Goal: Task Accomplishment & Management: Manage account settings

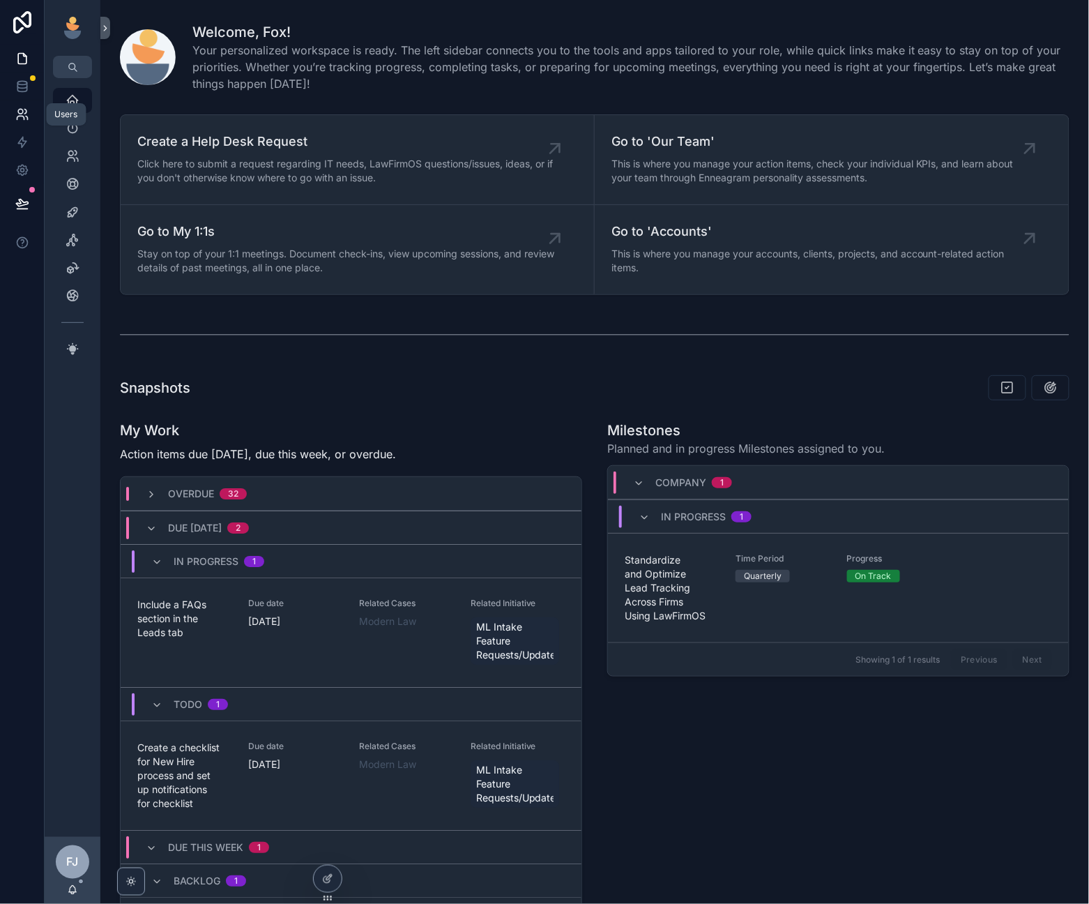
click at [17, 104] on link at bounding box center [22, 114] width 44 height 28
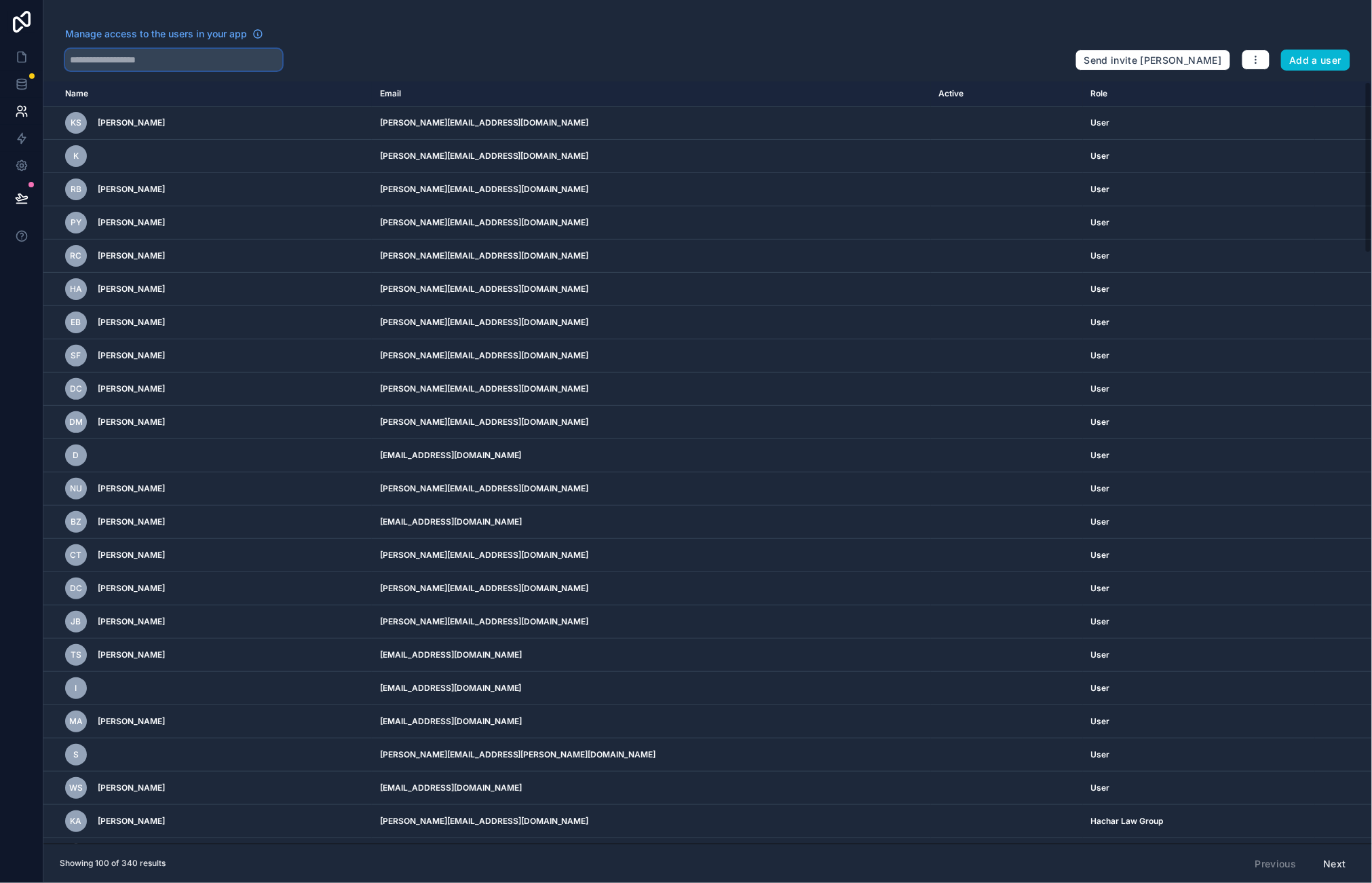
click at [104, 68] on input "text" at bounding box center [173, 59] width 217 height 21
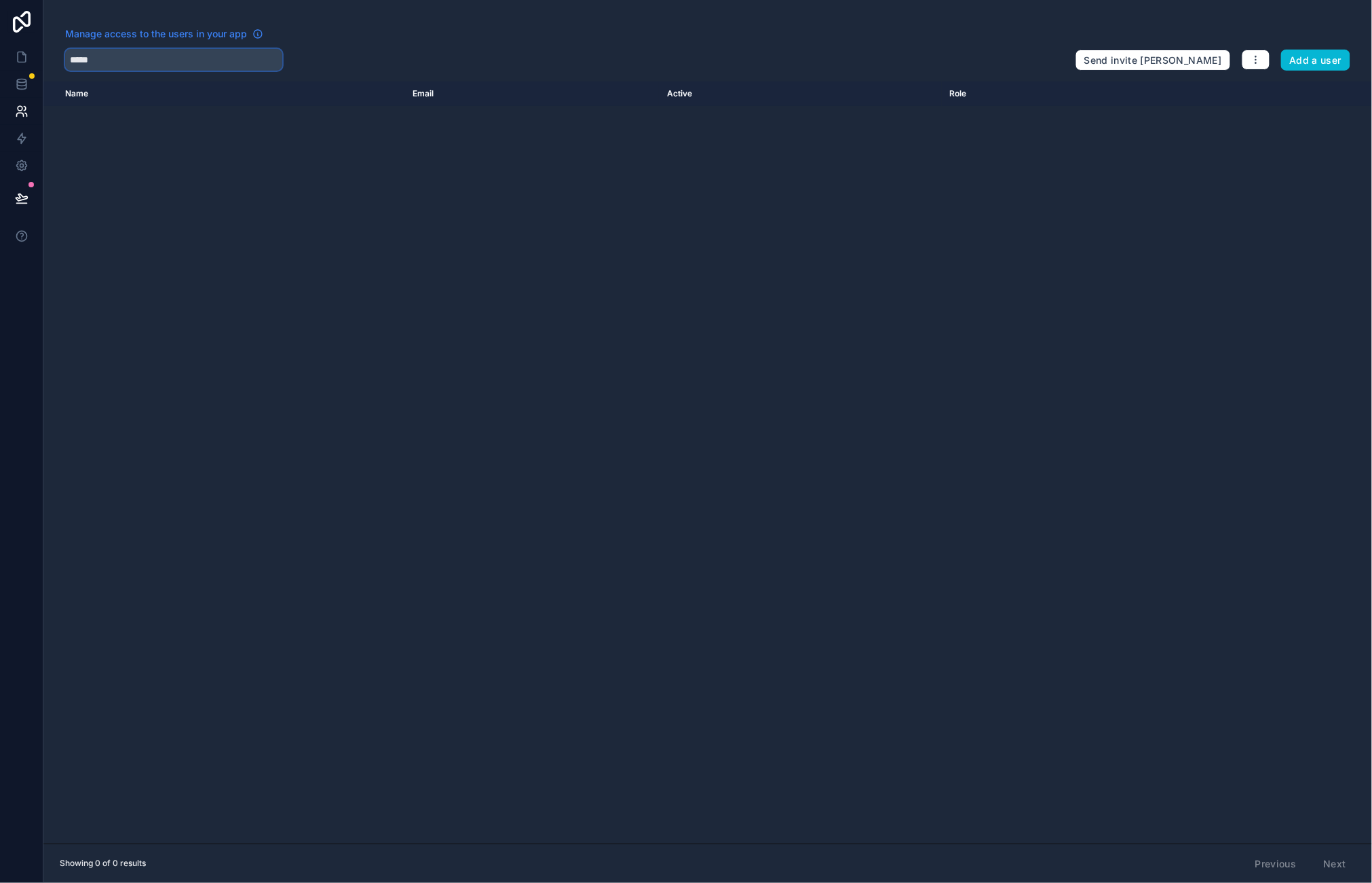
type input "*****"
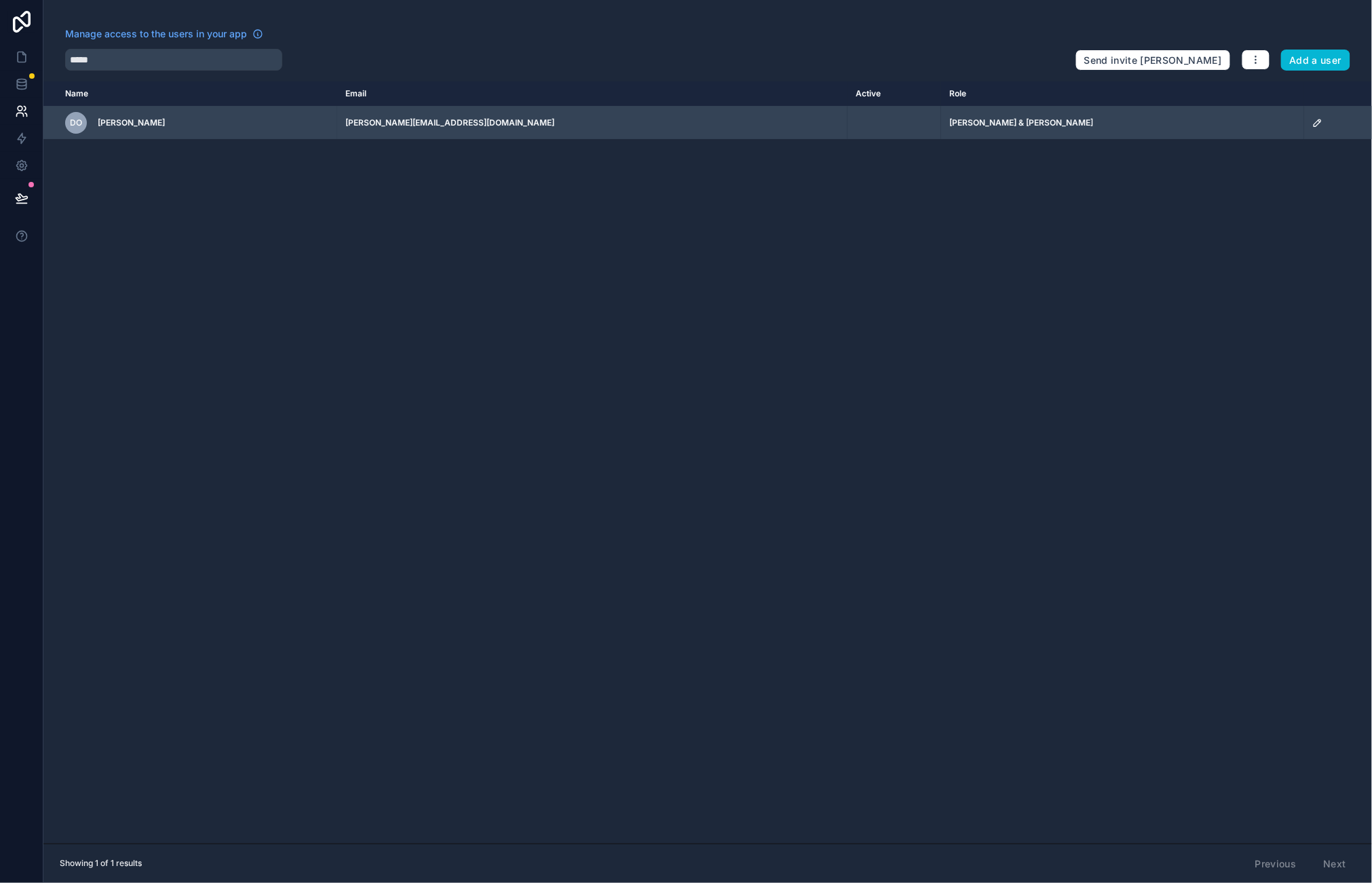
click at [1059, 127] on div "scrollable content" at bounding box center [1337, 123] width 52 height 11
click at [1059, 125] on icon "scrollable content" at bounding box center [1317, 123] width 11 height 11
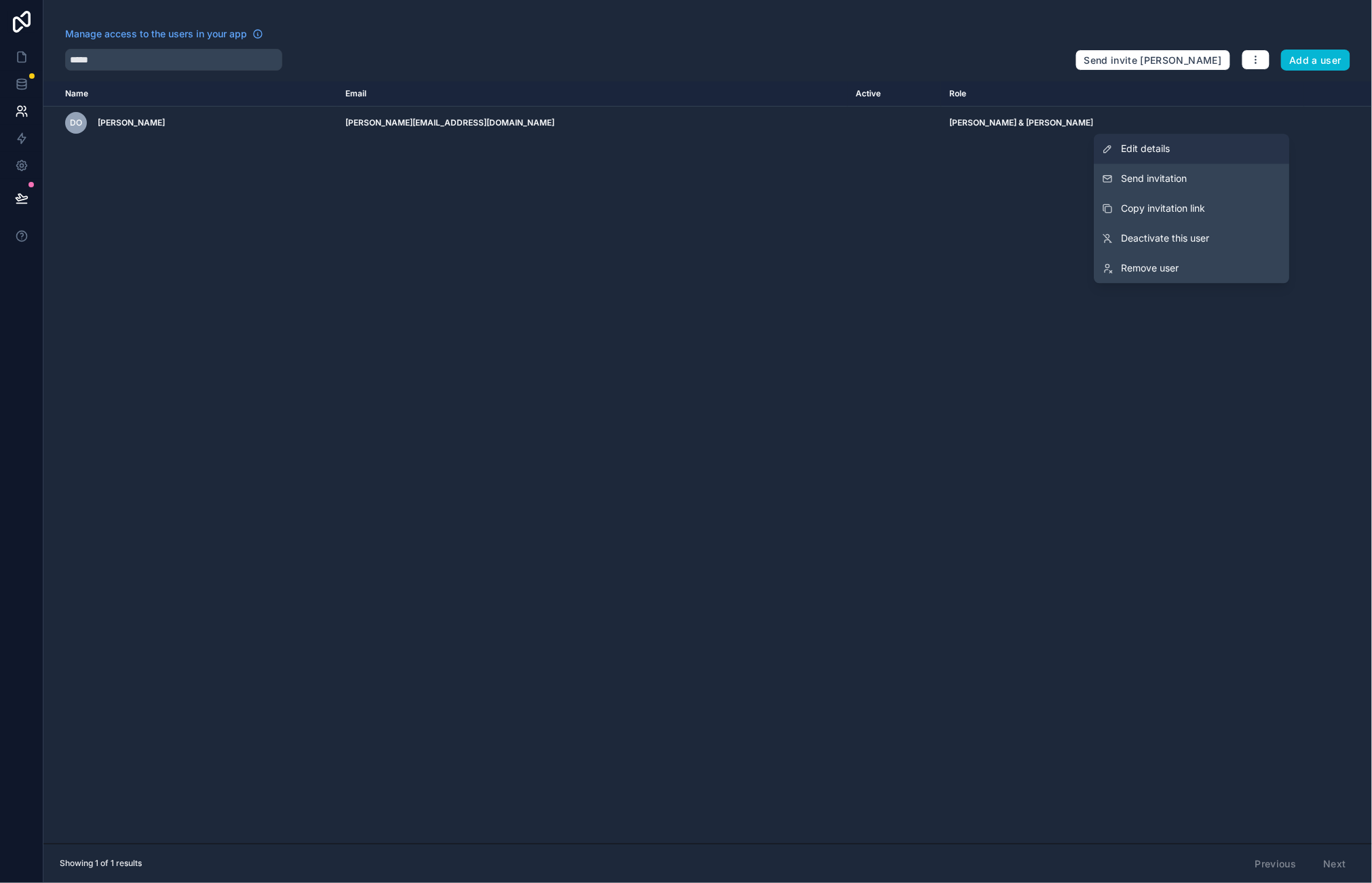
click at [1059, 147] on link "Edit details" at bounding box center [1192, 149] width 196 height 30
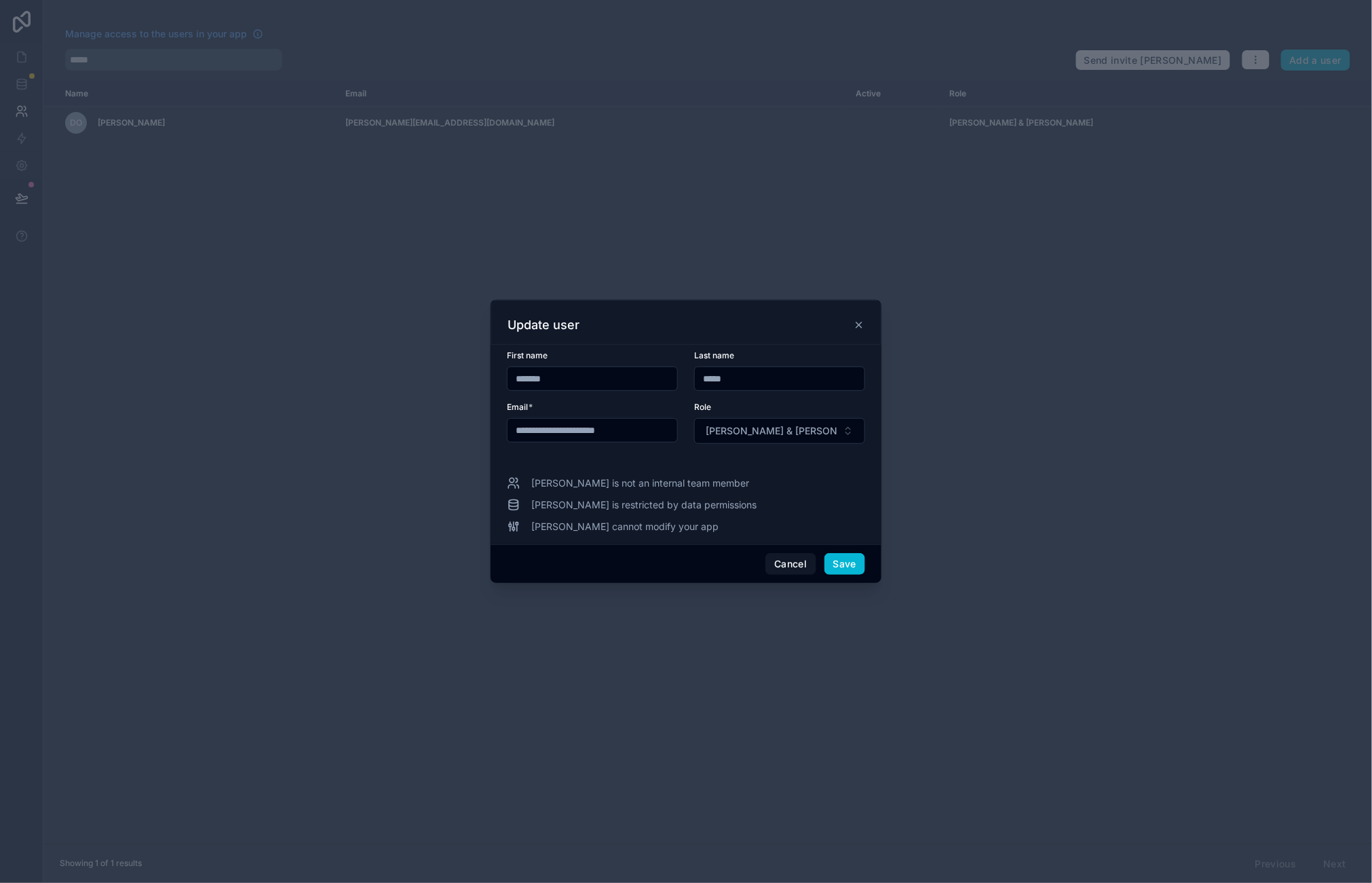
type input "**********"
type input "****"
click at [839, 564] on button "Save" at bounding box center [845, 564] width 41 height 21
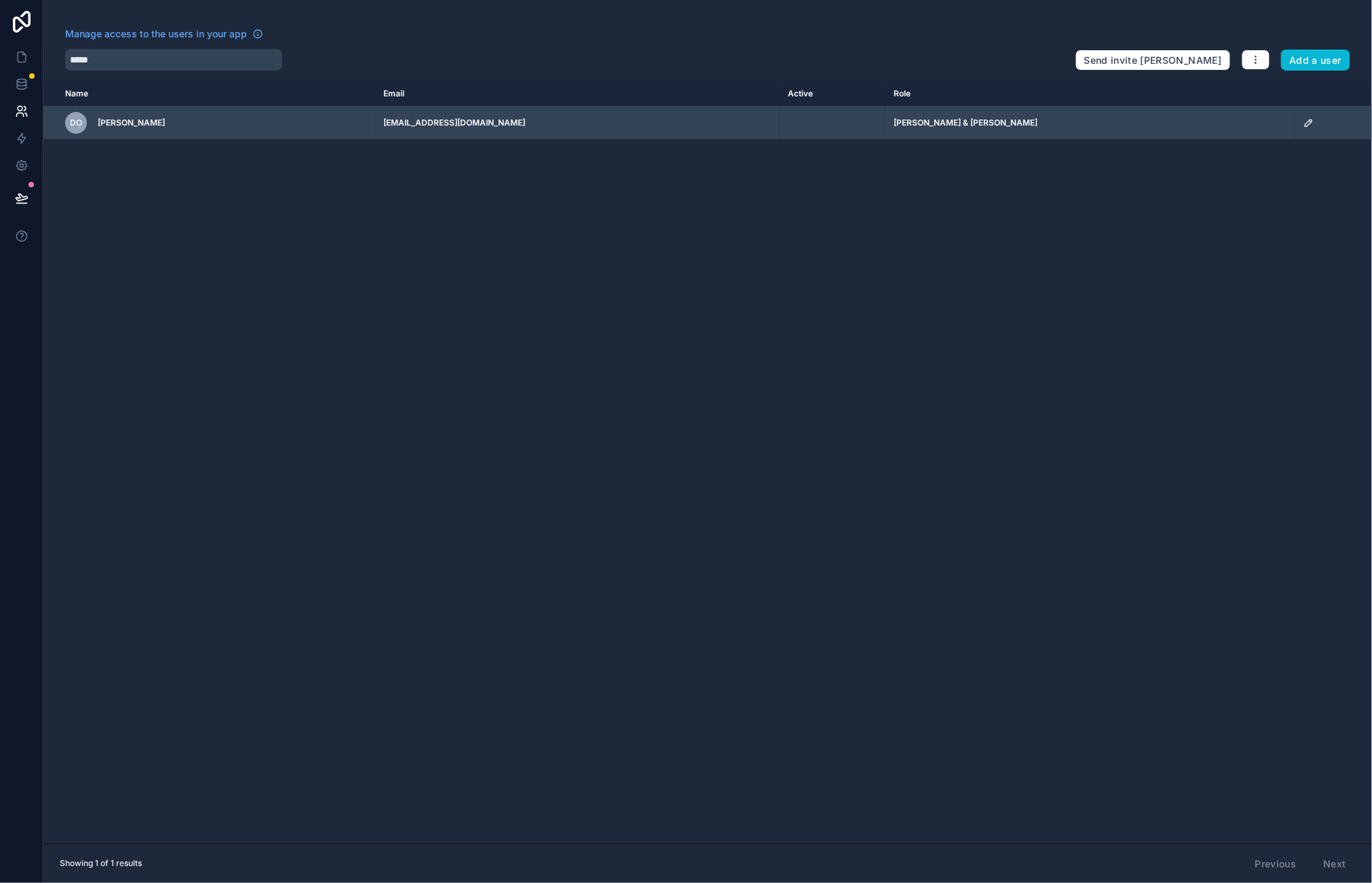
click at [1059, 126] on icon "scrollable content" at bounding box center [1308, 123] width 11 height 11
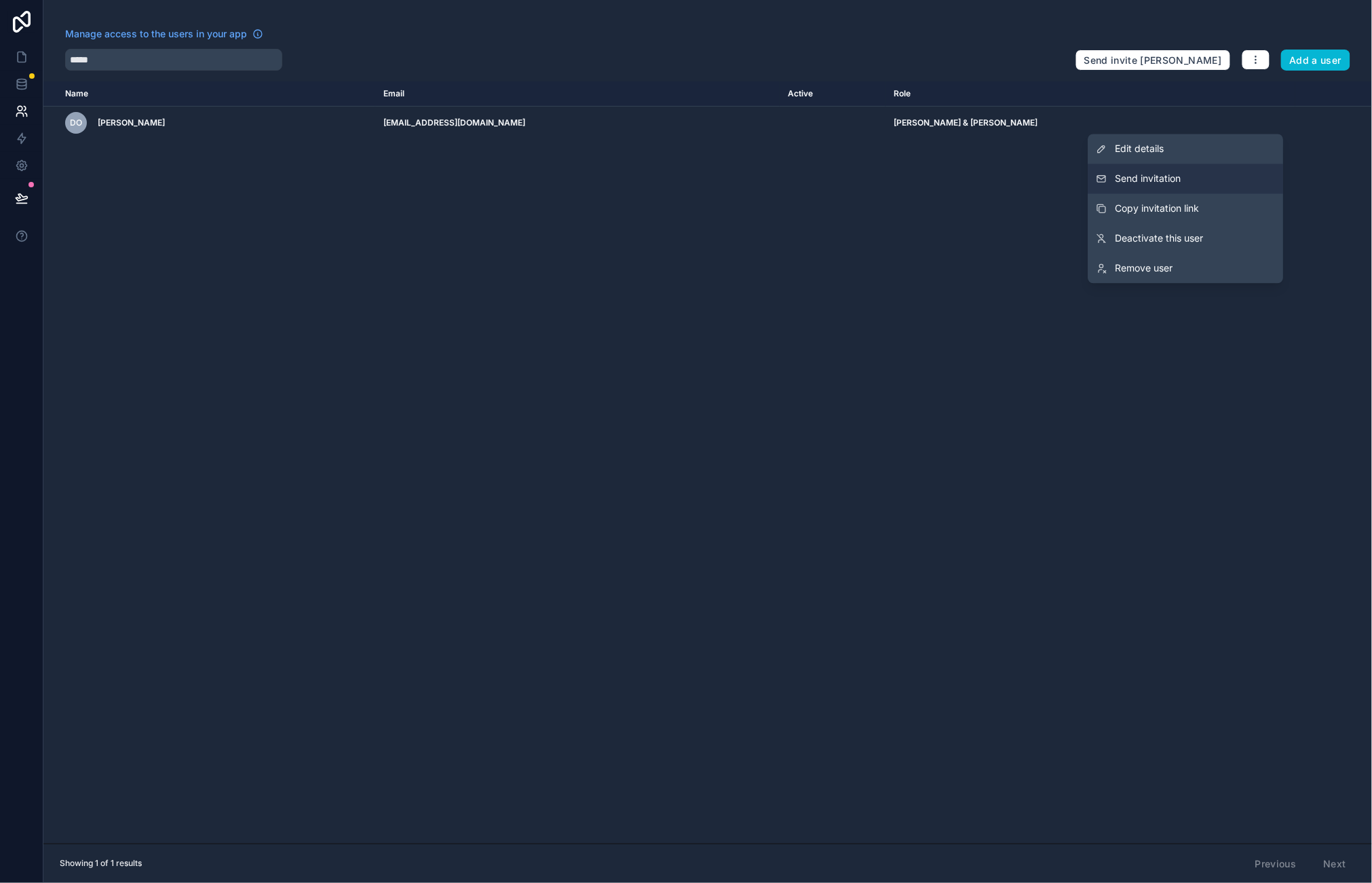
click at [1059, 185] on span "Send invitation" at bounding box center [1148, 179] width 66 height 14
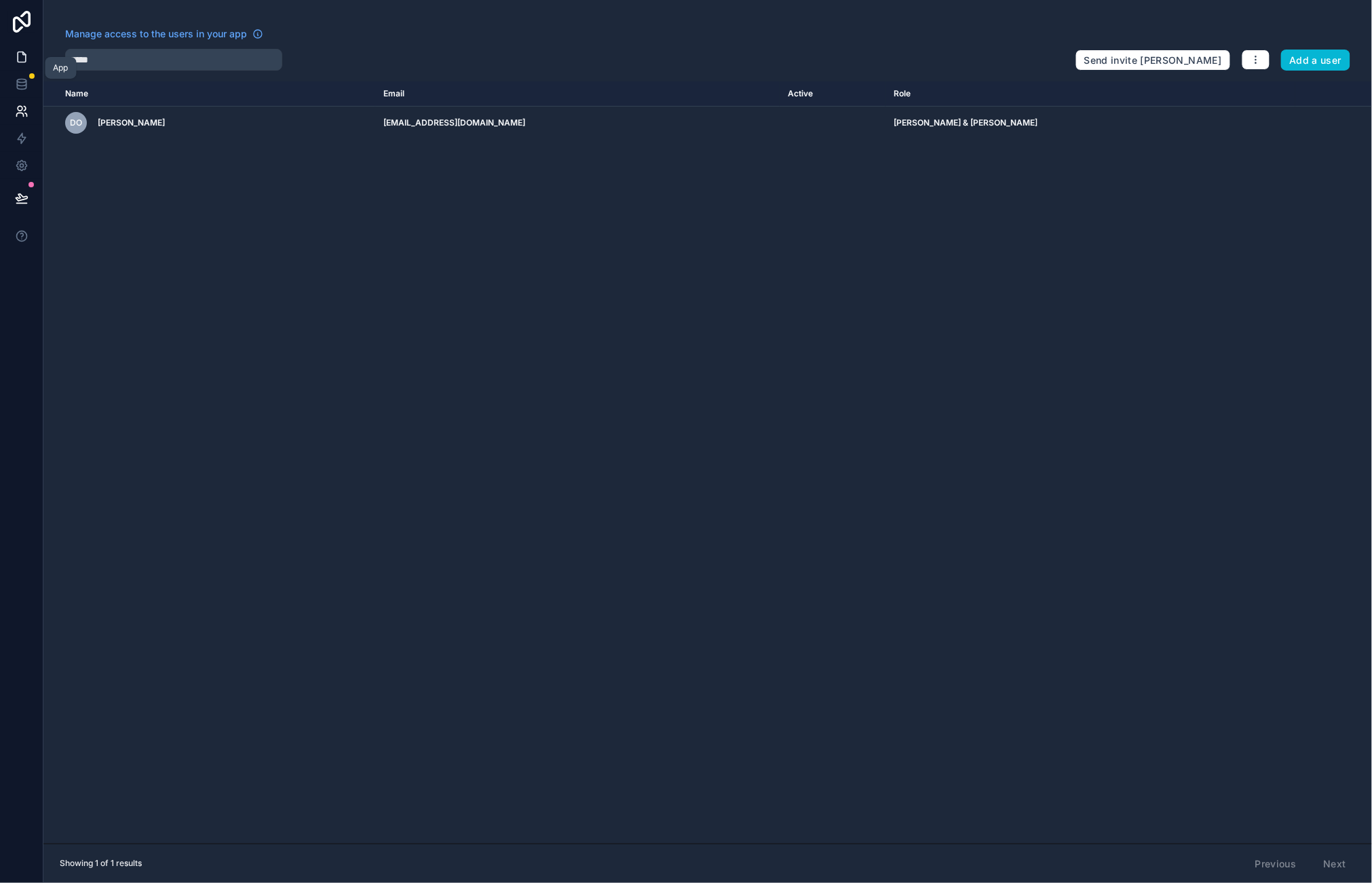
click at [28, 55] on link at bounding box center [21, 57] width 43 height 27
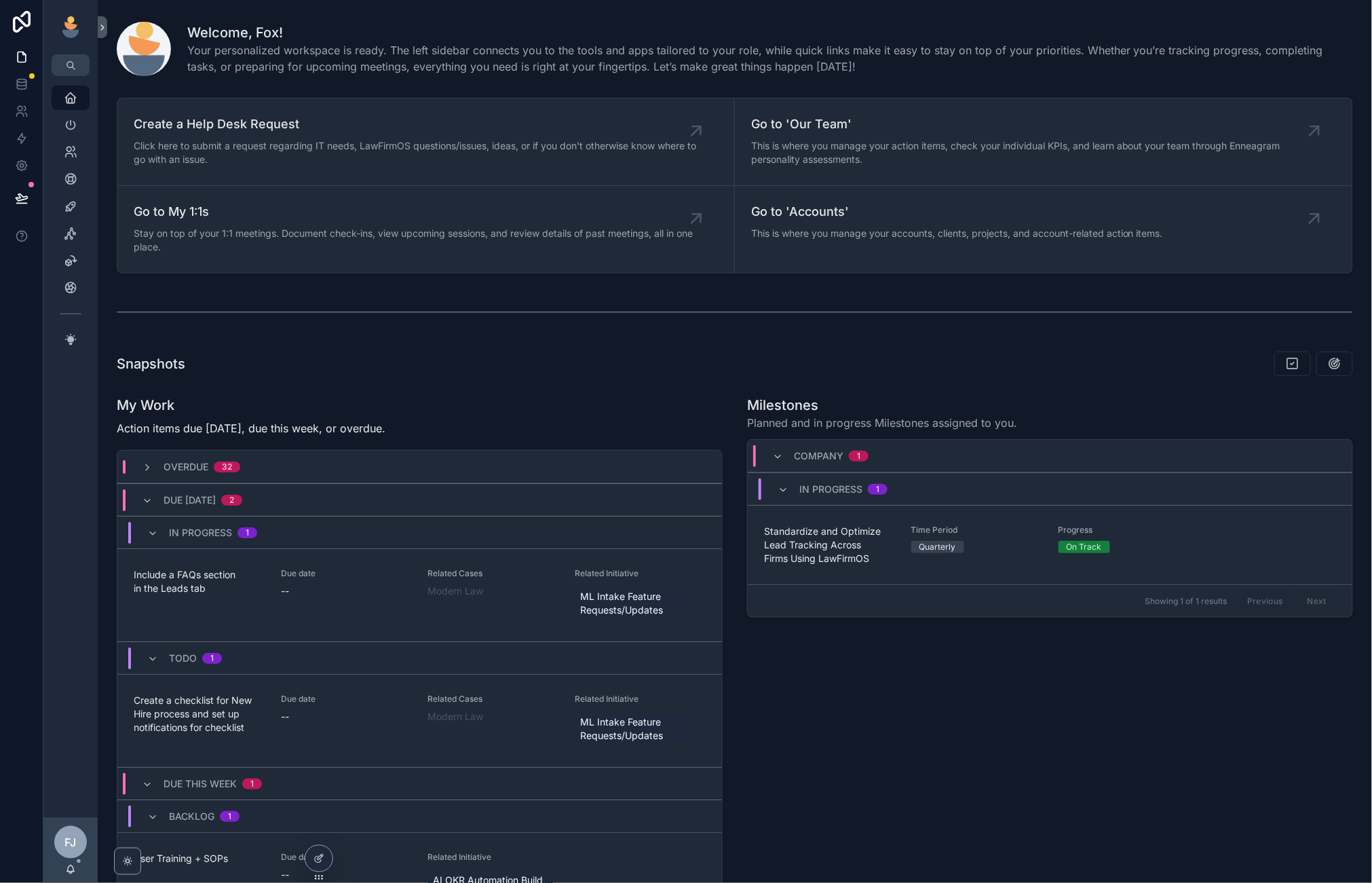
click at [71, 868] on icon "scrollable content" at bounding box center [70, 868] width 11 height 11
click at [73, 866] on icon "scrollable content" at bounding box center [70, 868] width 11 height 11
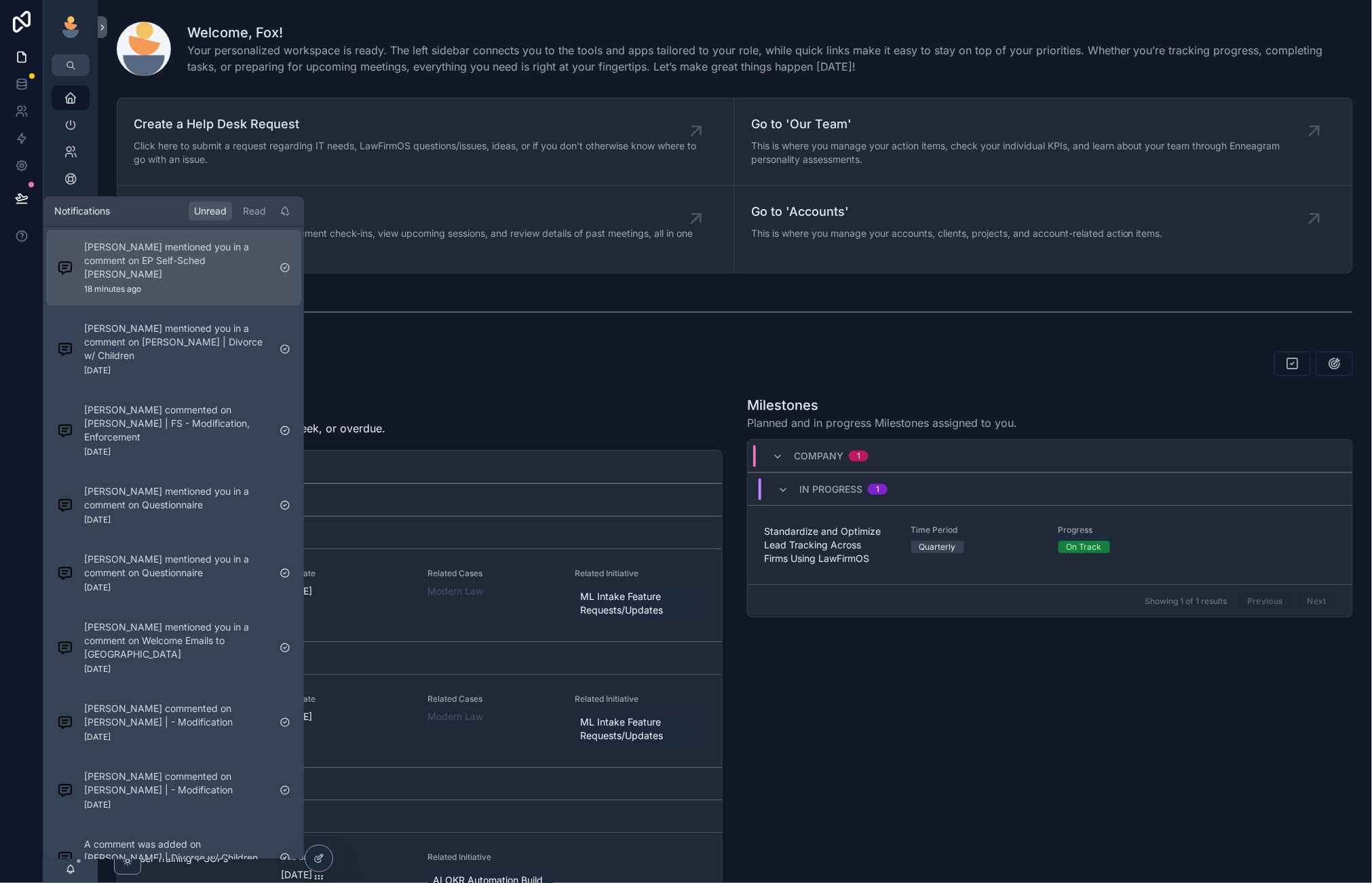
click at [226, 276] on p "Caitlin Lindahl mentioned you in a comment on EP Self-Sched Kimberly Harte" at bounding box center [176, 261] width 185 height 41
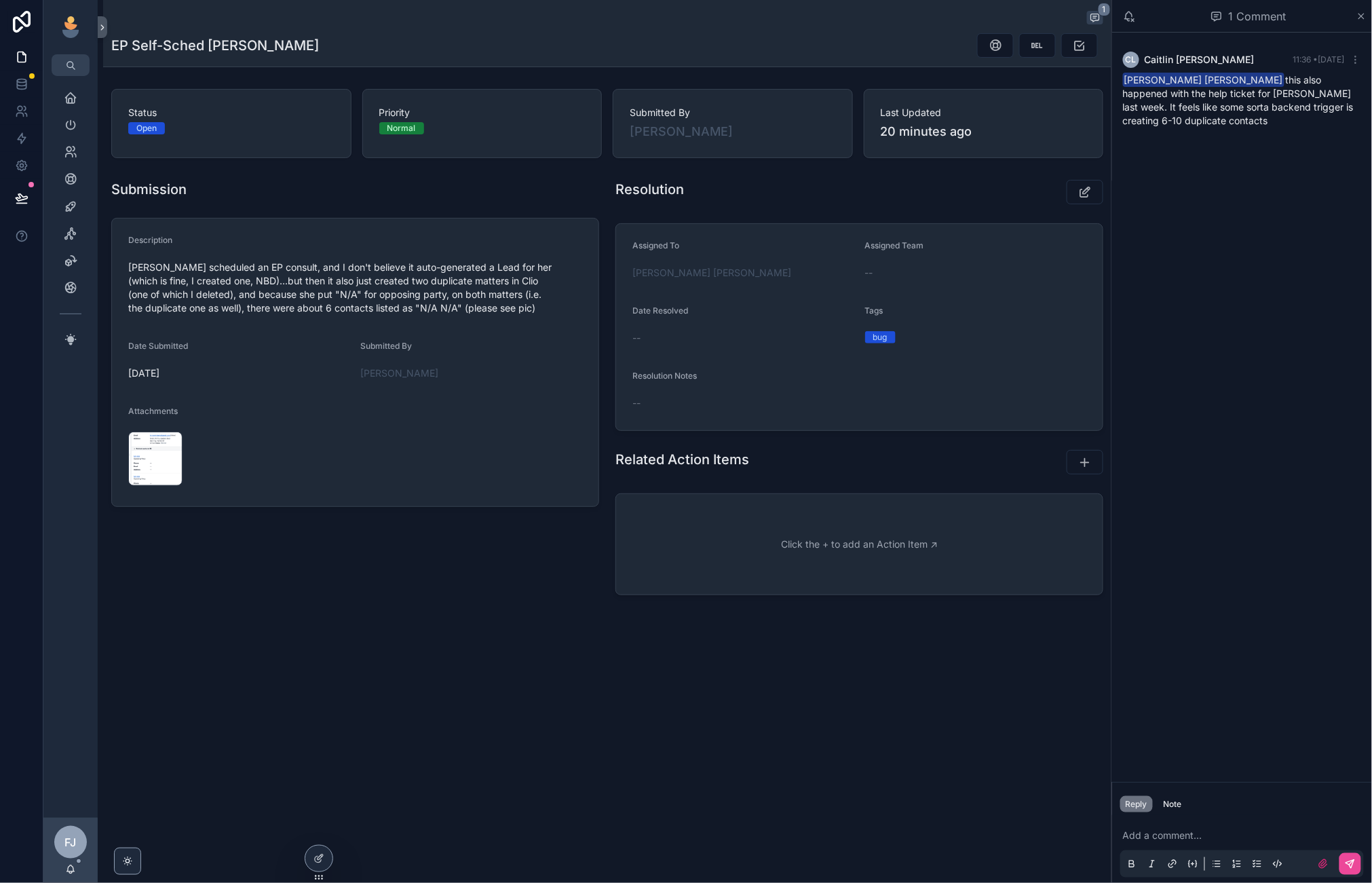
click at [1059, 839] on p "scrollable content" at bounding box center [1245, 835] width 243 height 14
click at [66, 200] on icon "scrollable content" at bounding box center [71, 206] width 14 height 14
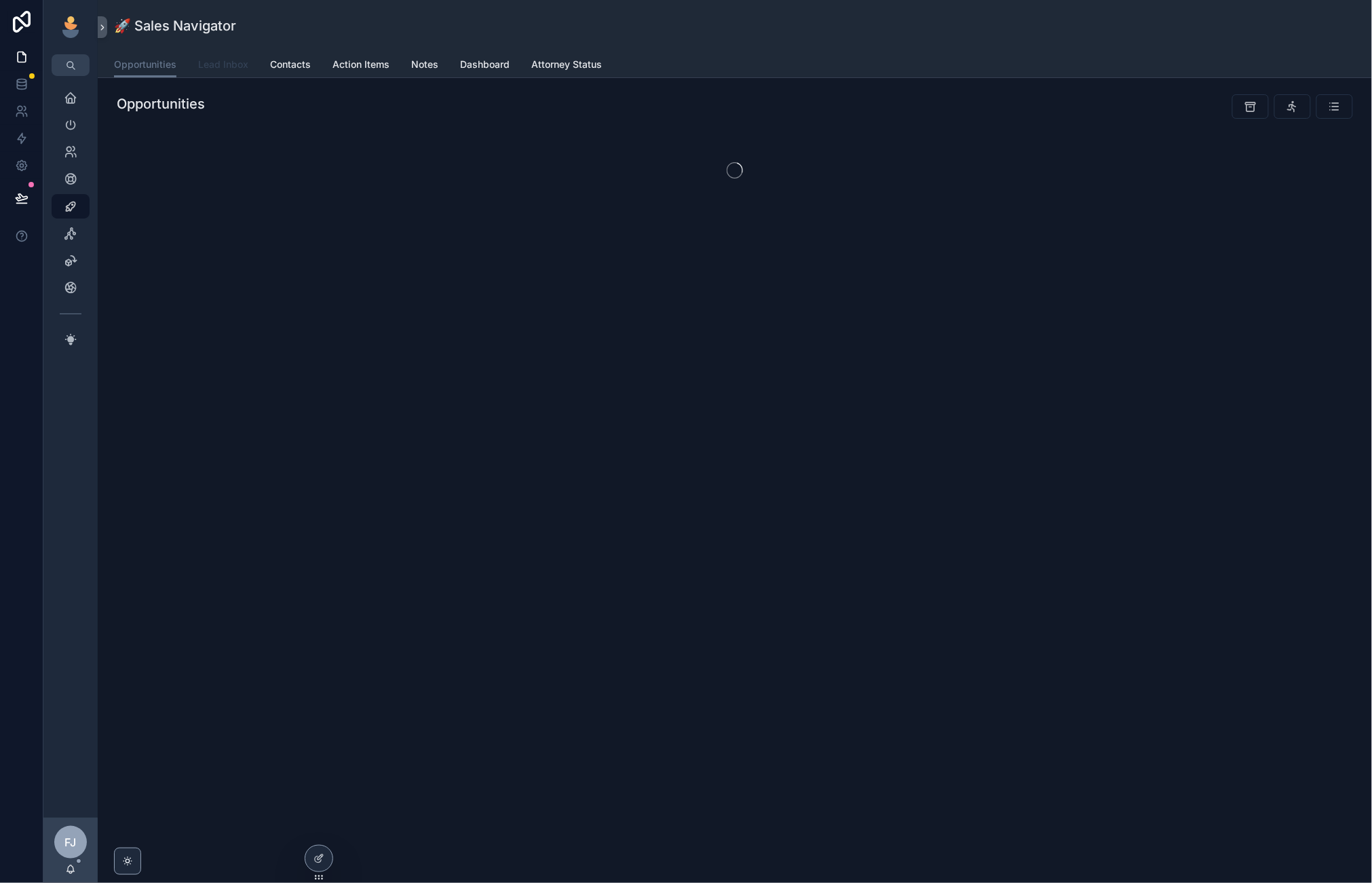
click at [221, 62] on span "Lead Inbox" at bounding box center [224, 64] width 51 height 14
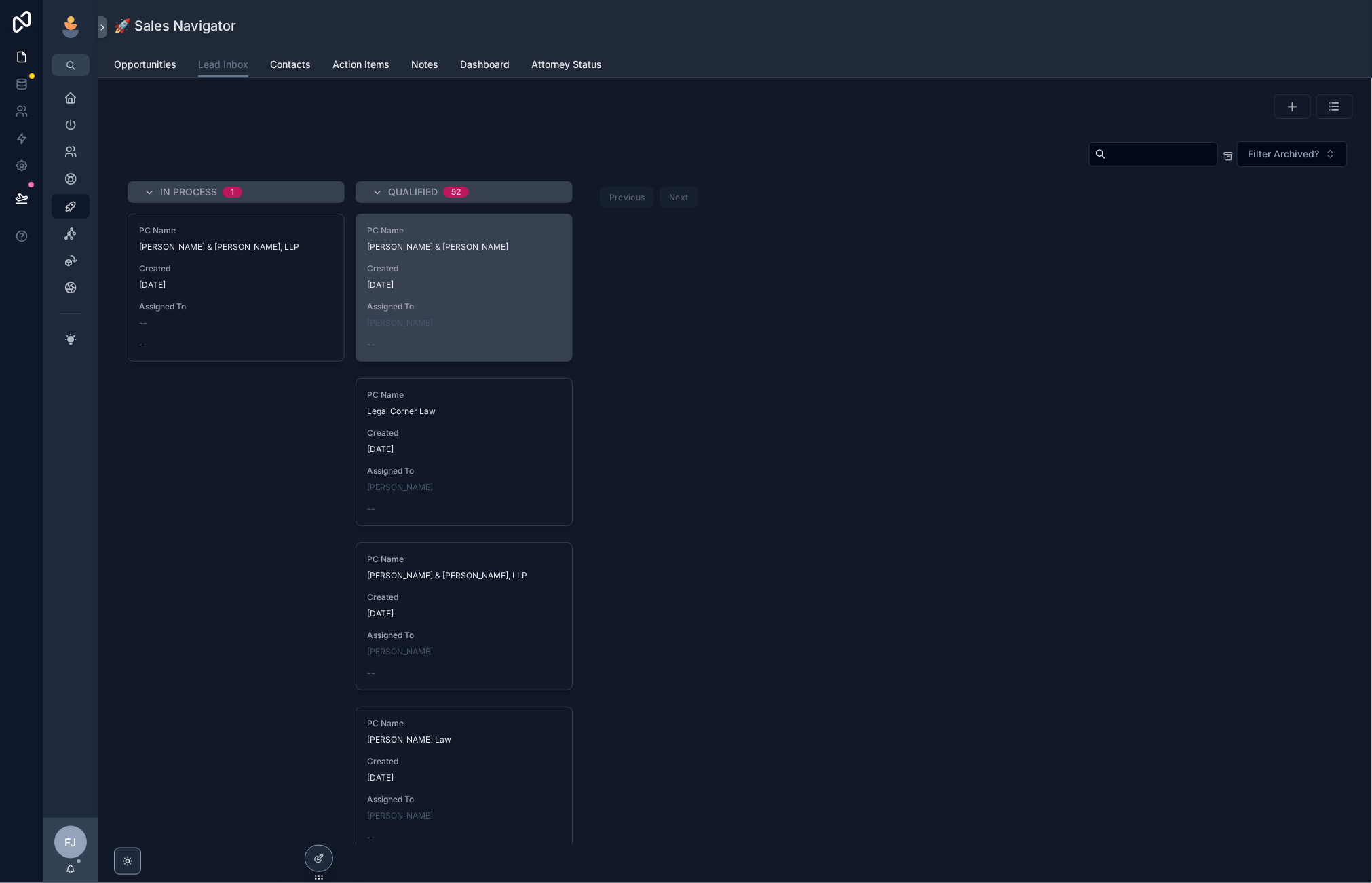
click at [415, 342] on div "--" at bounding box center [463, 345] width 194 height 11
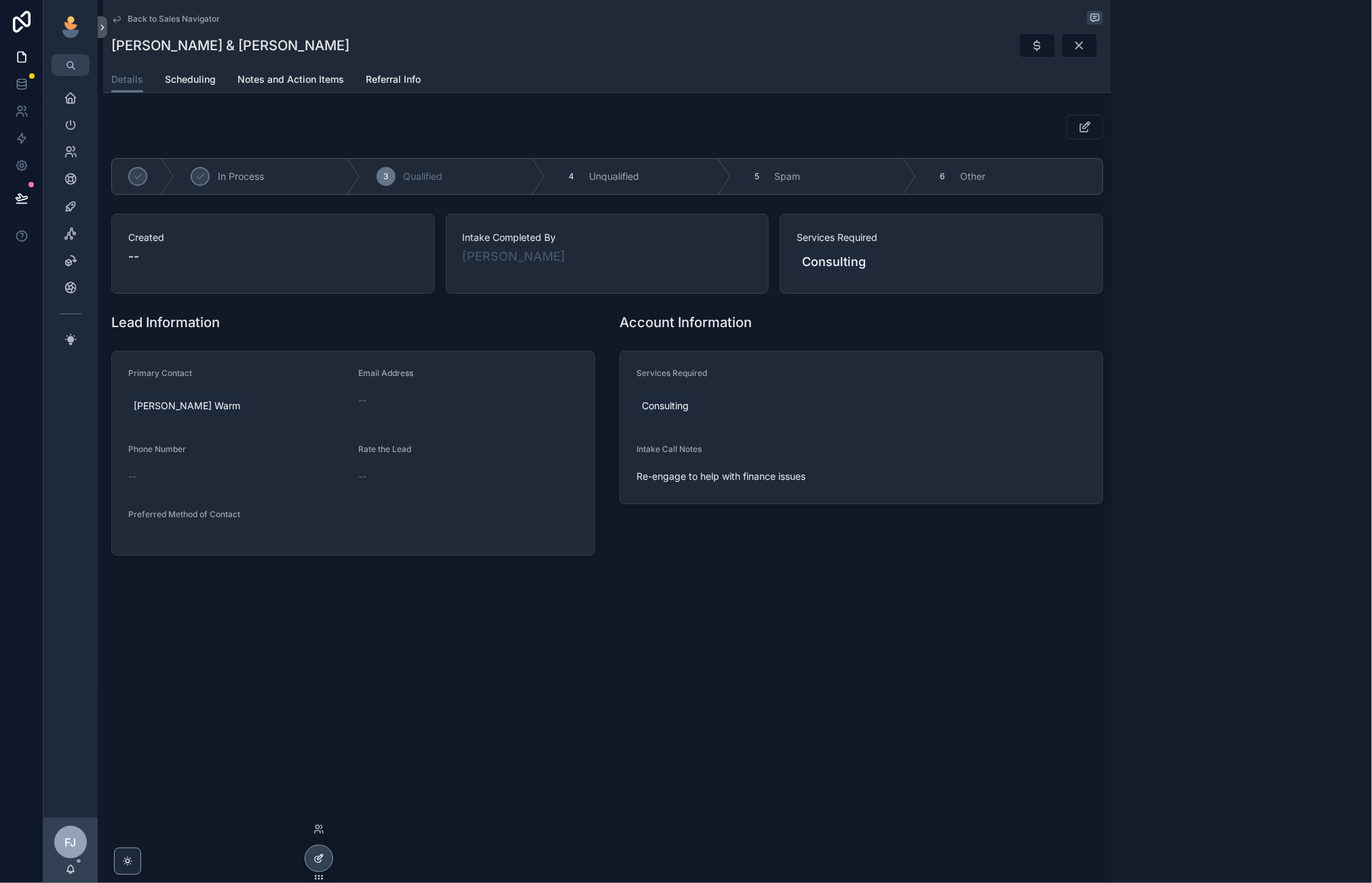
click at [316, 862] on icon at bounding box center [318, 858] width 11 height 11
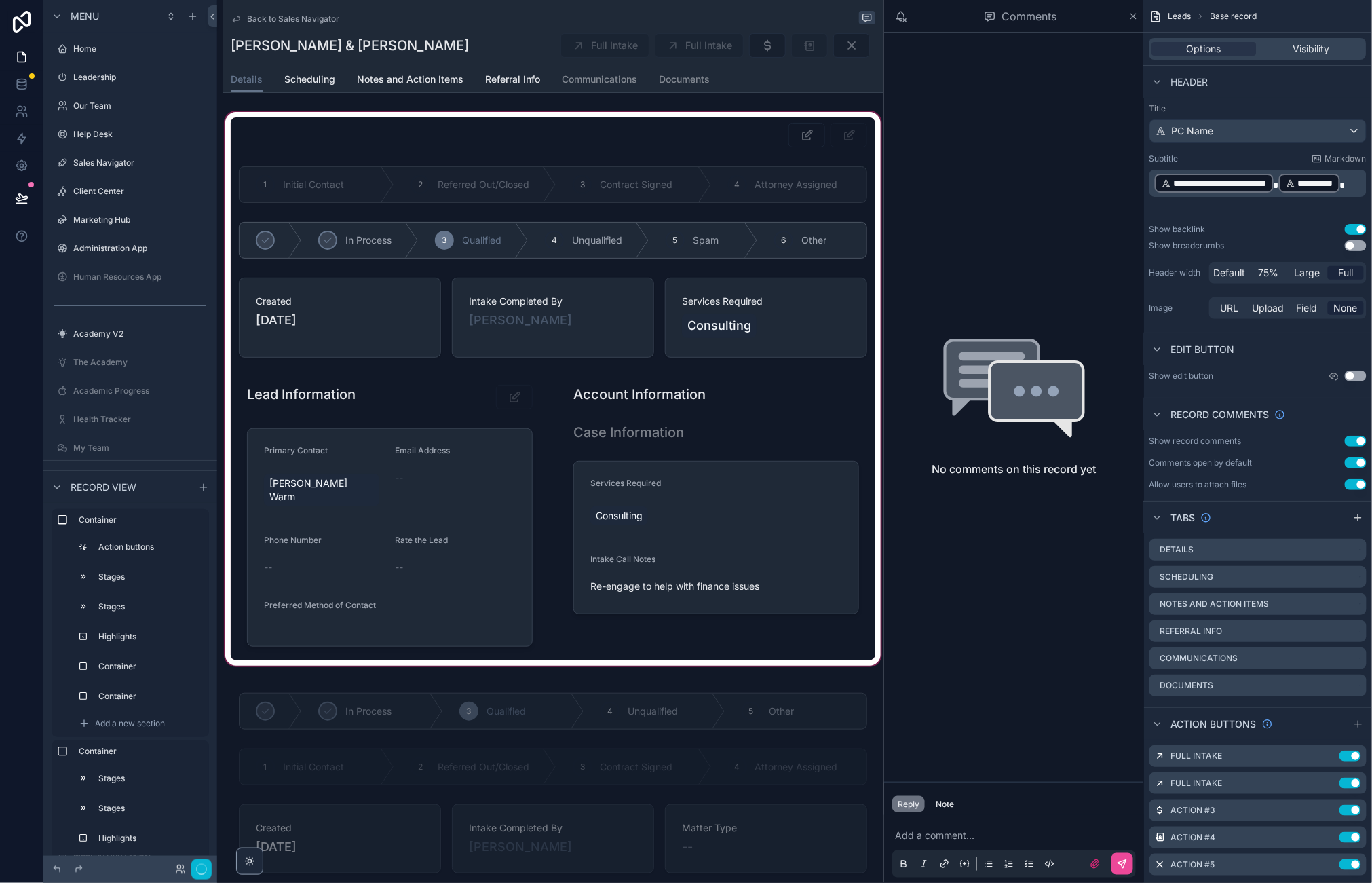
scroll to position [89, 0]
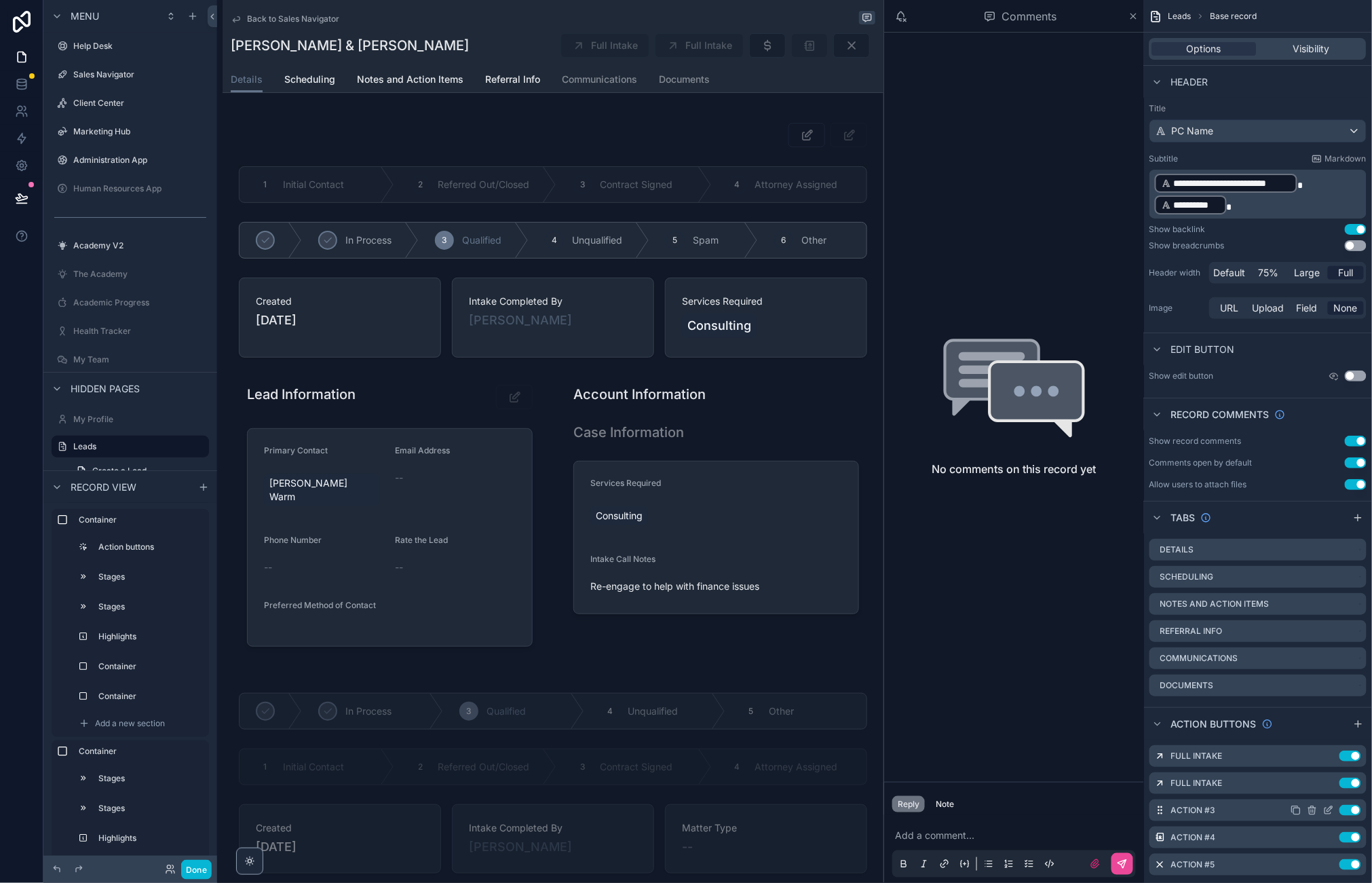
click at [1059, 816] on div "Action #3 Use setting" at bounding box center [1257, 810] width 217 height 21
click at [1059, 810] on icon "scrollable content" at bounding box center [1327, 810] width 11 height 11
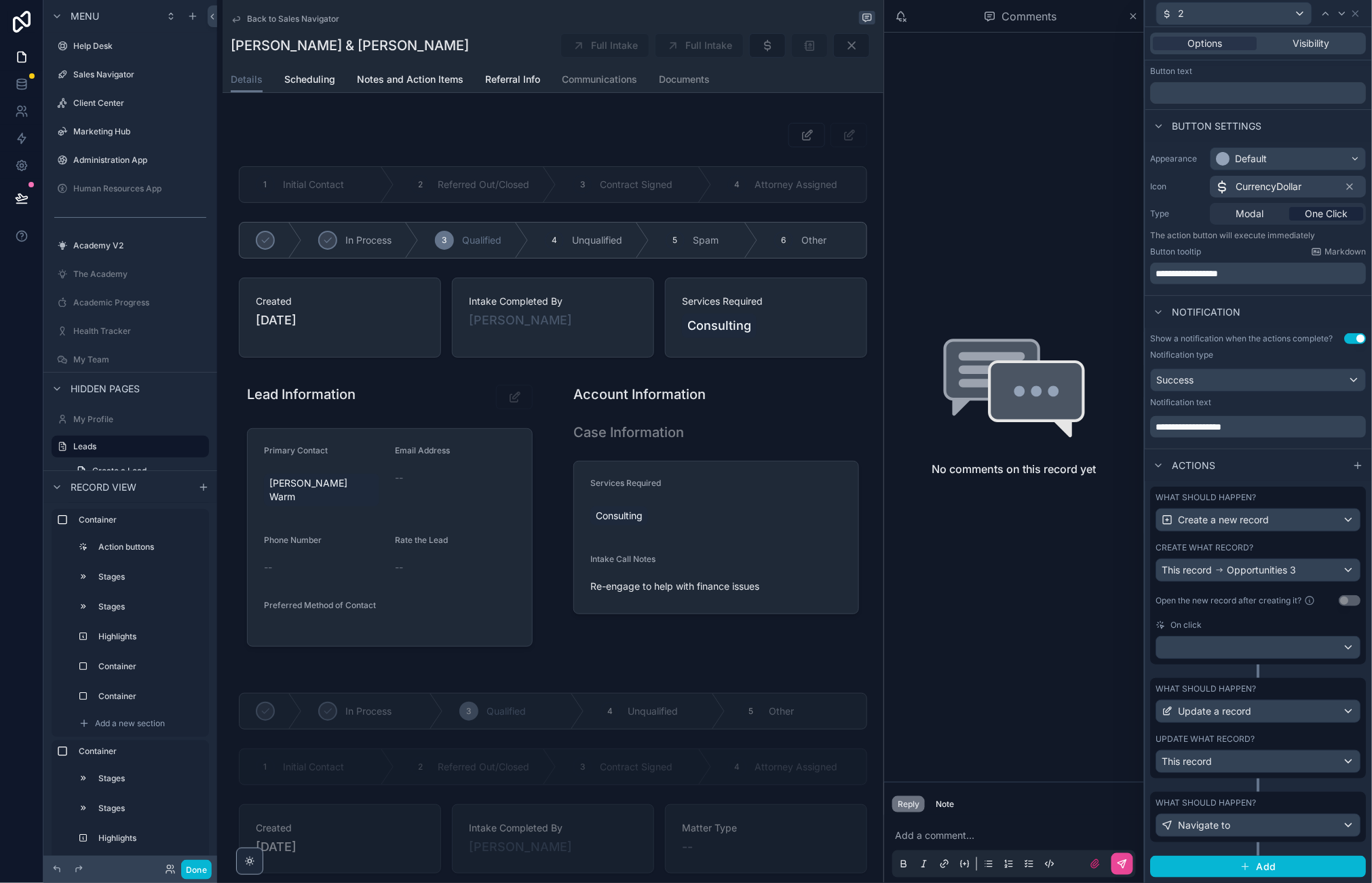
scroll to position [30, 0]
click at [1059, 637] on div at bounding box center [1258, 647] width 203 height 21
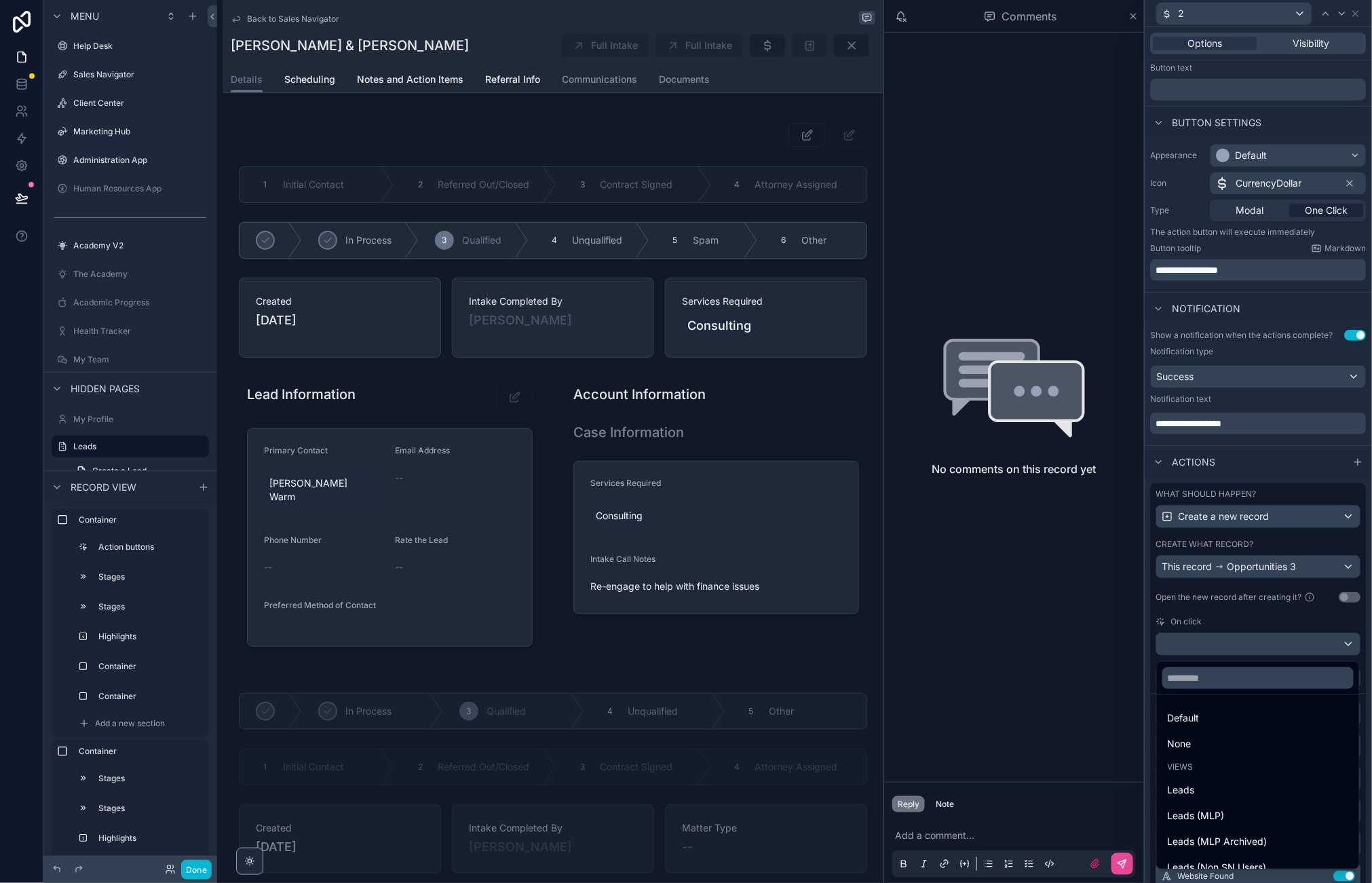
click at [1059, 646] on div at bounding box center [1258, 441] width 227 height 883
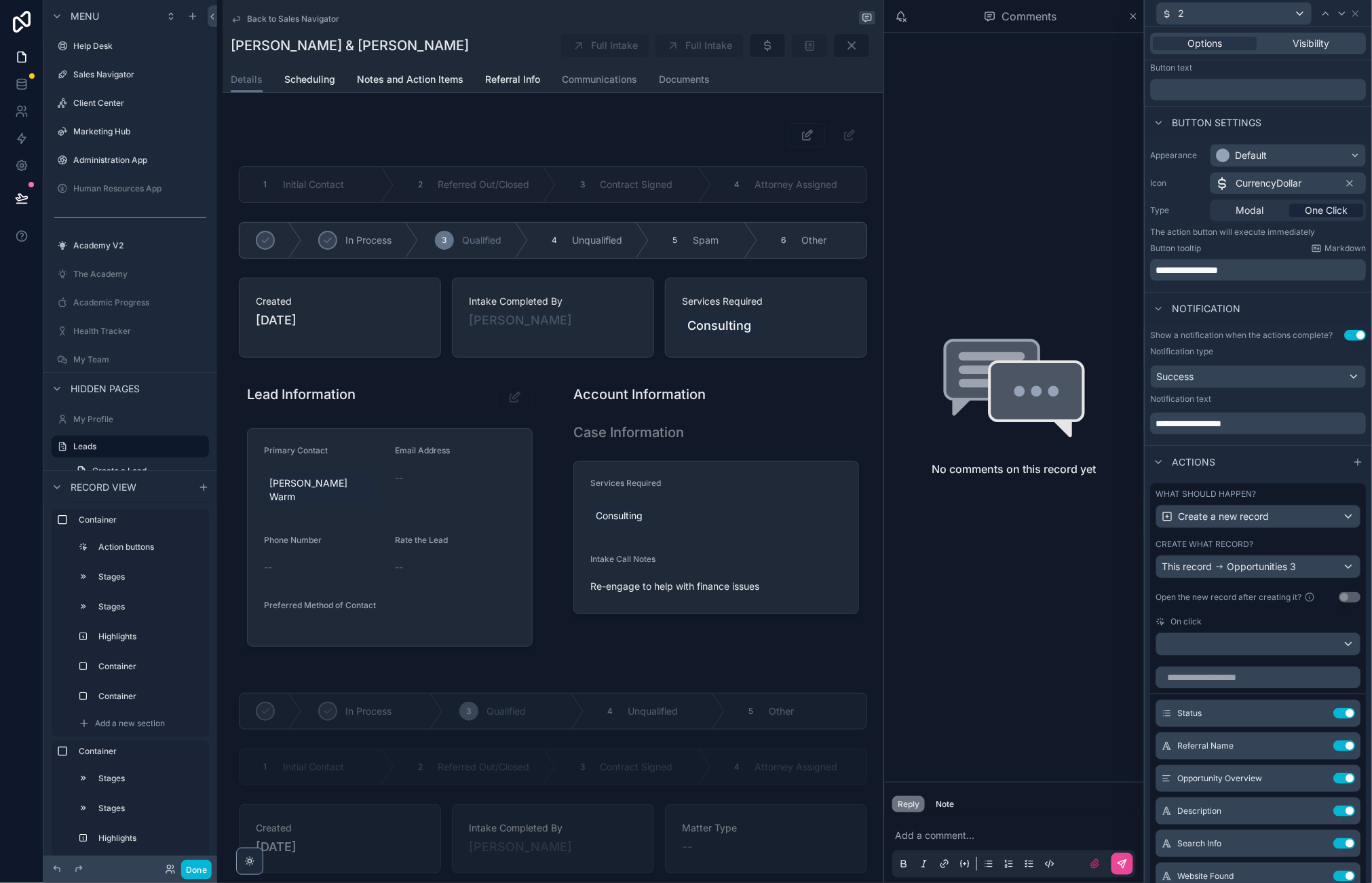
click at [1059, 646] on div at bounding box center [1258, 644] width 203 height 21
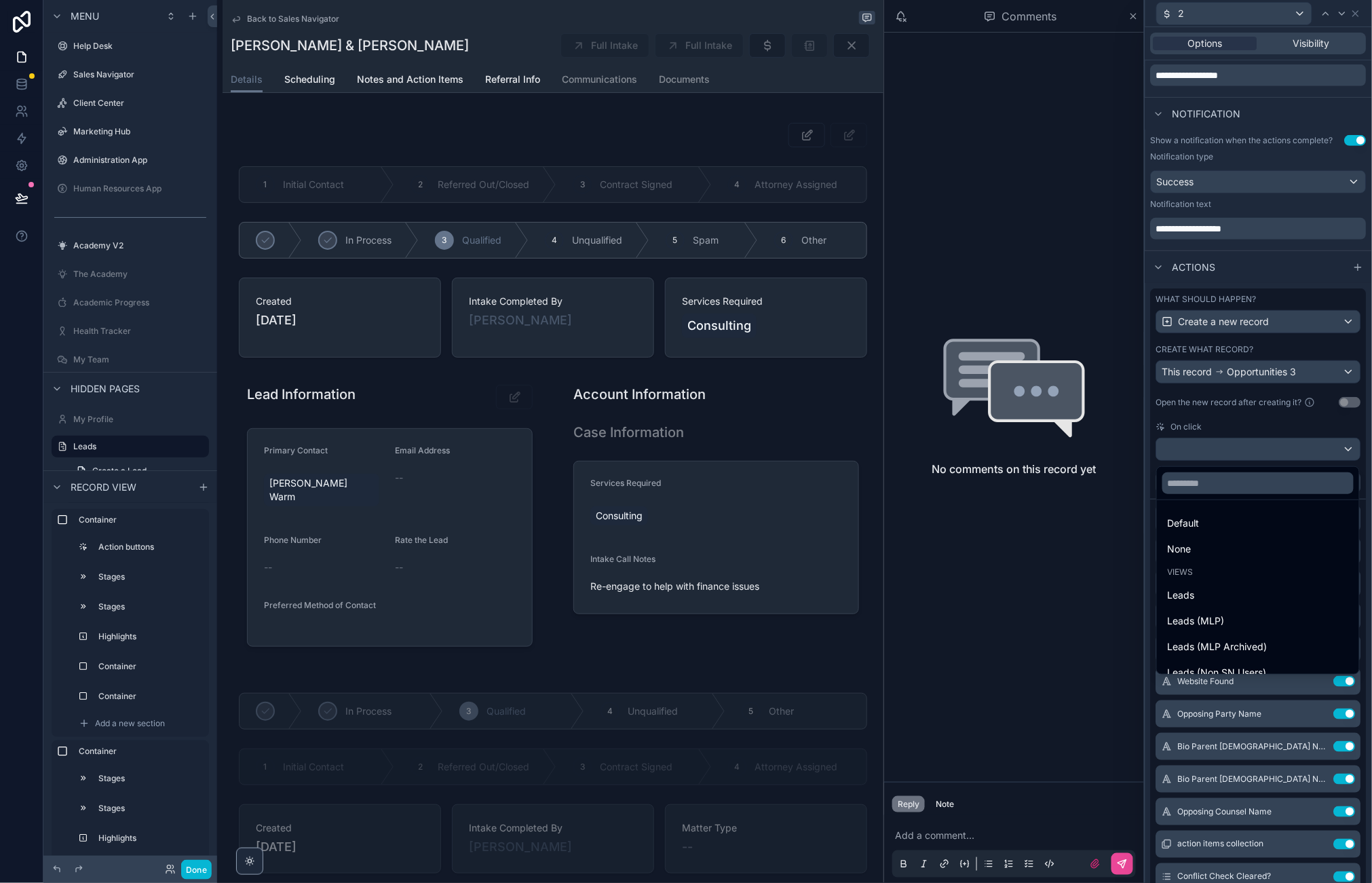
scroll to position [0, 0]
click at [1059, 424] on div at bounding box center [1258, 441] width 227 height 883
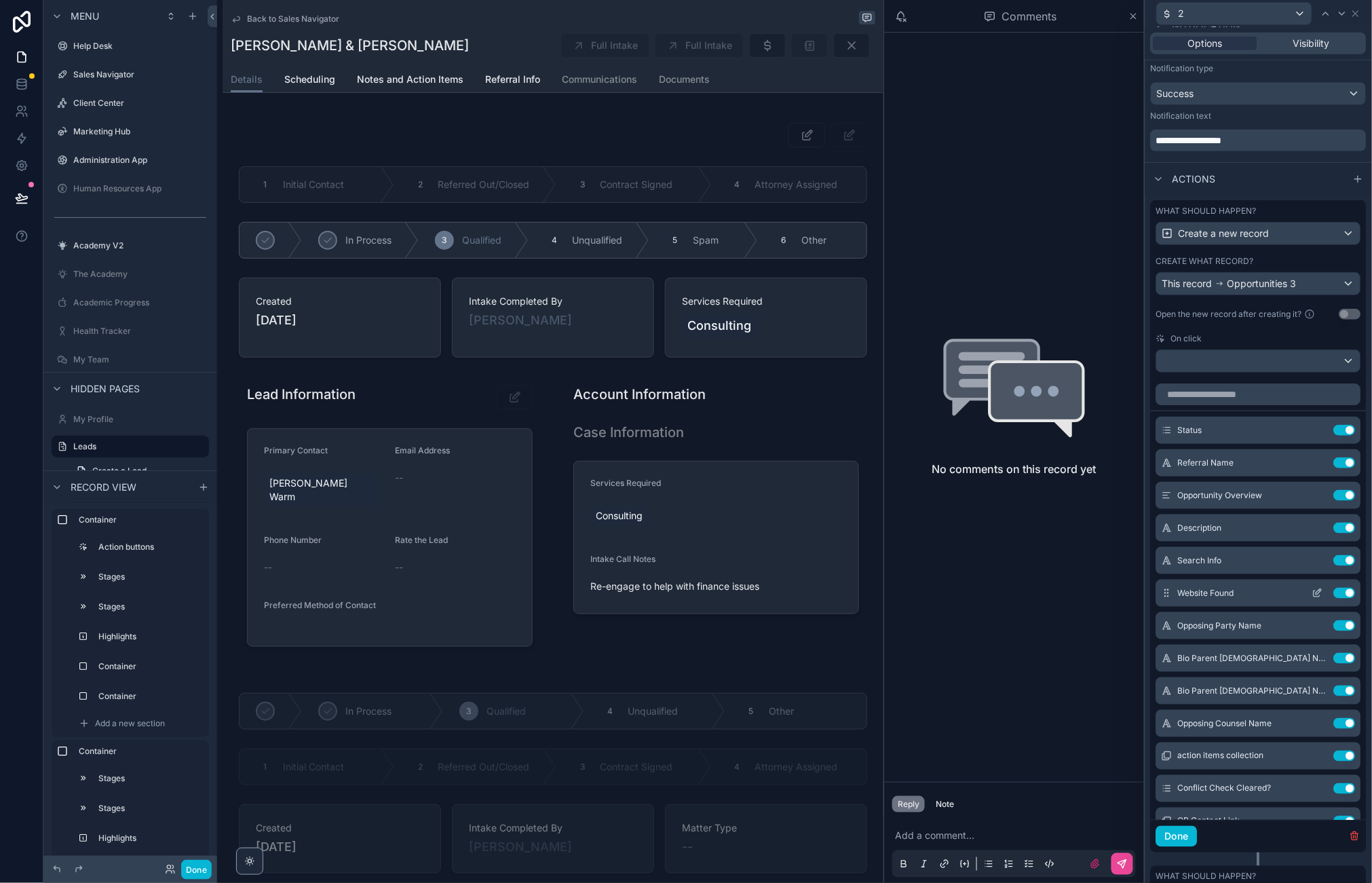
scroll to position [1, 0]
click at [1059, 429] on icon at bounding box center [1317, 429] width 11 height 11
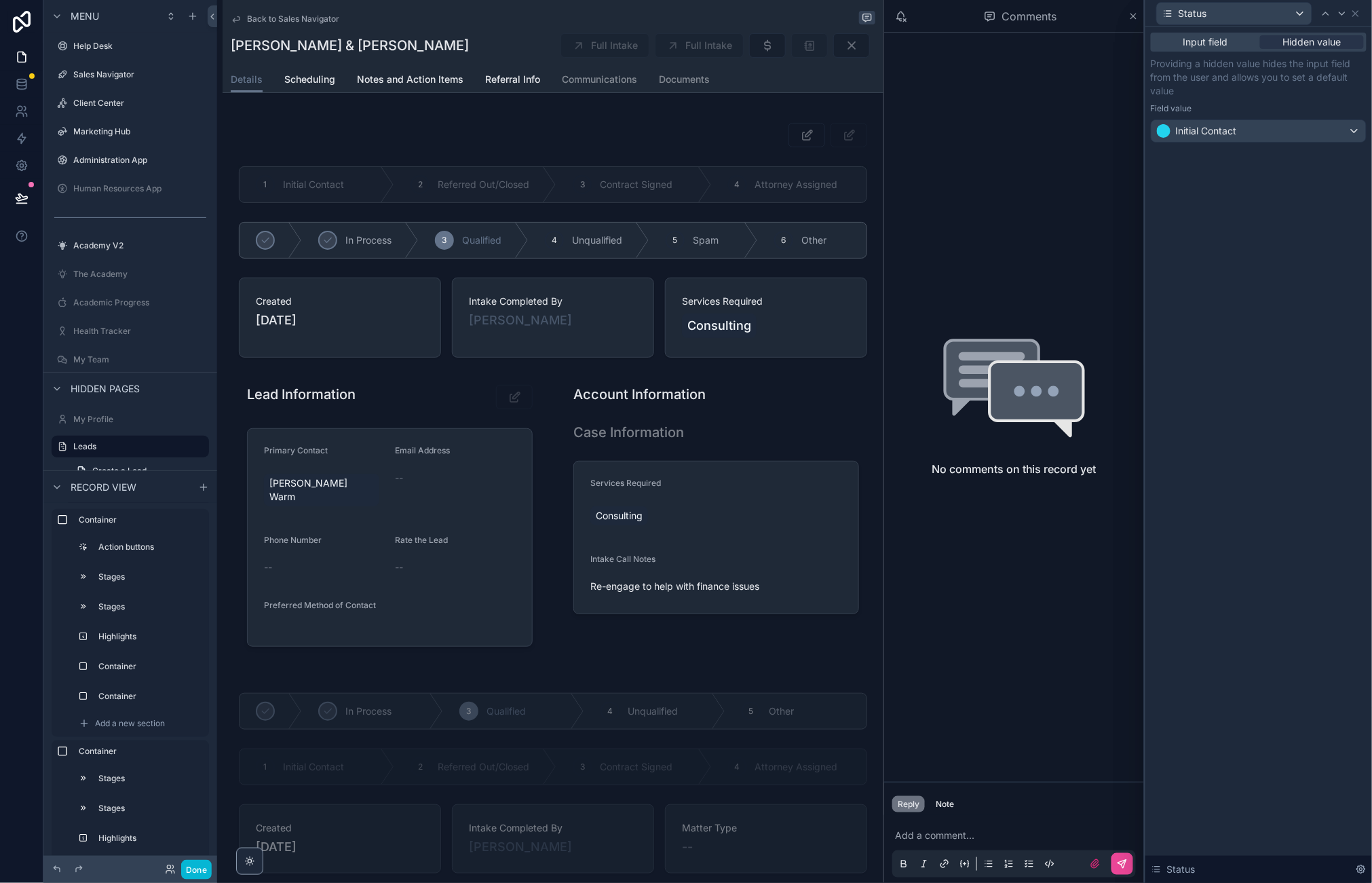
click at [1059, 17] on icon at bounding box center [1354, 13] width 11 height 11
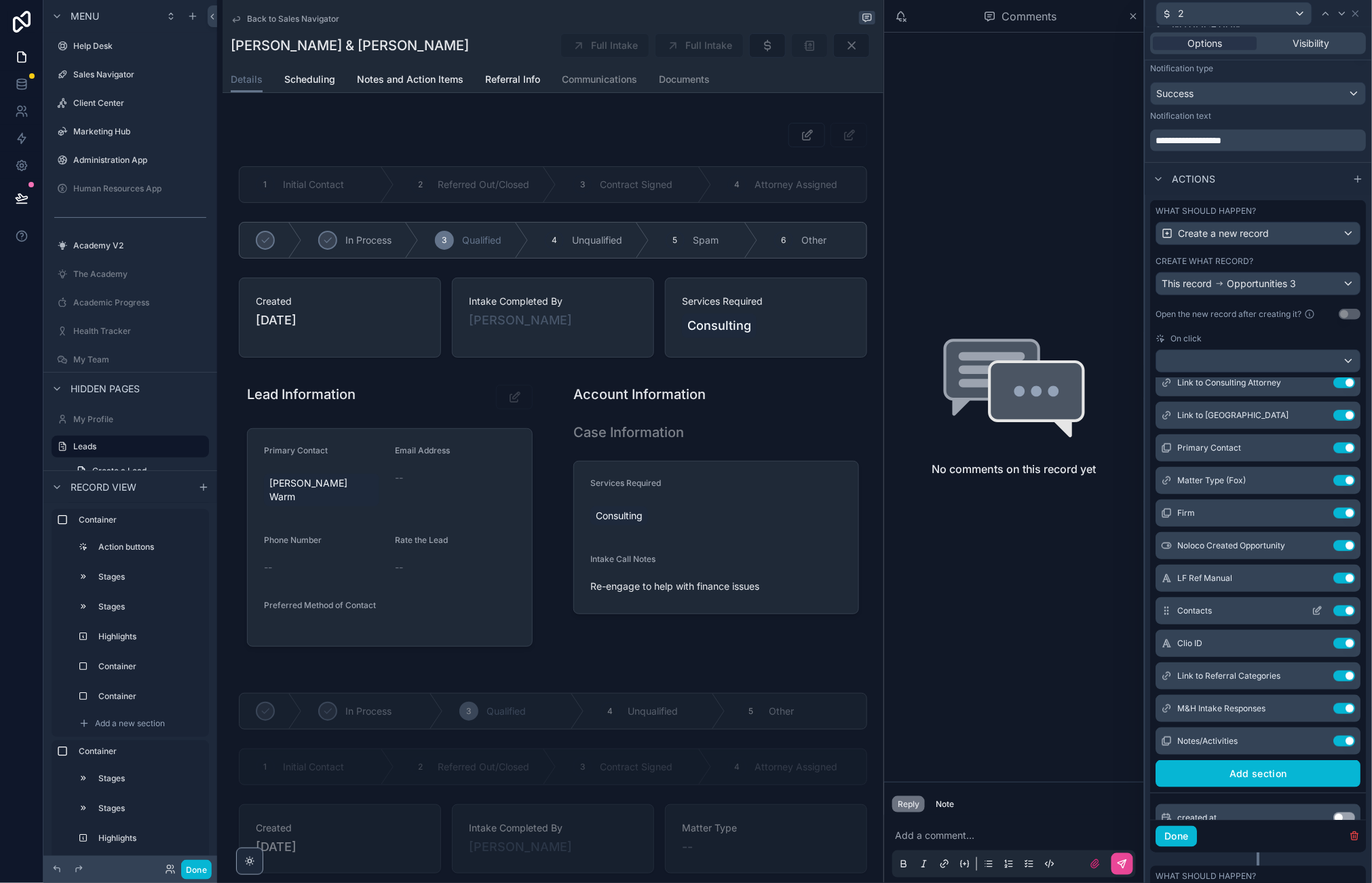
scroll to position [474, 0]
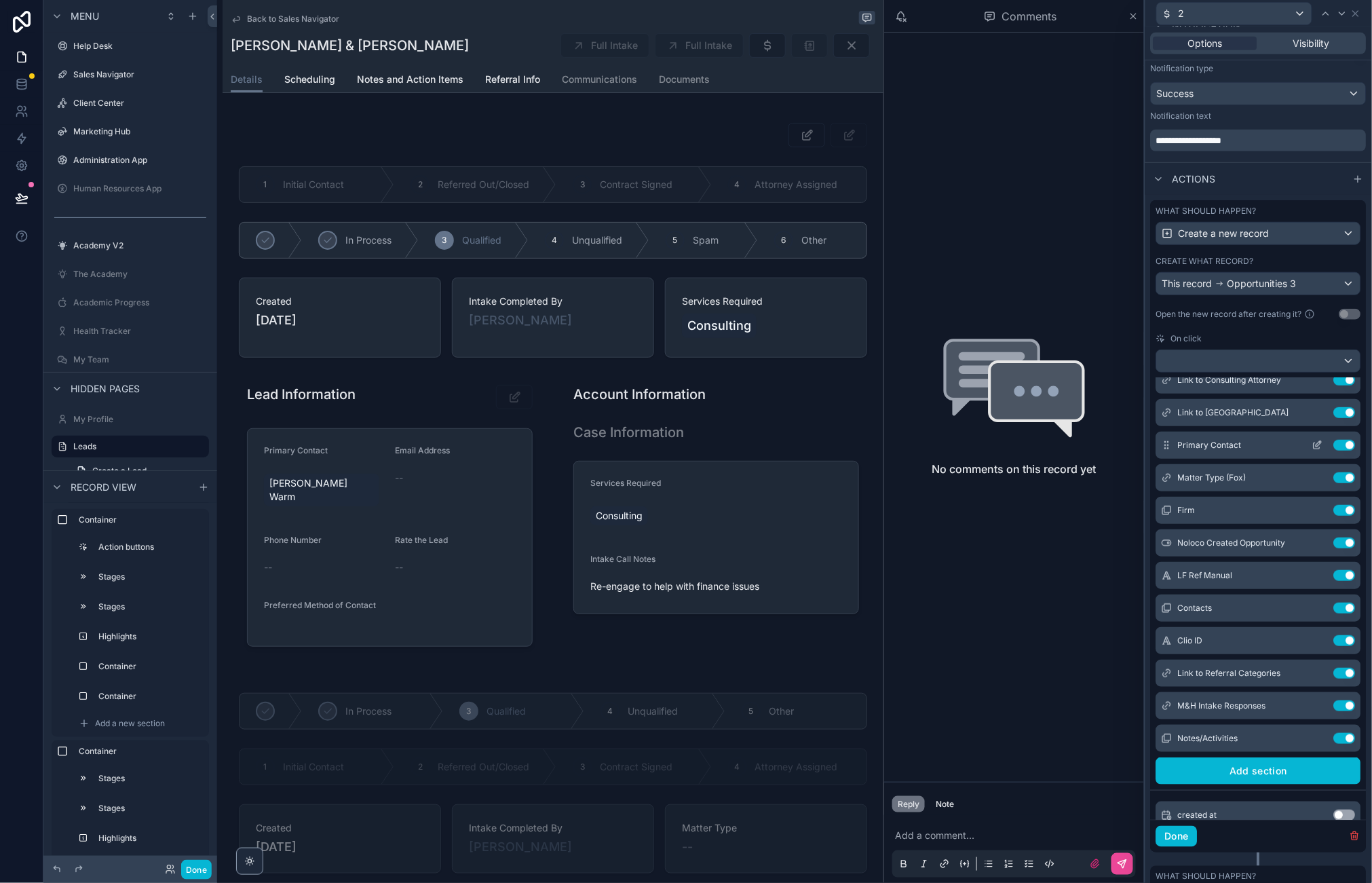
click at [1059, 445] on icon at bounding box center [1318, 444] width 6 height 6
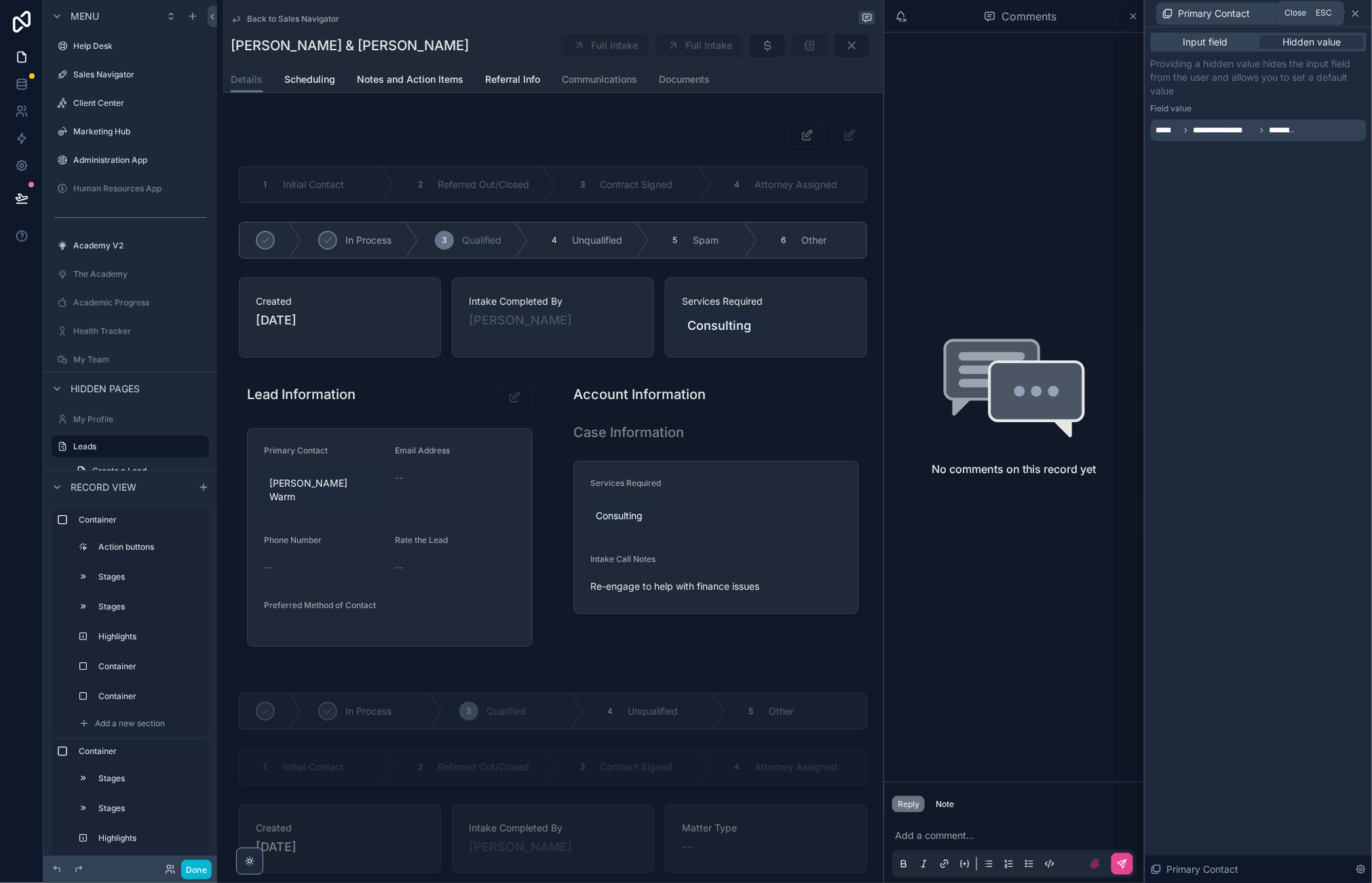
click at [1059, 13] on icon at bounding box center [1354, 13] width 11 height 11
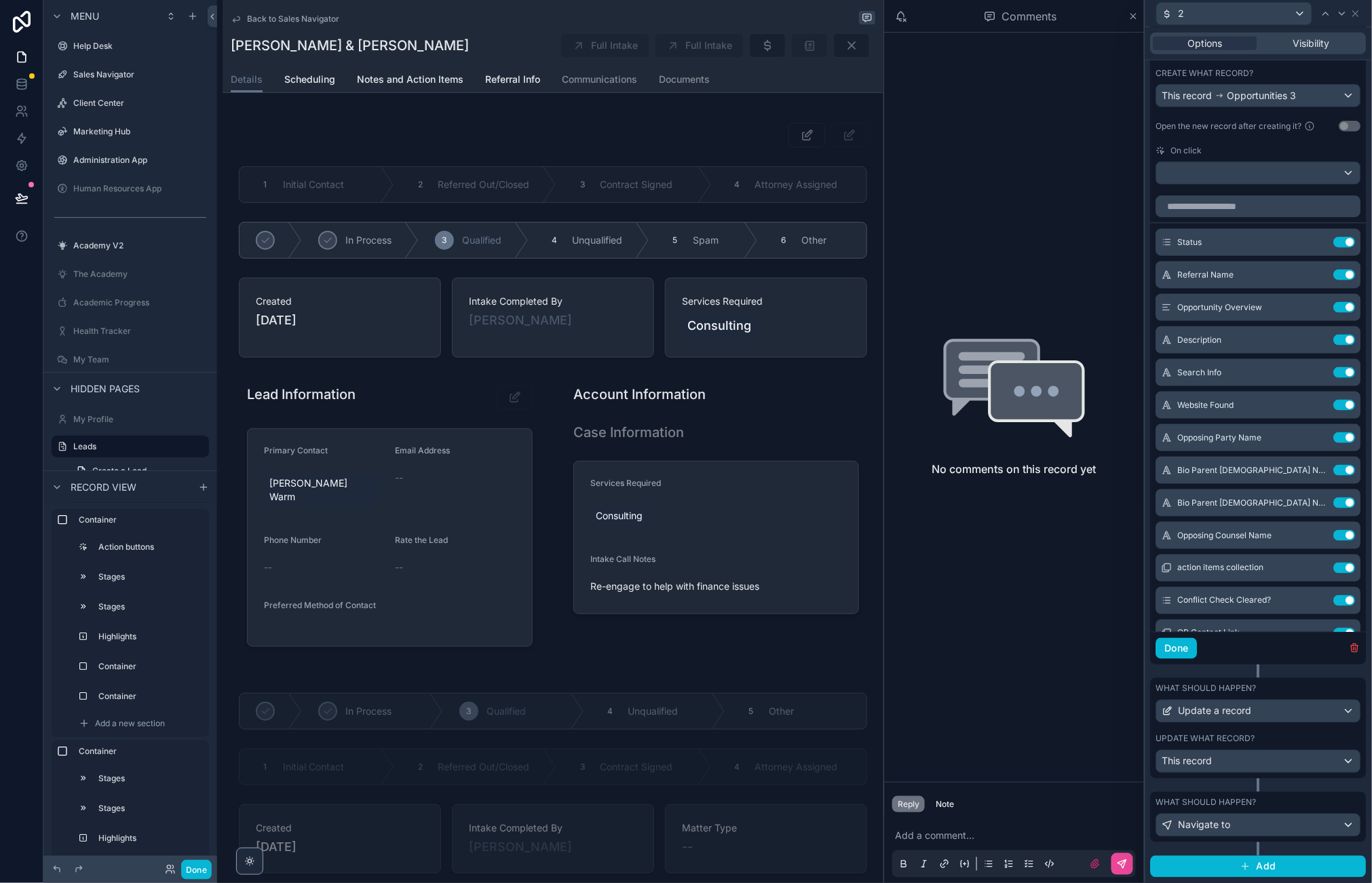
scroll to position [505, 0]
click at [1059, 763] on div "This record" at bounding box center [1258, 761] width 203 height 21
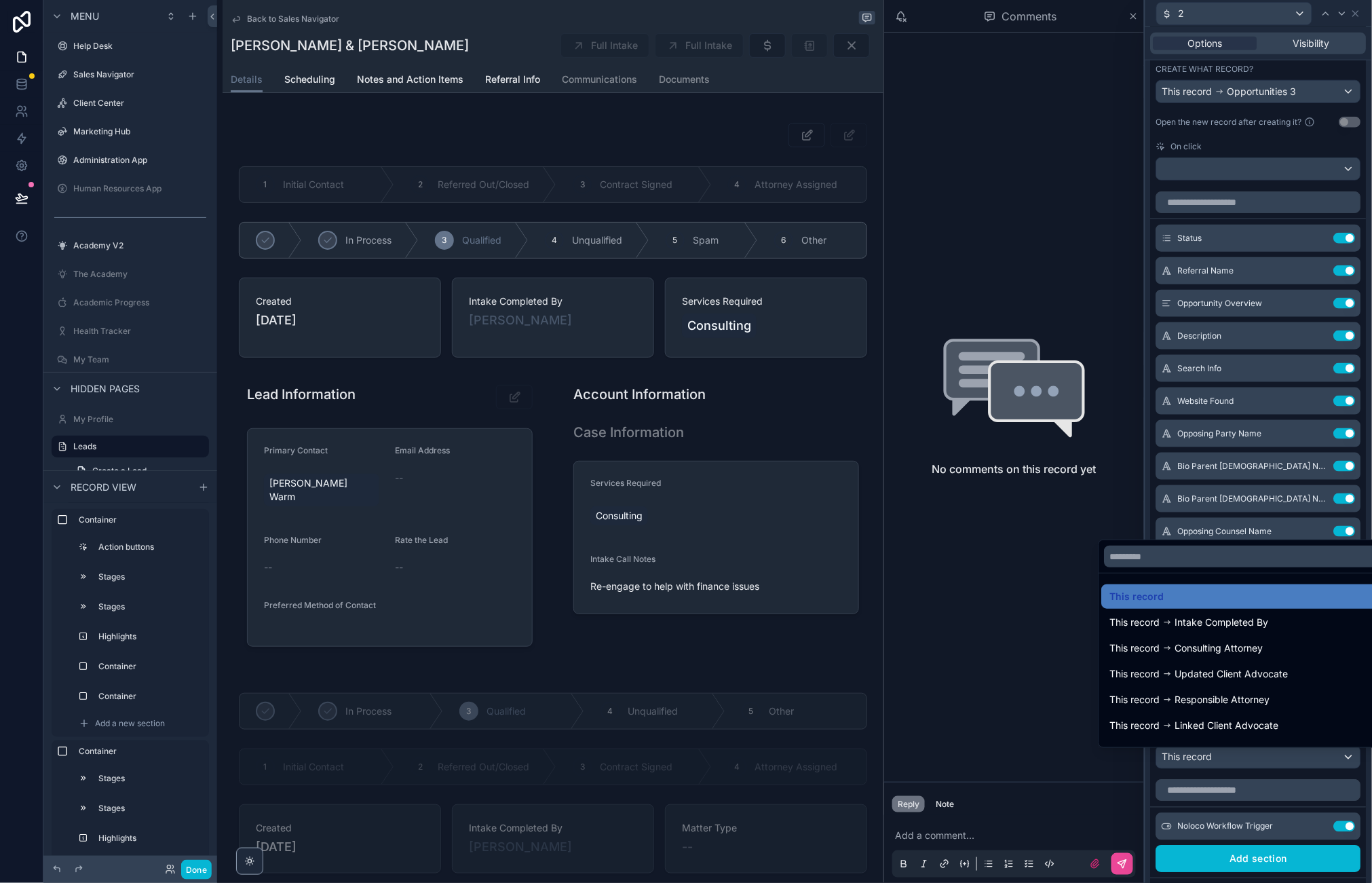
click at [1059, 763] on div at bounding box center [1258, 441] width 227 height 883
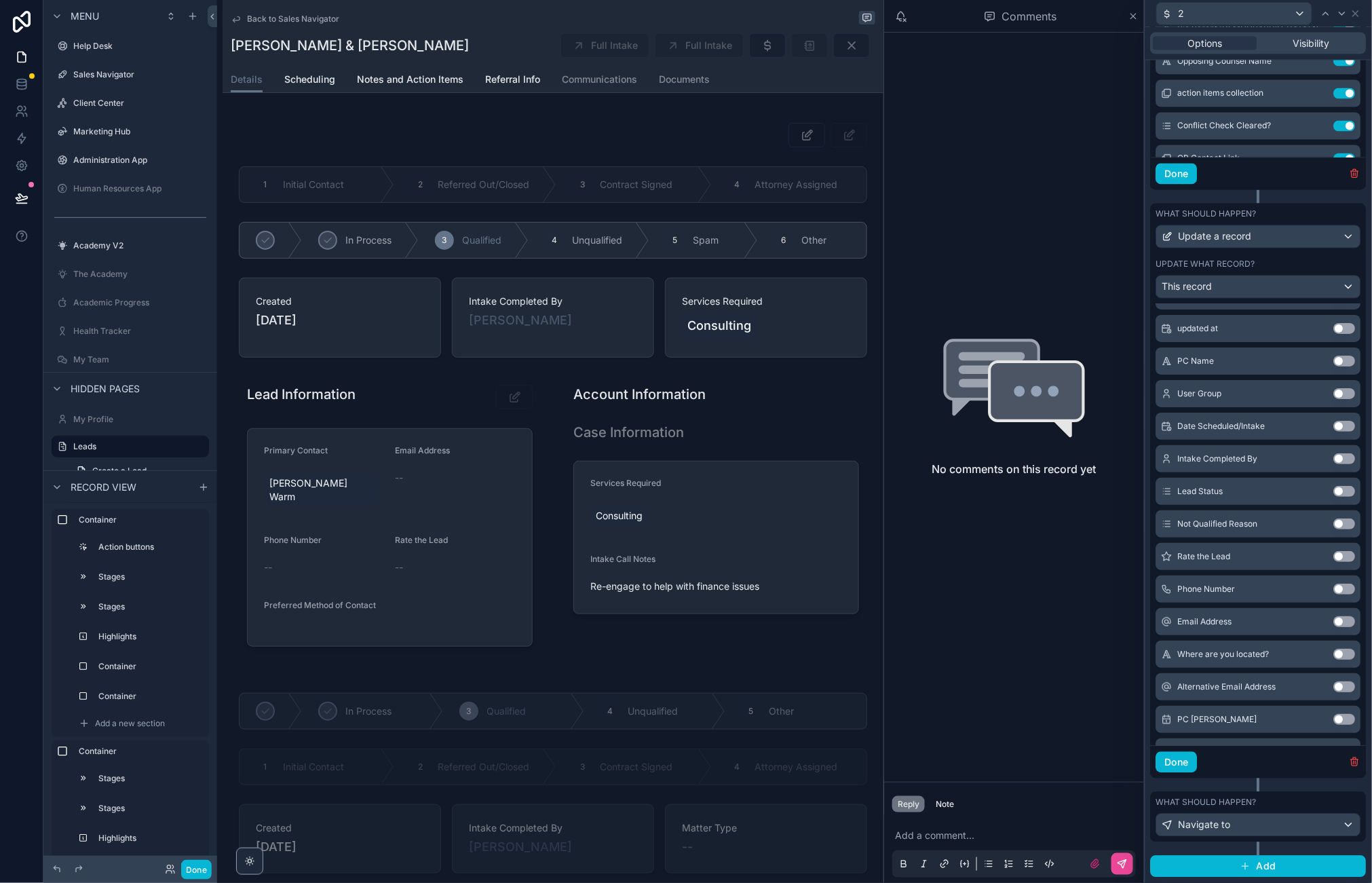
scroll to position [980, 0]
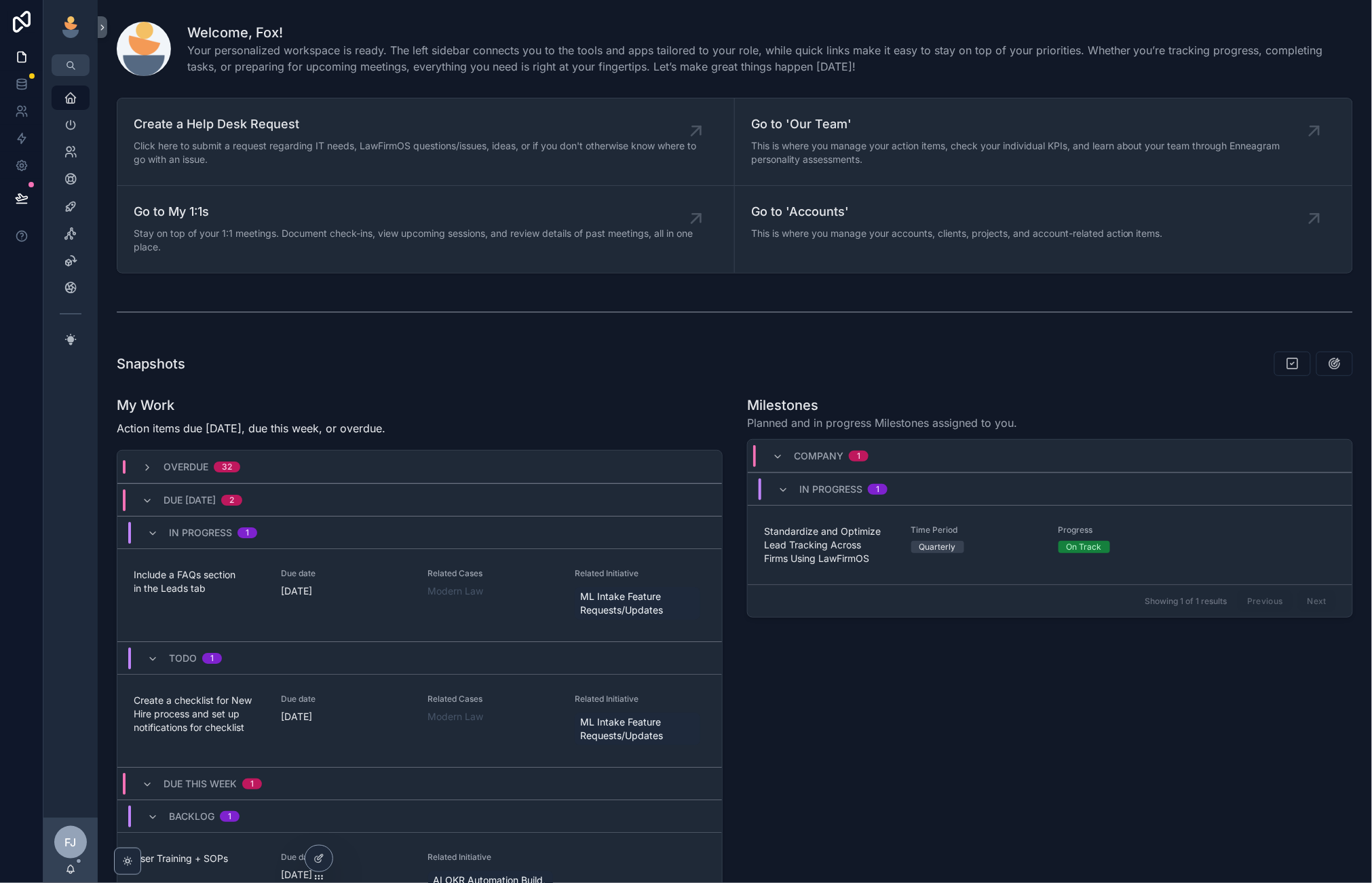
click at [71, 862] on div "[PERSON_NAME] [PERSON_NAME]" at bounding box center [71, 850] width 54 height 65
click at [71, 869] on icon "scrollable content" at bounding box center [70, 868] width 11 height 11
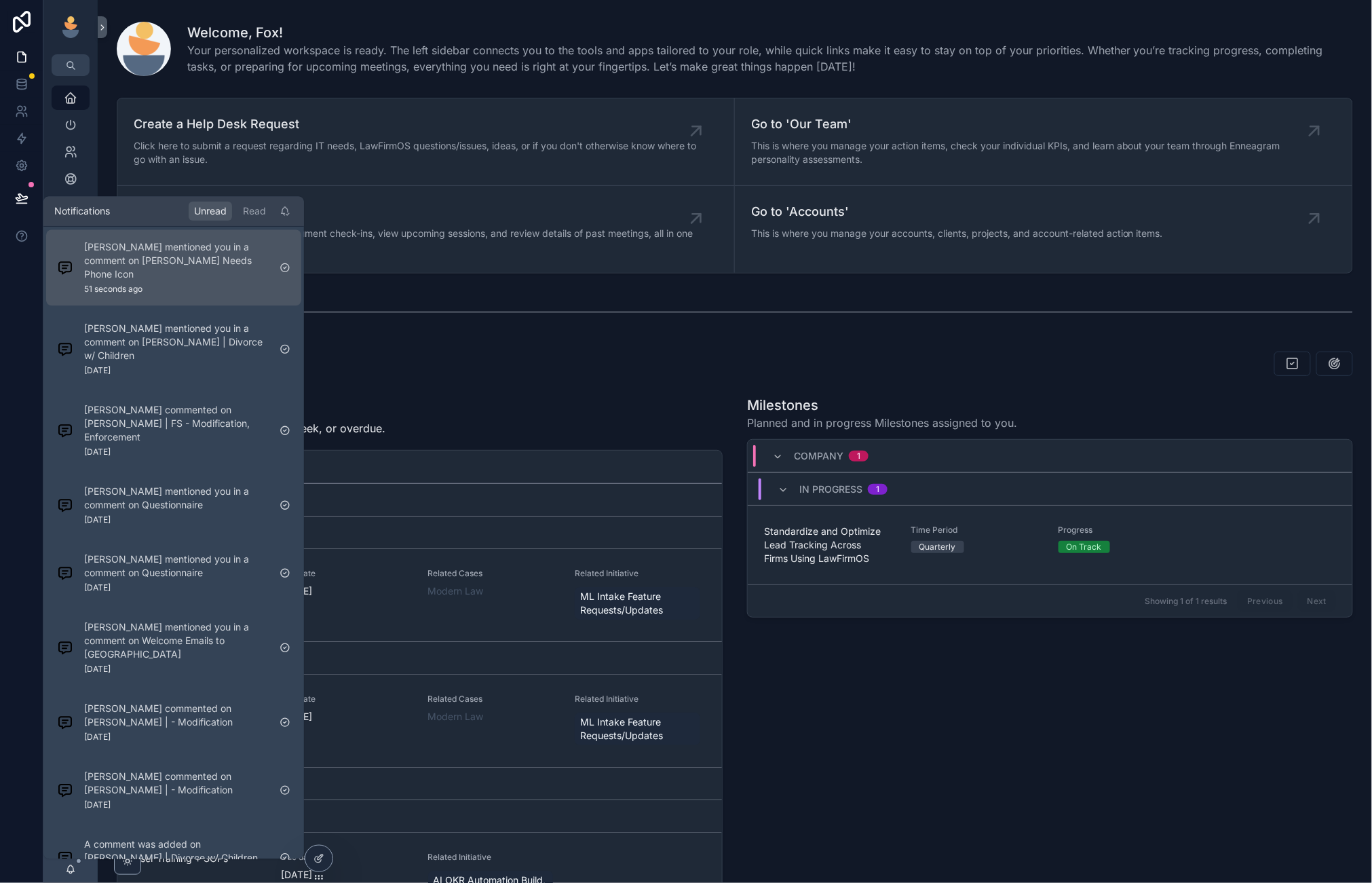
click at [161, 248] on p "[PERSON_NAME] mentioned you in a comment on [PERSON_NAME] Needs Phone Icon" at bounding box center [176, 261] width 185 height 41
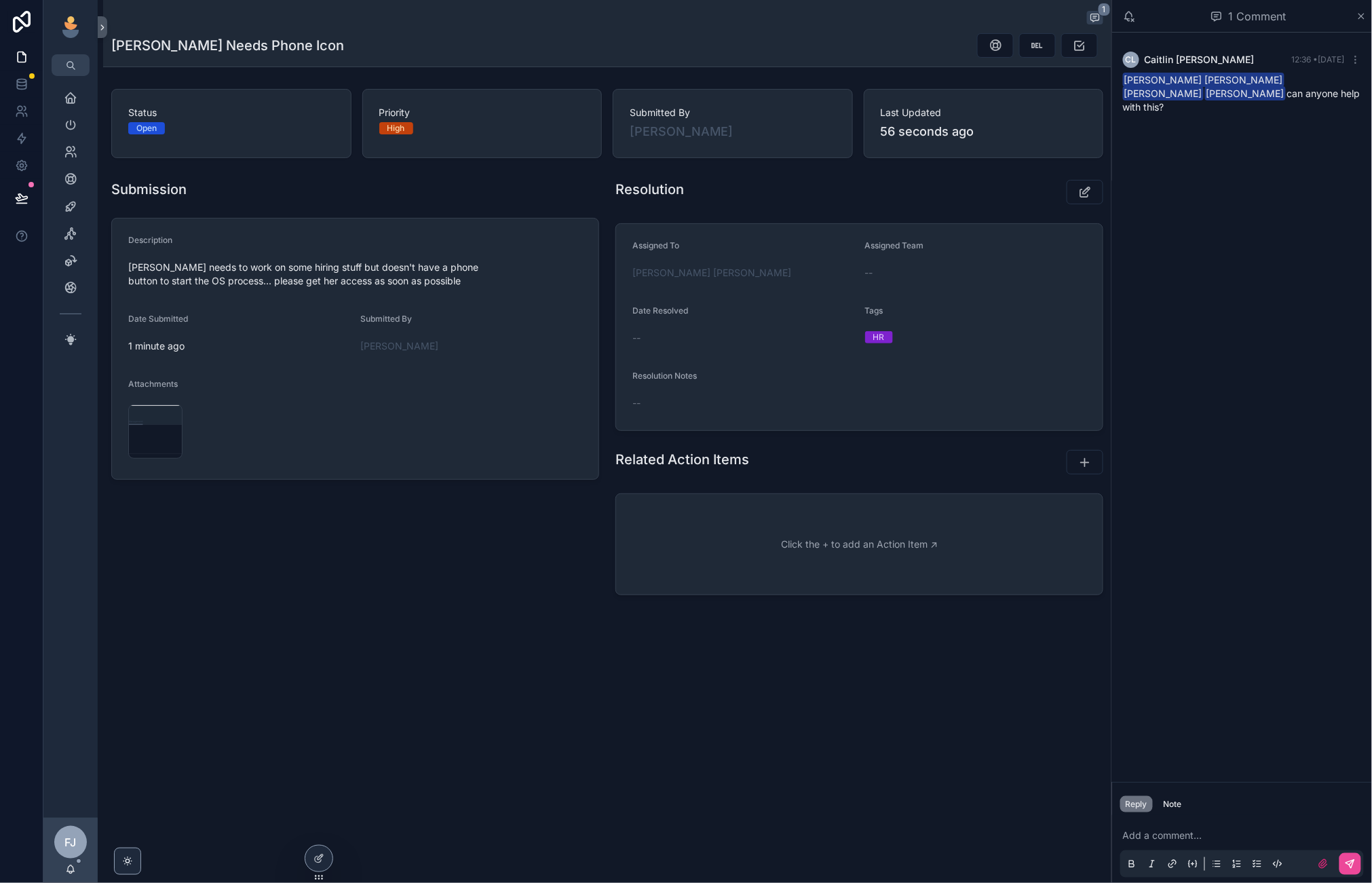
click at [1151, 829] on p "scrollable content" at bounding box center [1245, 835] width 243 height 14
click at [80, 116] on div "Leadership" at bounding box center [70, 125] width 21 height 21
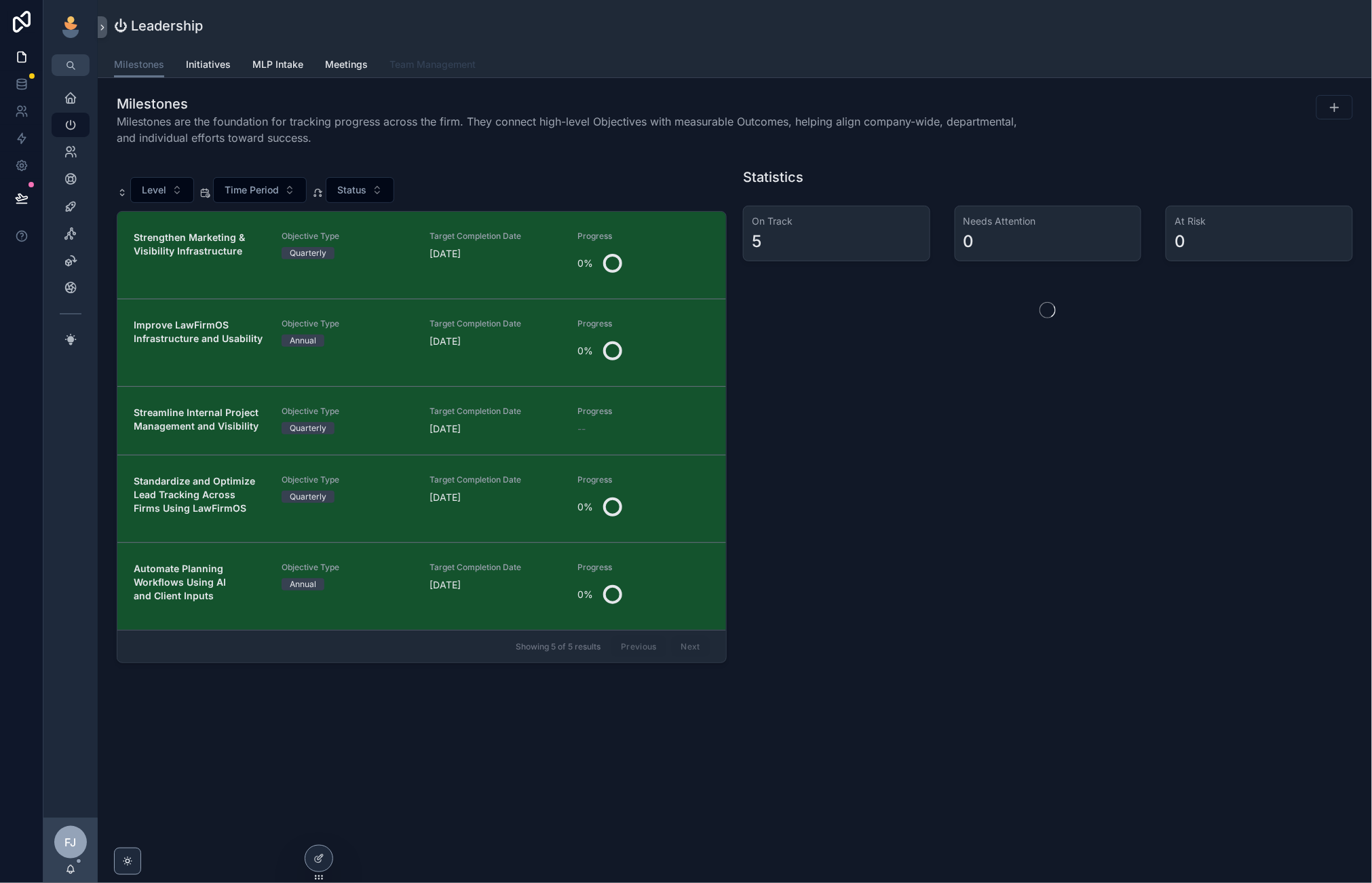
click at [426, 66] on span "Team Management" at bounding box center [432, 64] width 87 height 14
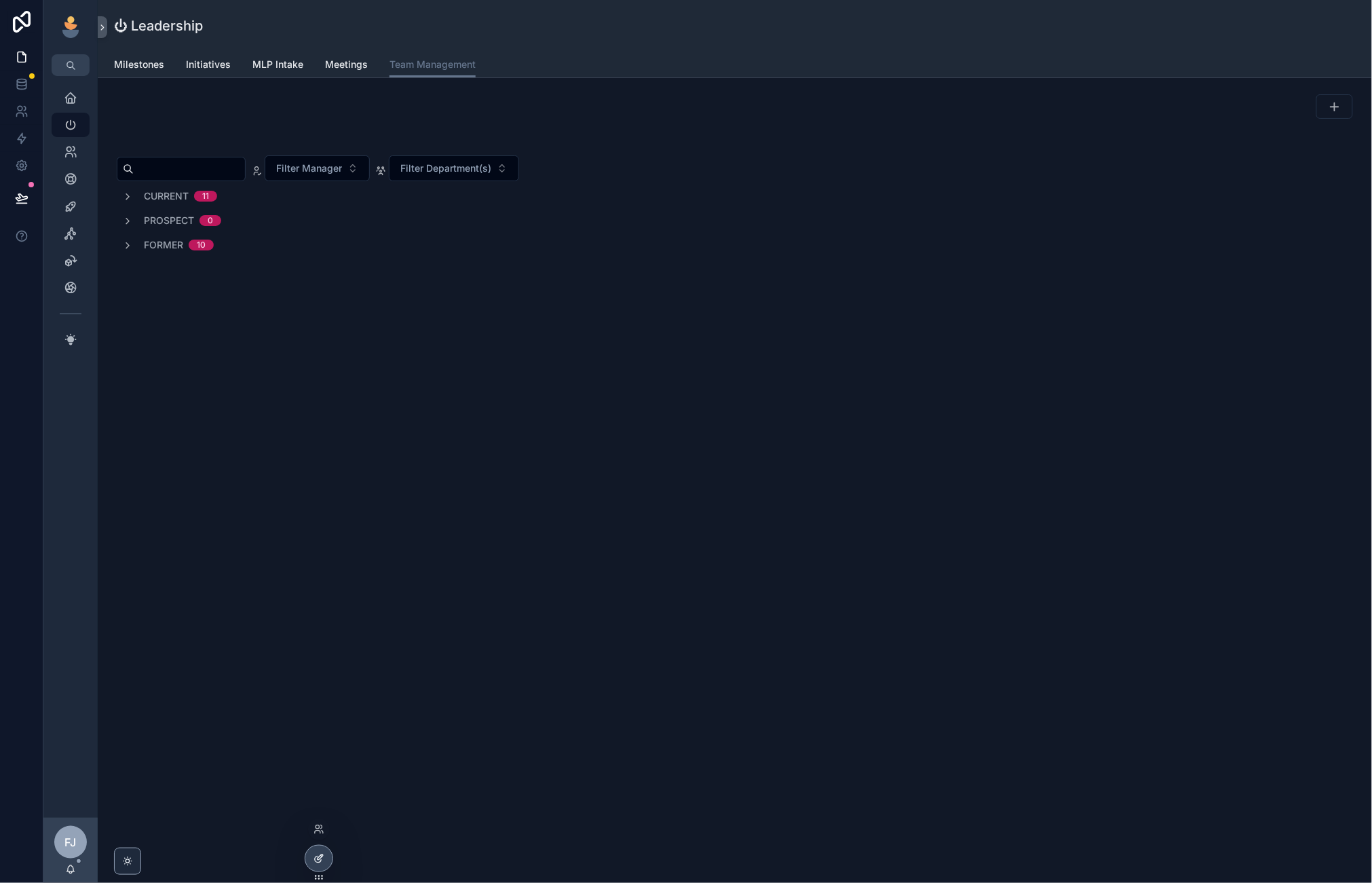
click at [320, 853] on div at bounding box center [319, 859] width 27 height 25
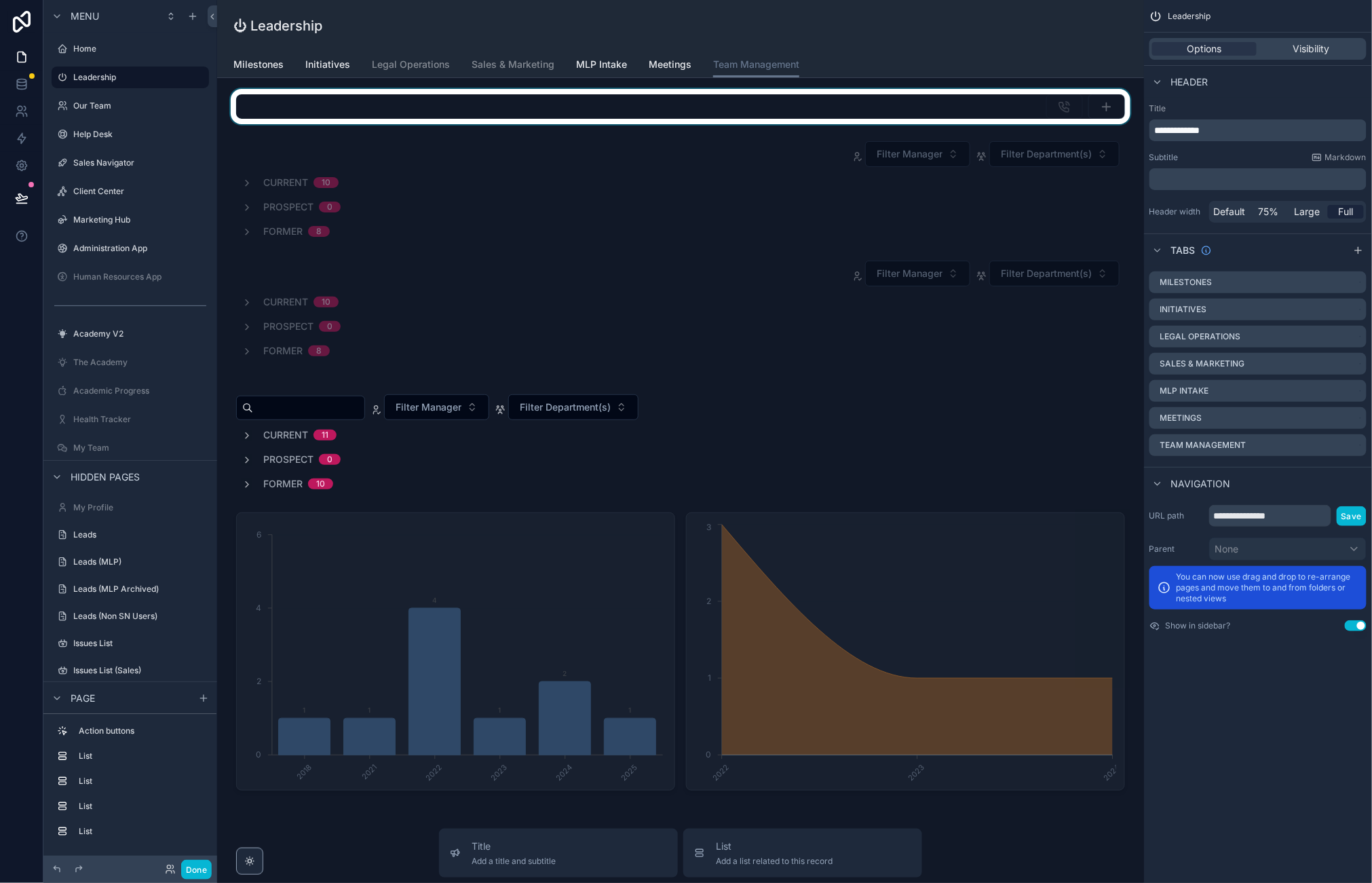
click at [615, 110] on div "scrollable content" at bounding box center [680, 106] width 905 height 35
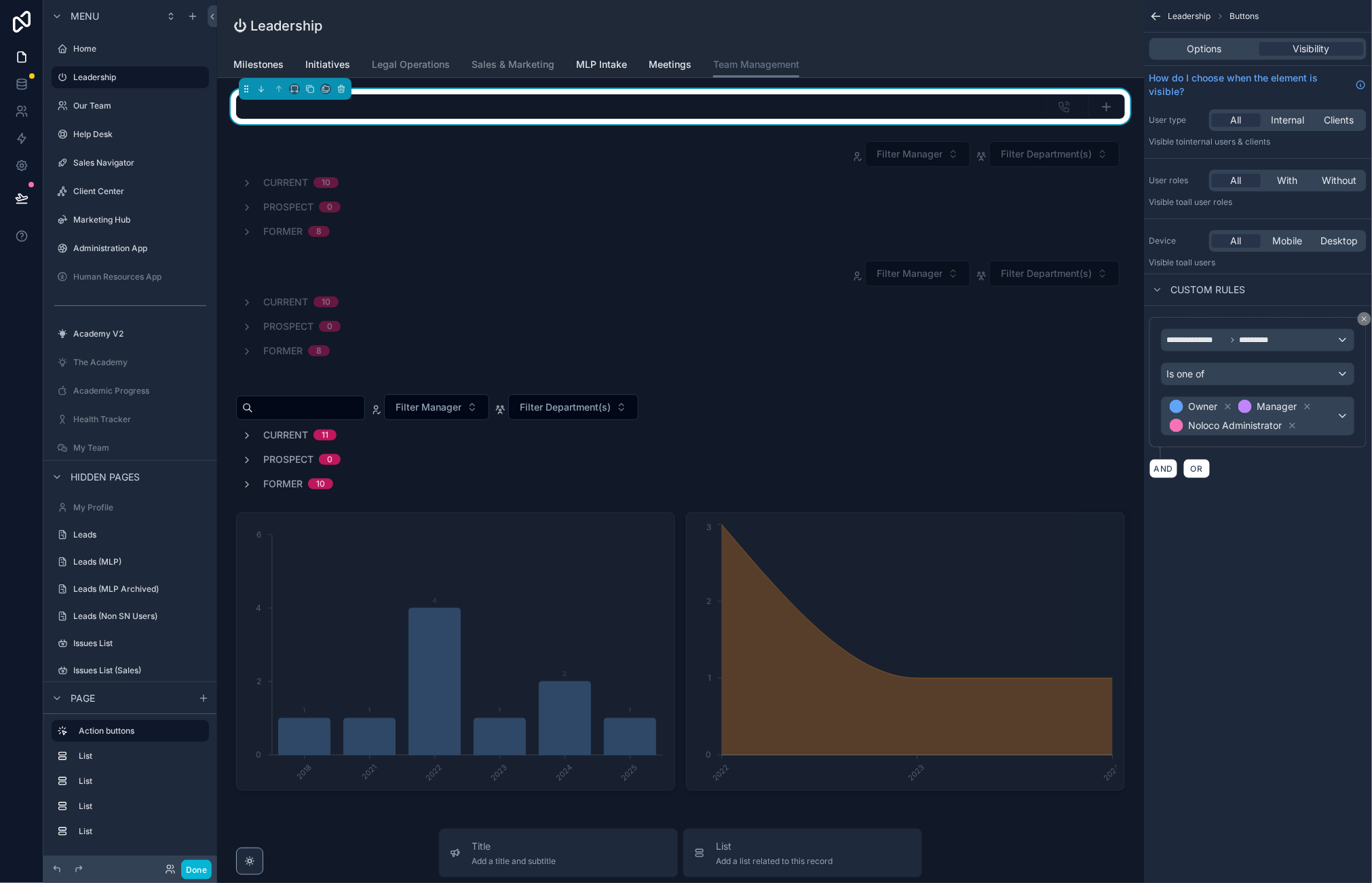
click at [1029, 102] on div "scrollable content" at bounding box center [680, 106] width 888 height 24
click at [1208, 46] on span "Options" at bounding box center [1205, 49] width 35 height 14
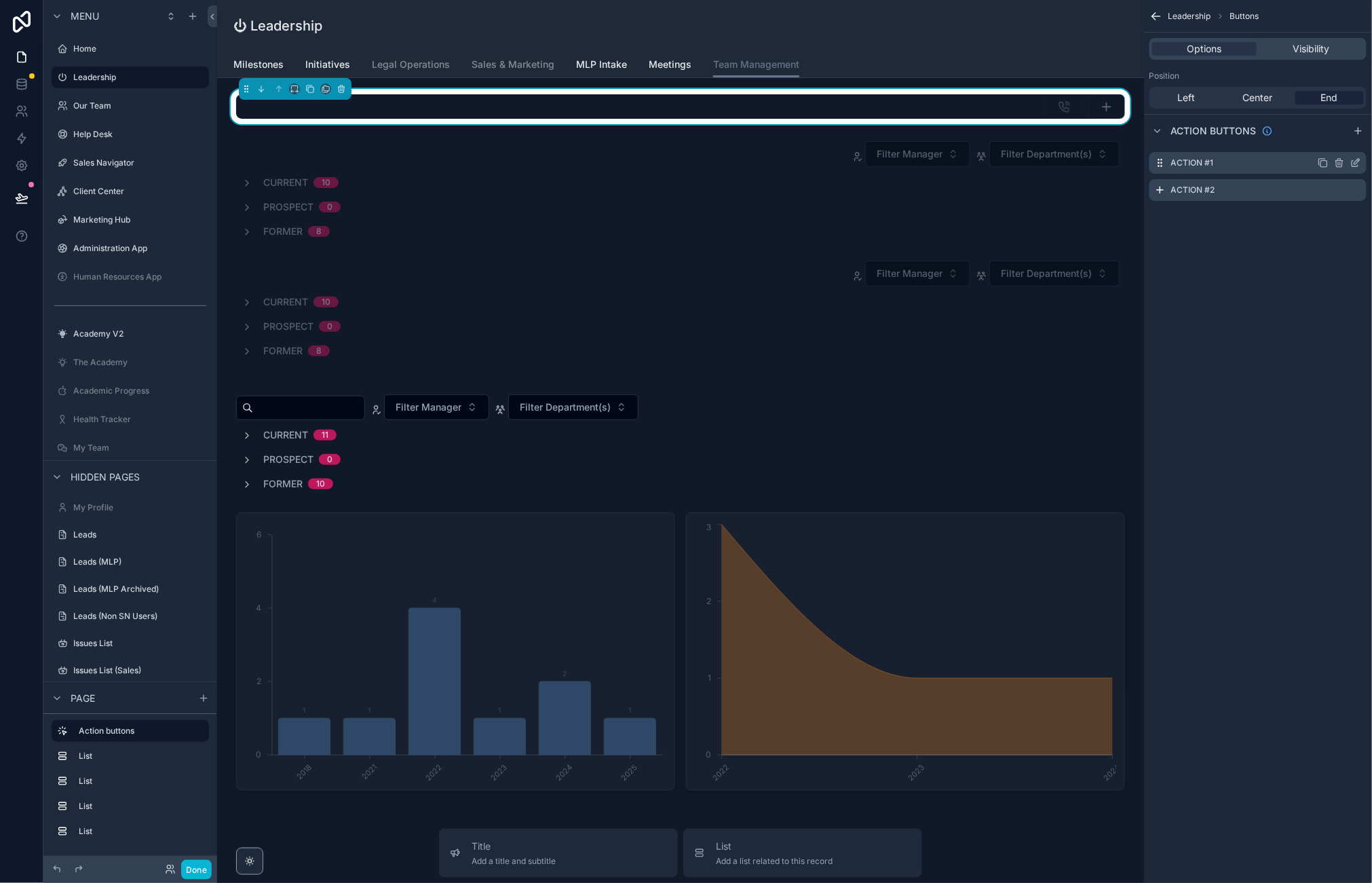
click at [1356, 162] on icon "scrollable content" at bounding box center [1354, 163] width 11 height 11
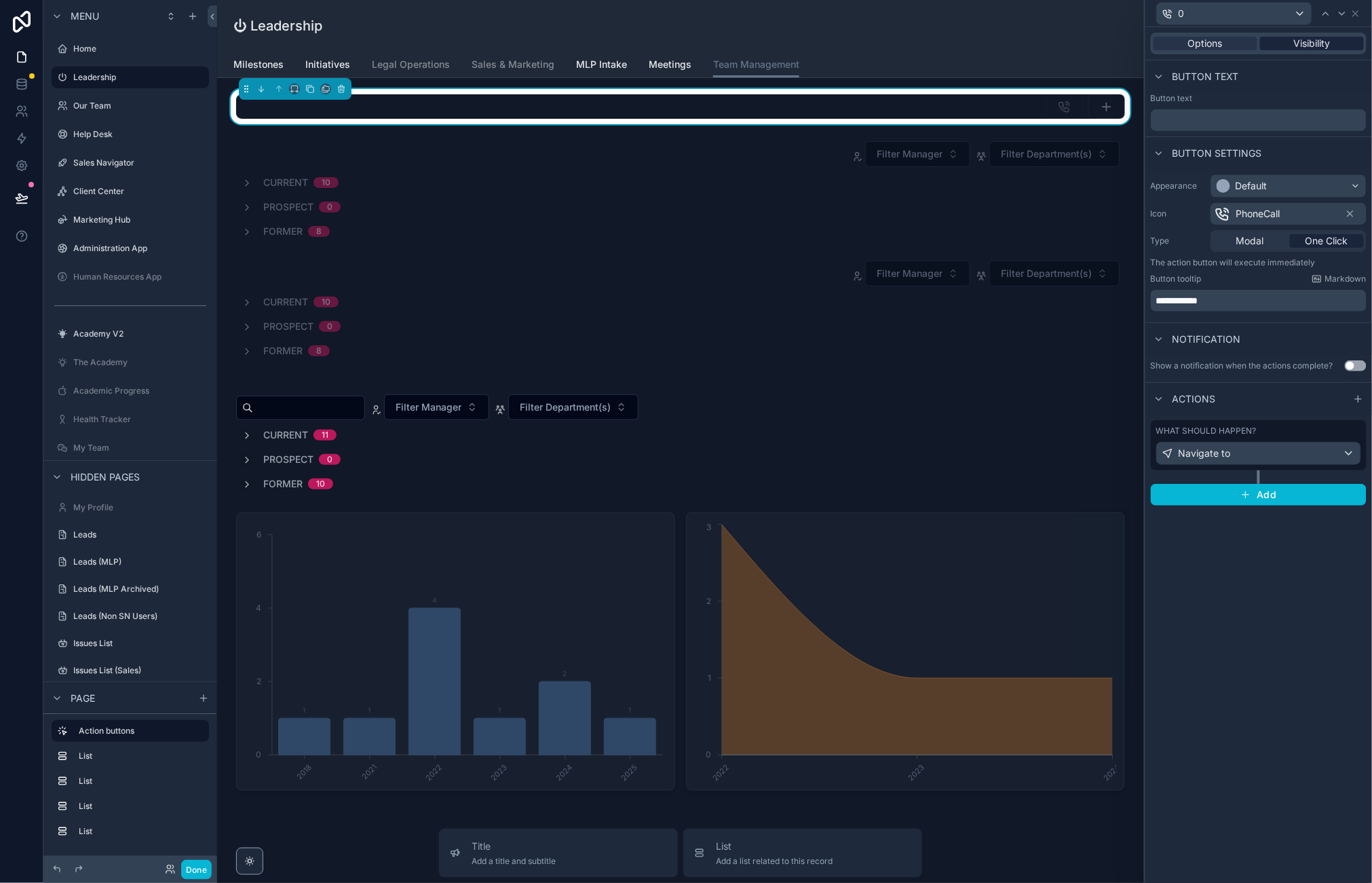
click at [1287, 44] on div "Visibility" at bounding box center [1312, 44] width 104 height 14
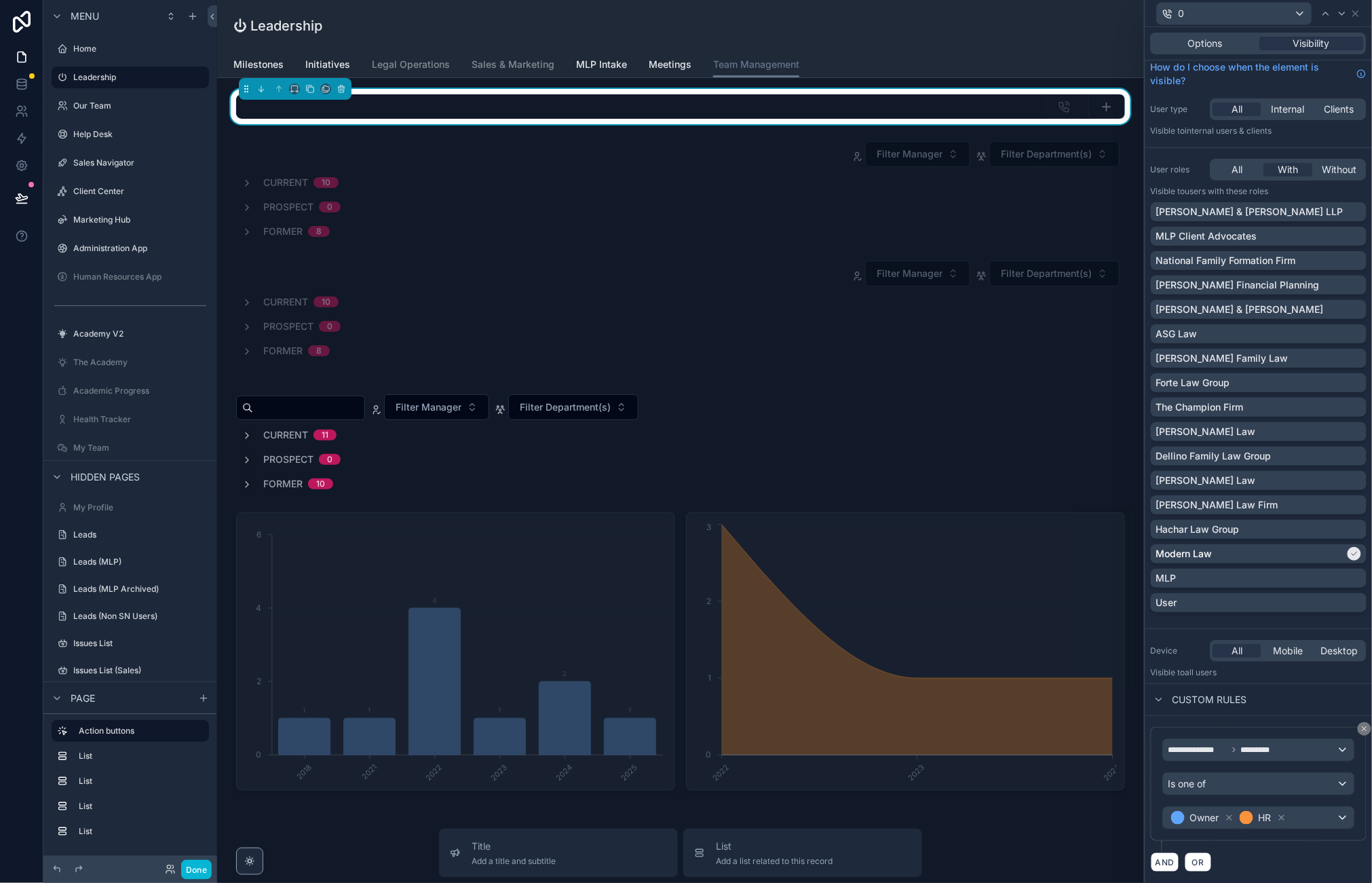
scroll to position [8, 0]
click at [183, 867] on button "Done" at bounding box center [196, 869] width 30 height 19
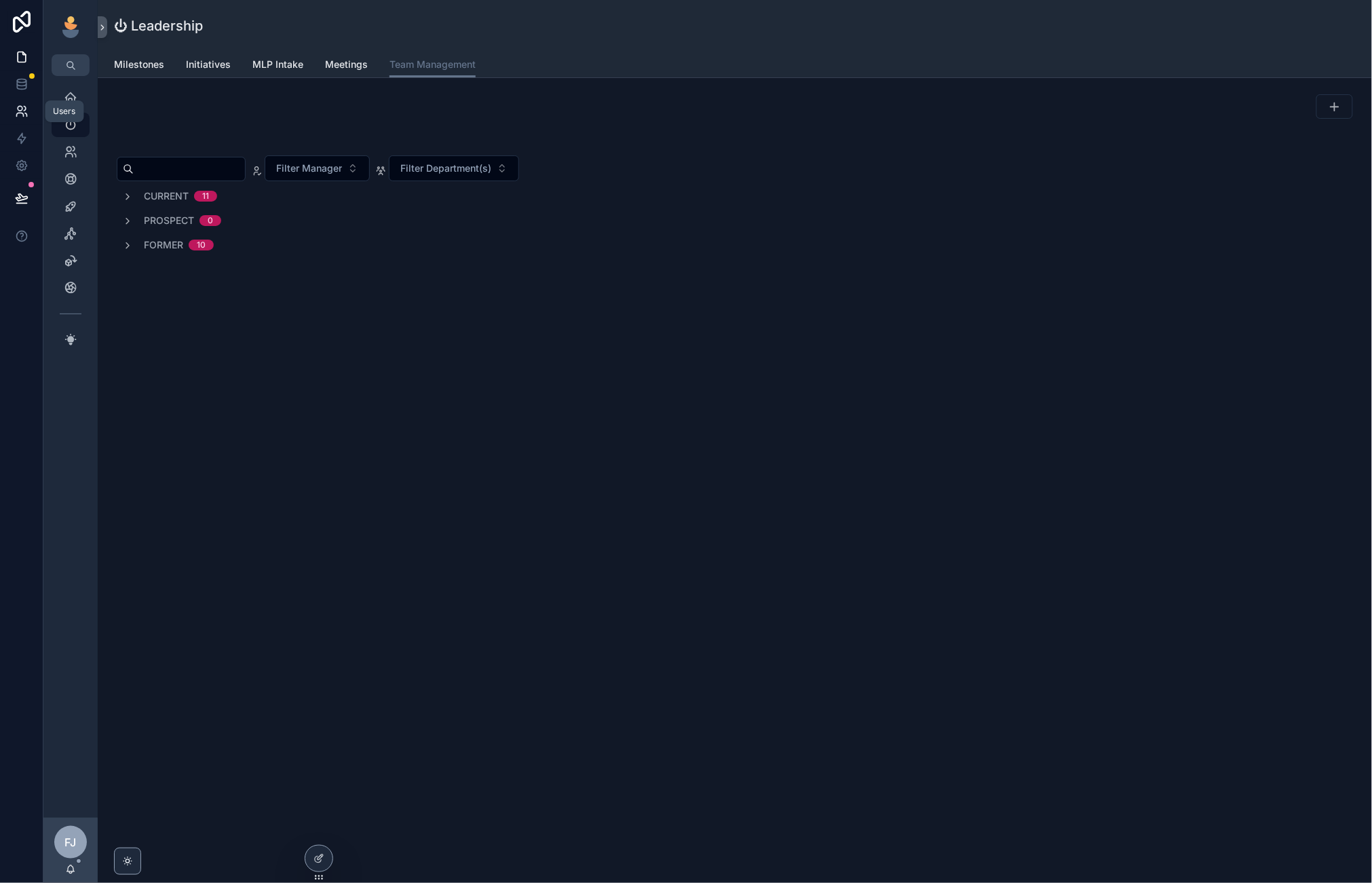
click at [25, 114] on icon at bounding box center [21, 111] width 14 height 14
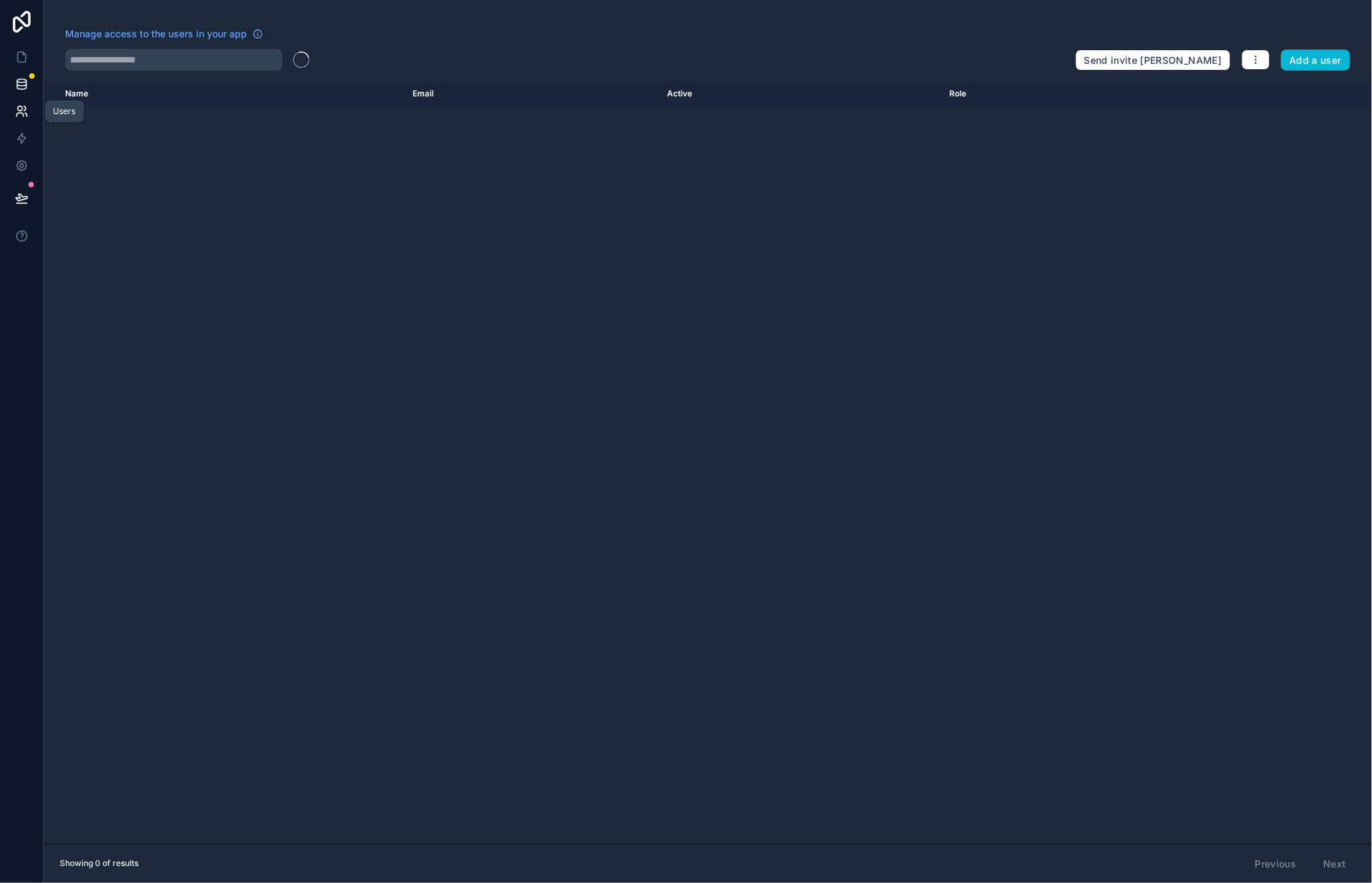
click at [19, 82] on icon at bounding box center [21, 84] width 14 height 14
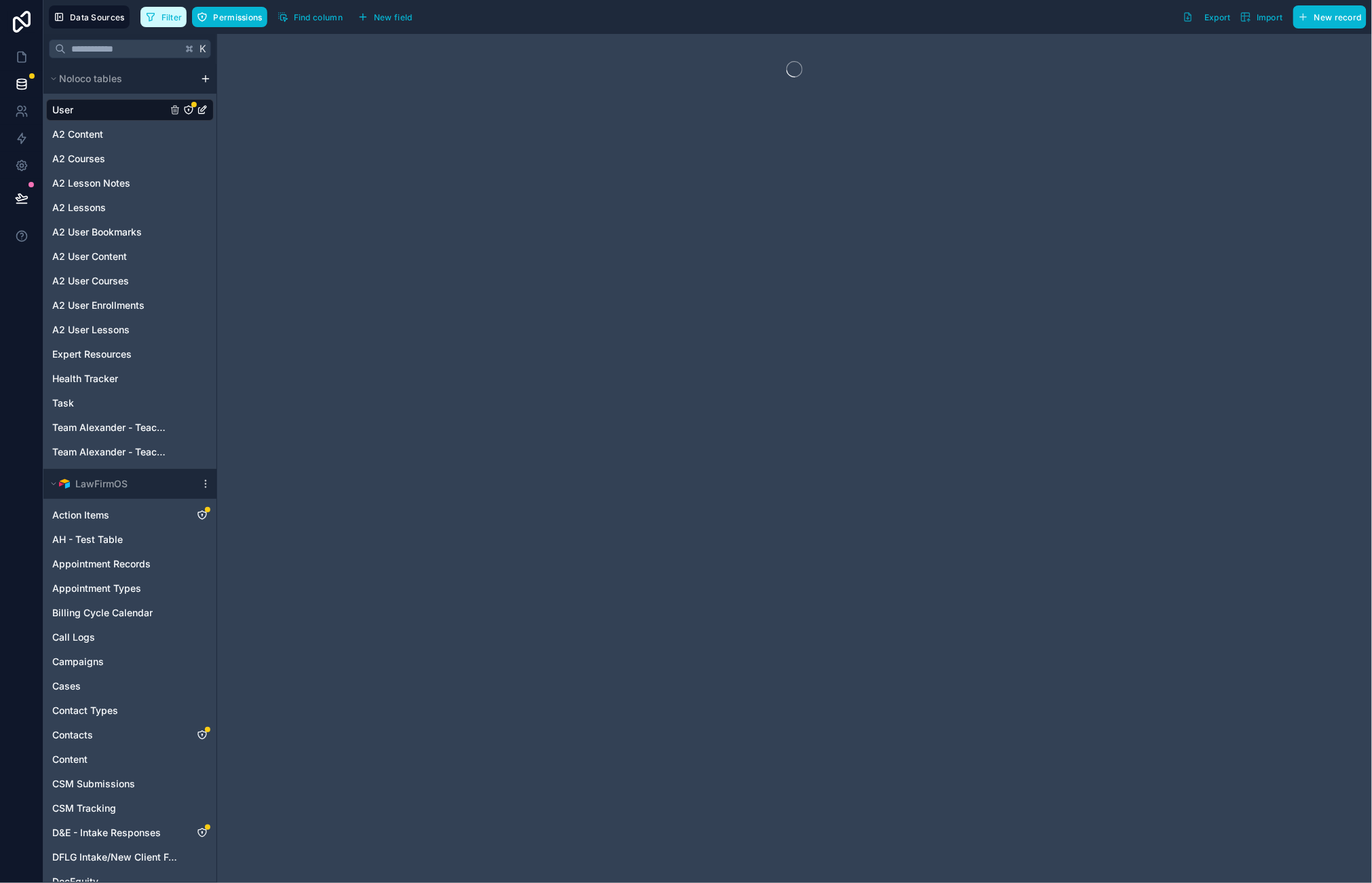
click at [162, 15] on span "Filter" at bounding box center [172, 18] width 21 height 10
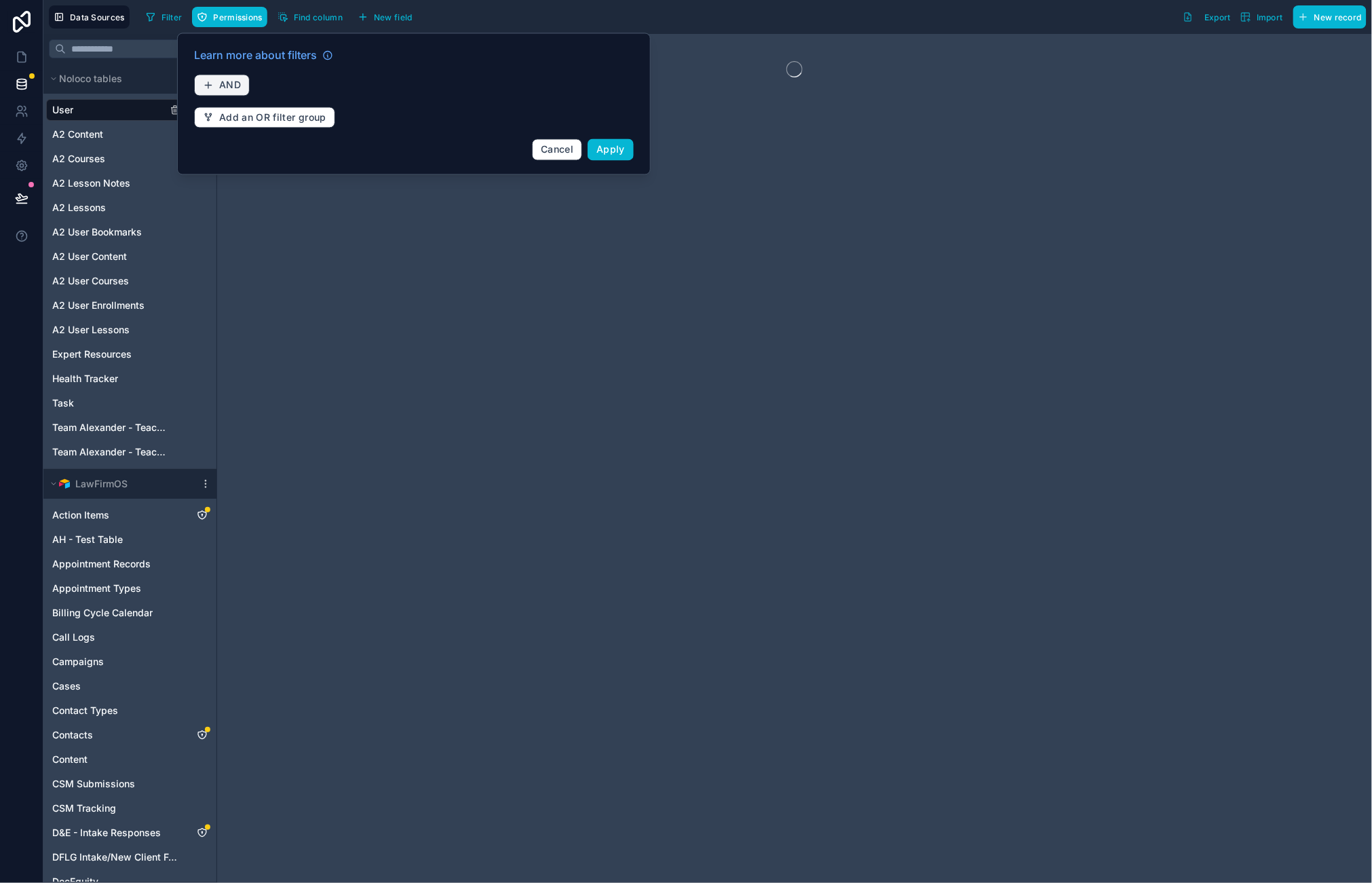
click at [239, 82] on span "AND" at bounding box center [230, 86] width 21 height 13
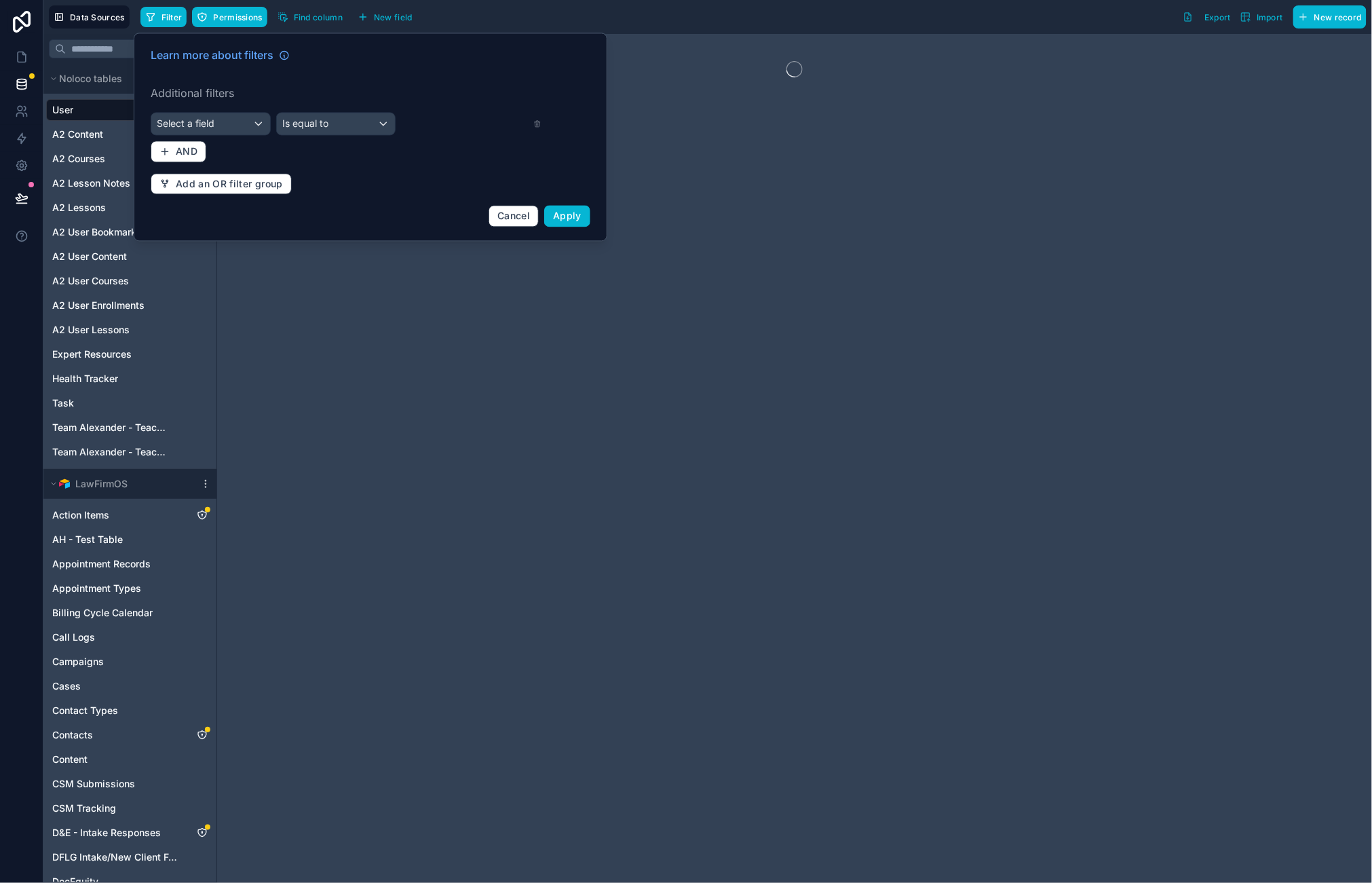
click at [183, 127] on span "Select a field" at bounding box center [185, 124] width 57 height 12
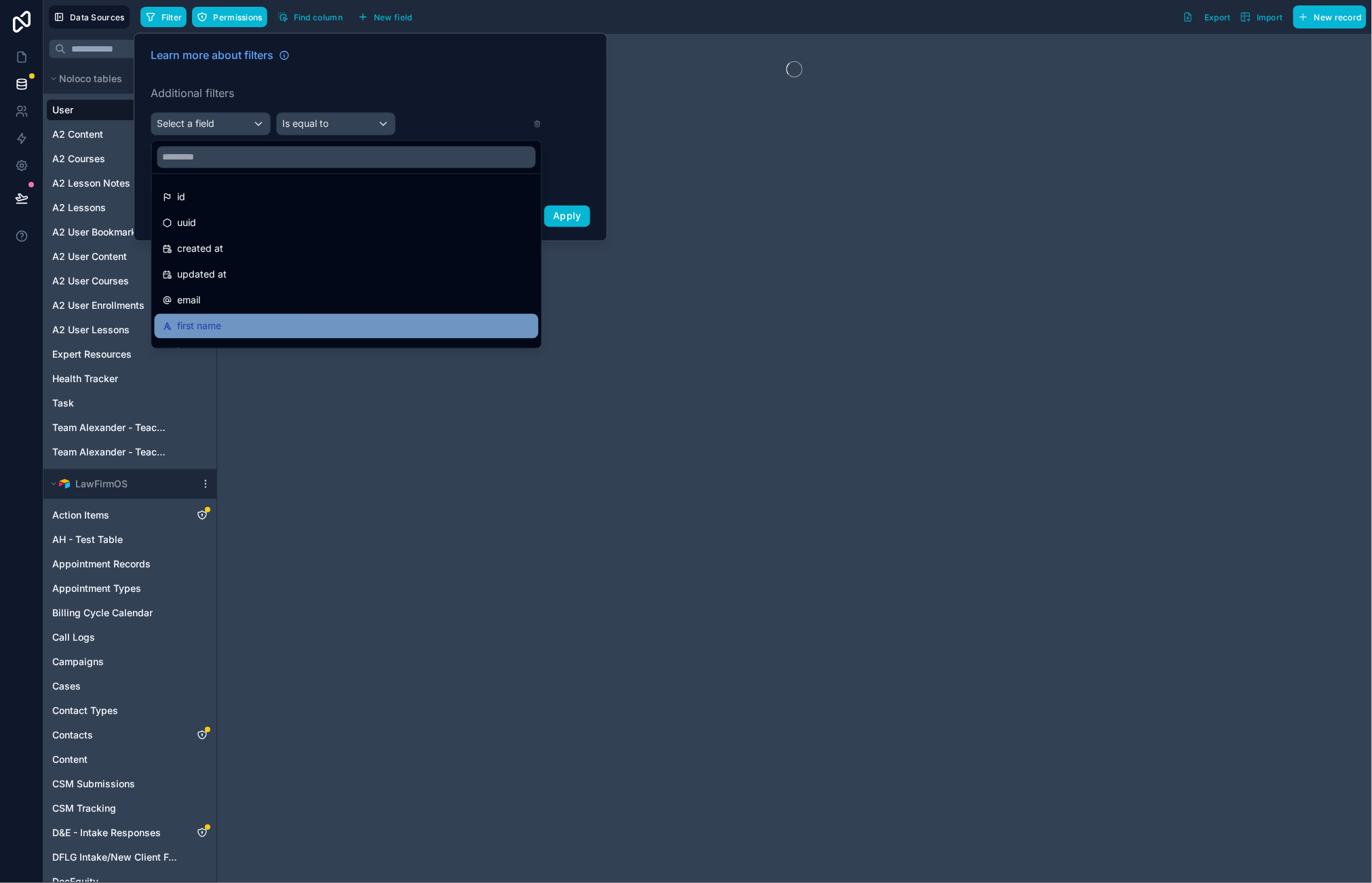
click at [207, 321] on span "first name" at bounding box center [199, 326] width 44 height 17
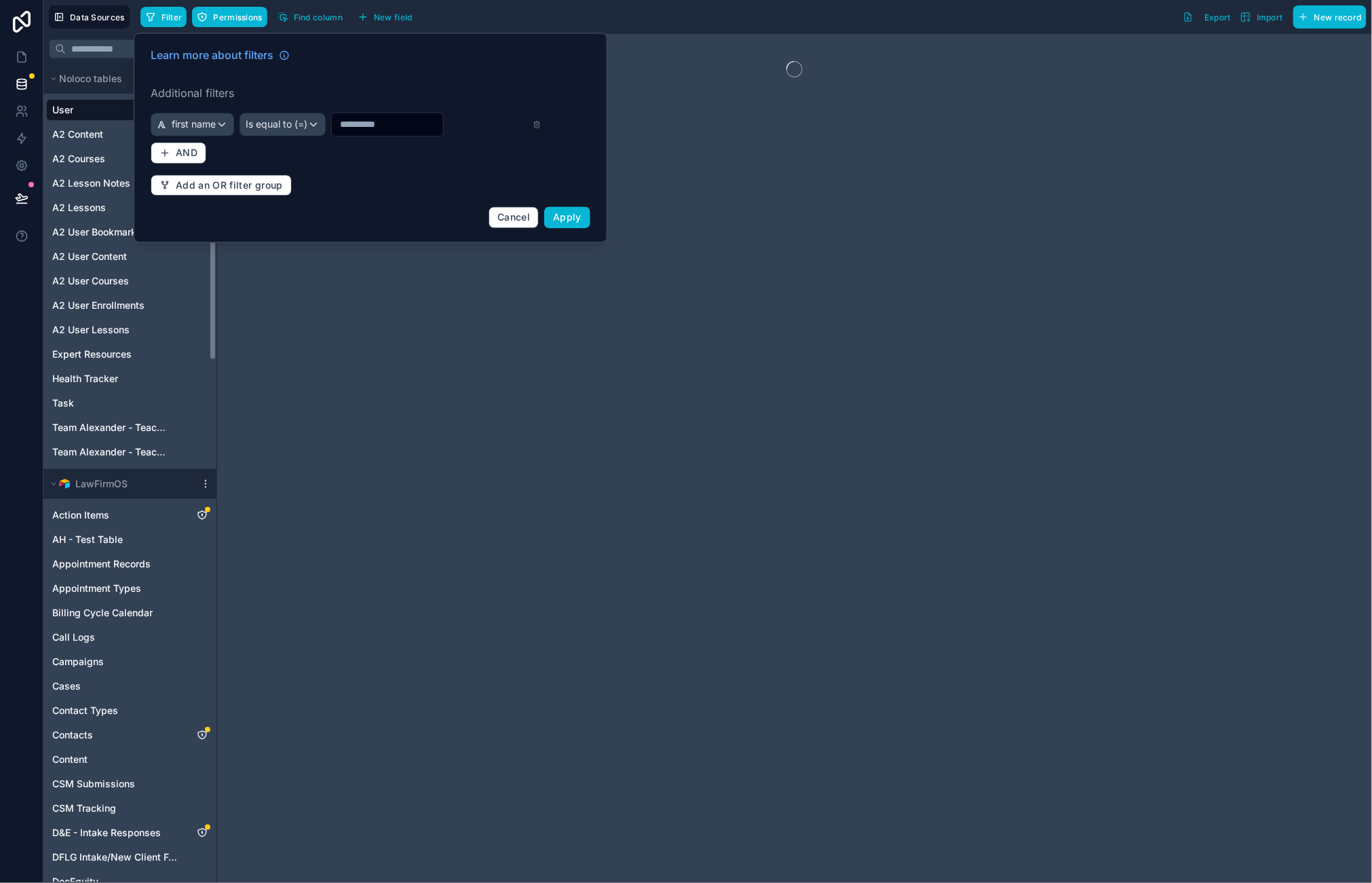
click at [305, 124] on span "Is equal to (=)" at bounding box center [275, 125] width 61 height 14
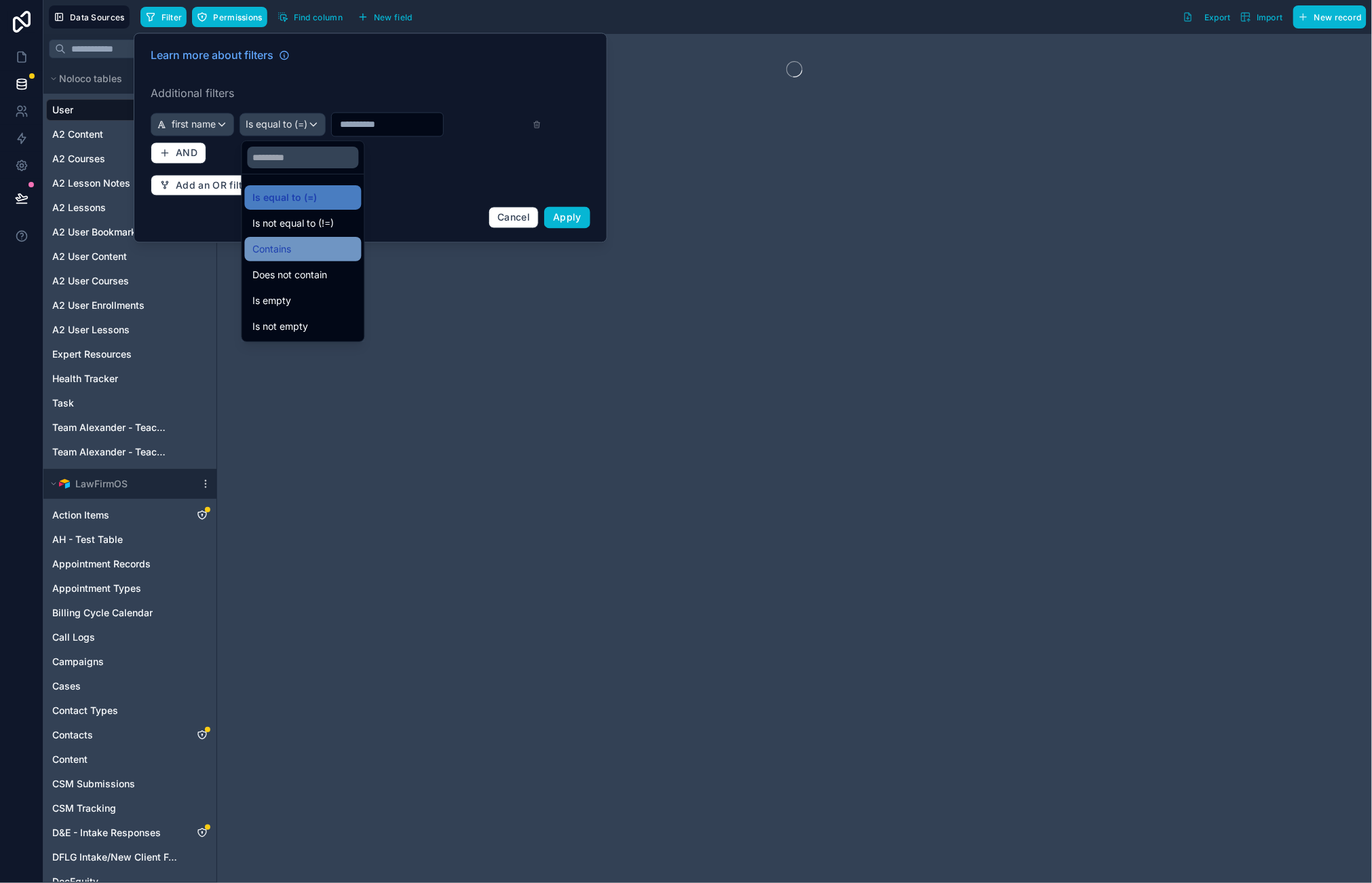
click at [262, 251] on span "Contains" at bounding box center [272, 248] width 39 height 17
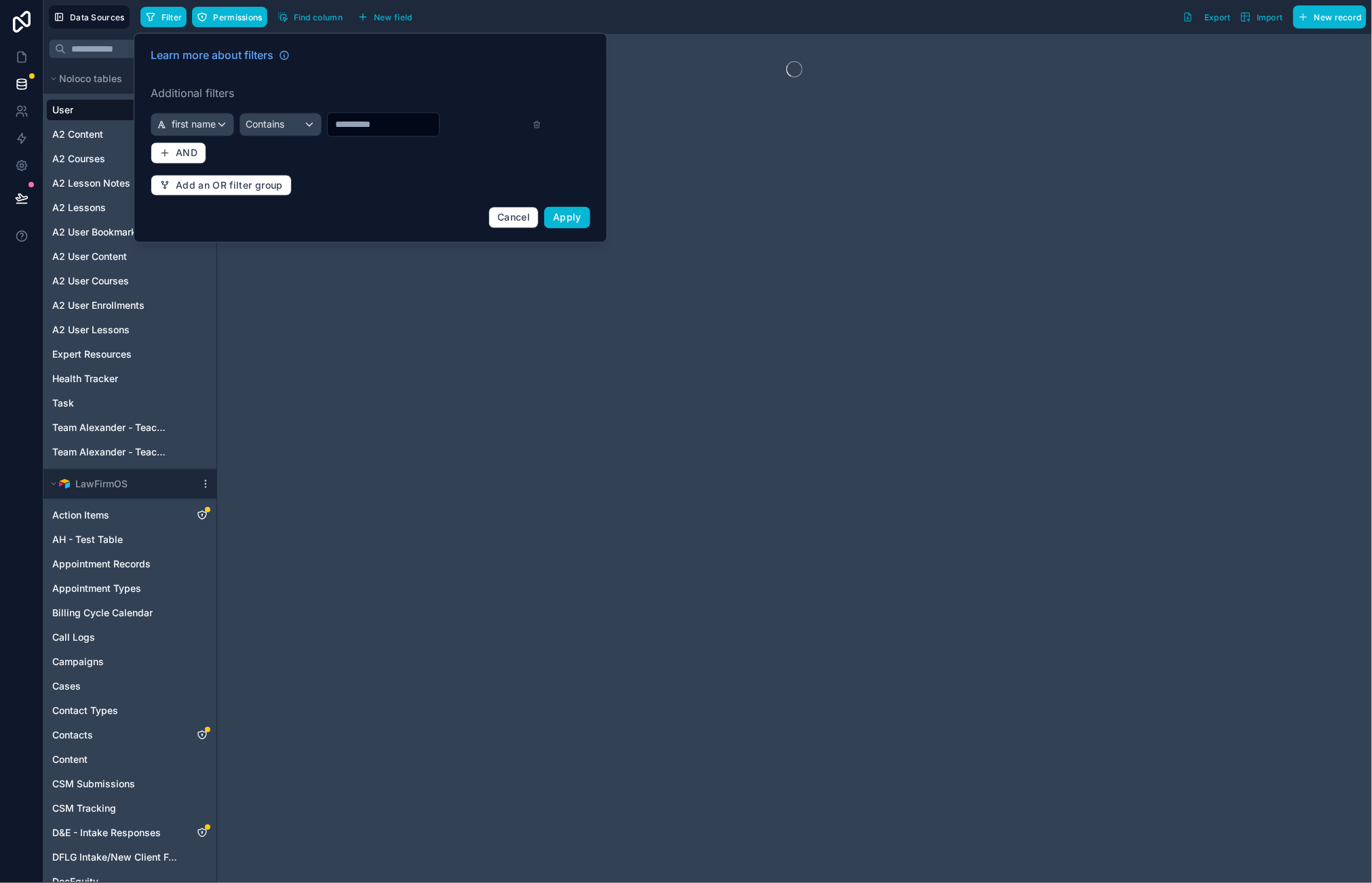
click at [378, 117] on input "text" at bounding box center [383, 126] width 111 height 19
type input "*******"
drag, startPoint x: 378, startPoint y: 117, endPoint x: 571, endPoint y: 223, distance: 220.2
click at [571, 223] on span "Apply" at bounding box center [566, 218] width 28 height 12
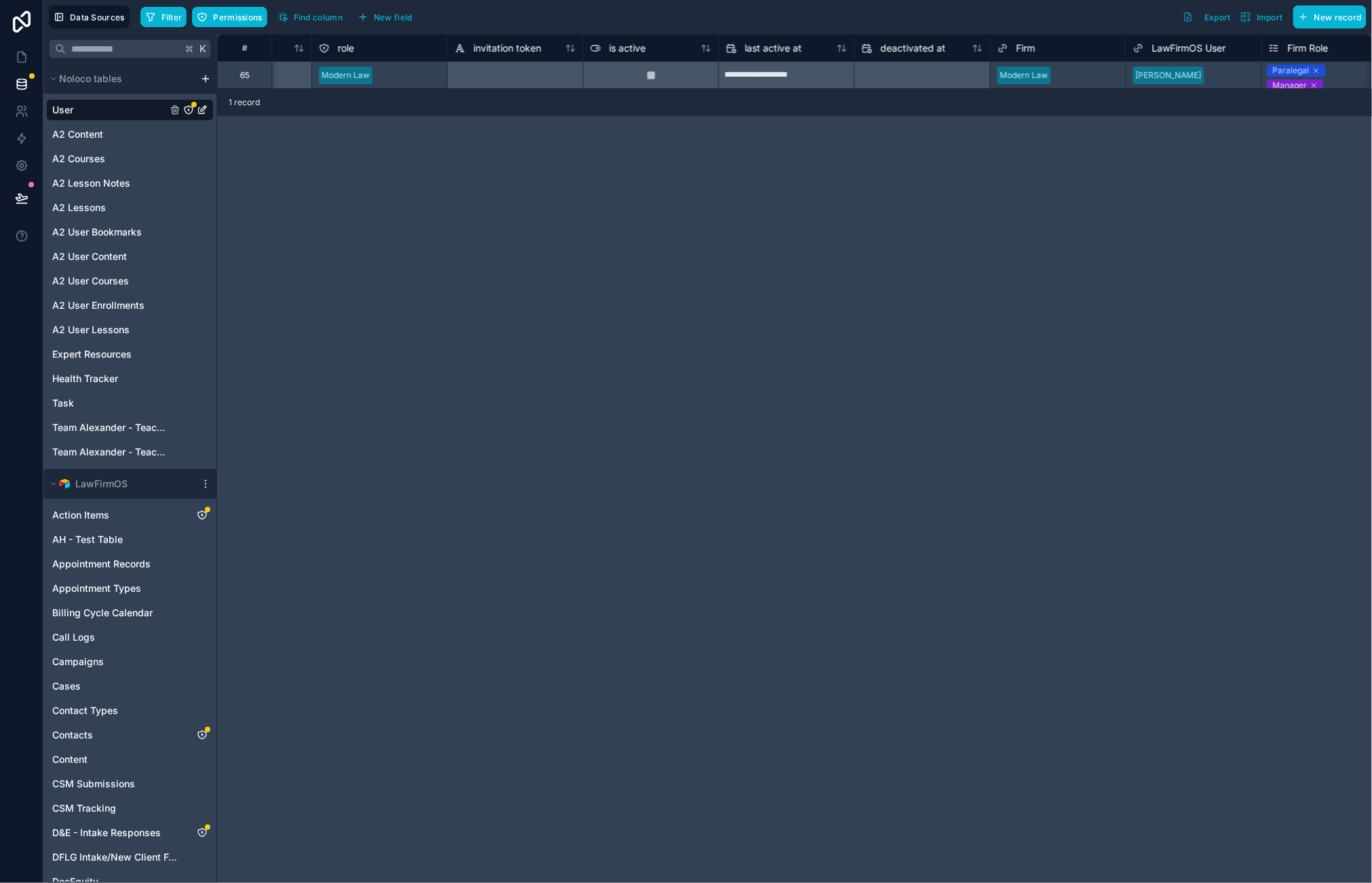
scroll to position [0, 890]
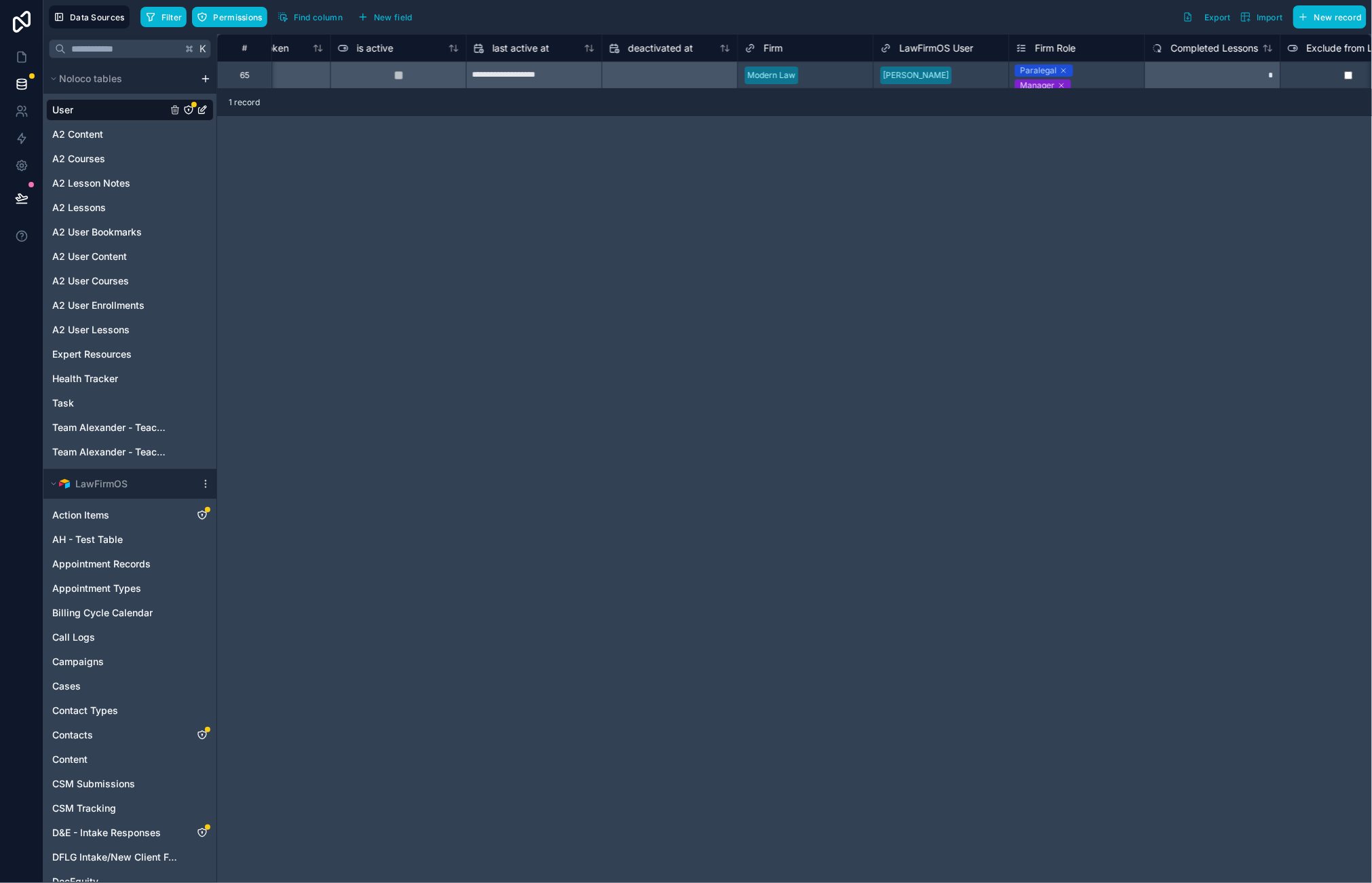
click at [1103, 69] on div "Paralegal Manager Legal Clinic Test Group" at bounding box center [1076, 74] width 135 height 26
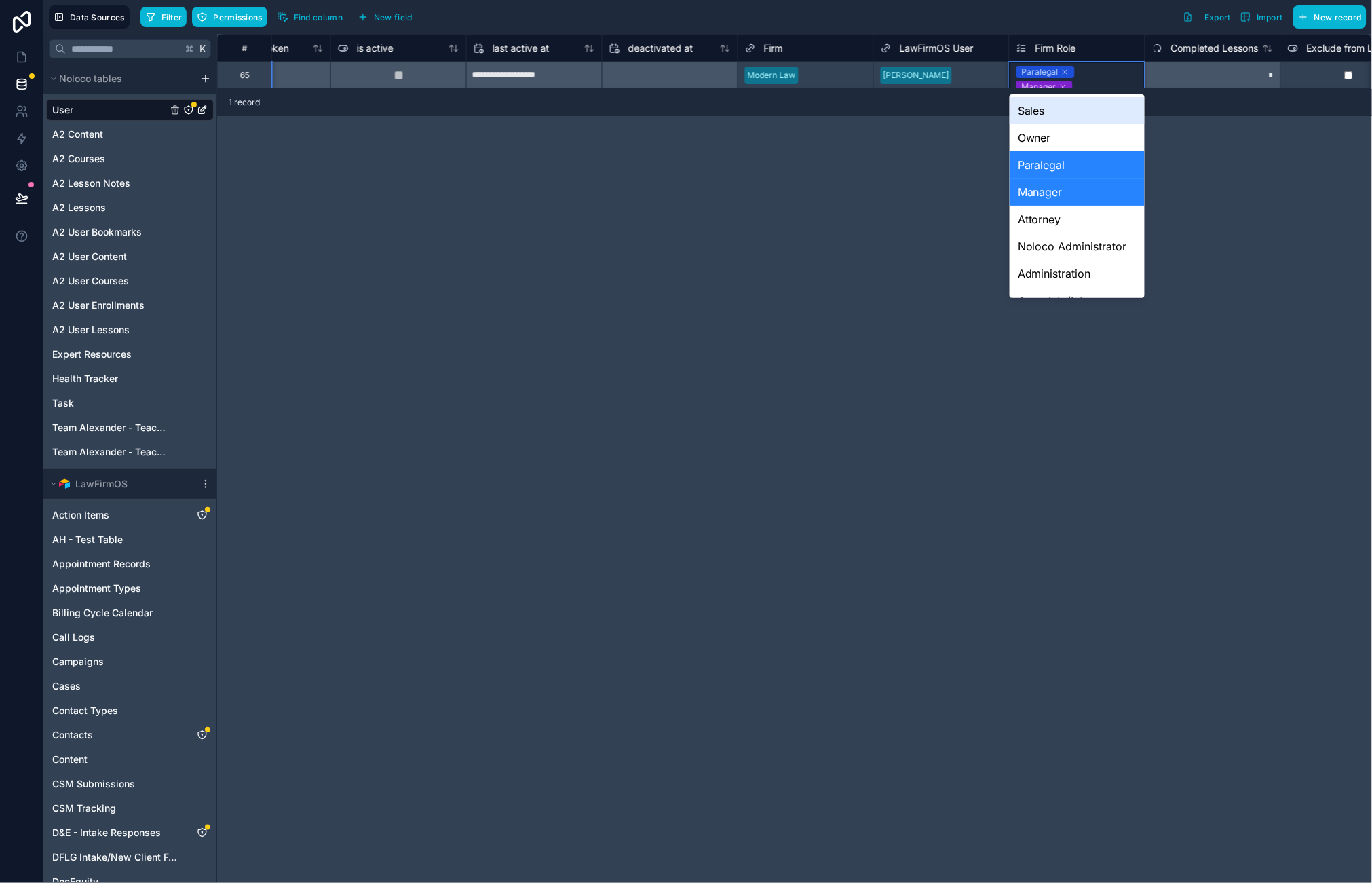
click at [1103, 69] on div "Paralegal Manager Legal Clinic Test Group" at bounding box center [1076, 93] width 135 height 64
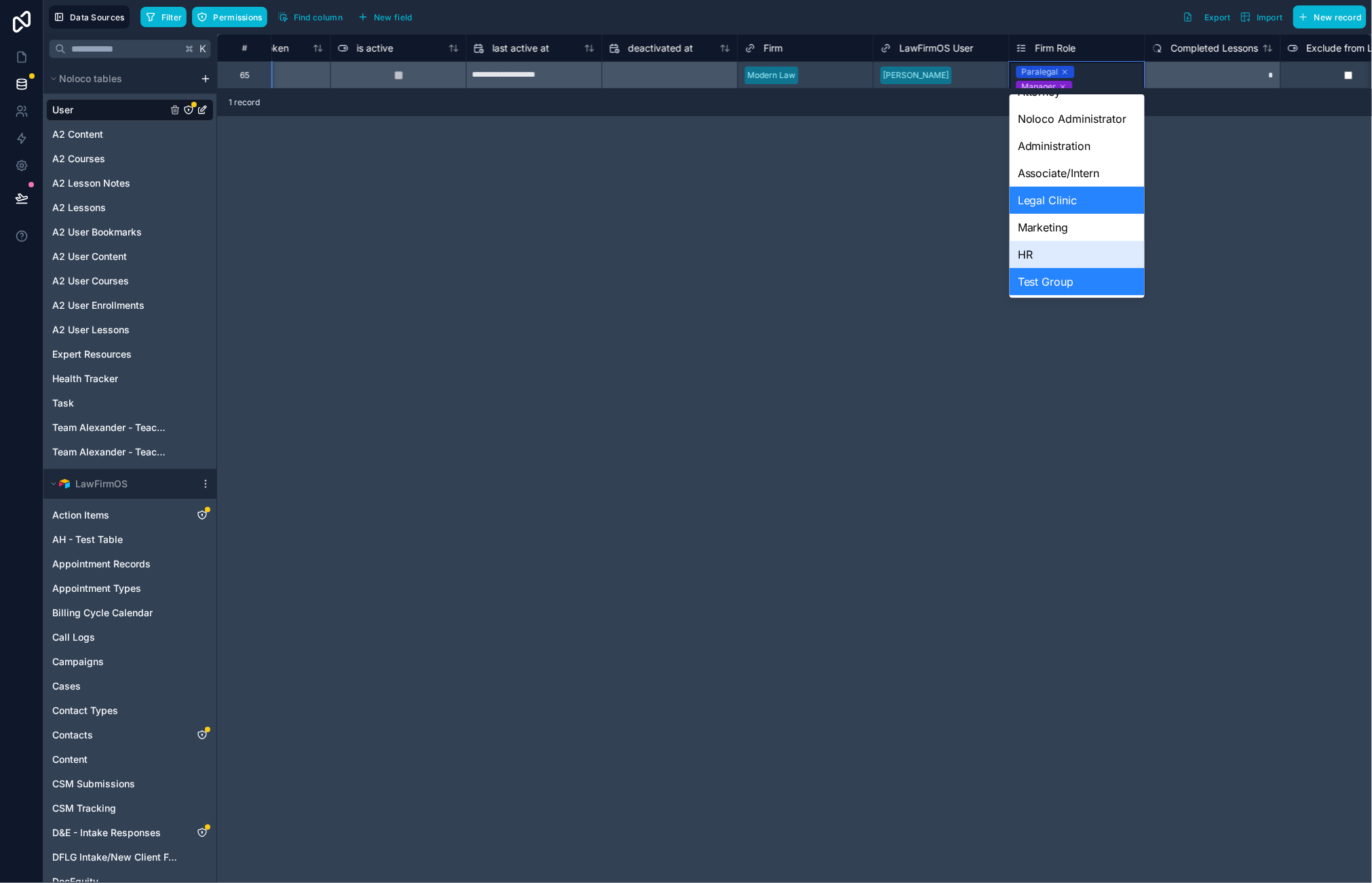
click at [1051, 250] on div "HR" at bounding box center [1076, 254] width 135 height 27
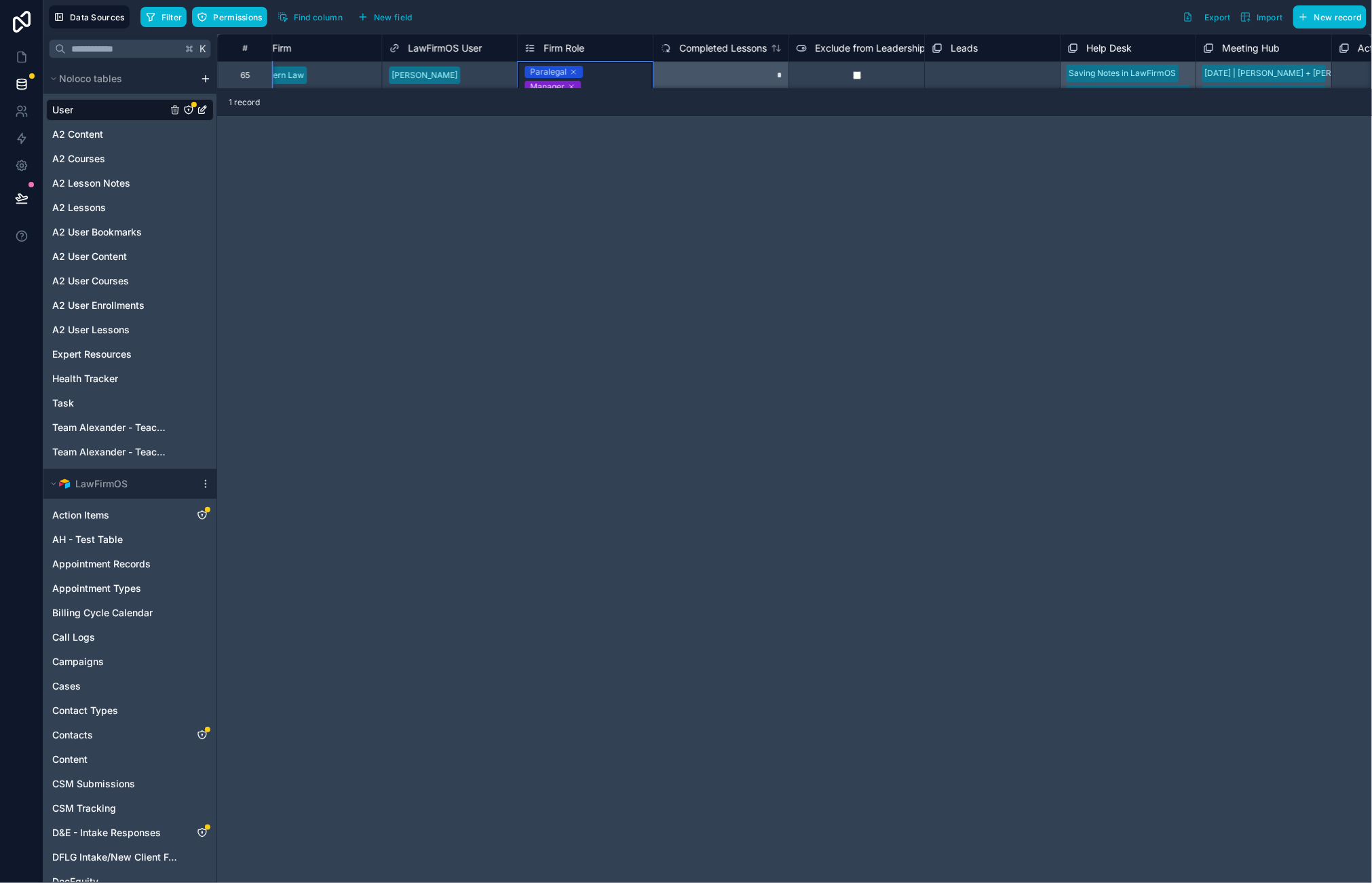
scroll to position [0, 1455]
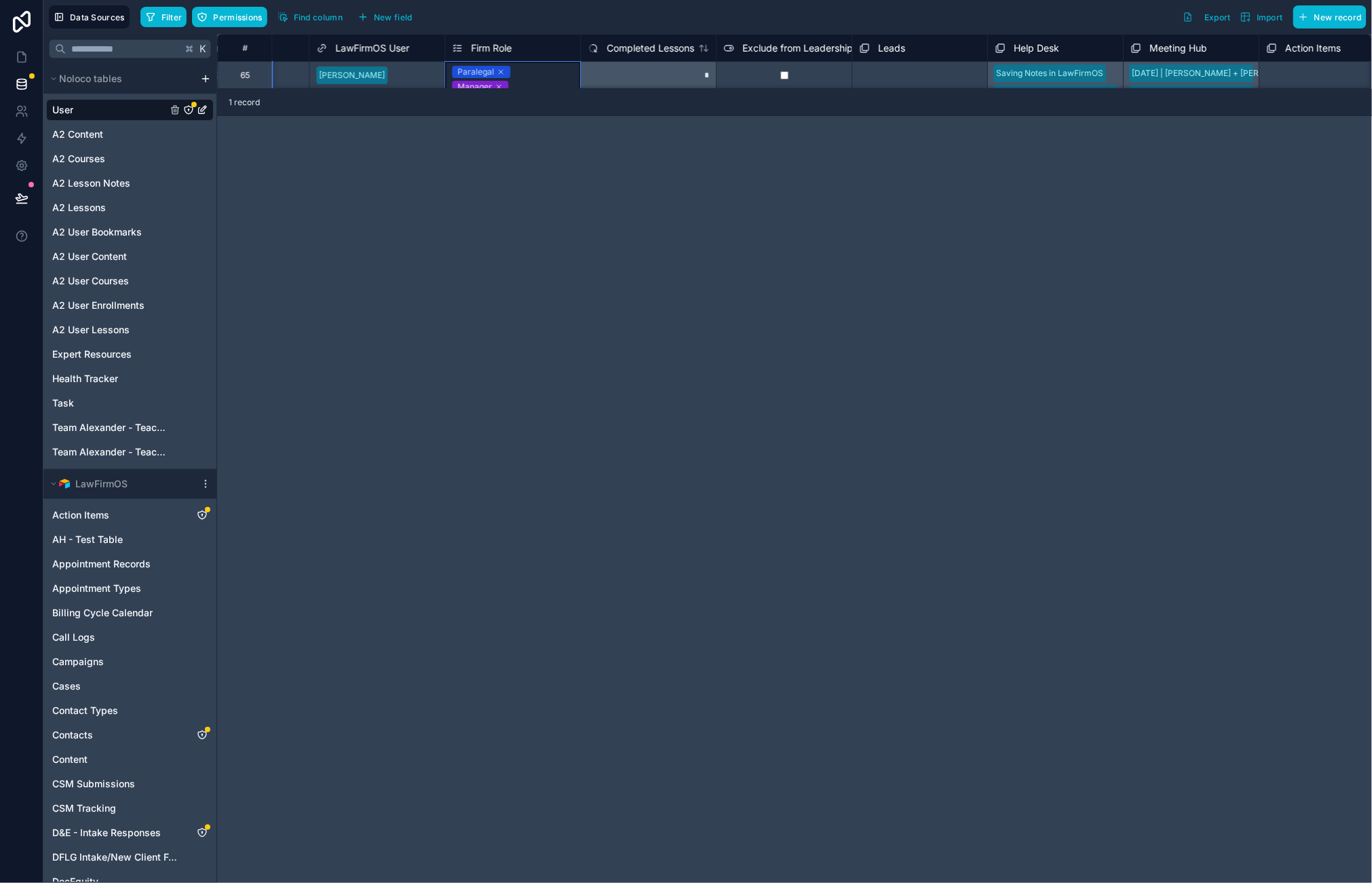
click at [1004, 330] on div "# deactivated at Firm LawFirmOS User Firm Role Completed Lessons Exclude from L…" at bounding box center [794, 459] width 1155 height 849
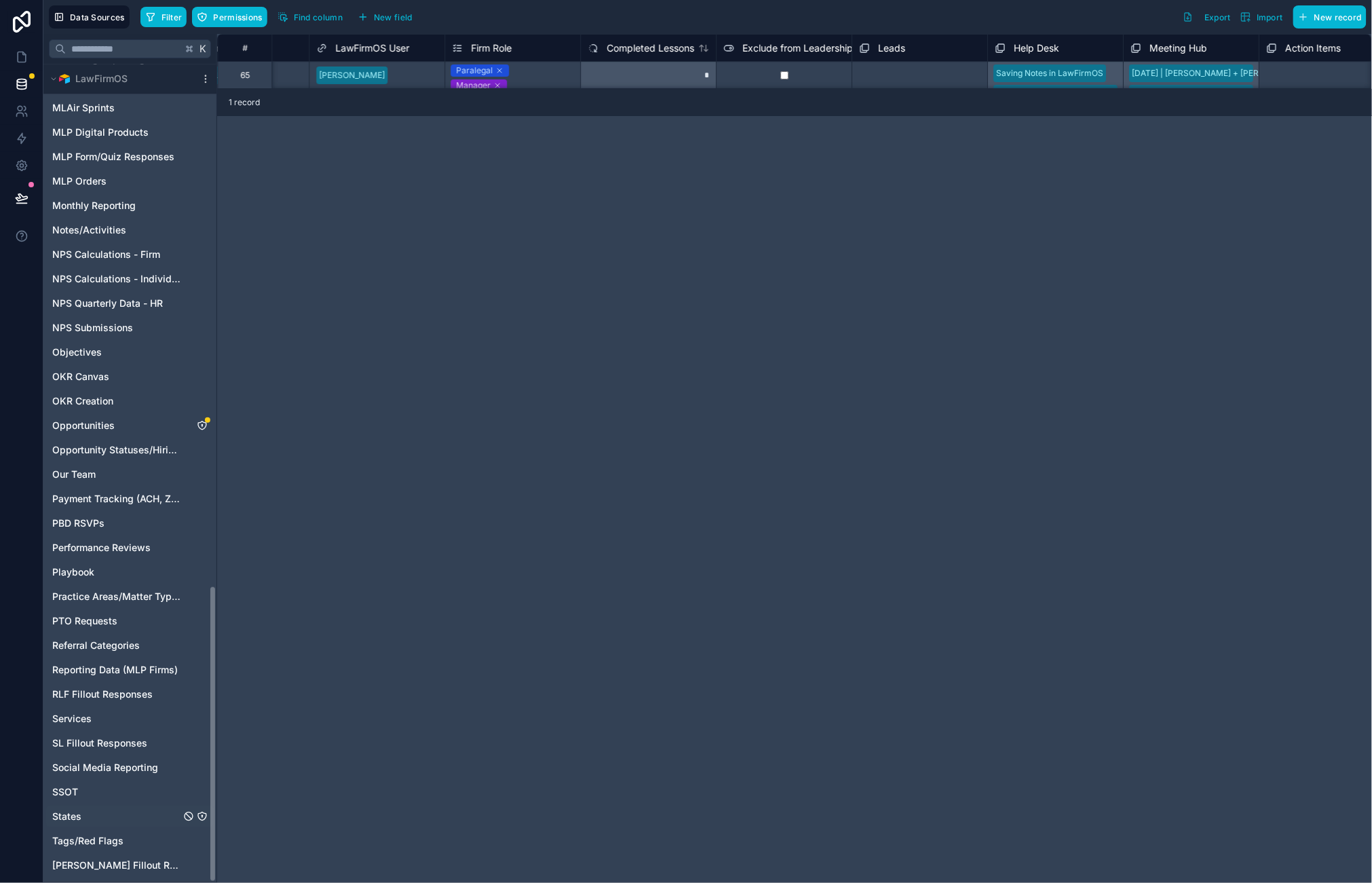
scroll to position [1434, 0]
click at [98, 479] on div "Our Team" at bounding box center [129, 474] width 167 height 21
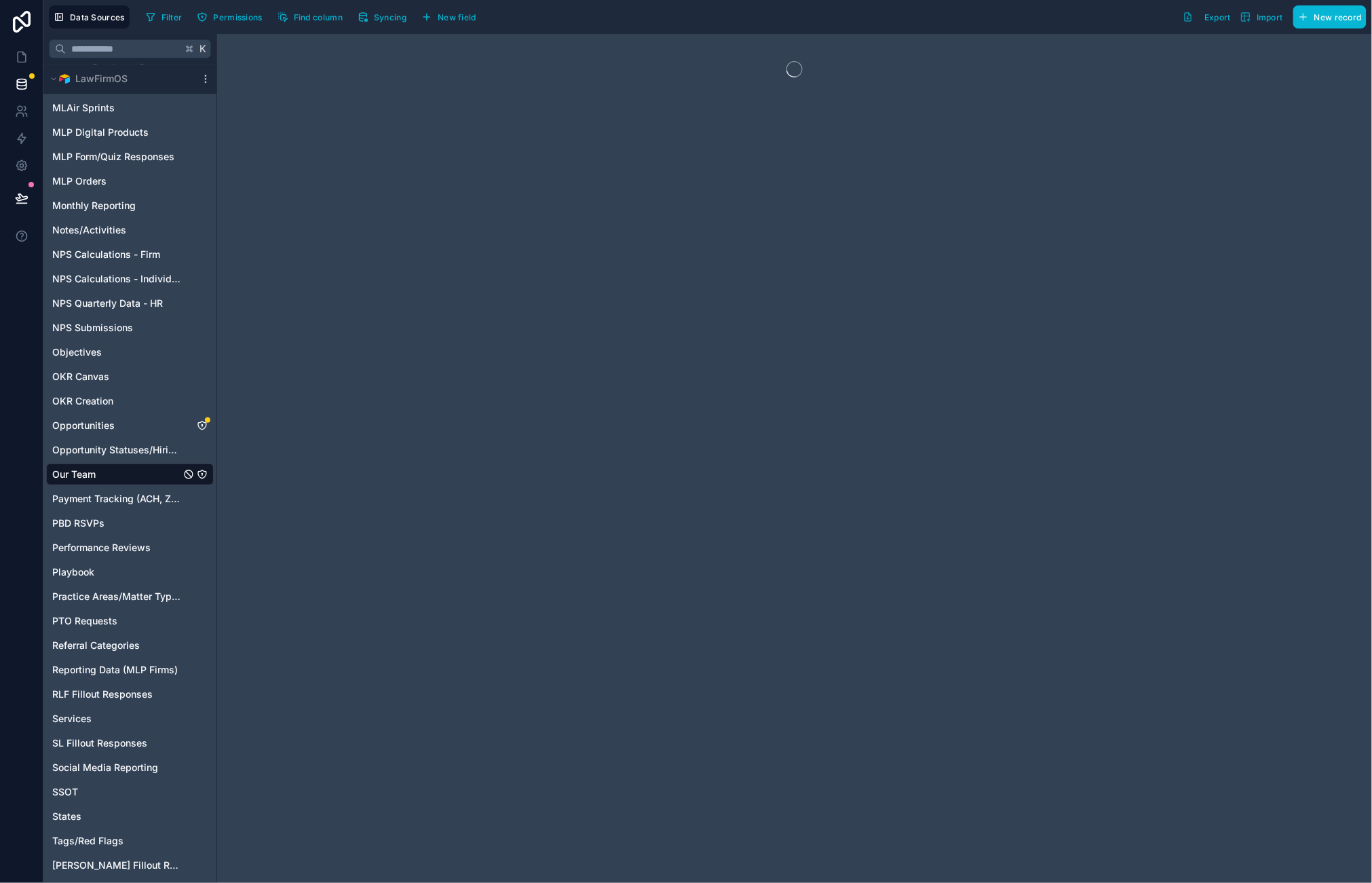
click at [162, 17] on span "Filter" at bounding box center [172, 18] width 21 height 10
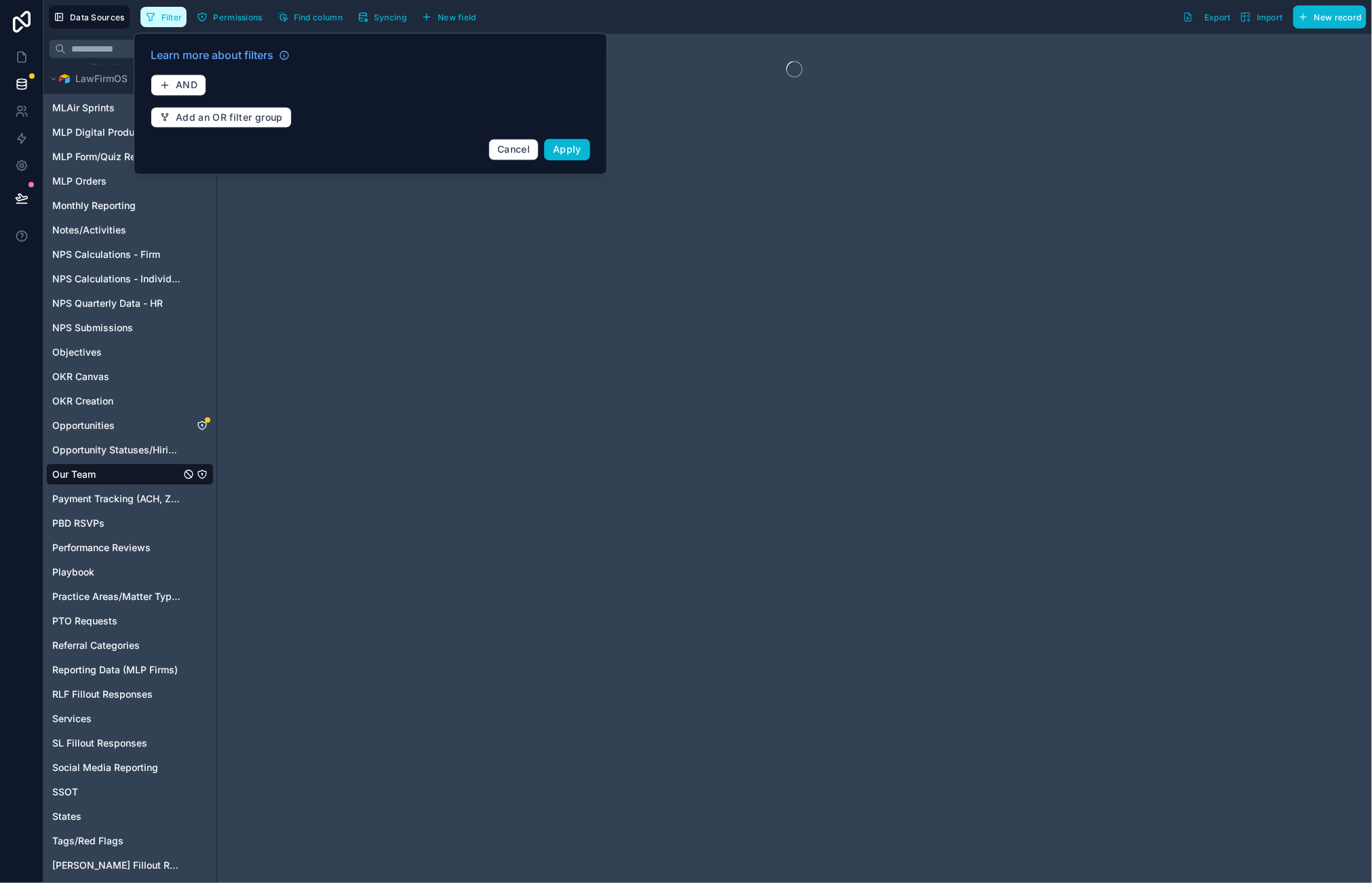
click at [161, 13] on button "Filter" at bounding box center [163, 17] width 47 height 20
click at [193, 83] on span "AND" at bounding box center [187, 86] width 21 height 13
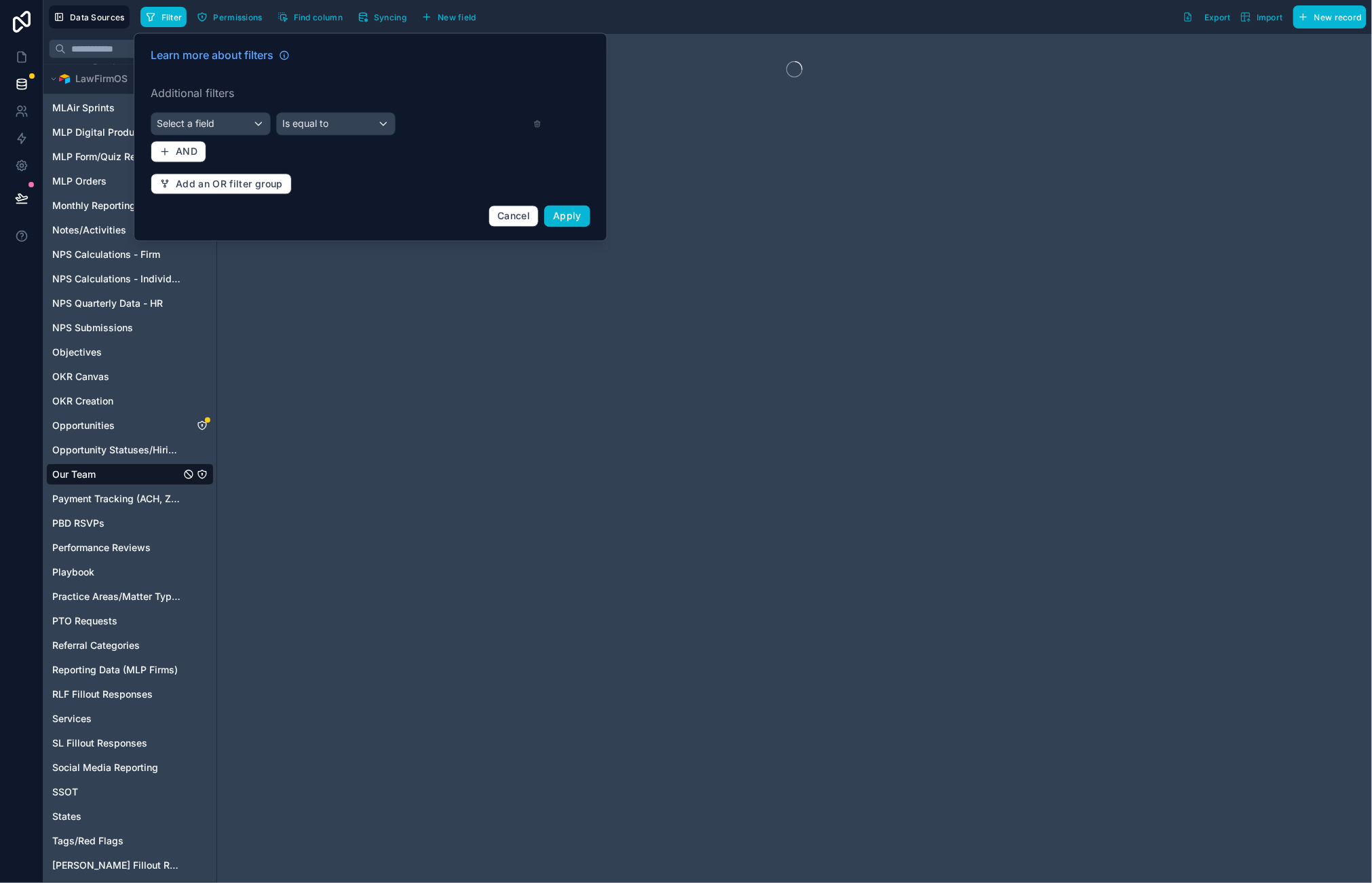
click at [196, 109] on div "Learn more about filters Additional filters Select a field Is equal to AND Add …" at bounding box center [370, 136] width 455 height 196
click at [196, 120] on span "Select a field" at bounding box center [185, 124] width 57 height 12
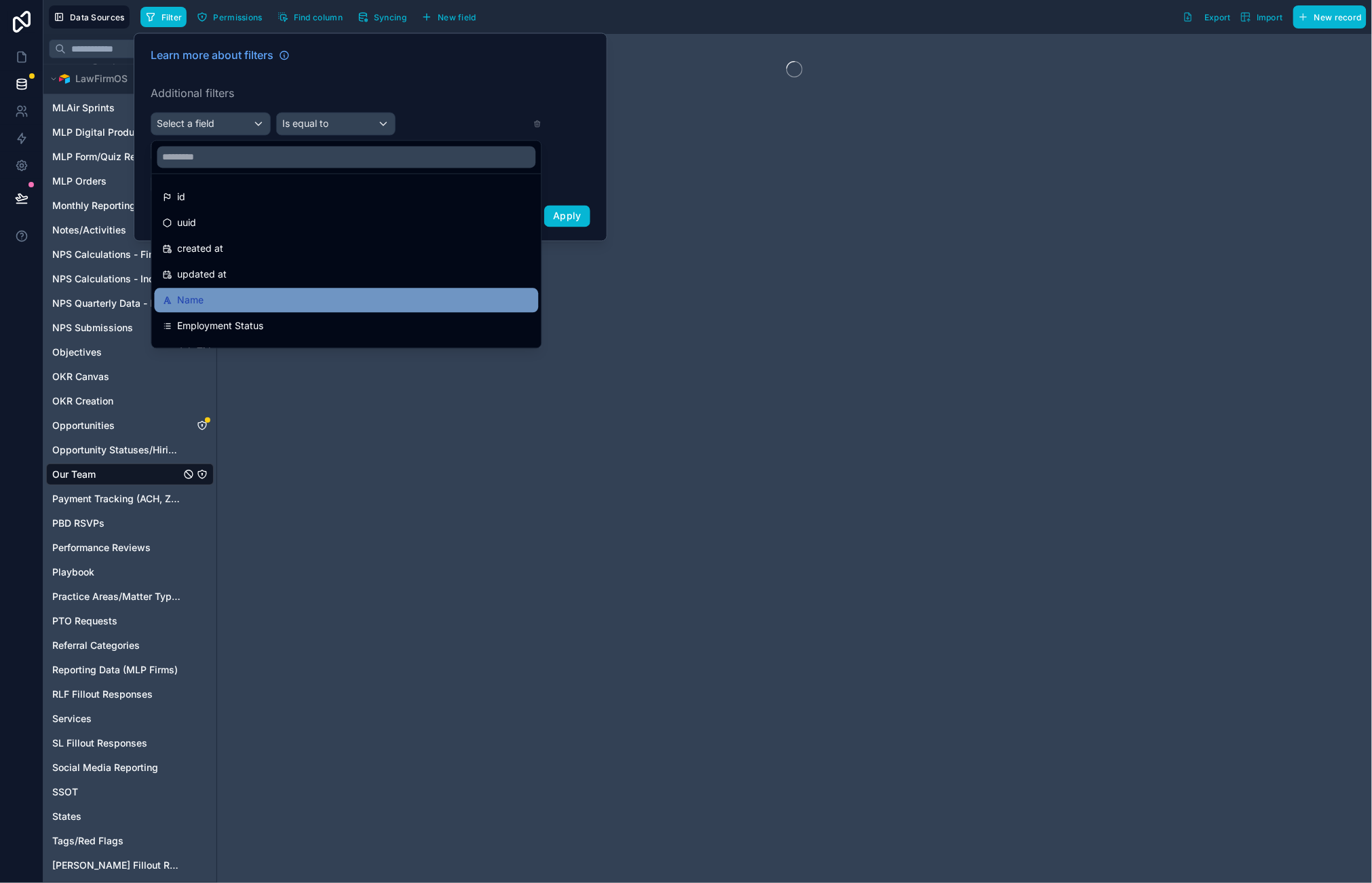
click at [187, 303] on span "Name" at bounding box center [191, 300] width 26 height 17
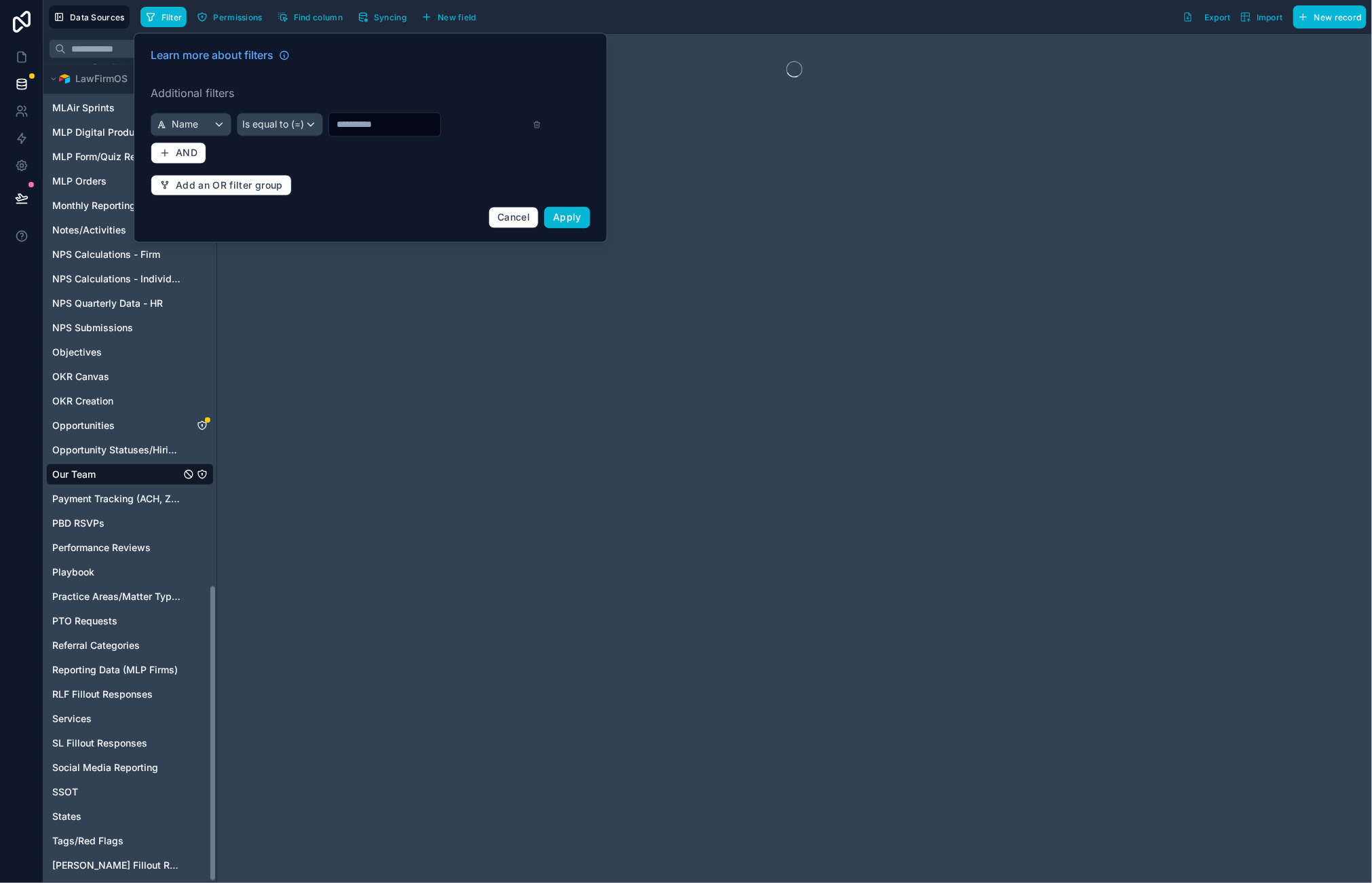
click at [271, 125] on span "Is equal to (=)" at bounding box center [273, 125] width 61 height 14
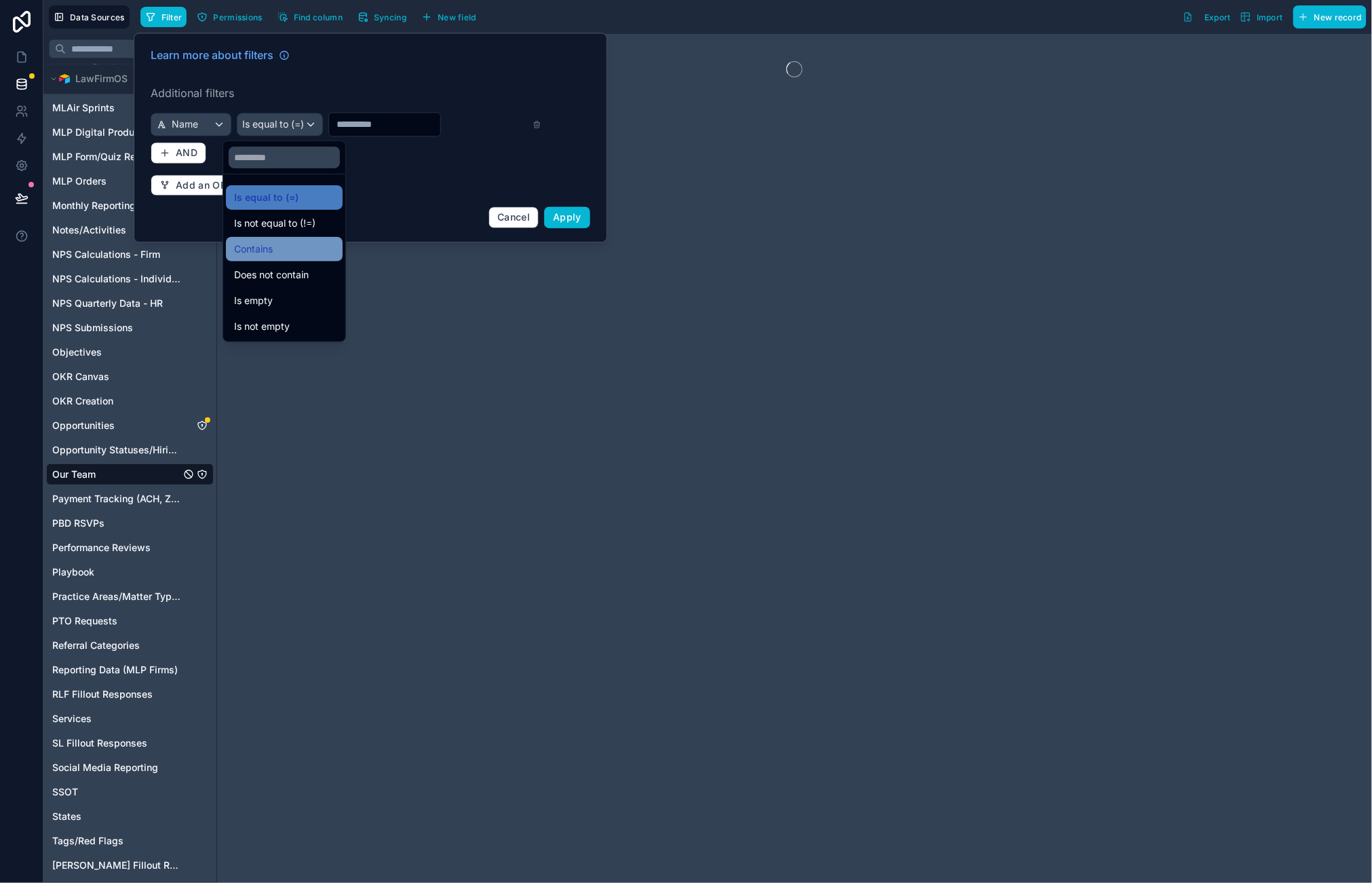
click at [259, 245] on span "Contains" at bounding box center [254, 248] width 39 height 17
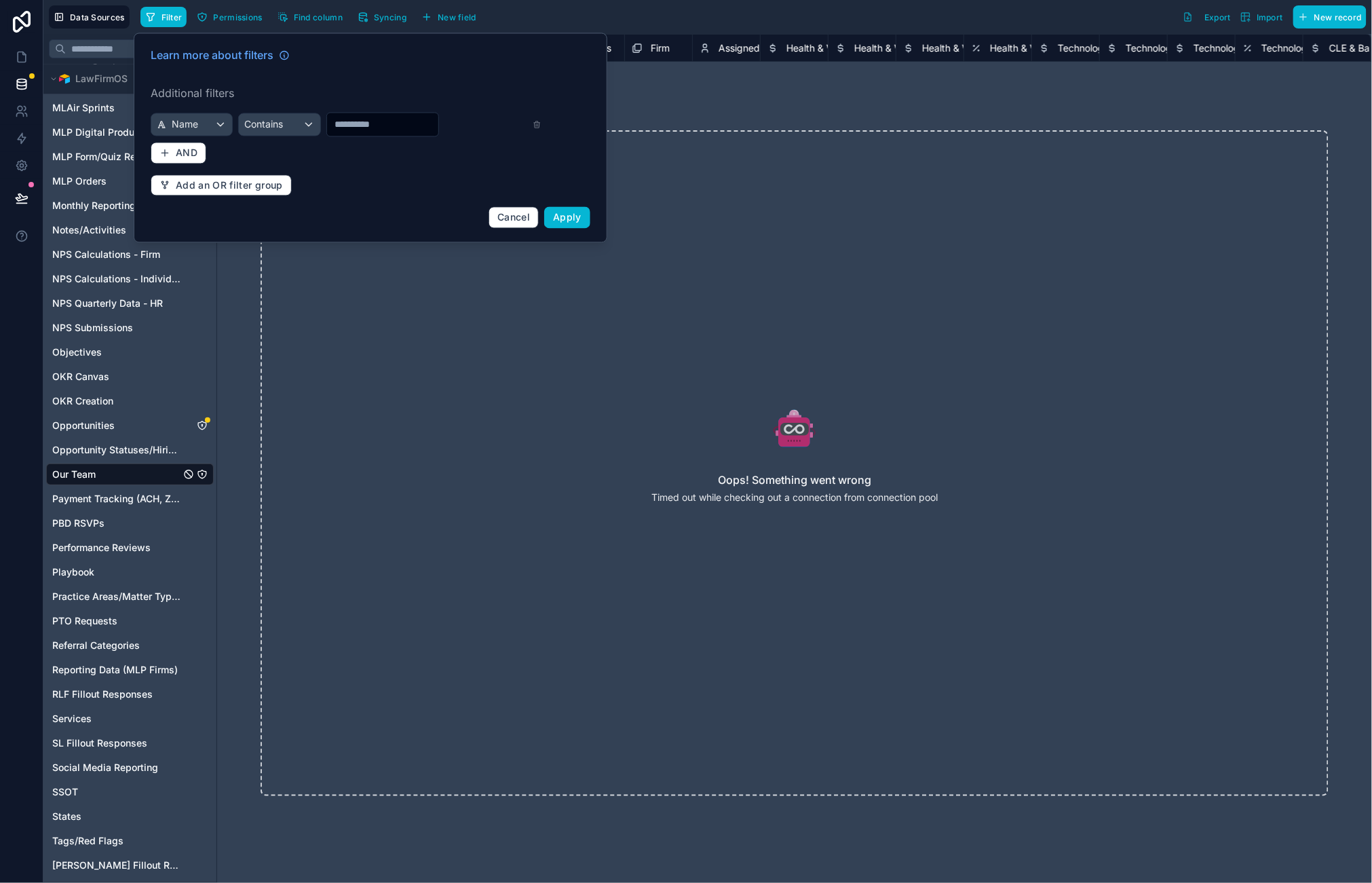
click at [361, 118] on input "text" at bounding box center [382, 126] width 111 height 19
click at [359, 133] on input "text" at bounding box center [382, 126] width 111 height 19
click at [361, 131] on input "text" at bounding box center [382, 126] width 111 height 19
type input "*******"
click at [565, 217] on span "Apply" at bounding box center [566, 218] width 28 height 12
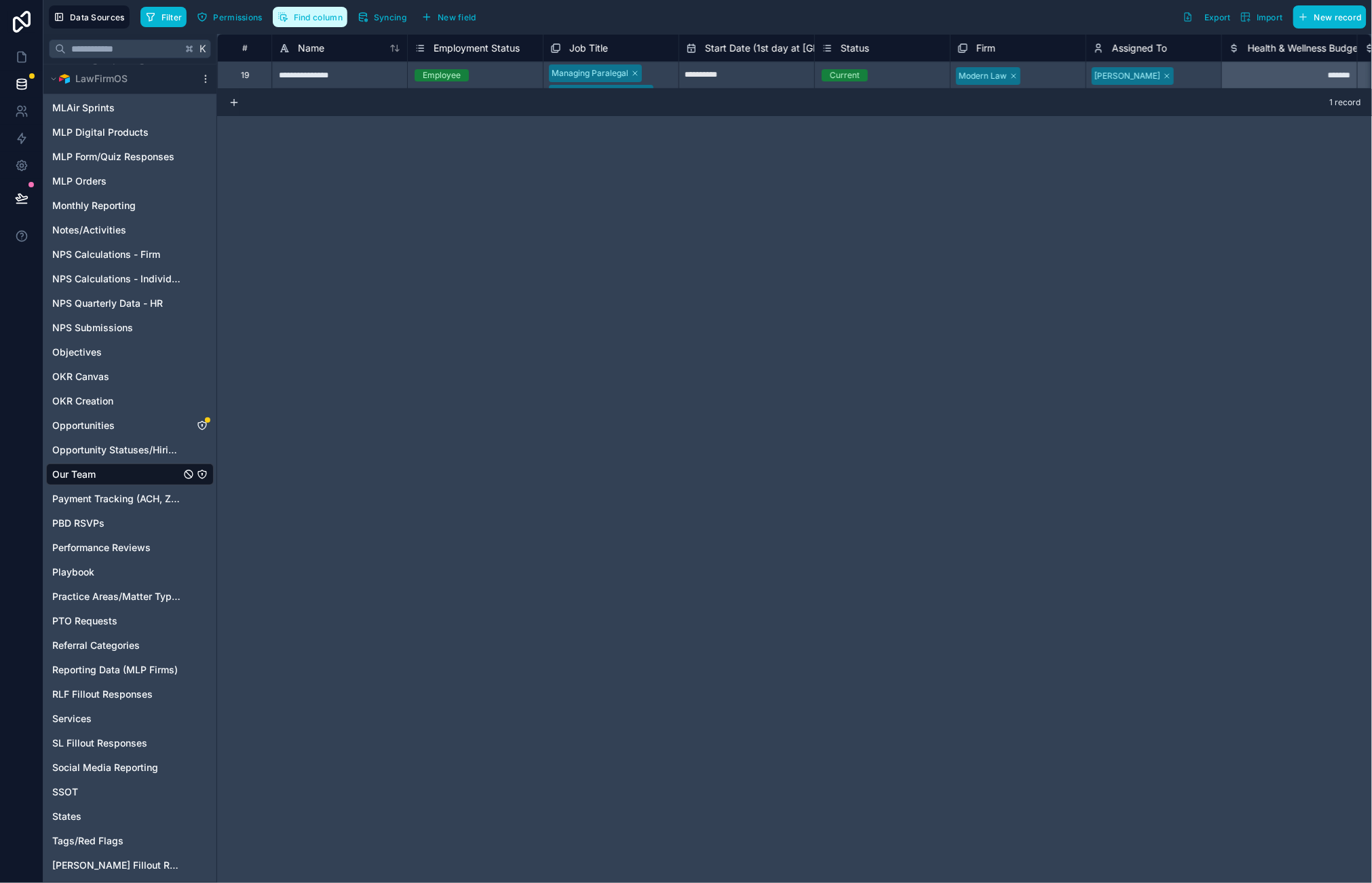
click at [327, 11] on button "Find column" at bounding box center [309, 17] width 75 height 20
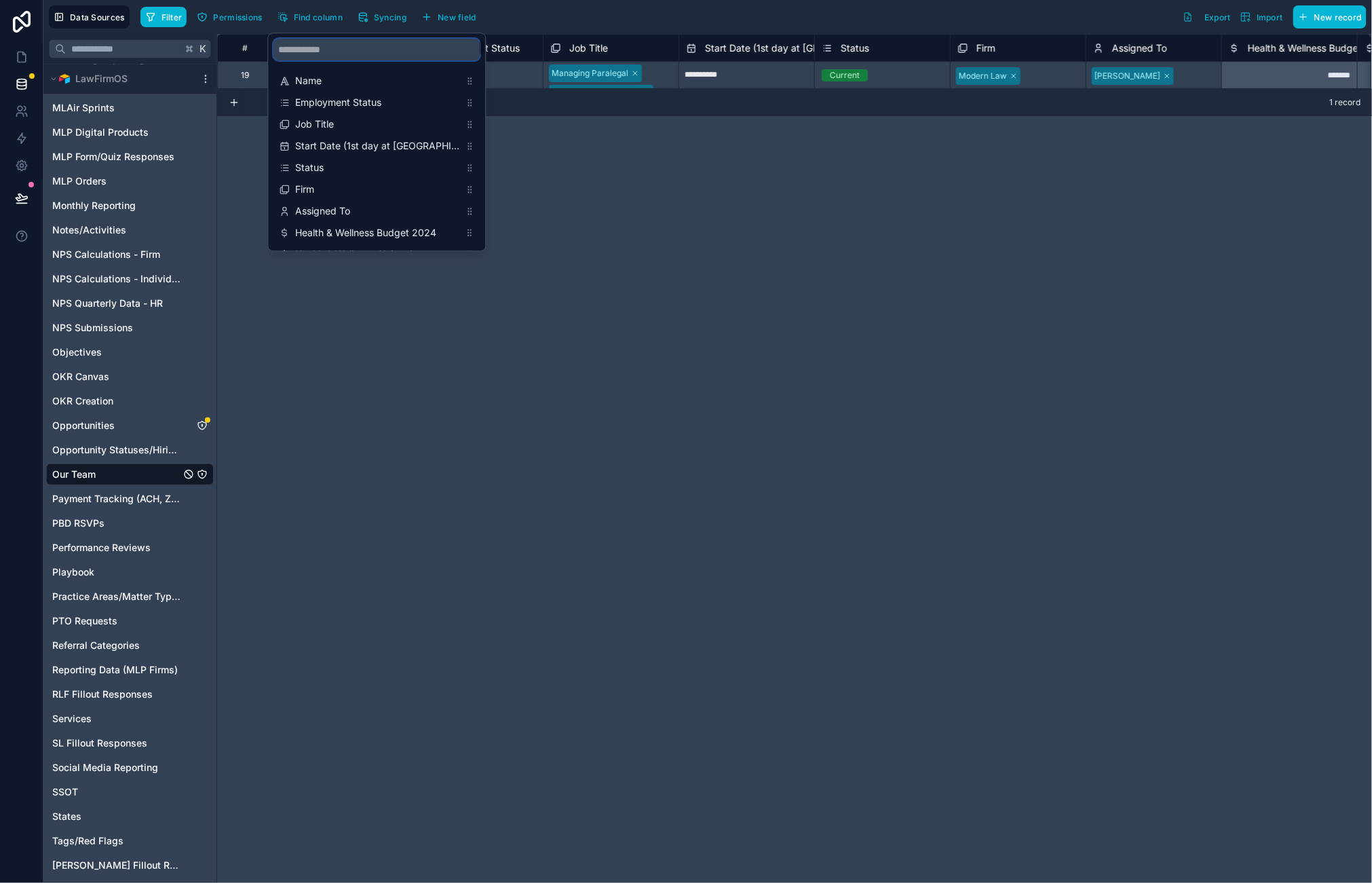
click at [334, 47] on input "scrollable content" at bounding box center [378, 50] width 206 height 21
type input "****"
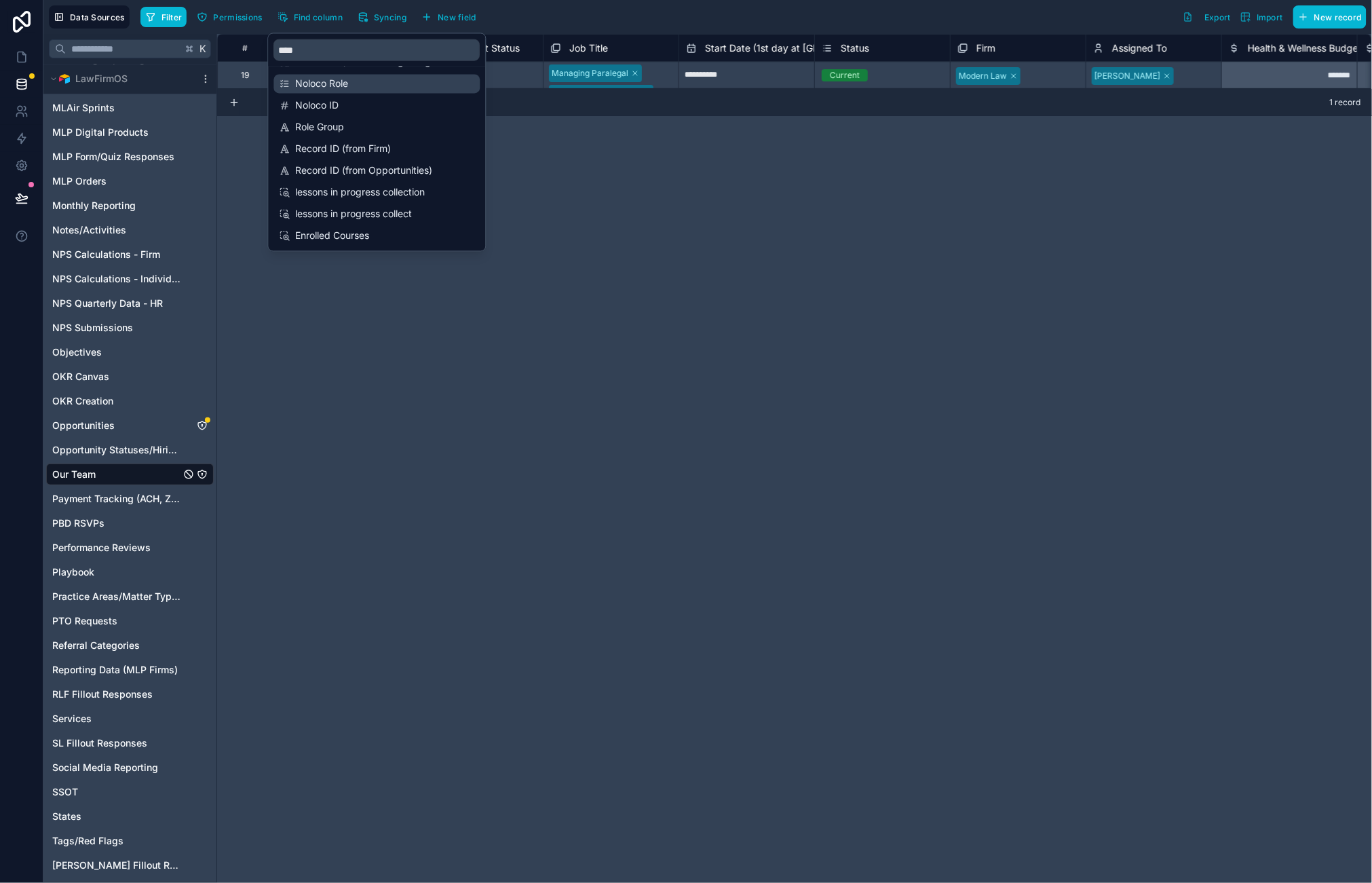
click at [389, 82] on span "Noloco Role" at bounding box center [378, 84] width 164 height 14
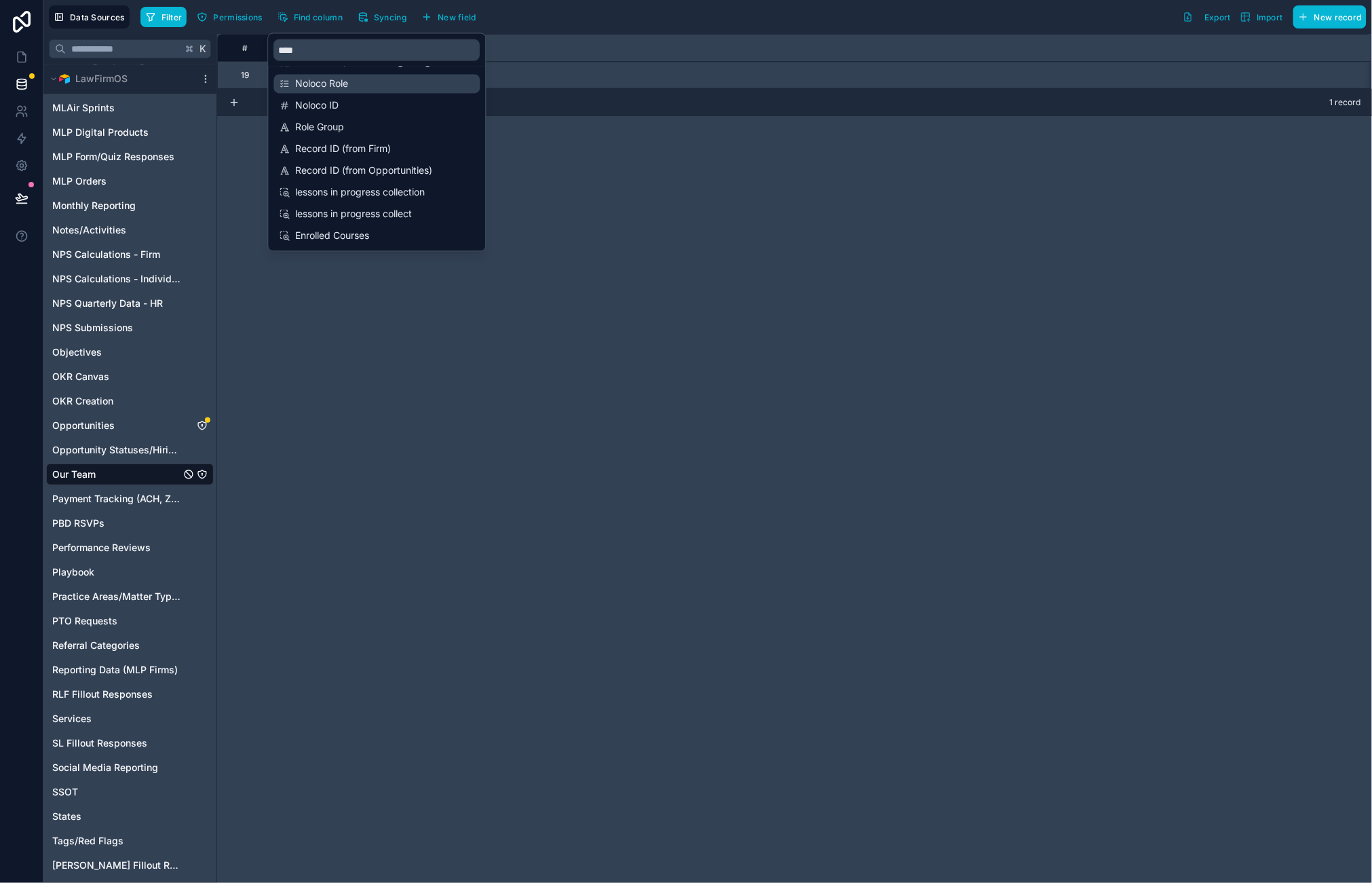
scroll to position [0, 40295]
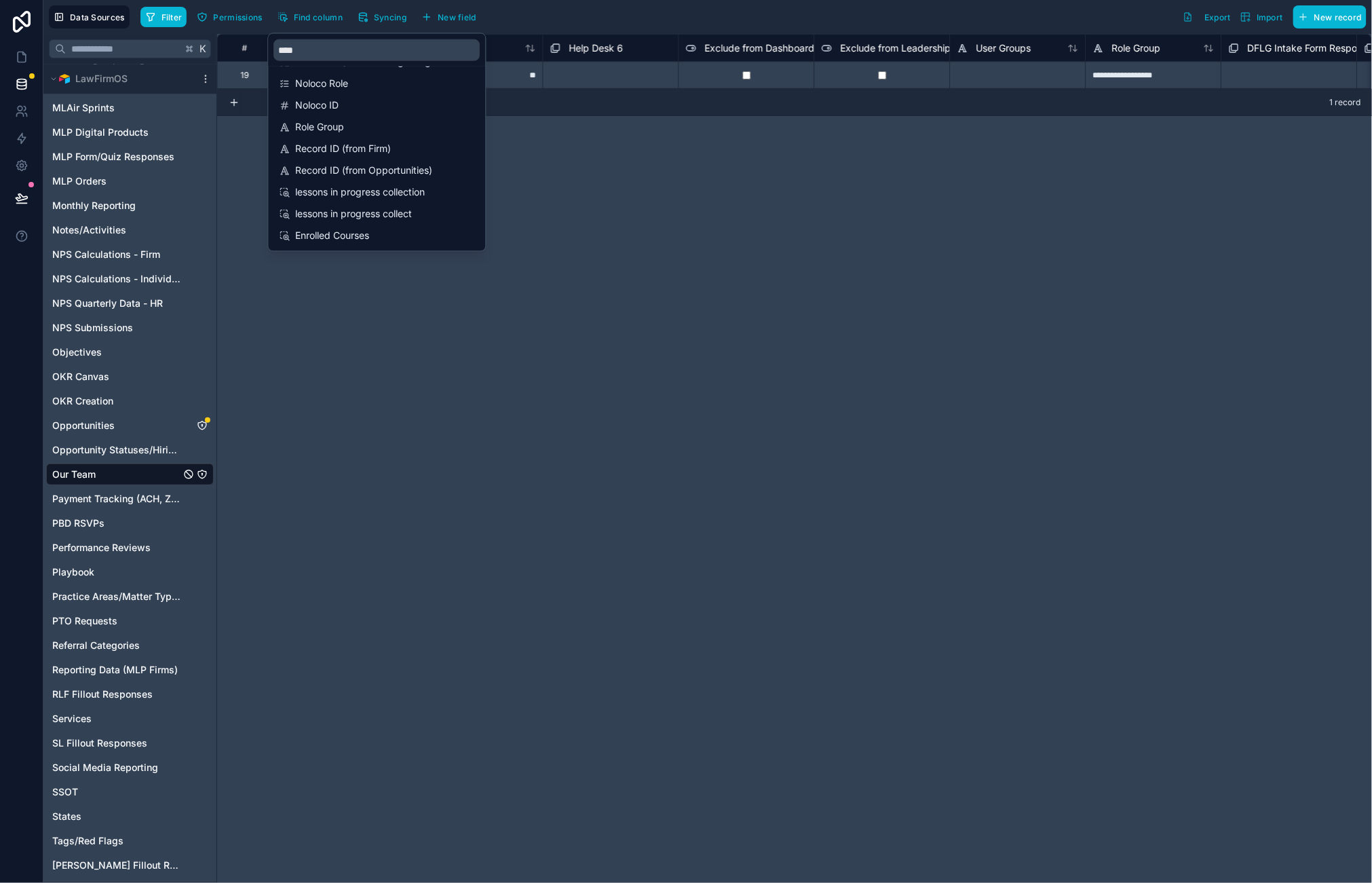
click at [875, 252] on div "**********" at bounding box center [794, 459] width 1155 height 849
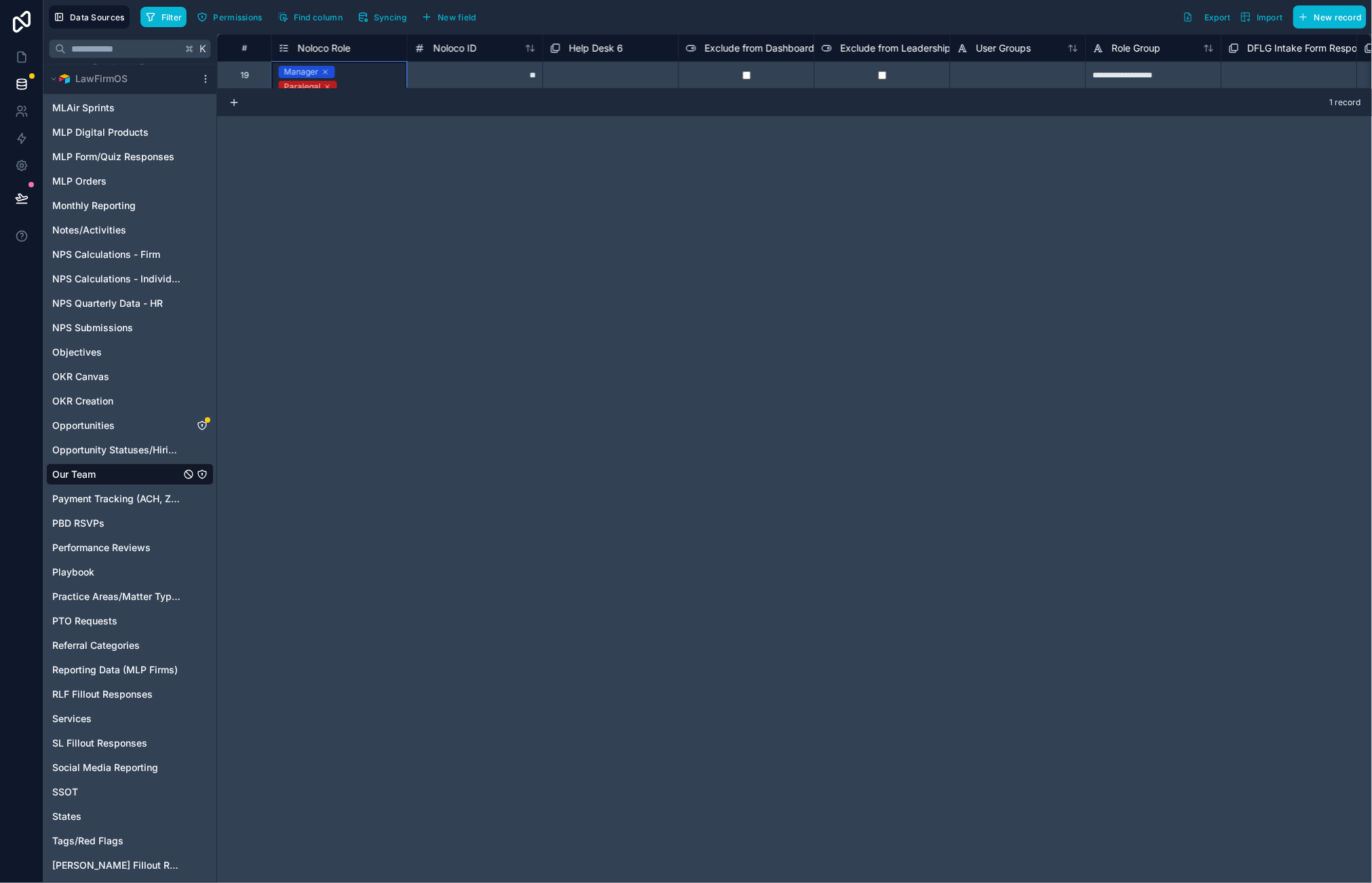
click at [373, 71] on div "Manager Paralegal Legal Clinic" at bounding box center [340, 86] width 135 height 49
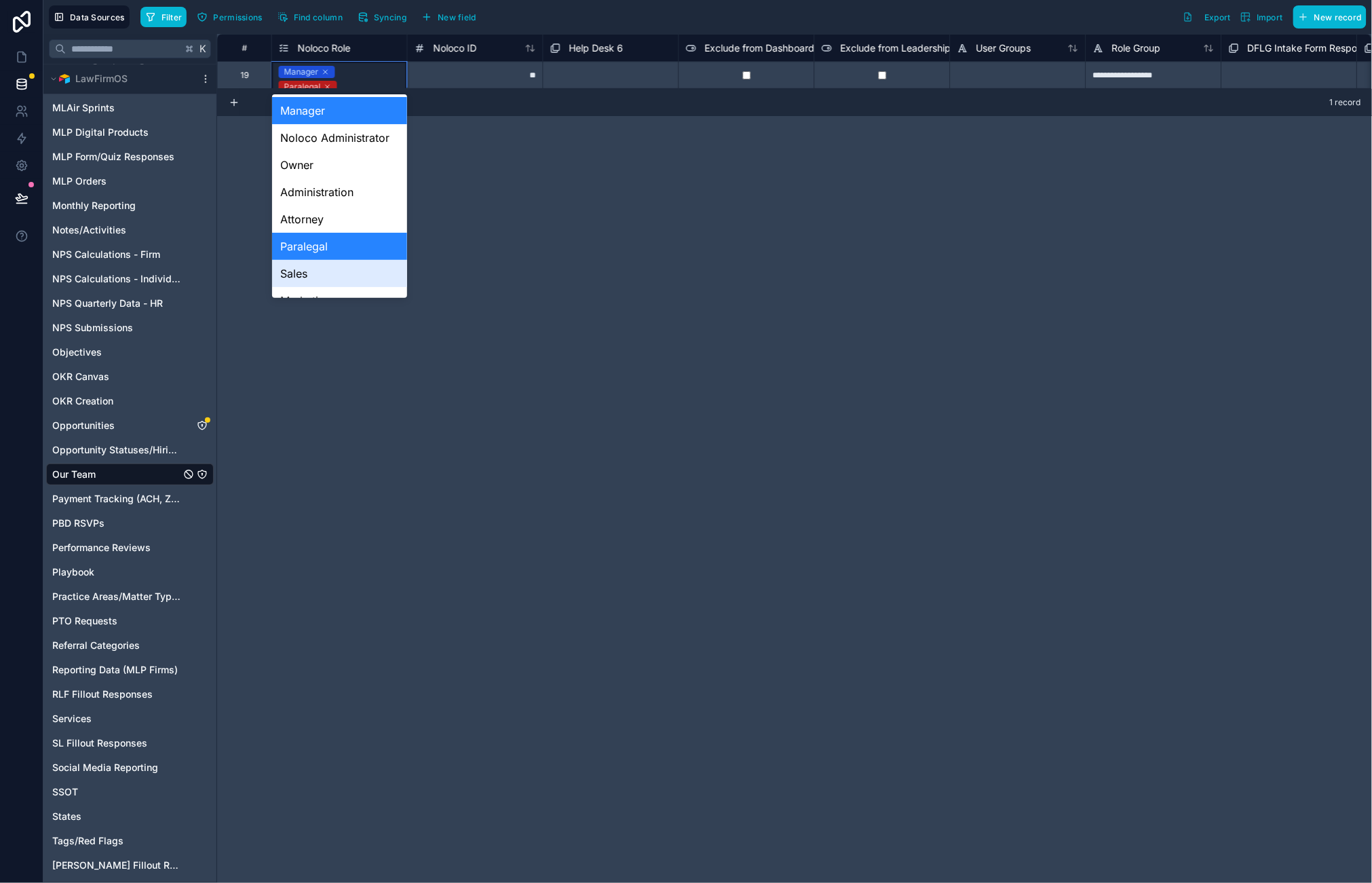
scroll to position [128, 0]
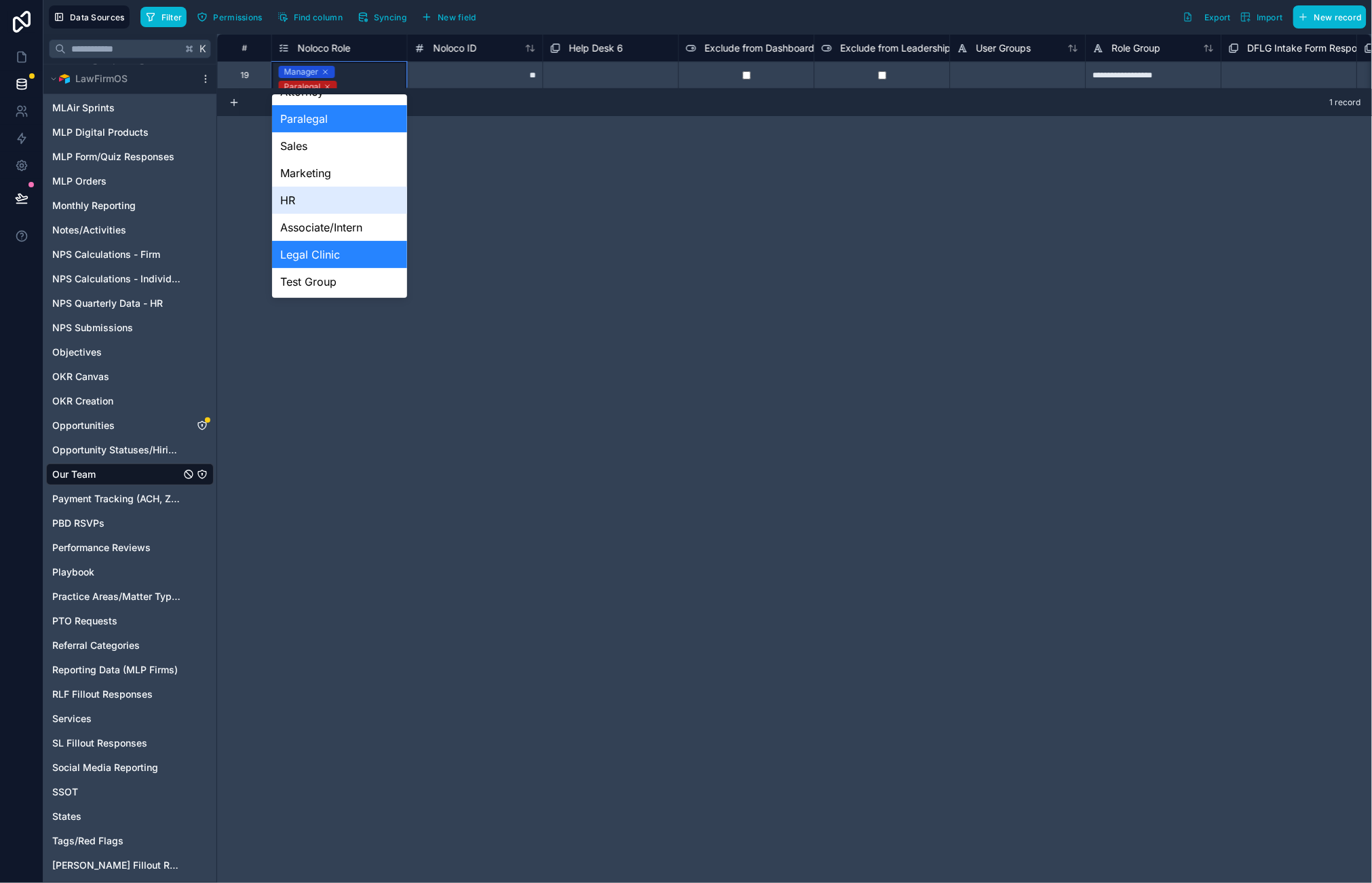
click at [312, 203] on div "HR" at bounding box center [340, 201] width 135 height 27
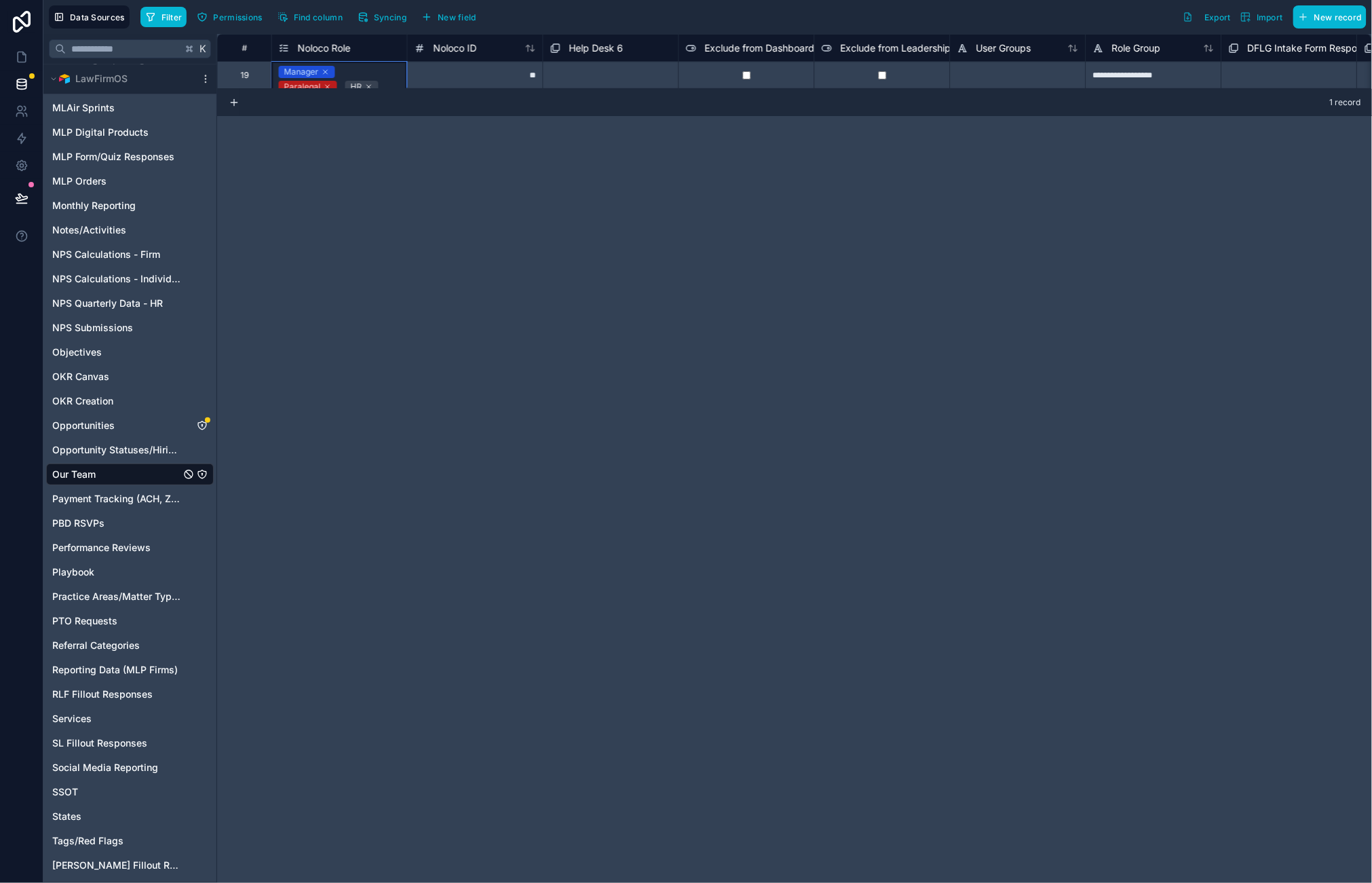
click at [478, 207] on div "**********" at bounding box center [794, 459] width 1155 height 849
click at [28, 63] on link at bounding box center [21, 57] width 43 height 27
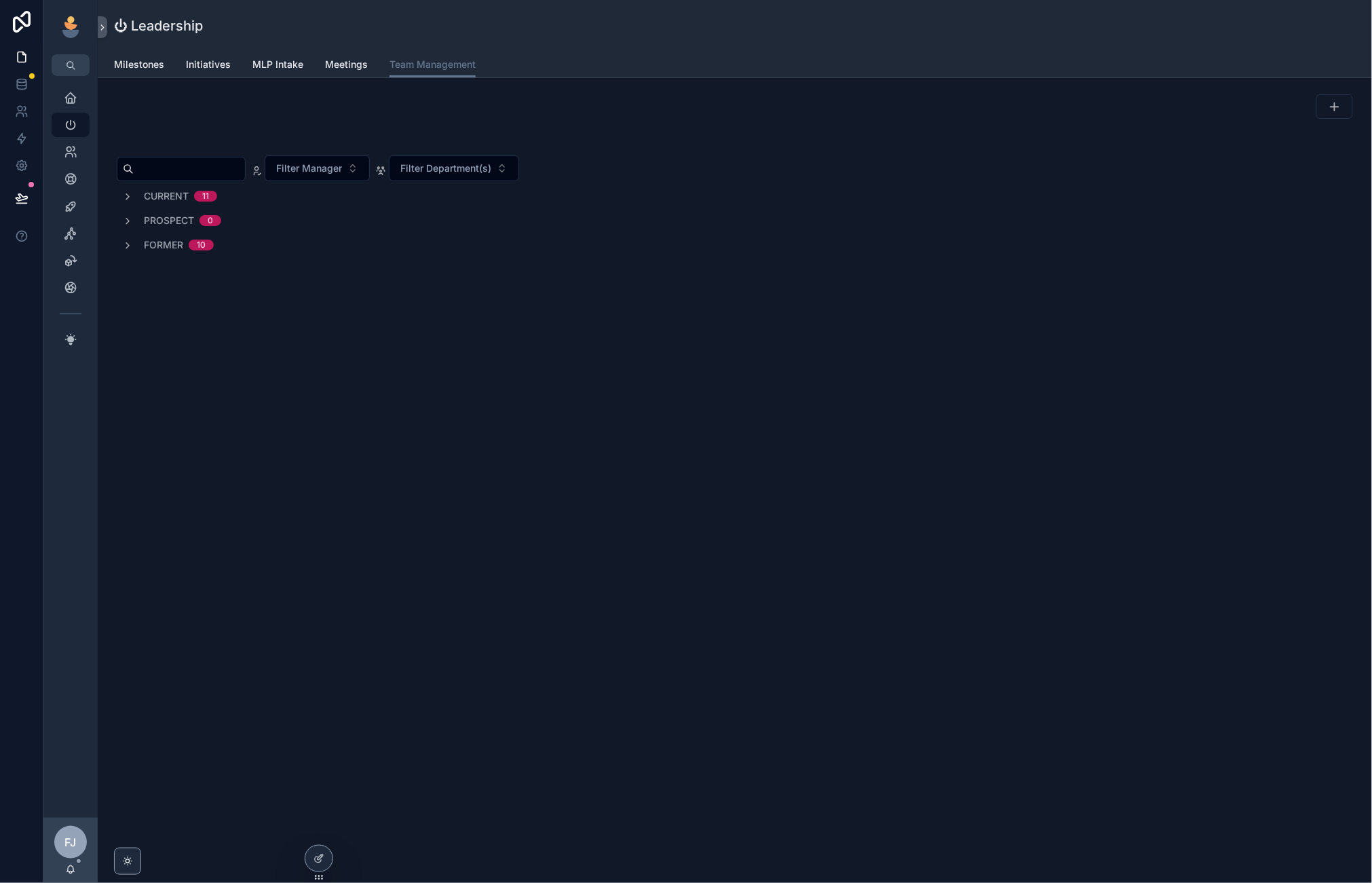
click at [320, 816] on div "⏻ Leadership Team Management Milestones Initiatives MLP Intake Meetings Team Ma…" at bounding box center [734, 441] width 1274 height 883
click at [318, 830] on icon at bounding box center [318, 828] width 11 height 11
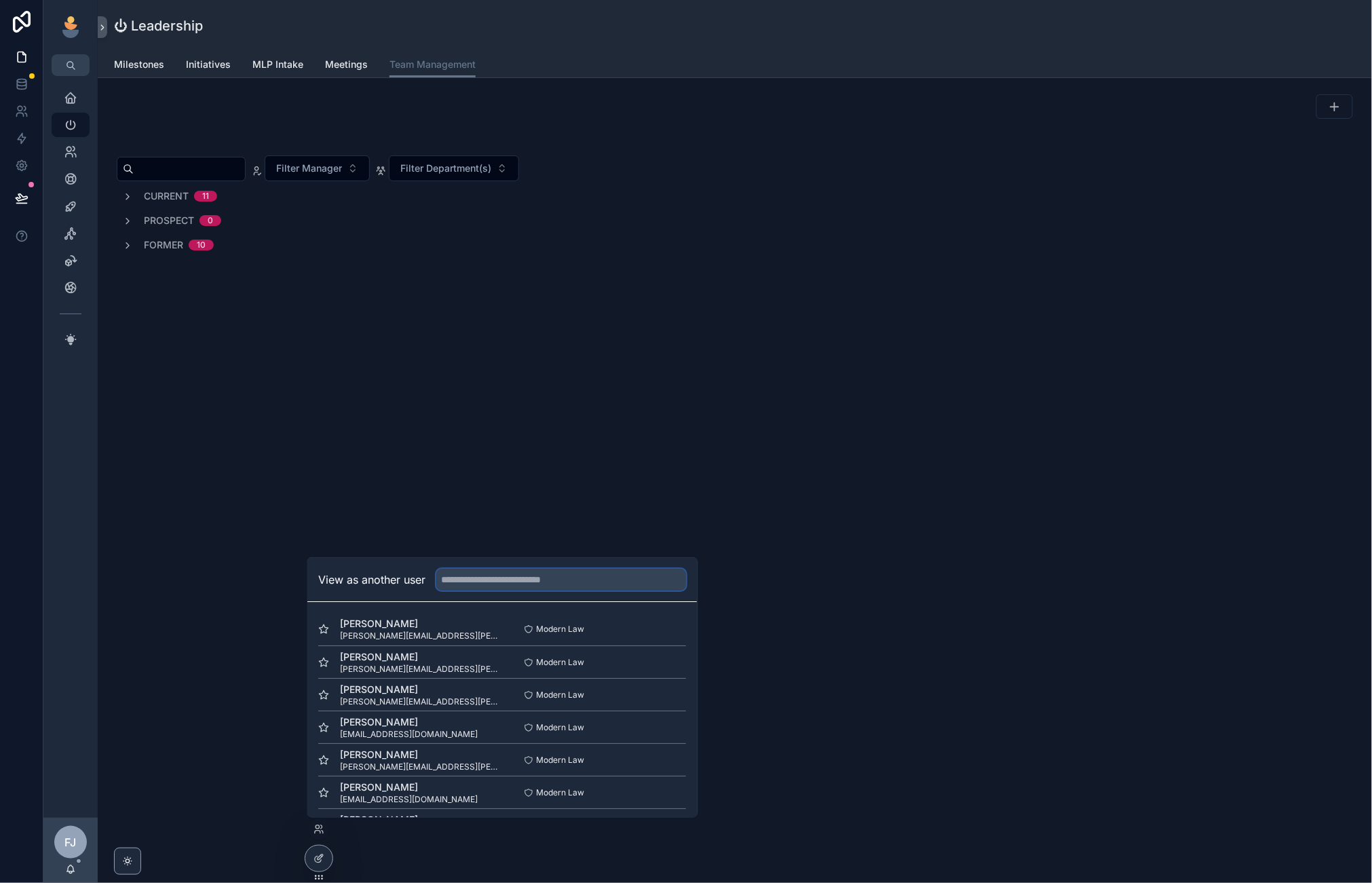
click at [513, 578] on input "text" at bounding box center [561, 579] width 250 height 21
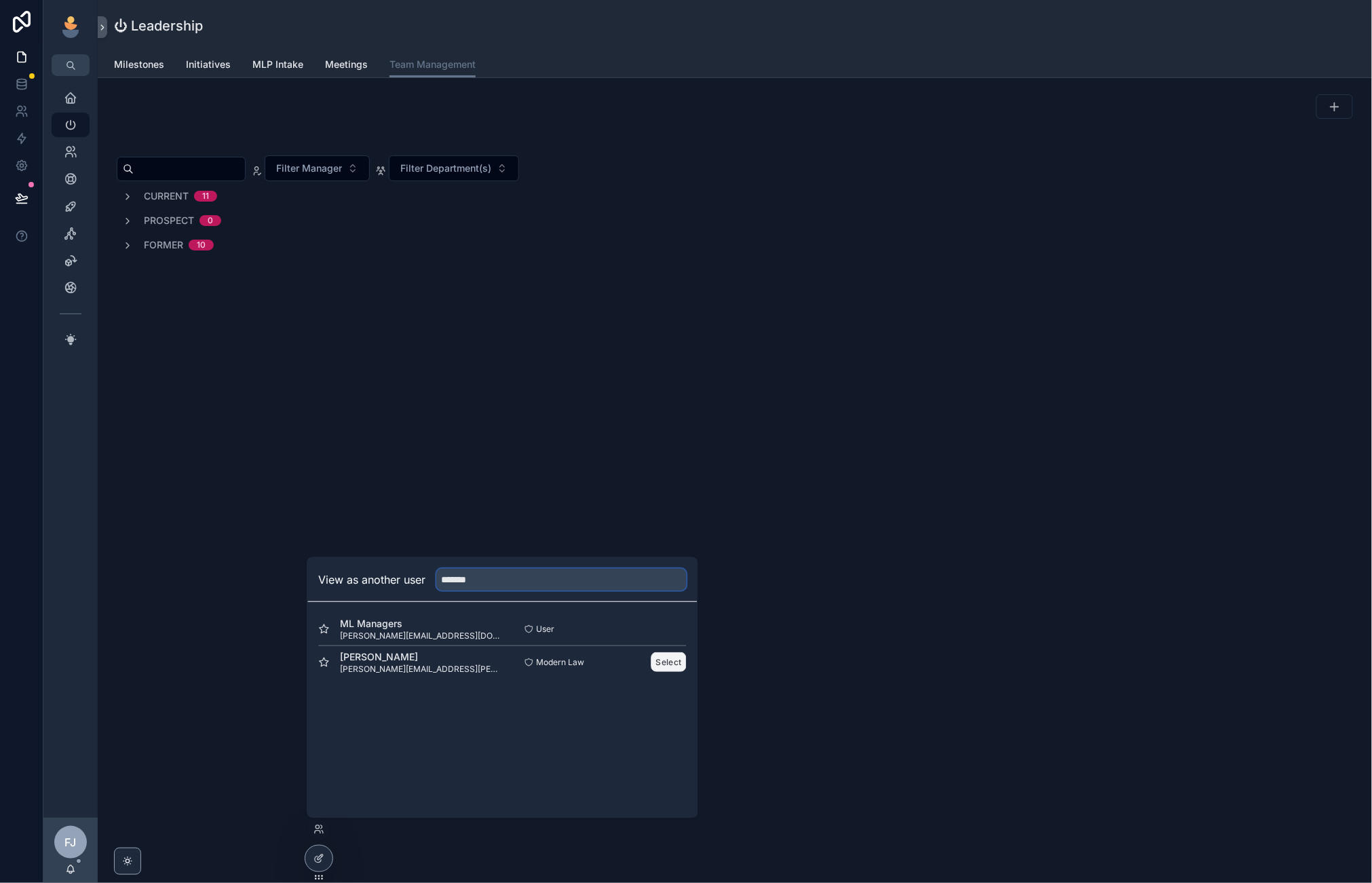
type input "*******"
click at [662, 664] on button "Select" at bounding box center [668, 662] width 35 height 19
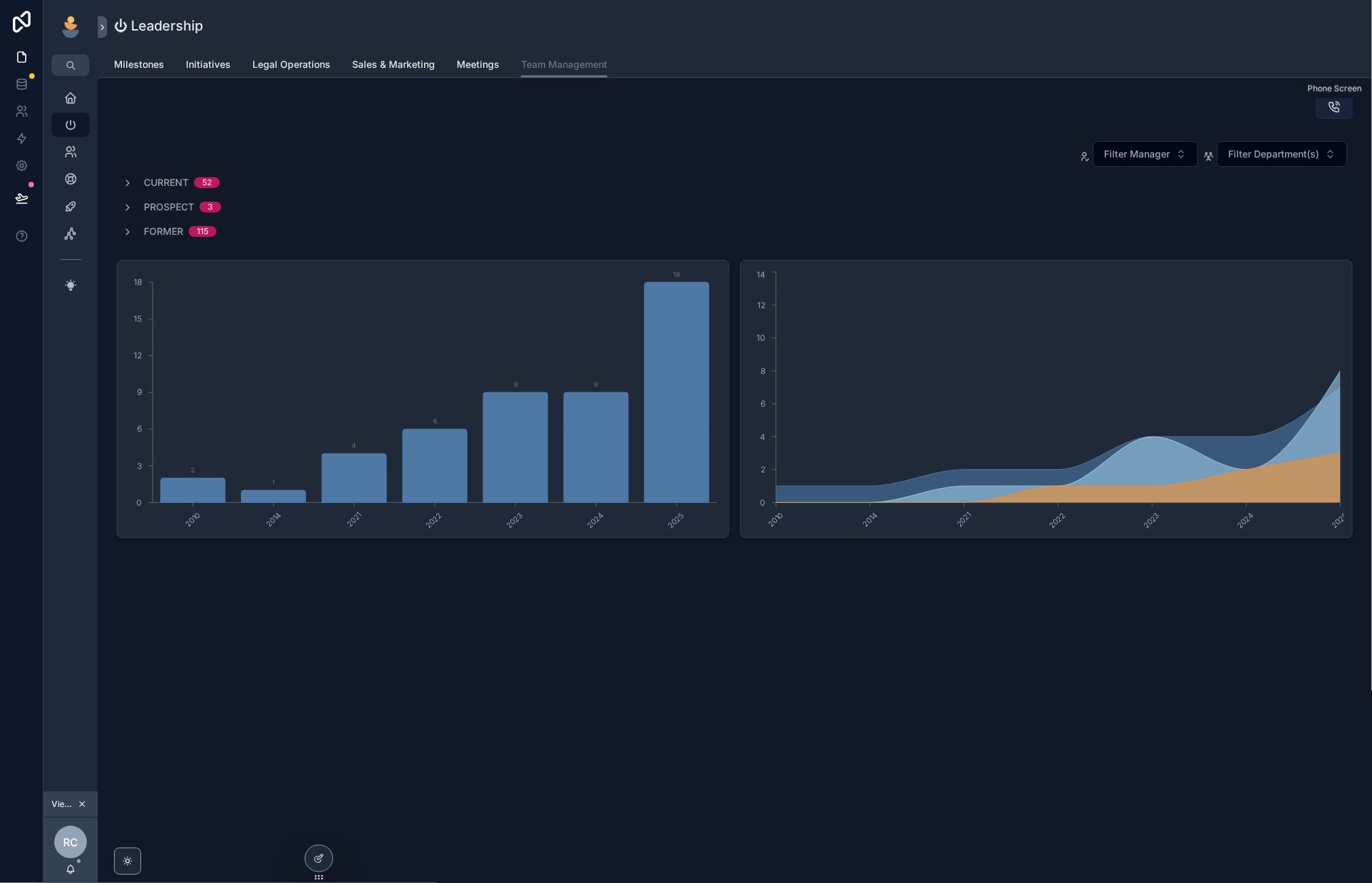
click at [1327, 110] on icon "scrollable content" at bounding box center [1334, 106] width 14 height 14
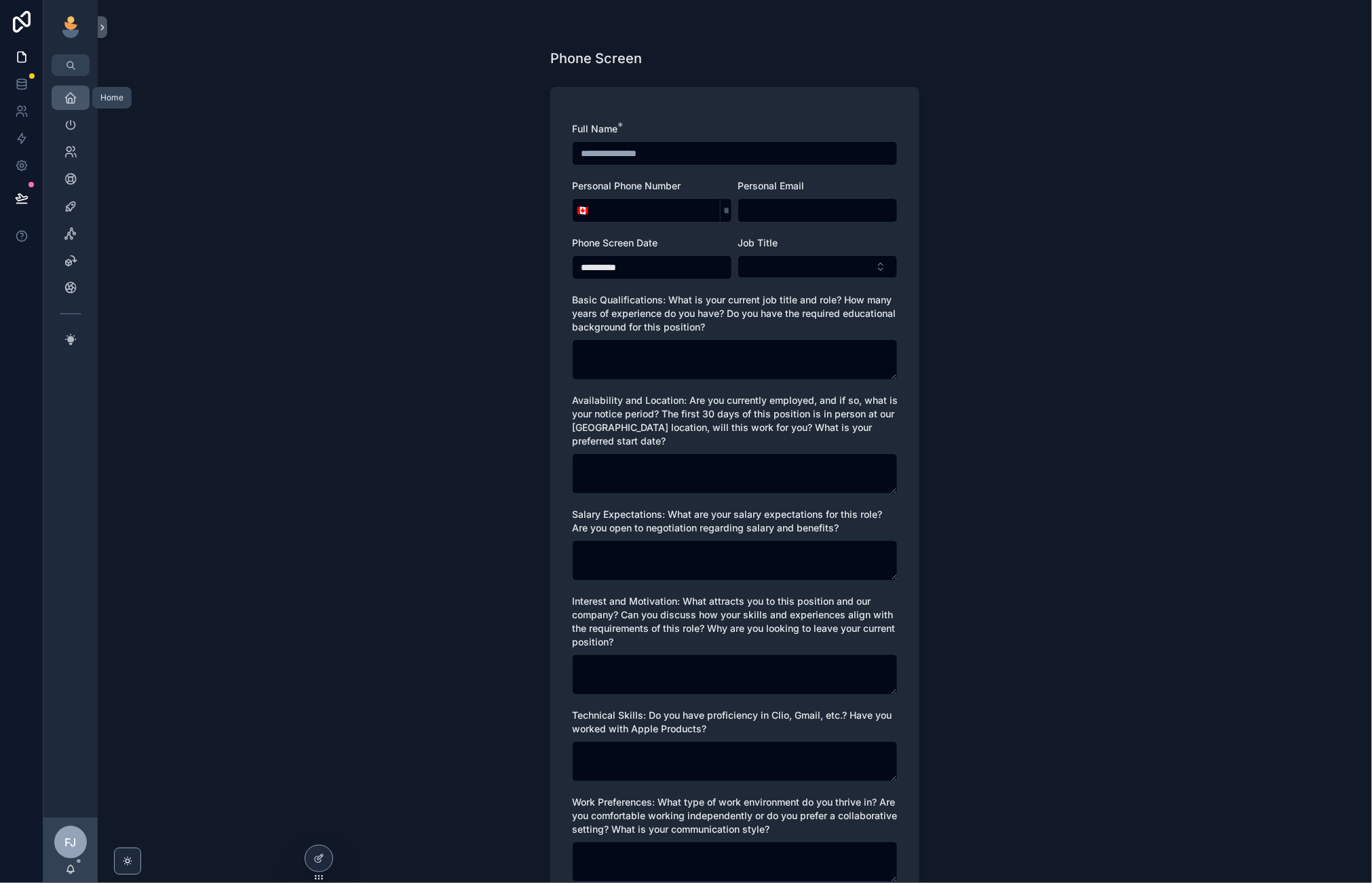
click at [68, 95] on icon "scrollable content" at bounding box center [71, 97] width 14 height 14
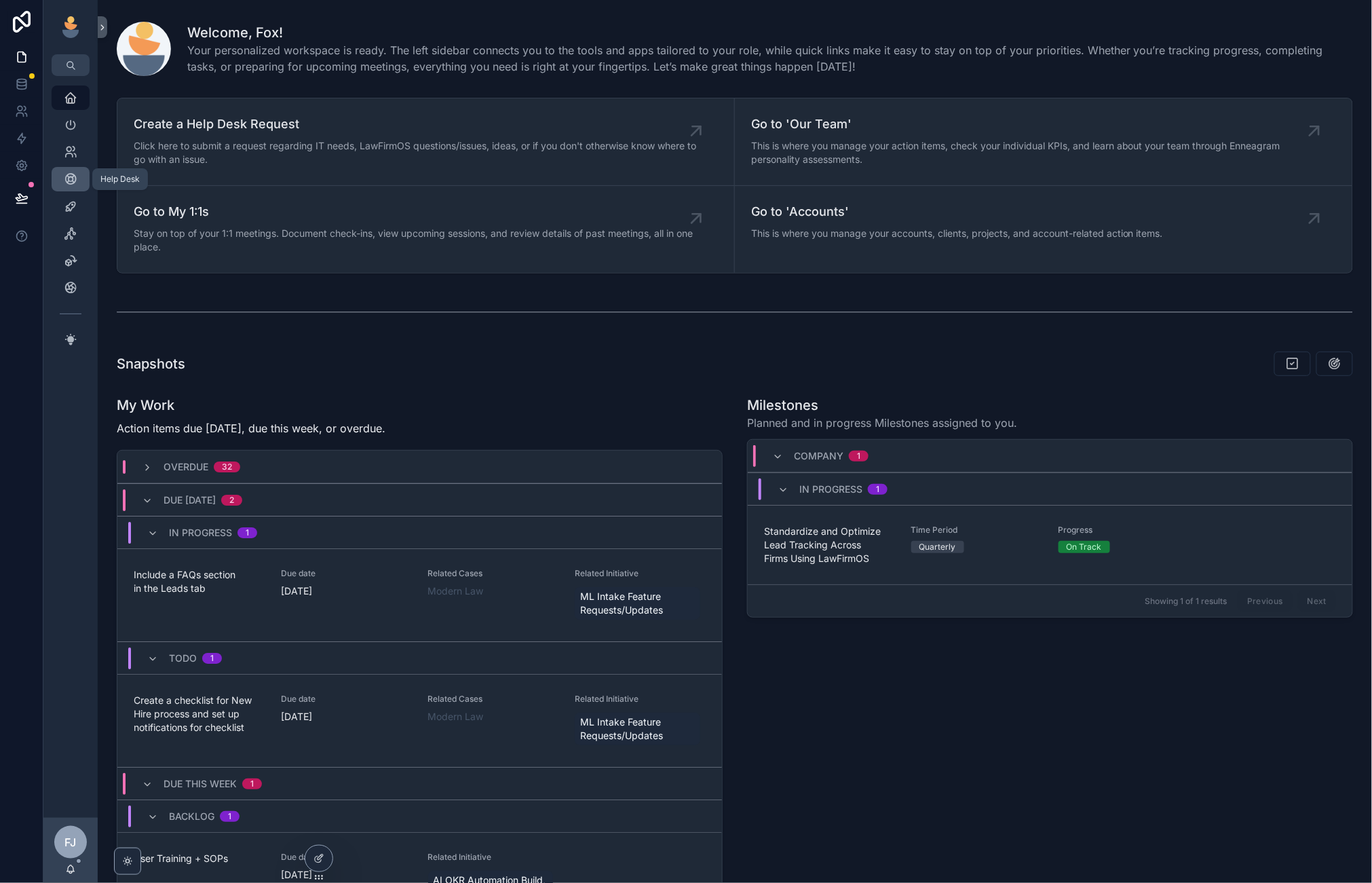
click at [66, 174] on icon "scrollable content" at bounding box center [71, 179] width 14 height 14
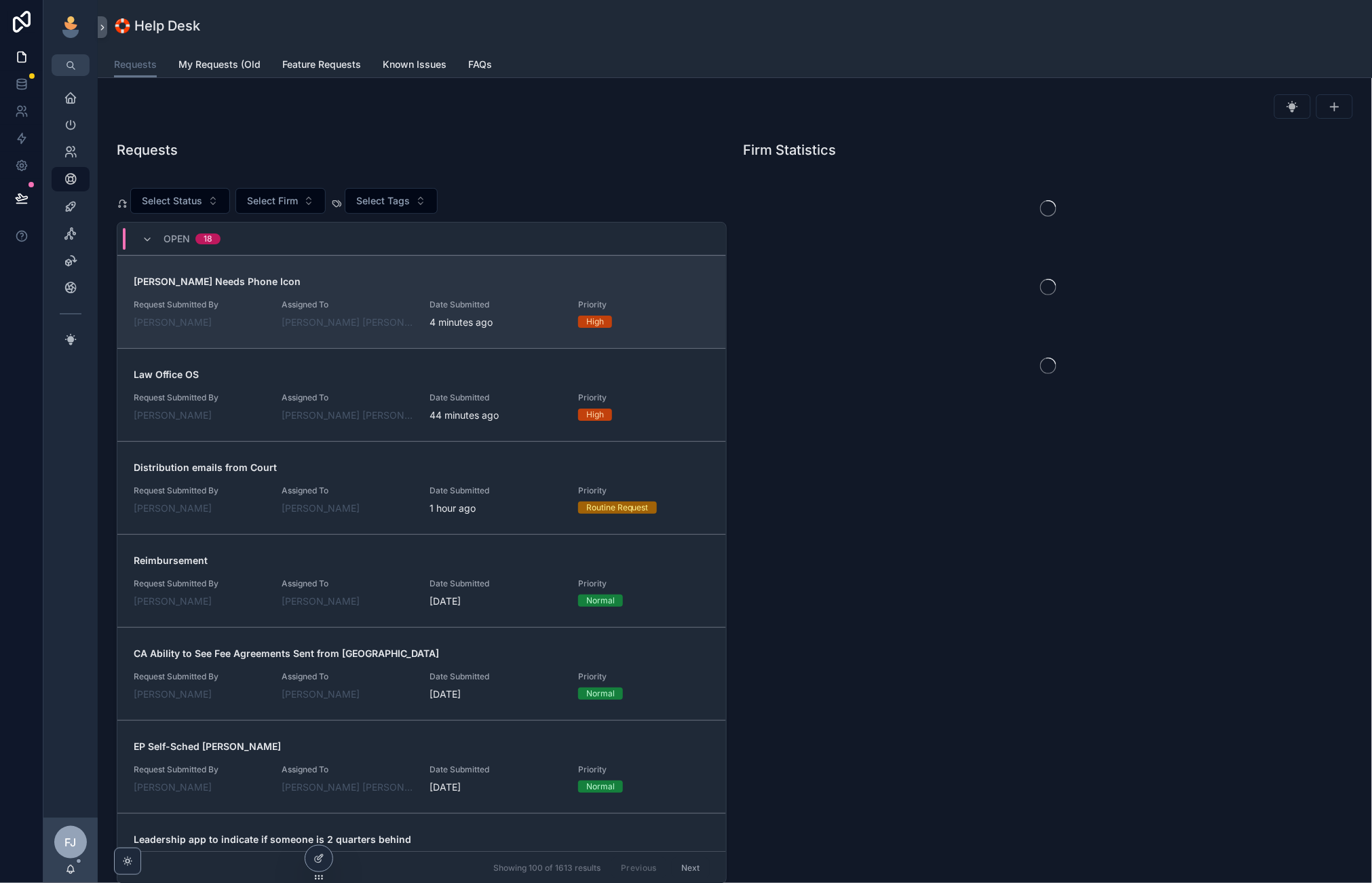
click at [435, 282] on span "[PERSON_NAME] Needs Phone Icon" at bounding box center [421, 281] width 576 height 14
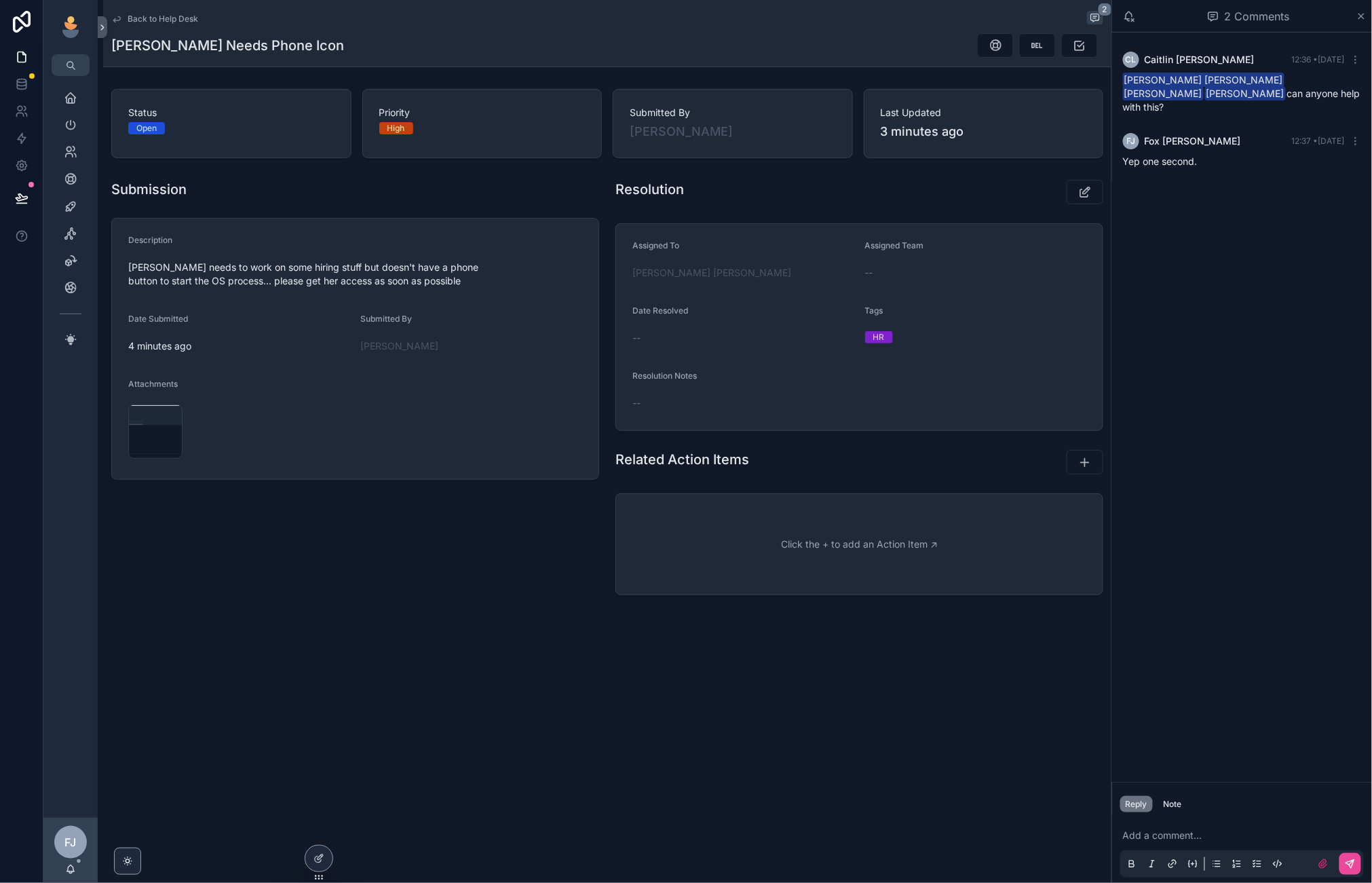
click at [1173, 833] on p "scrollable content" at bounding box center [1245, 835] width 243 height 14
click at [144, 22] on span "Back to Help Desk" at bounding box center [162, 18] width 71 height 11
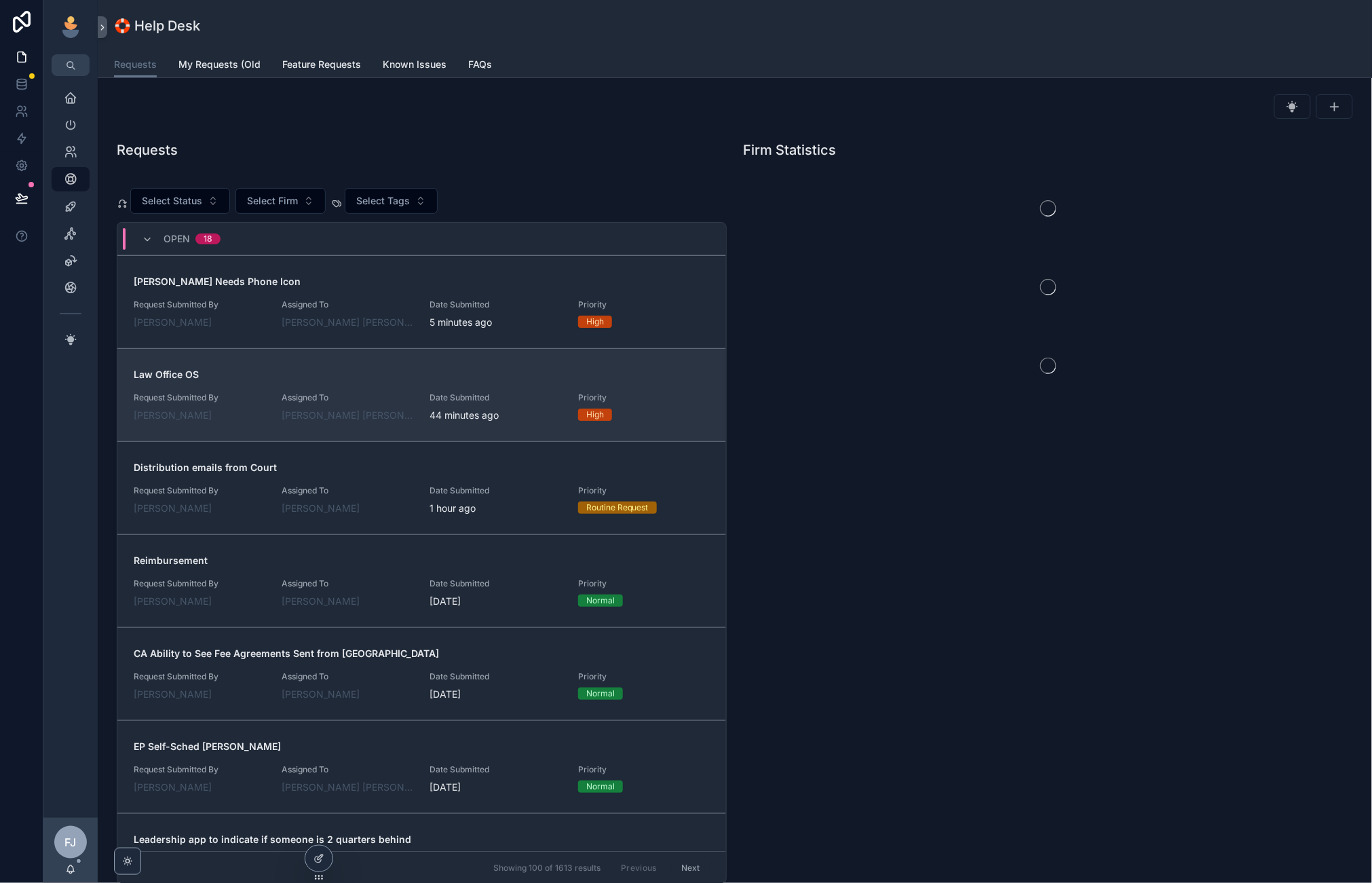
click at [366, 396] on span "Assigned To" at bounding box center [346, 397] width 131 height 11
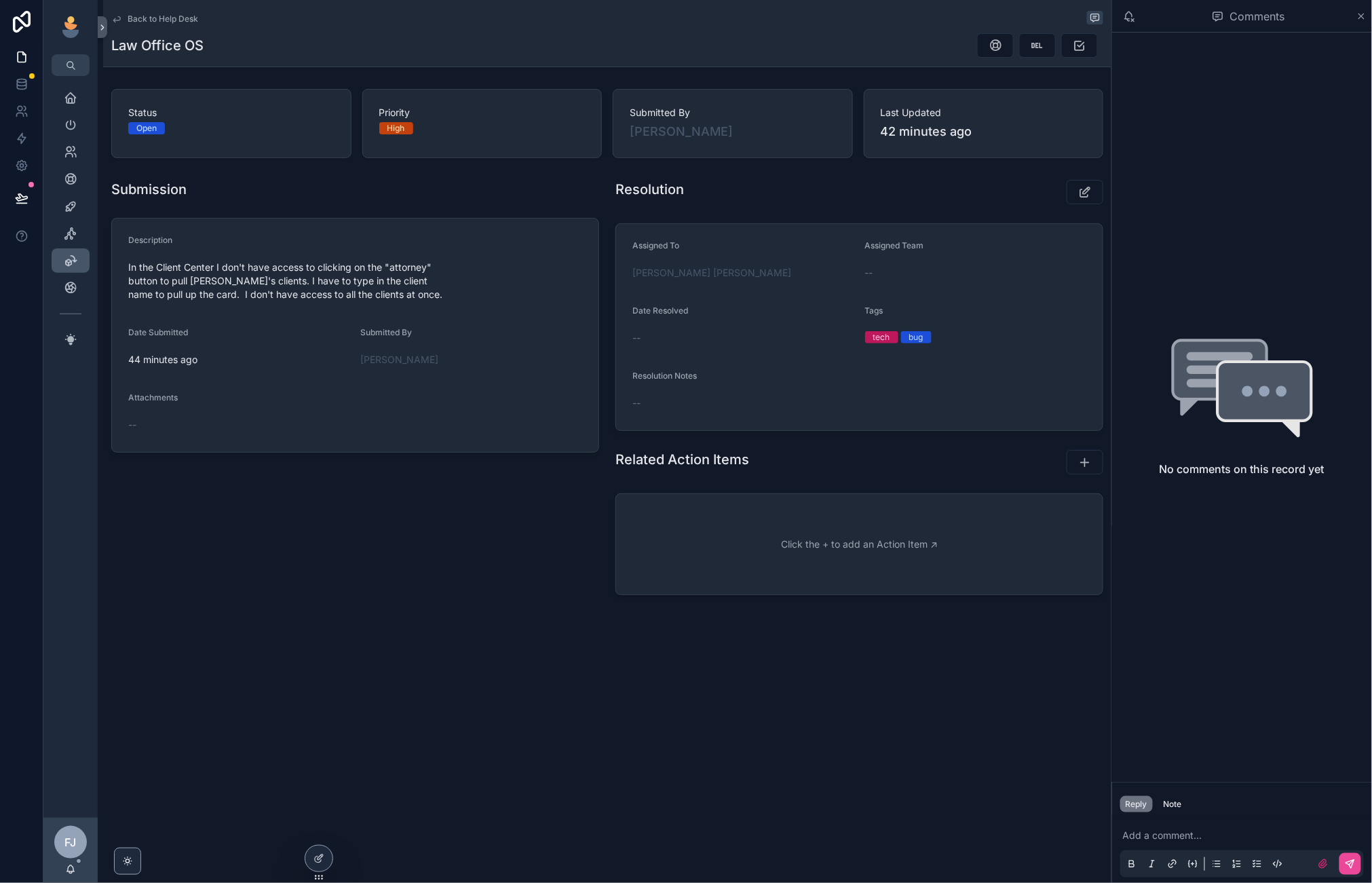
click at [68, 248] on link "Marketing Hub" at bounding box center [70, 260] width 38 height 24
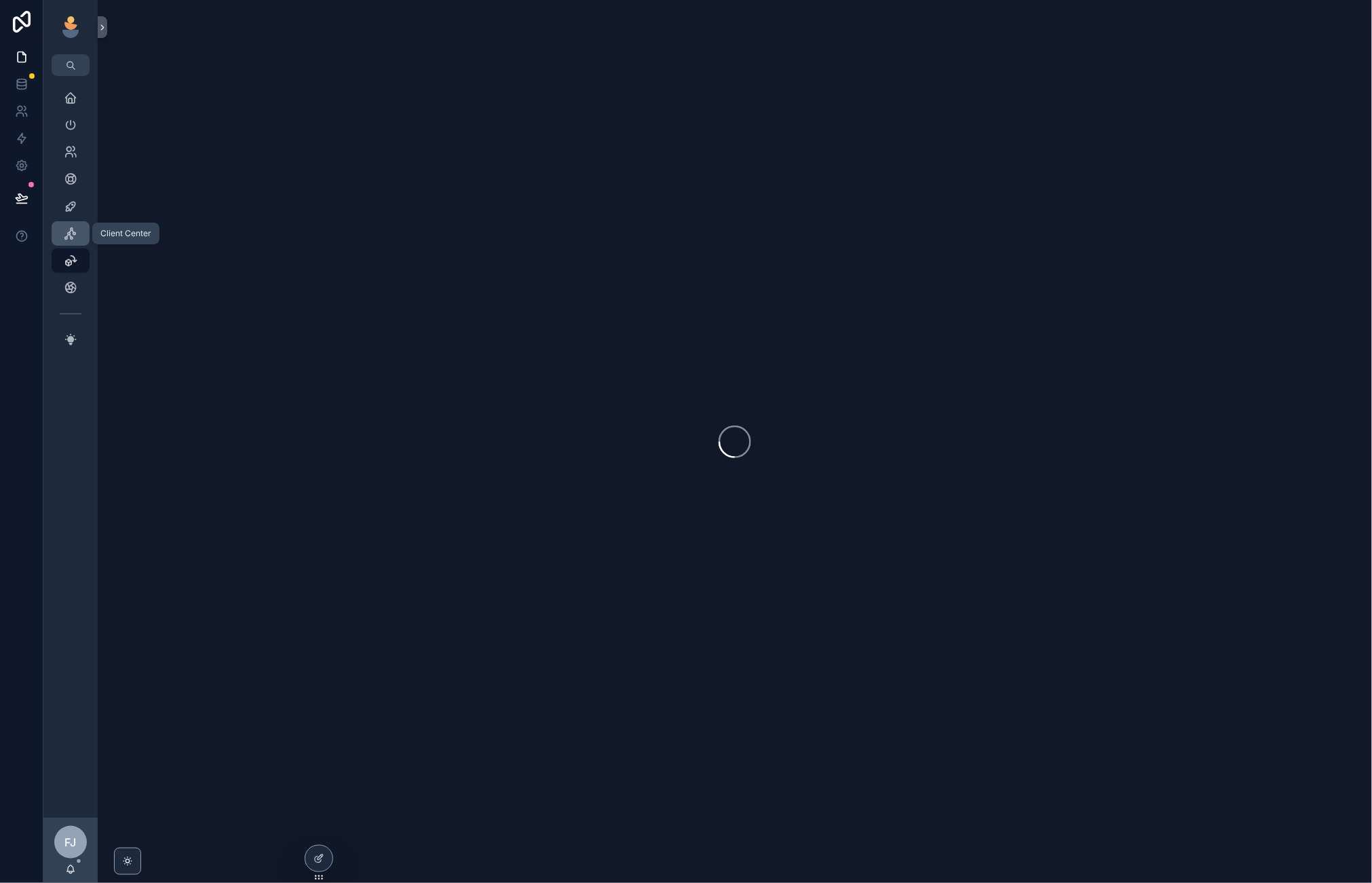
click at [68, 223] on div "Client Center" at bounding box center [70, 234] width 21 height 21
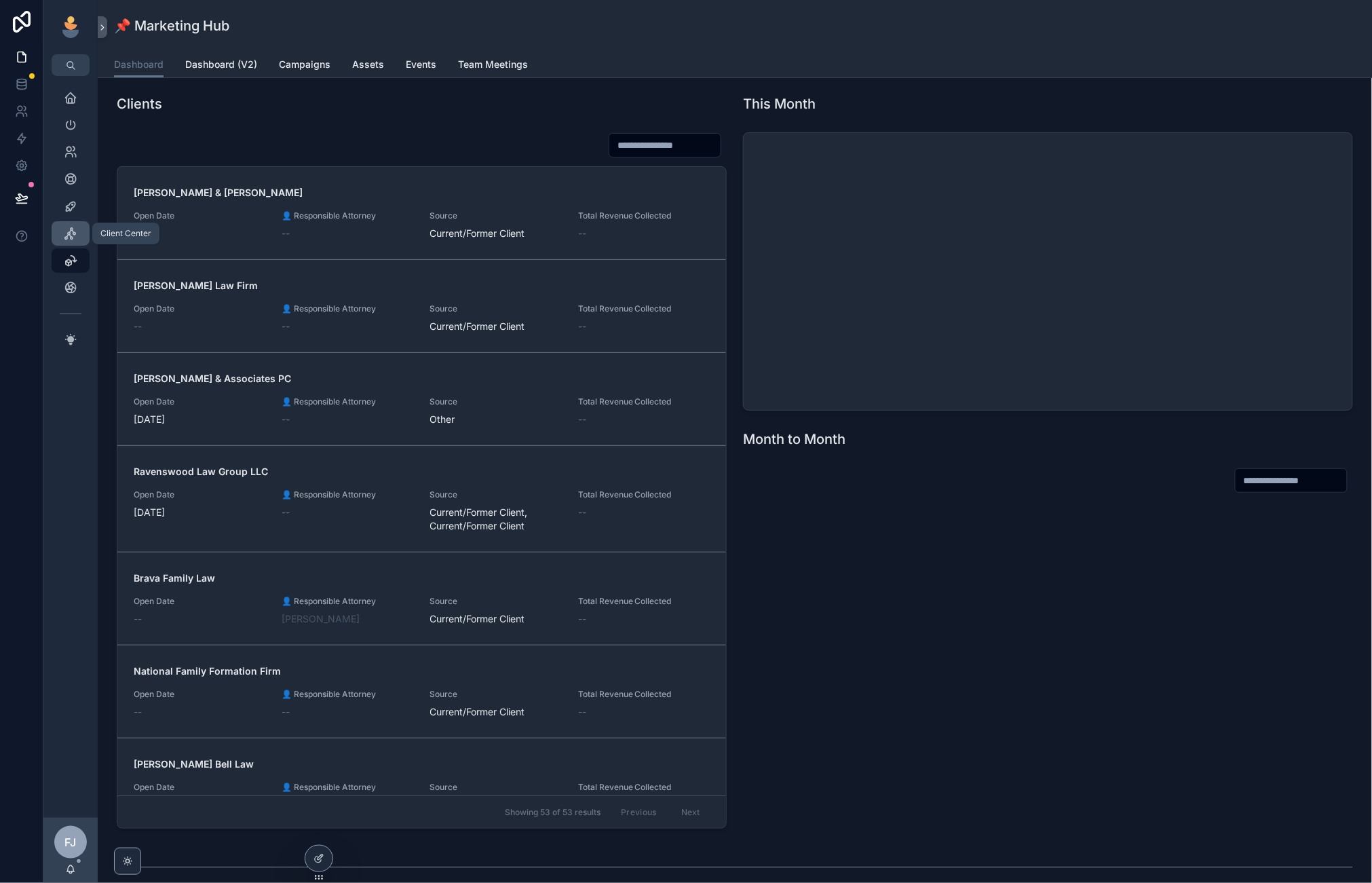
click at [69, 230] on icon "scrollable content" at bounding box center [71, 234] width 14 height 14
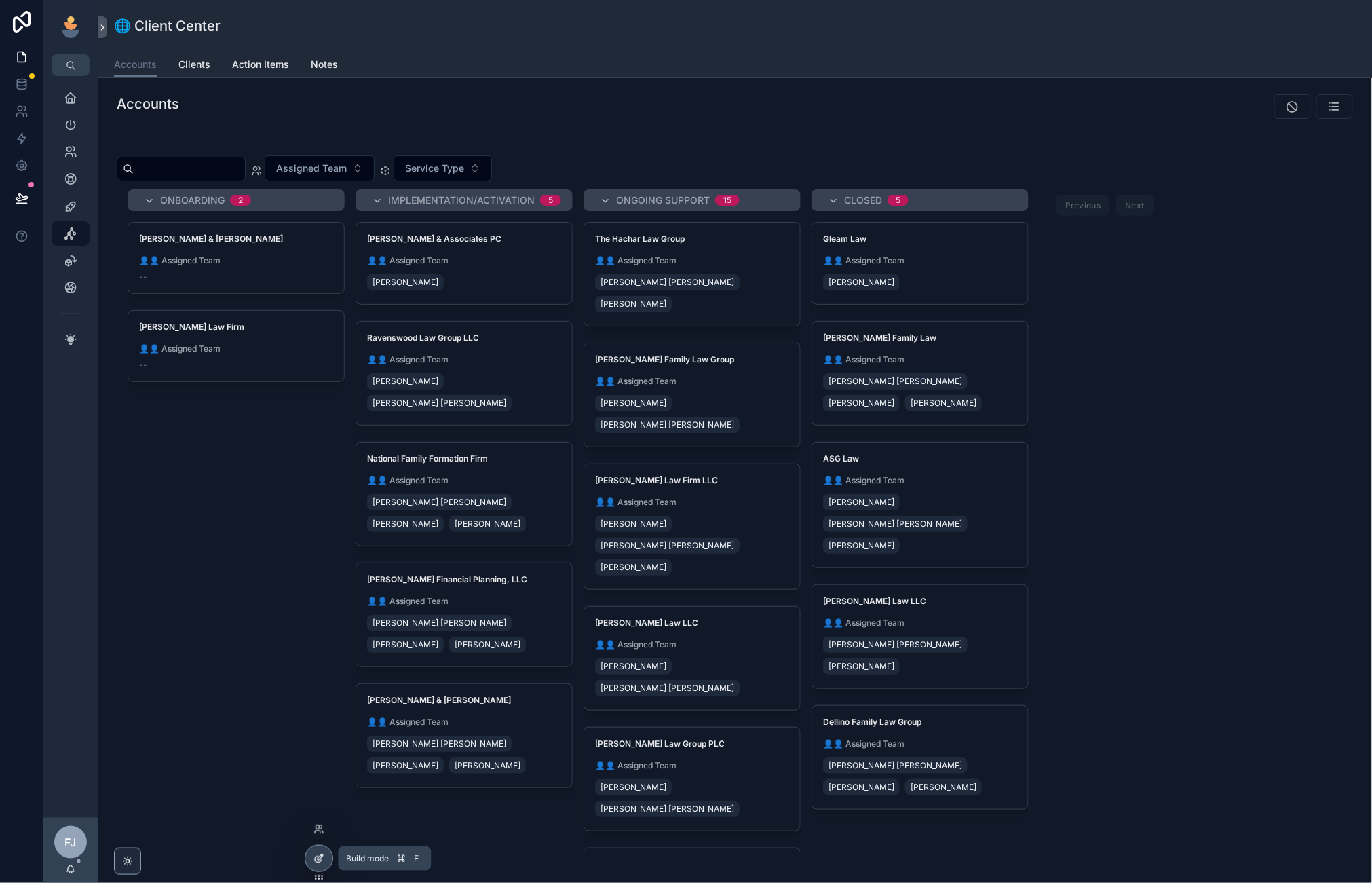
click at [316, 861] on icon at bounding box center [318, 858] width 11 height 11
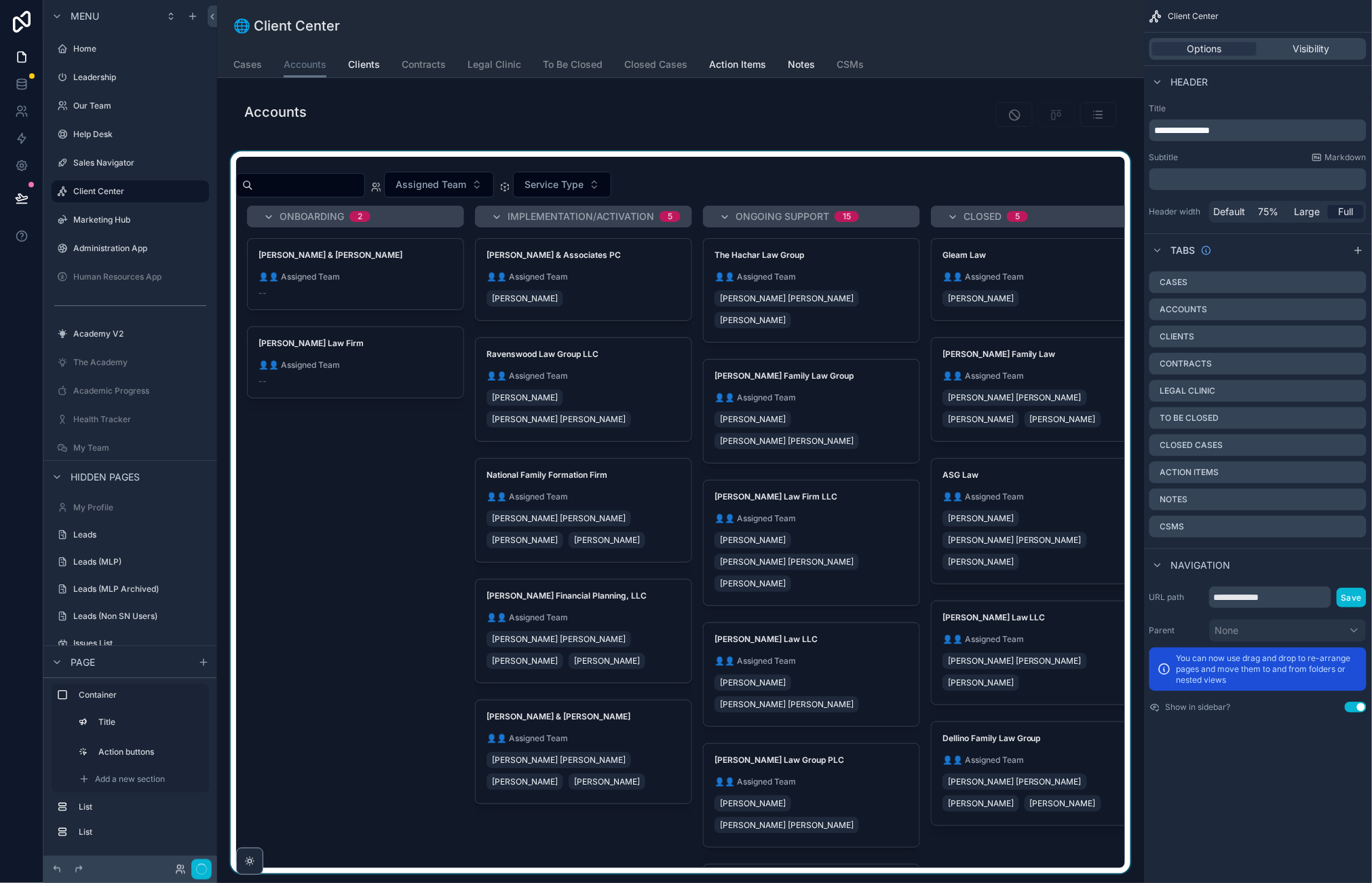
click at [397, 156] on div "scrollable content" at bounding box center [680, 512] width 905 height 722
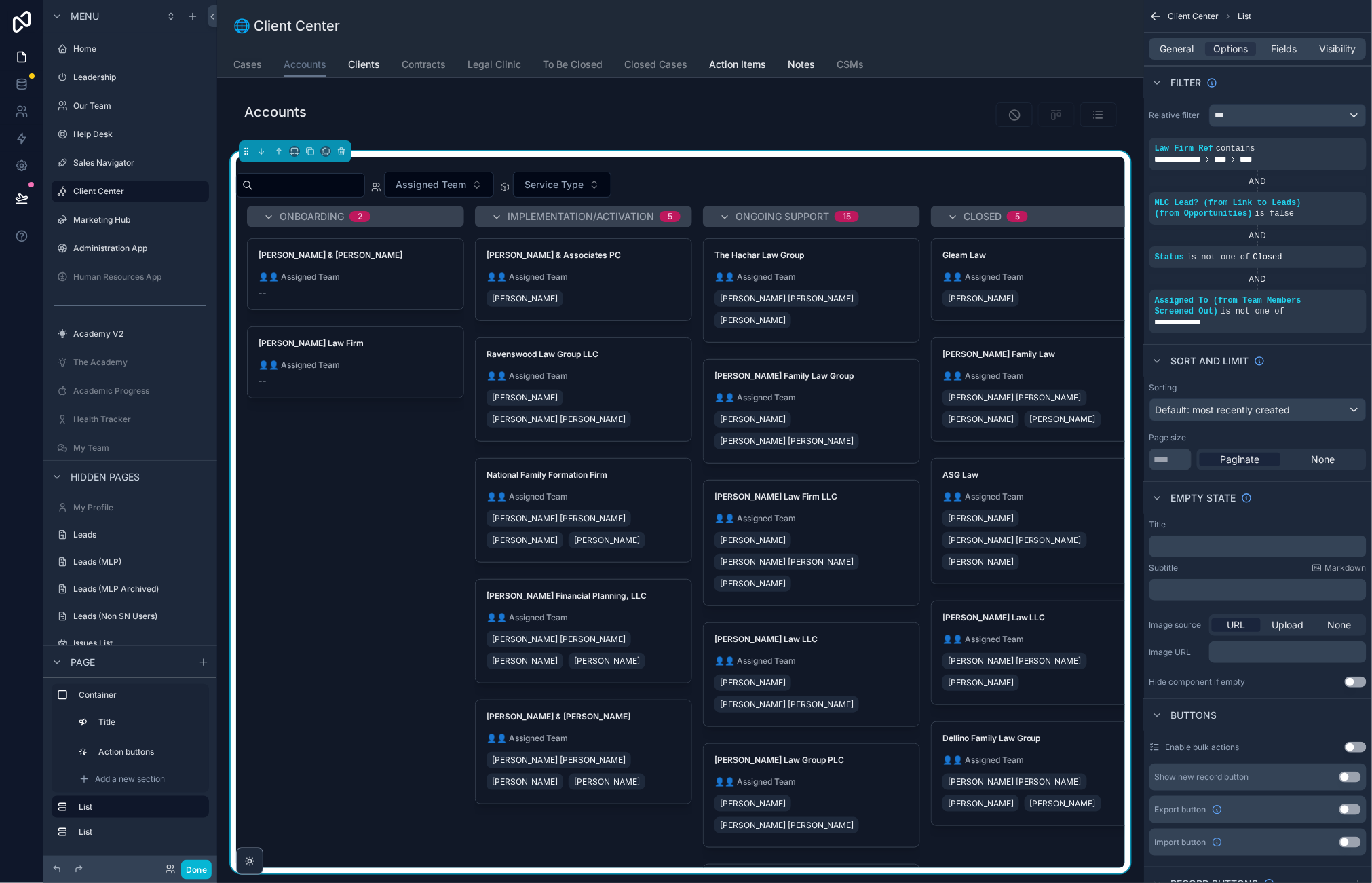
click at [391, 165] on div "Assigned Team Service Type Onboarding 2 Donnelly & Evans 👤👤 Assigned Team -- Re…" at bounding box center [680, 512] width 888 height 712
click at [982, 187] on div "Assigned Team Service Type" at bounding box center [680, 184] width 888 height 25
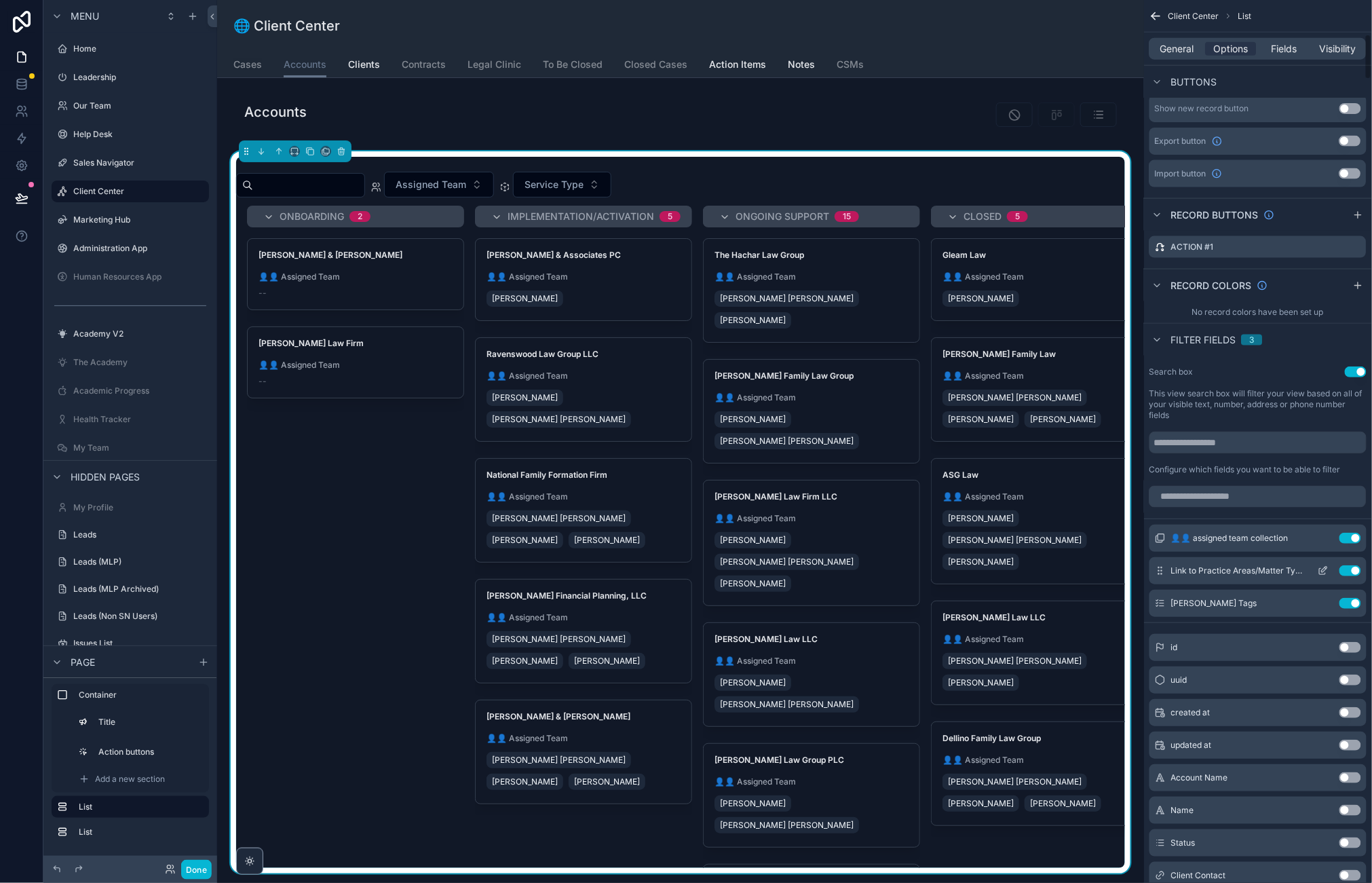
scroll to position [669, 0]
click at [1324, 537] on icon "scrollable content" at bounding box center [1324, 537] width 6 height 6
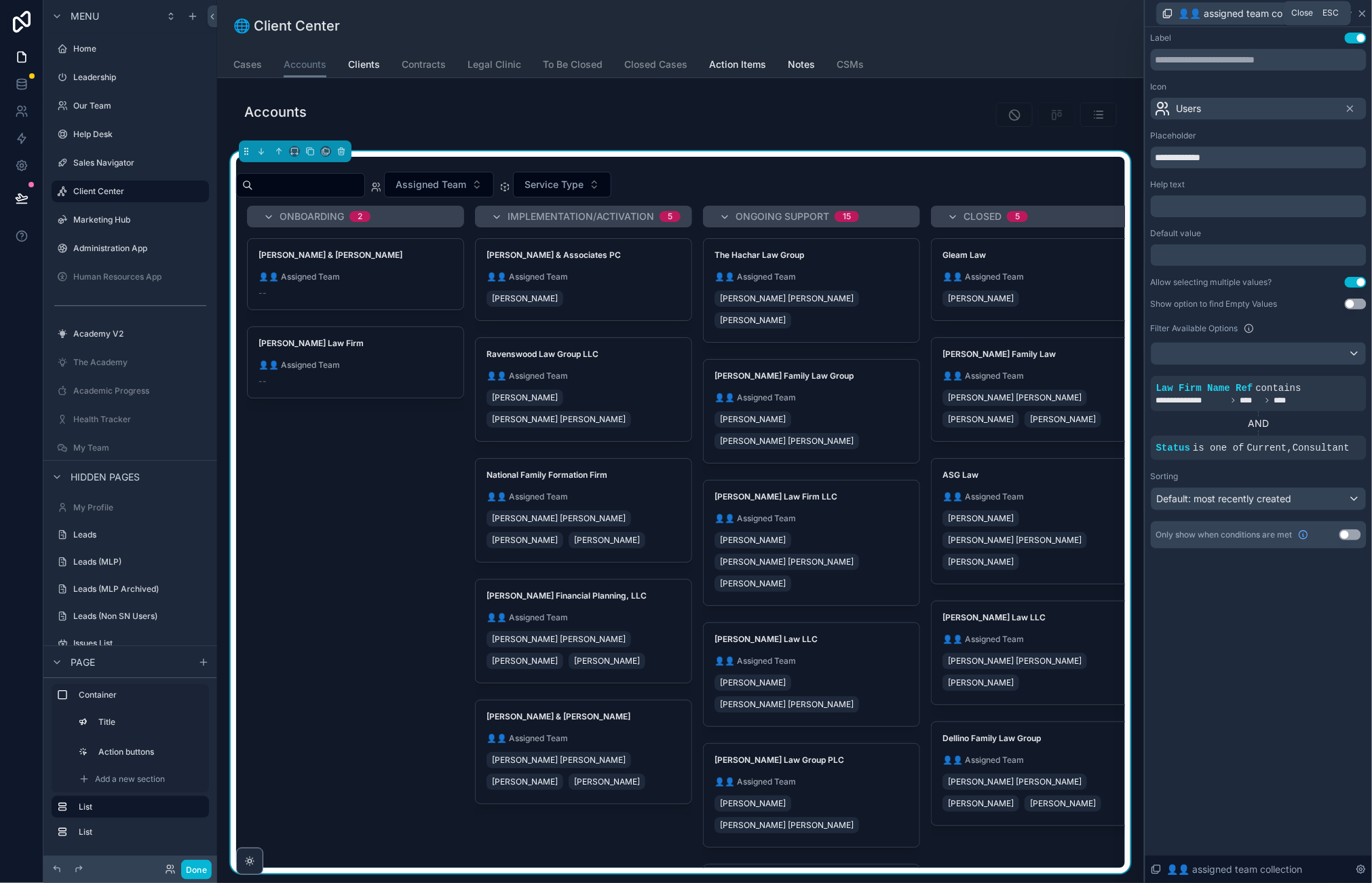
click at [1363, 15] on icon at bounding box center [1362, 14] width 6 height 6
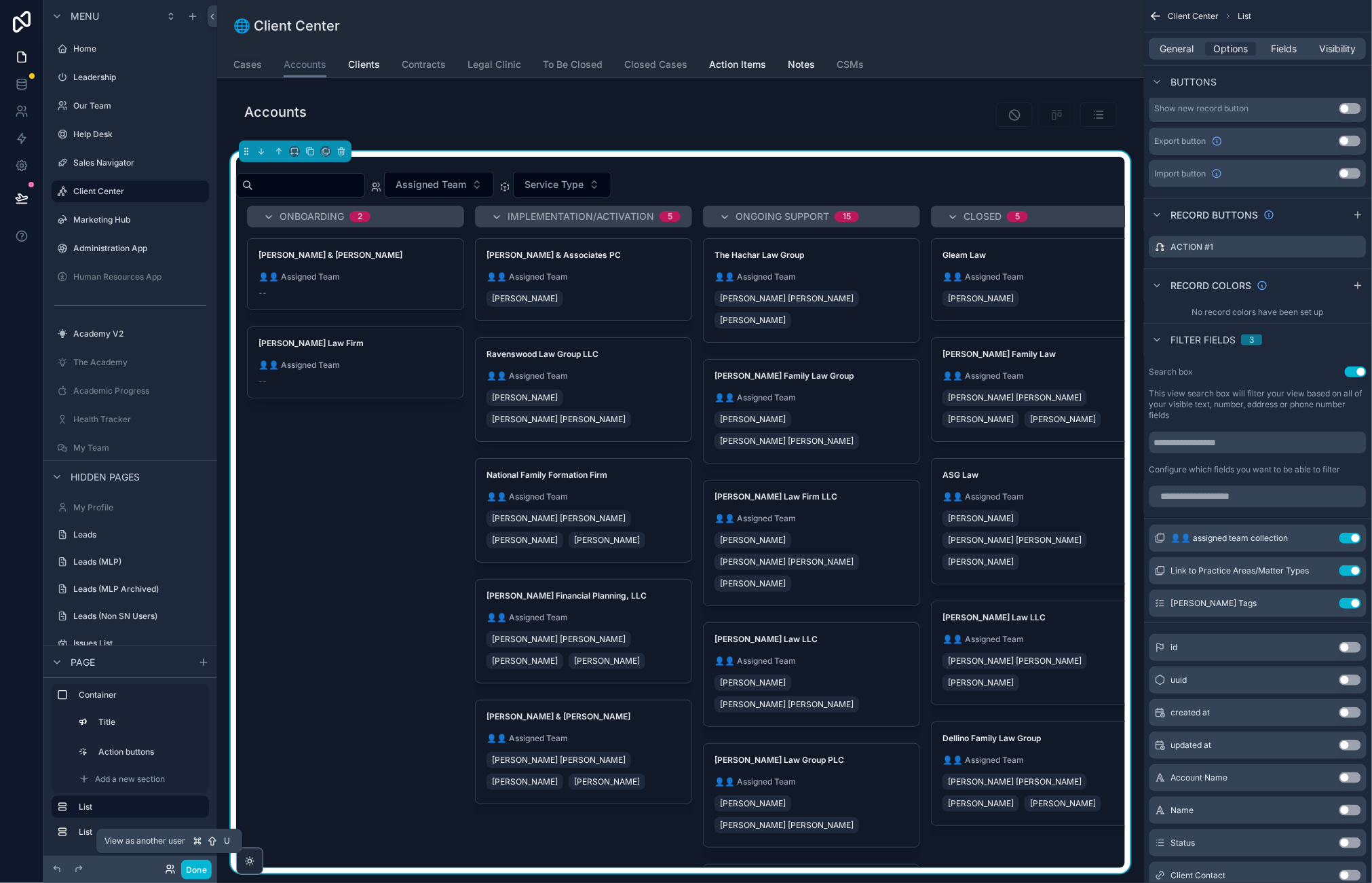
click at [168, 867] on icon at bounding box center [169, 868] width 11 height 11
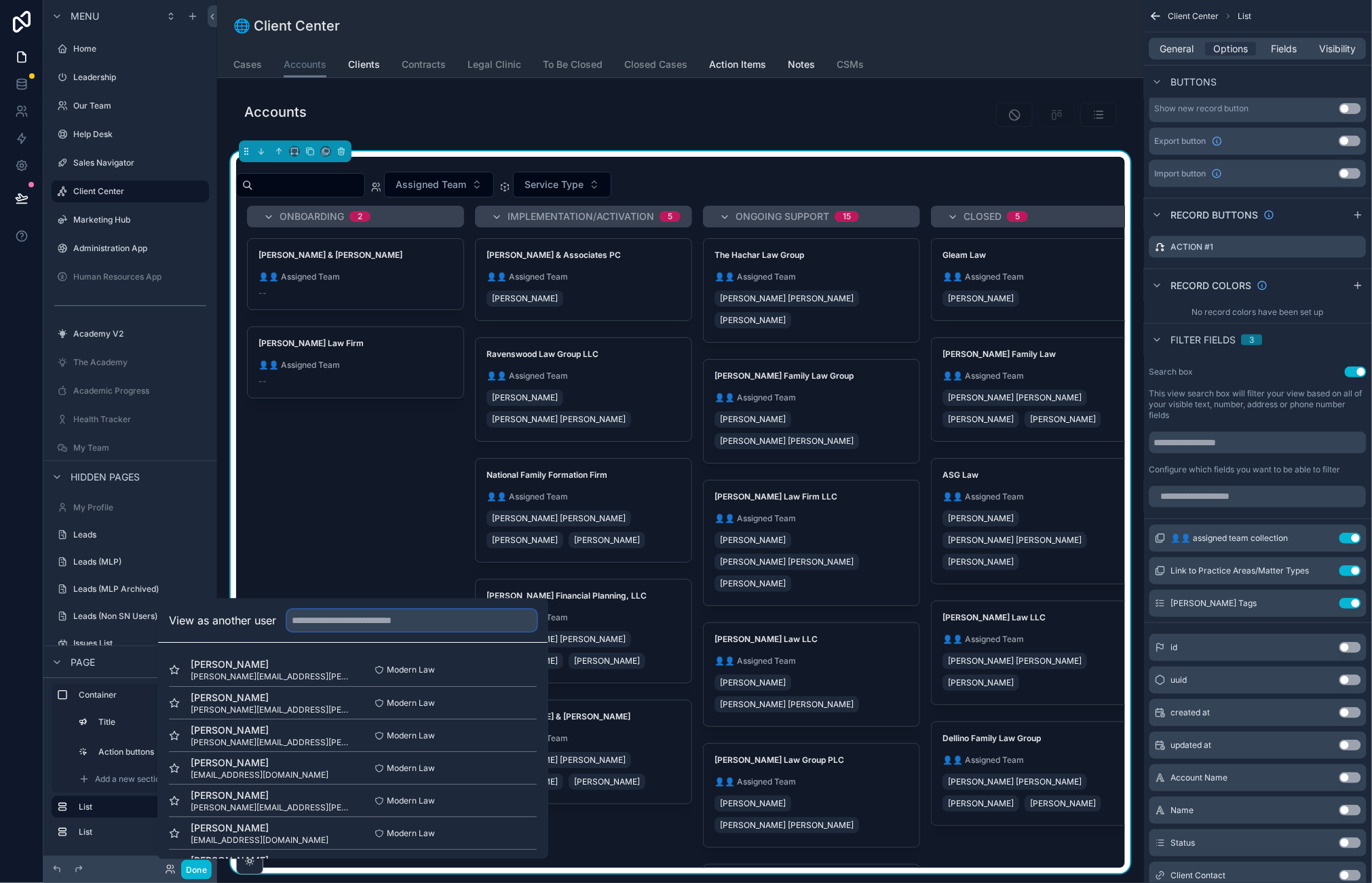
click at [324, 628] on input "text" at bounding box center [412, 621] width 250 height 21
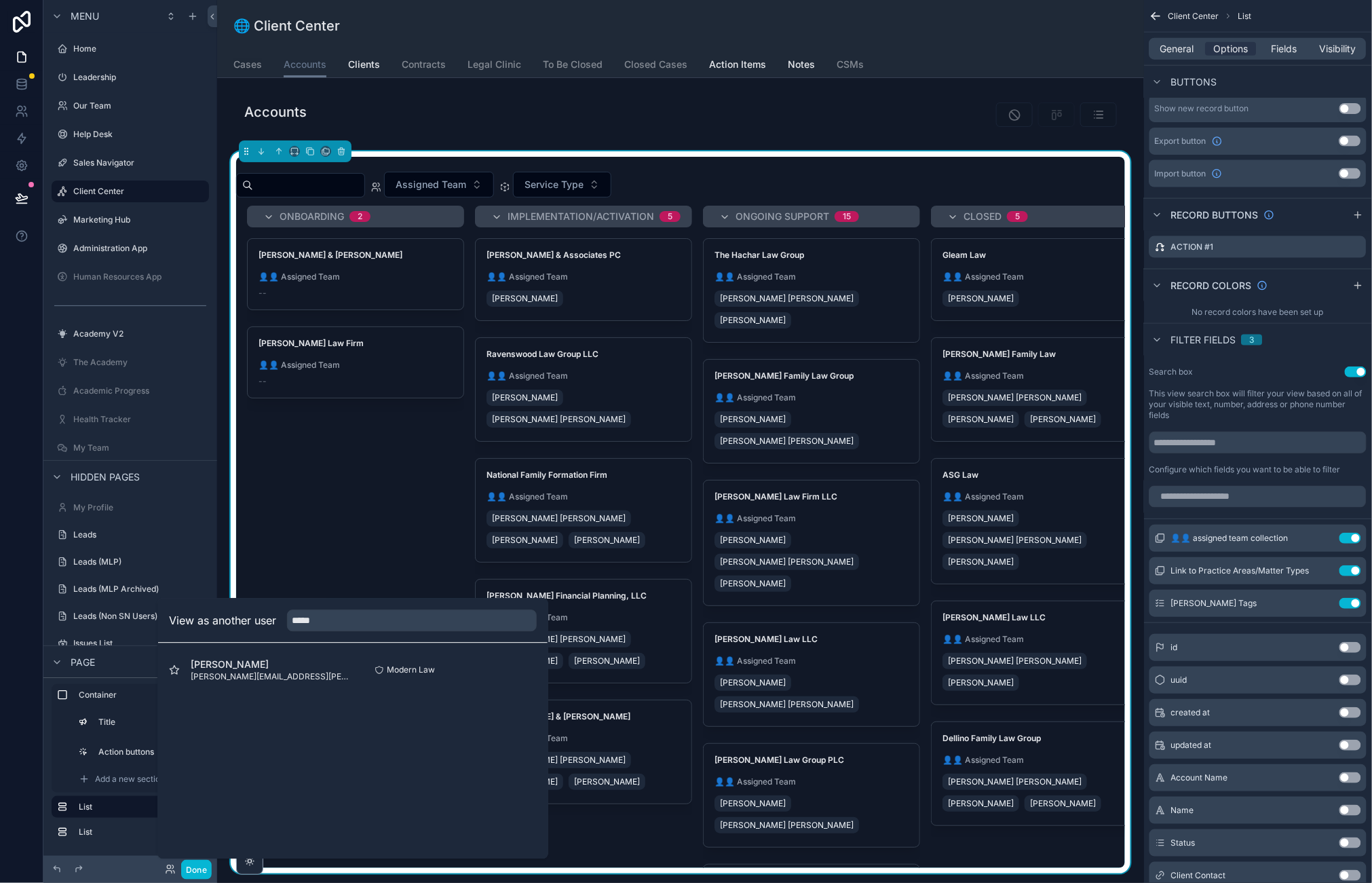
drag, startPoint x: 343, startPoint y: 631, endPoint x: 381, endPoint y: 796, distance: 169.3
click at [381, 796] on div "View as another user ***** Lupita Jacob lupita.jacob@mymodernlaw.com Modern Law…" at bounding box center [353, 729] width 391 height 261
click at [373, 630] on input "*****" at bounding box center [412, 621] width 250 height 21
type input "****"
click at [380, 719] on div "View as another user ****" at bounding box center [353, 729] width 391 height 261
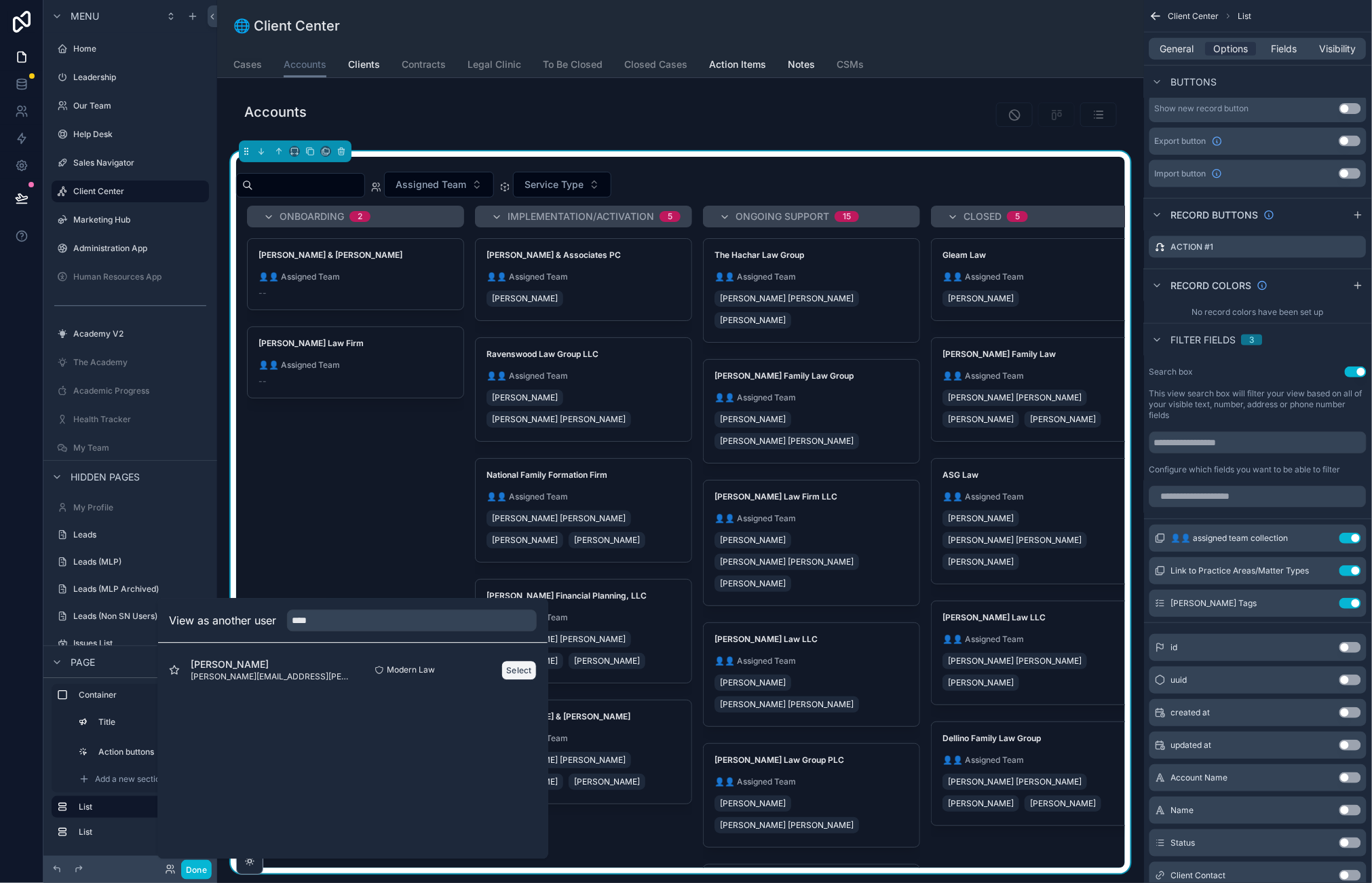
click at [514, 674] on button "Select" at bounding box center [519, 670] width 35 height 19
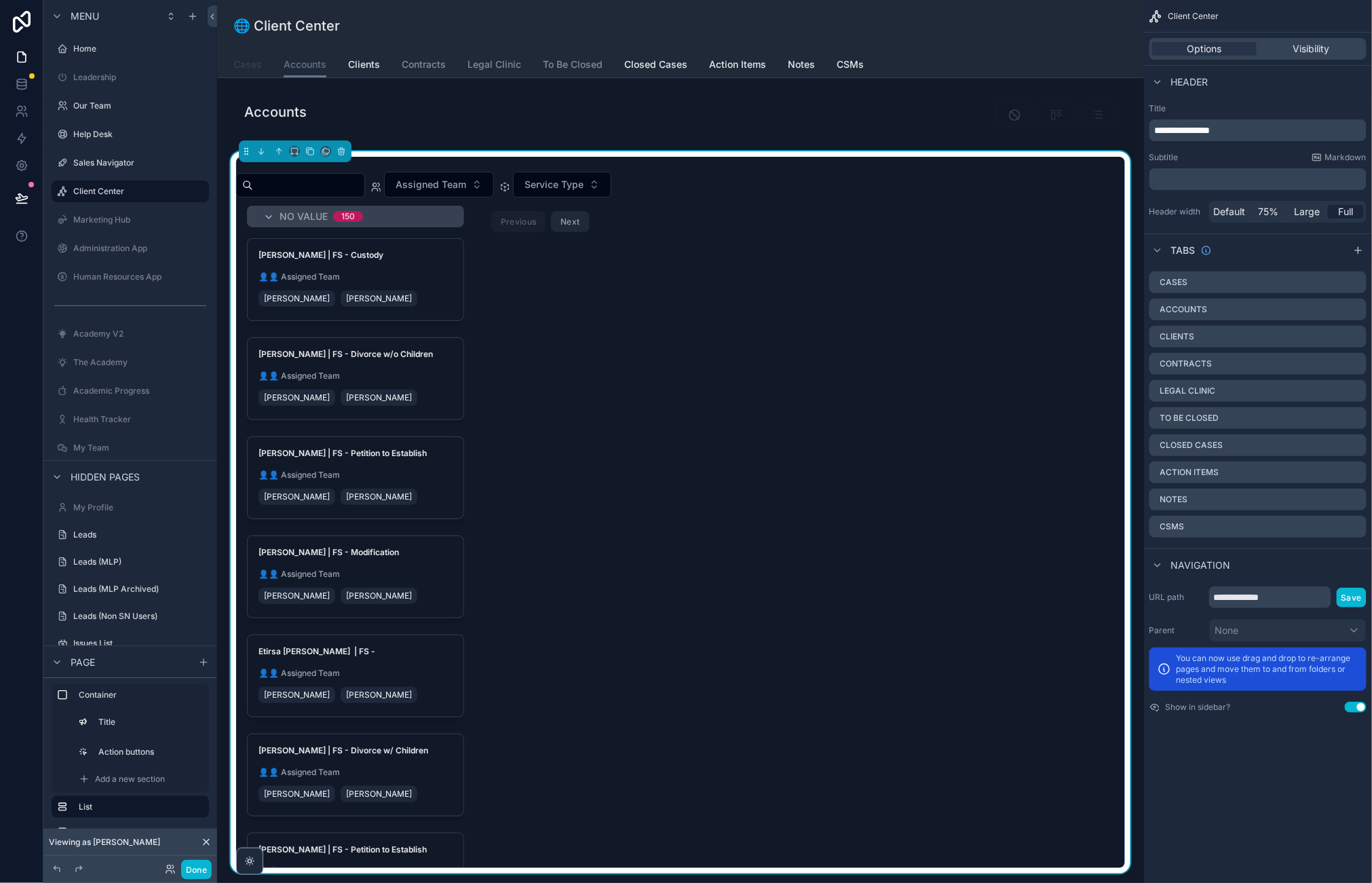
drag, startPoint x: 790, startPoint y: 337, endPoint x: 247, endPoint y: 62, distance: 608.7
click at [247, 62] on span "Cases" at bounding box center [247, 64] width 28 height 14
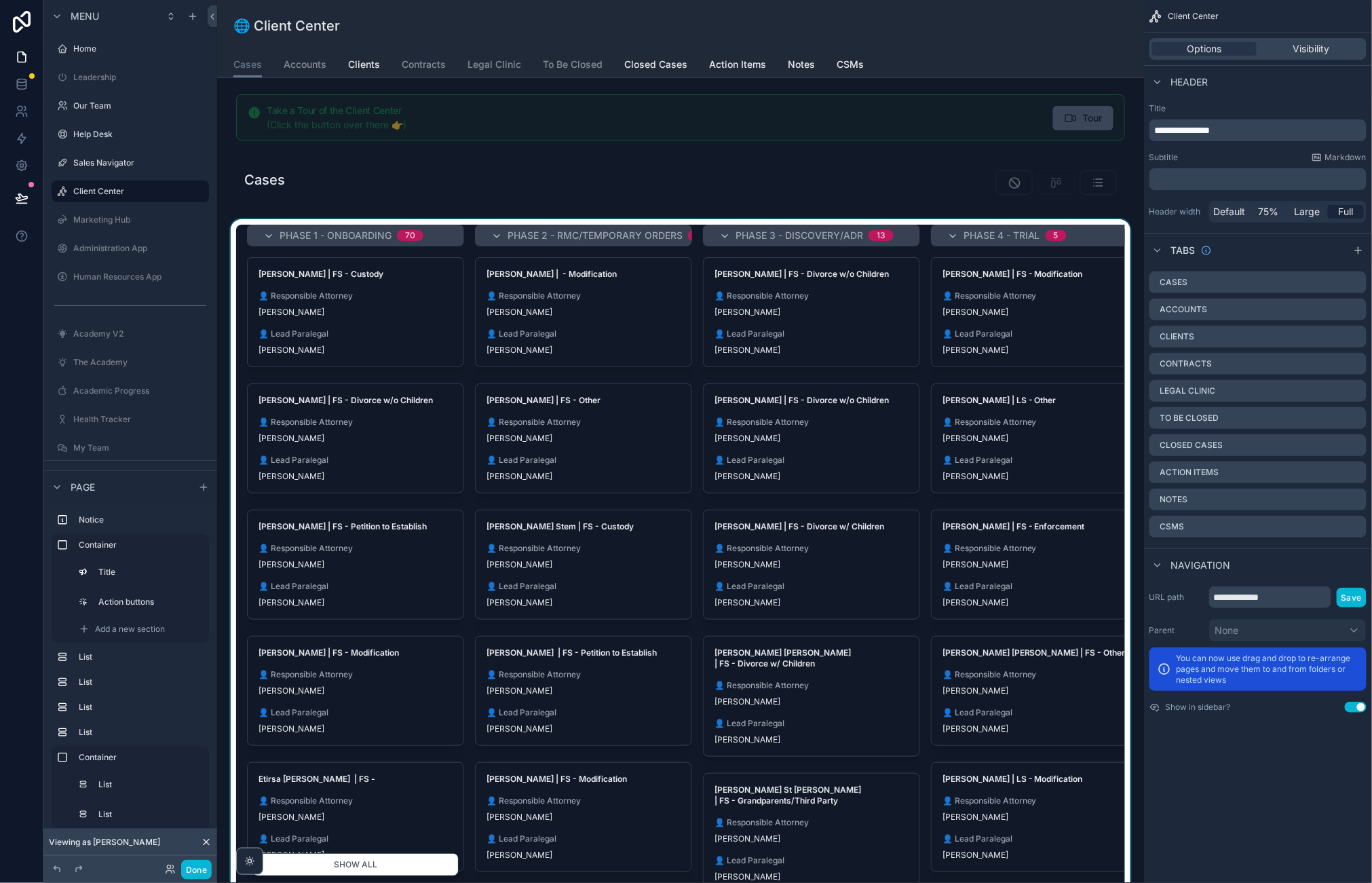
click at [897, 297] on div "scrollable content" at bounding box center [680, 556] width 905 height 674
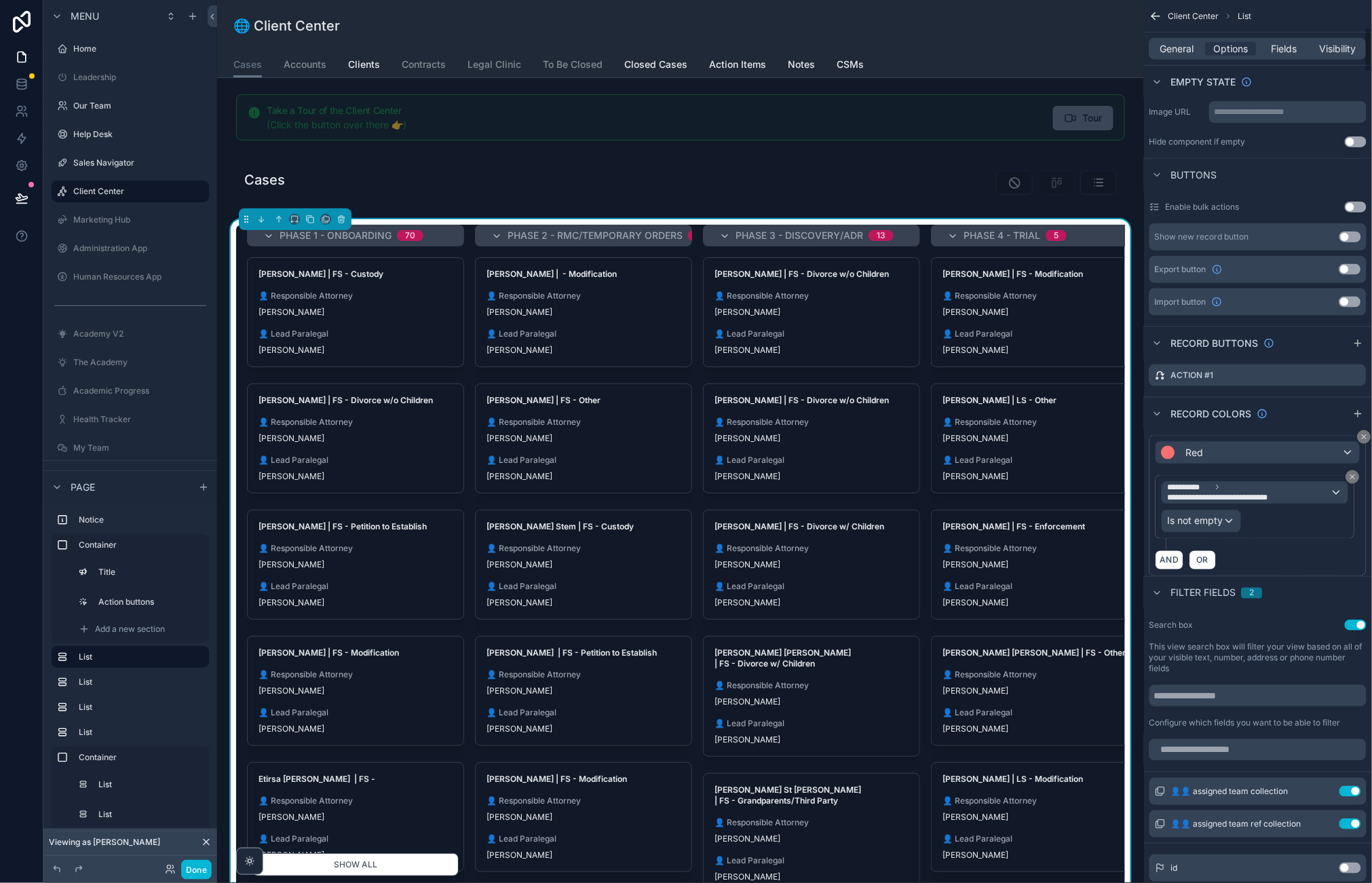
scroll to position [733, 0]
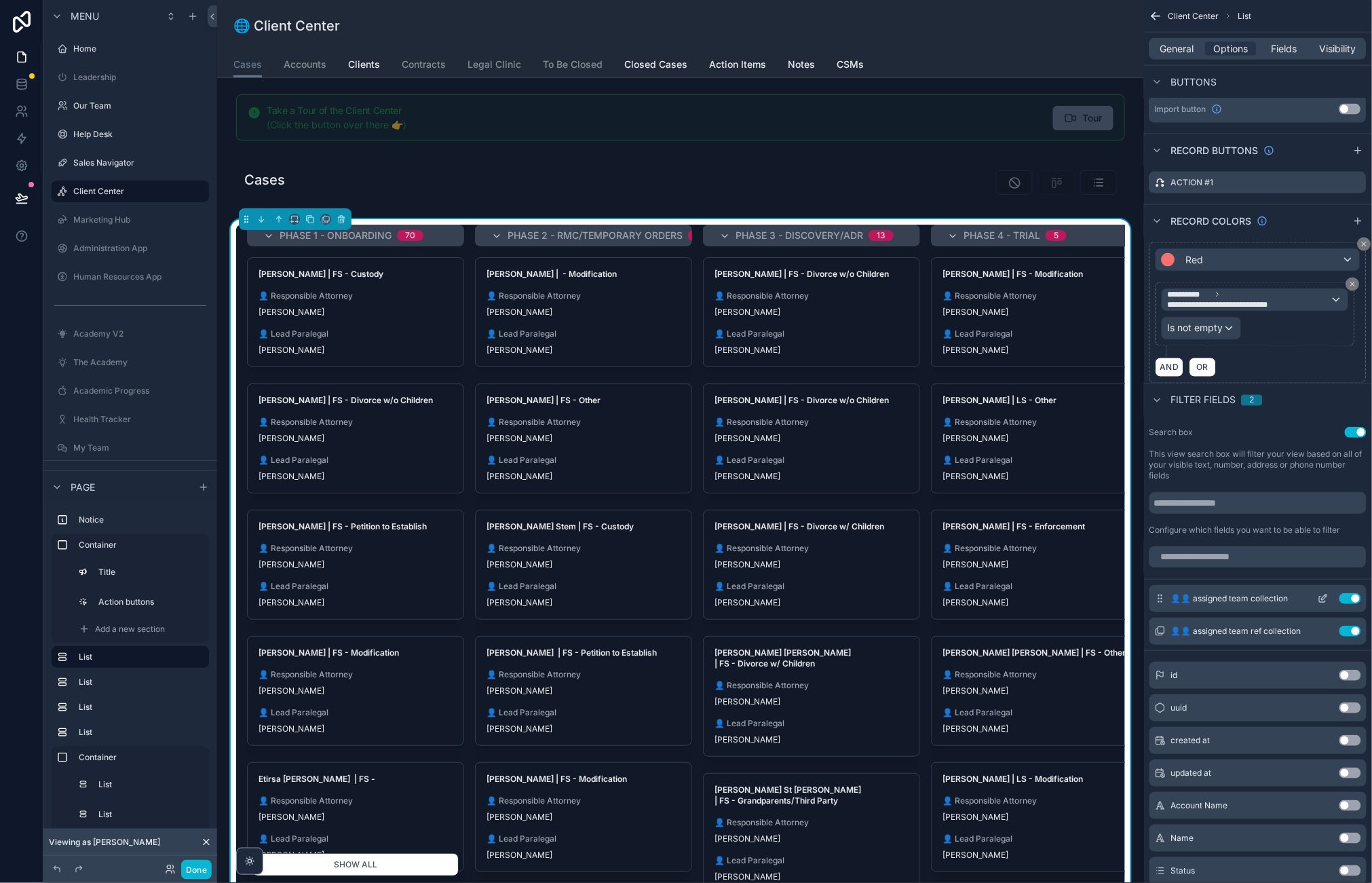
click at [1321, 604] on icon "scrollable content" at bounding box center [1322, 598] width 11 height 11
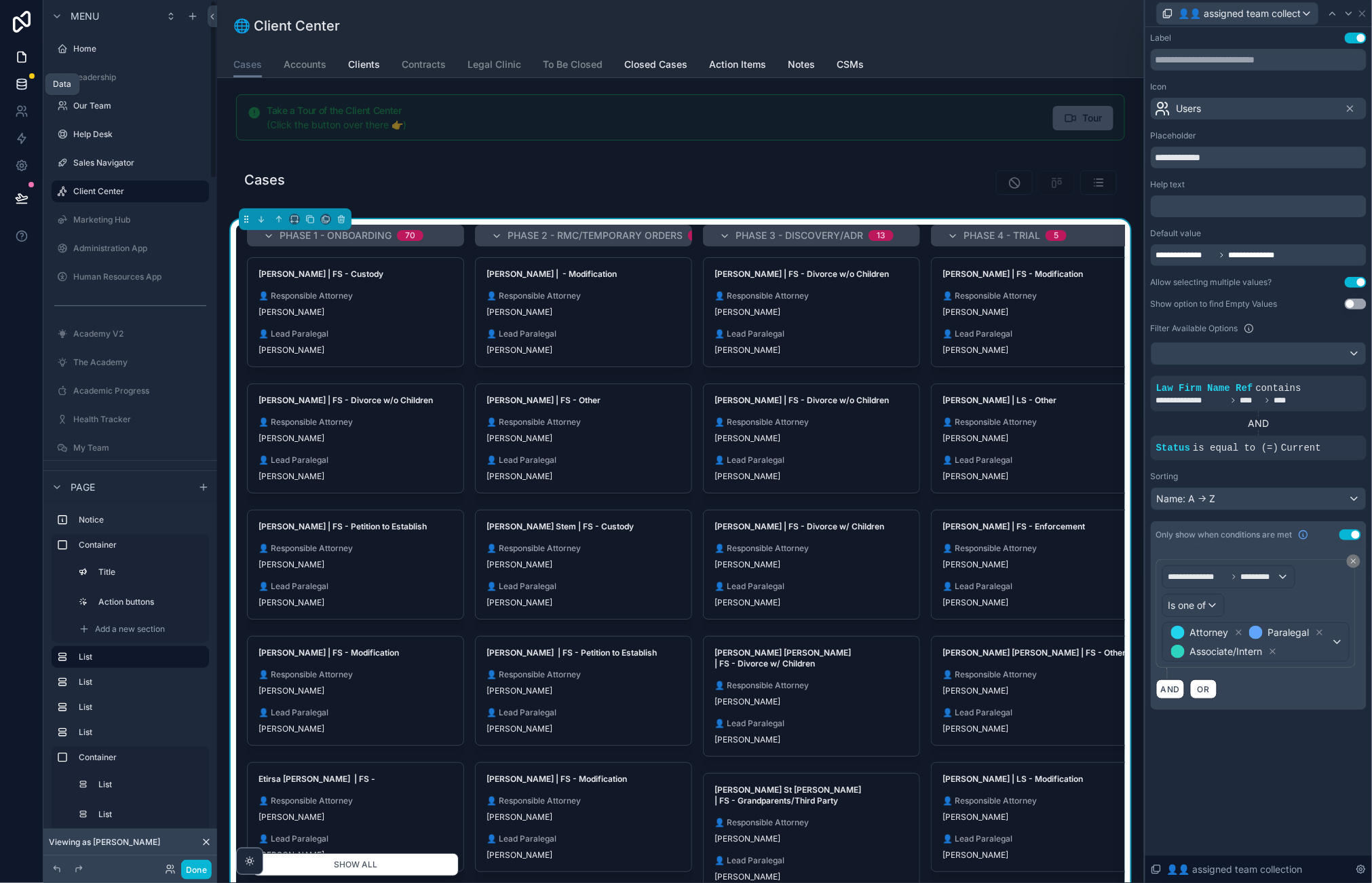
click at [25, 91] on link at bounding box center [21, 85] width 43 height 27
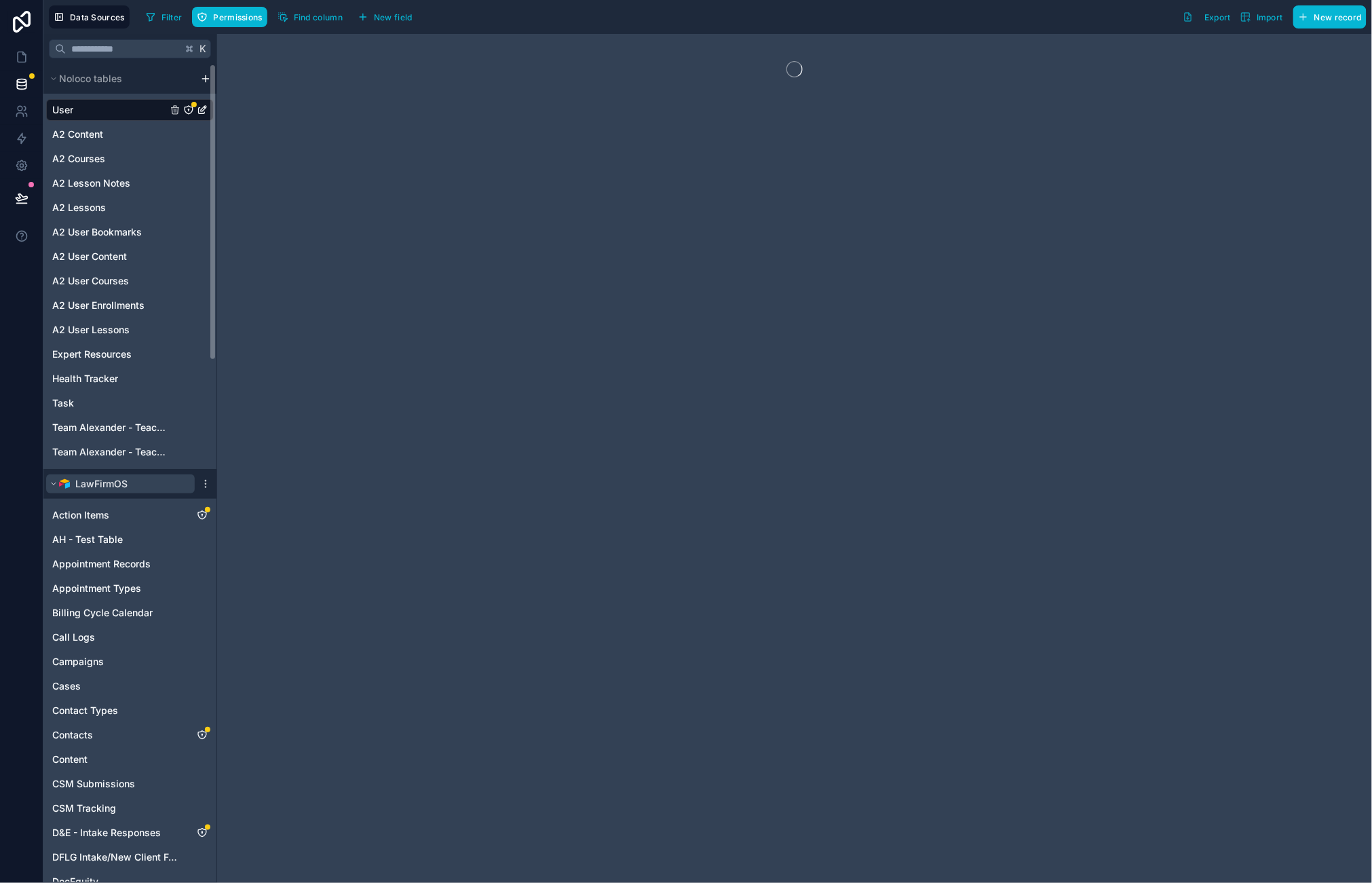
scroll to position [1, 0]
click at [169, 25] on button "Filter" at bounding box center [163, 17] width 47 height 20
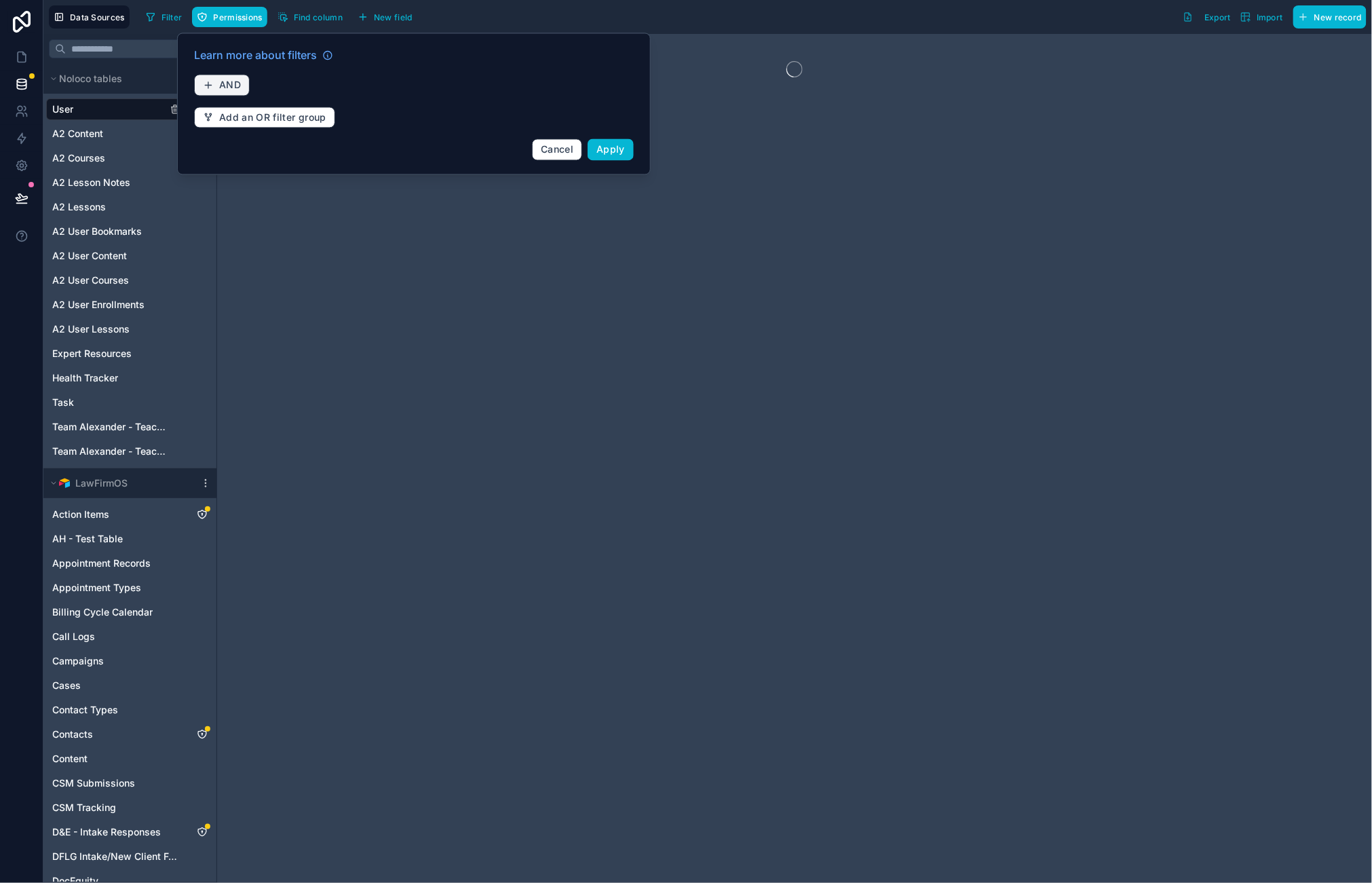
click at [221, 84] on span "AND" at bounding box center [230, 86] width 21 height 13
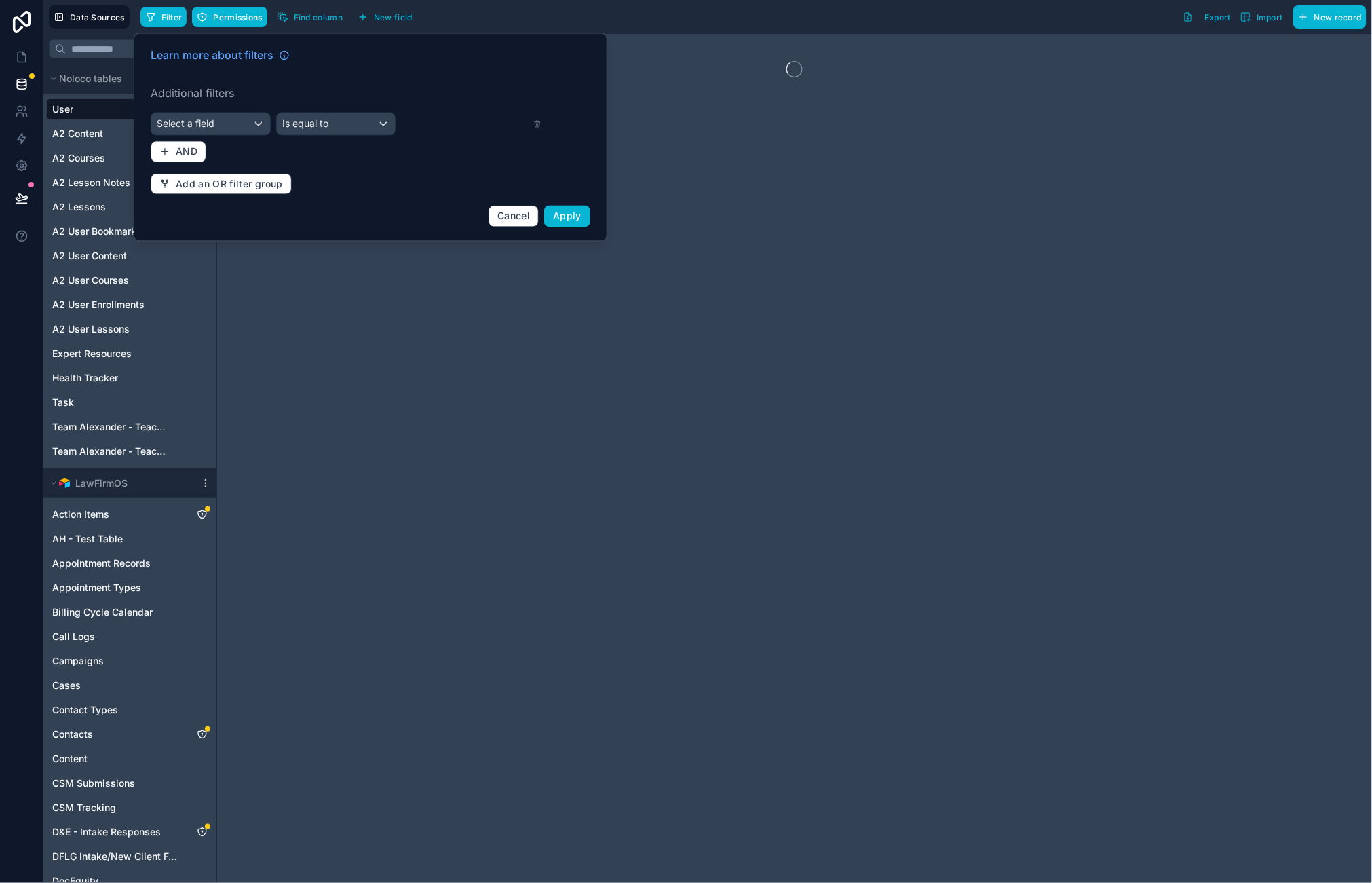
click at [210, 117] on div "Select a field" at bounding box center [210, 124] width 119 height 21
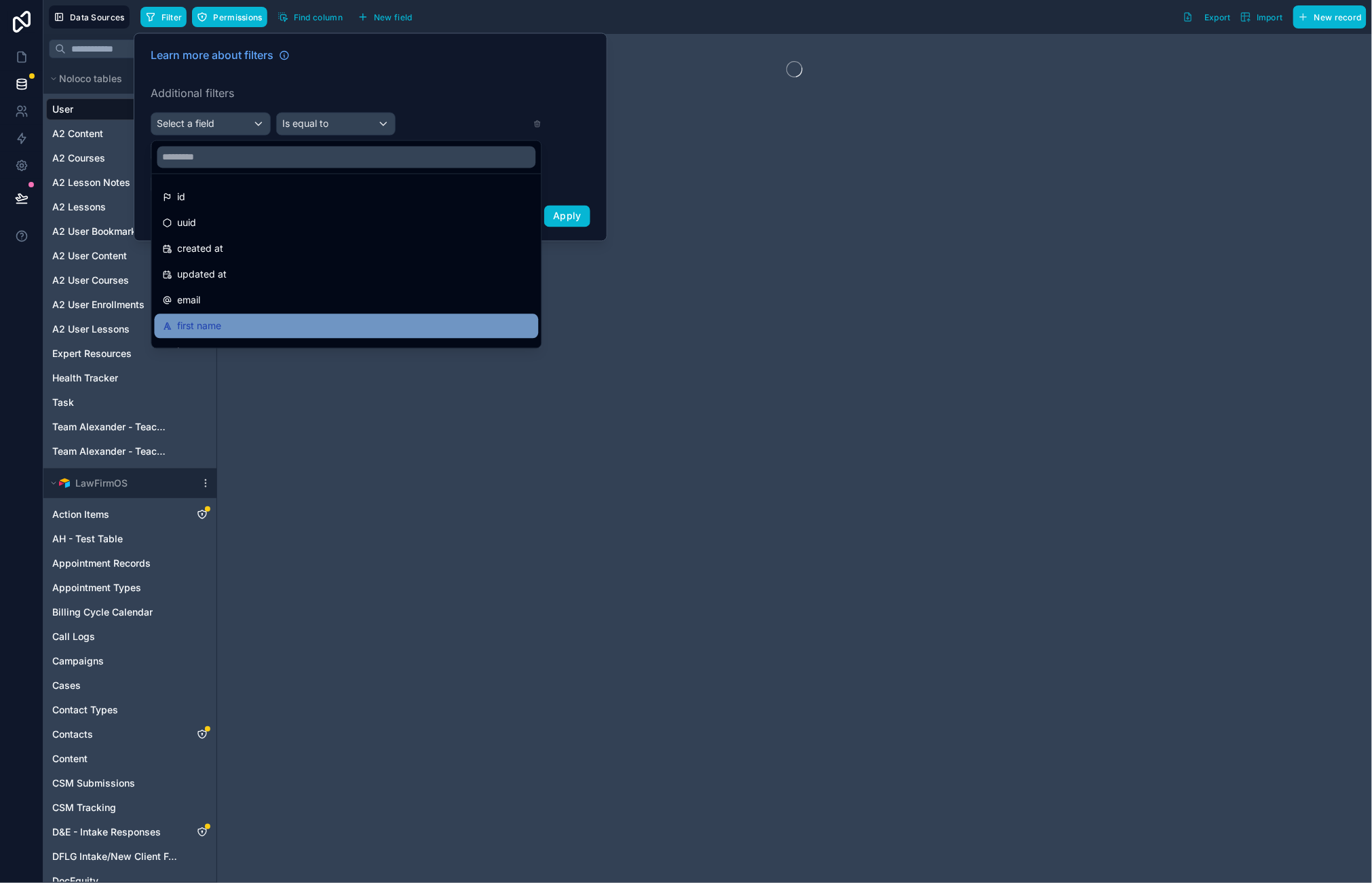
click at [193, 317] on div "first name" at bounding box center [346, 326] width 384 height 24
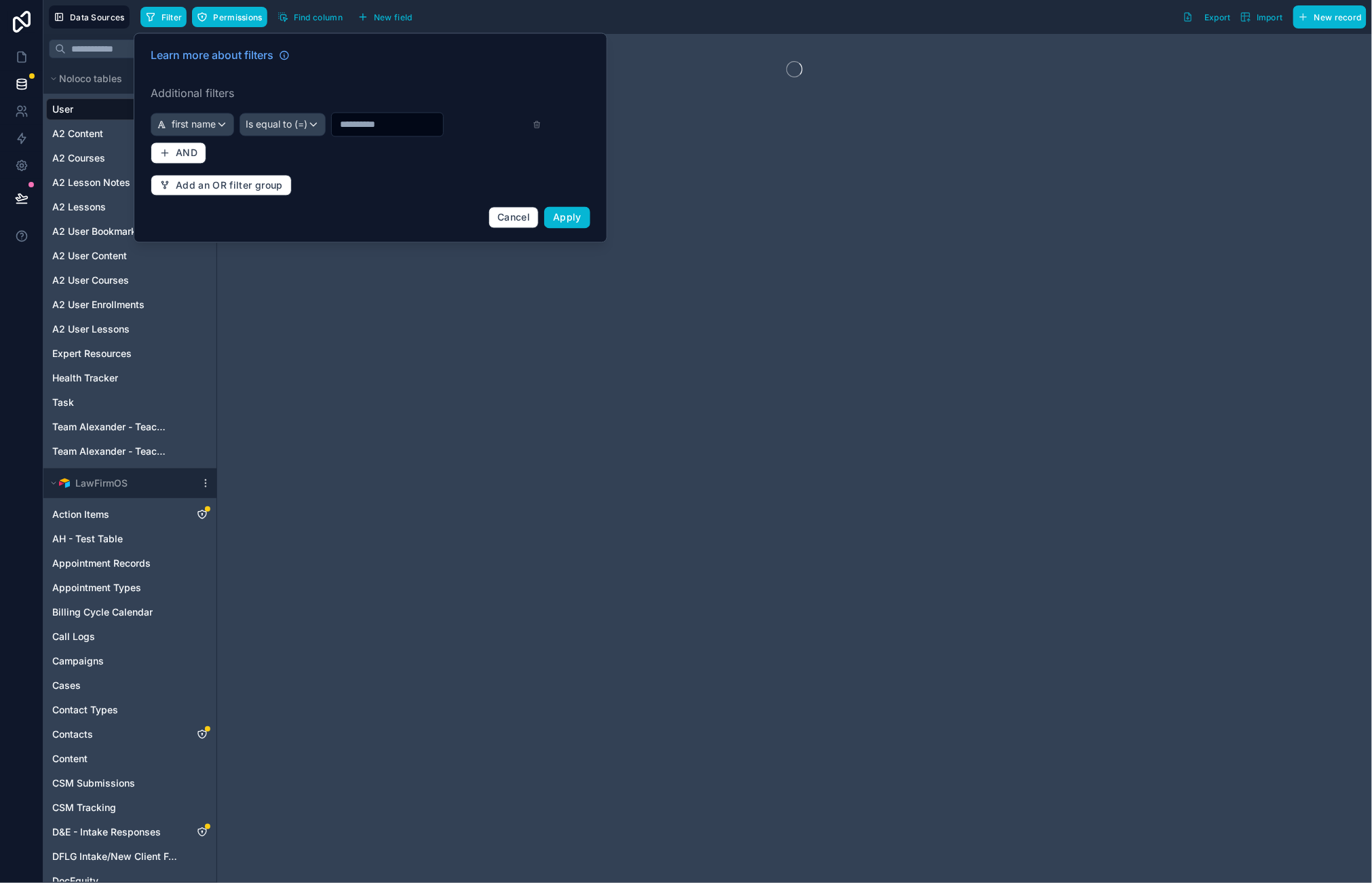
click at [274, 127] on span "Is equal to (=)" at bounding box center [275, 125] width 61 height 14
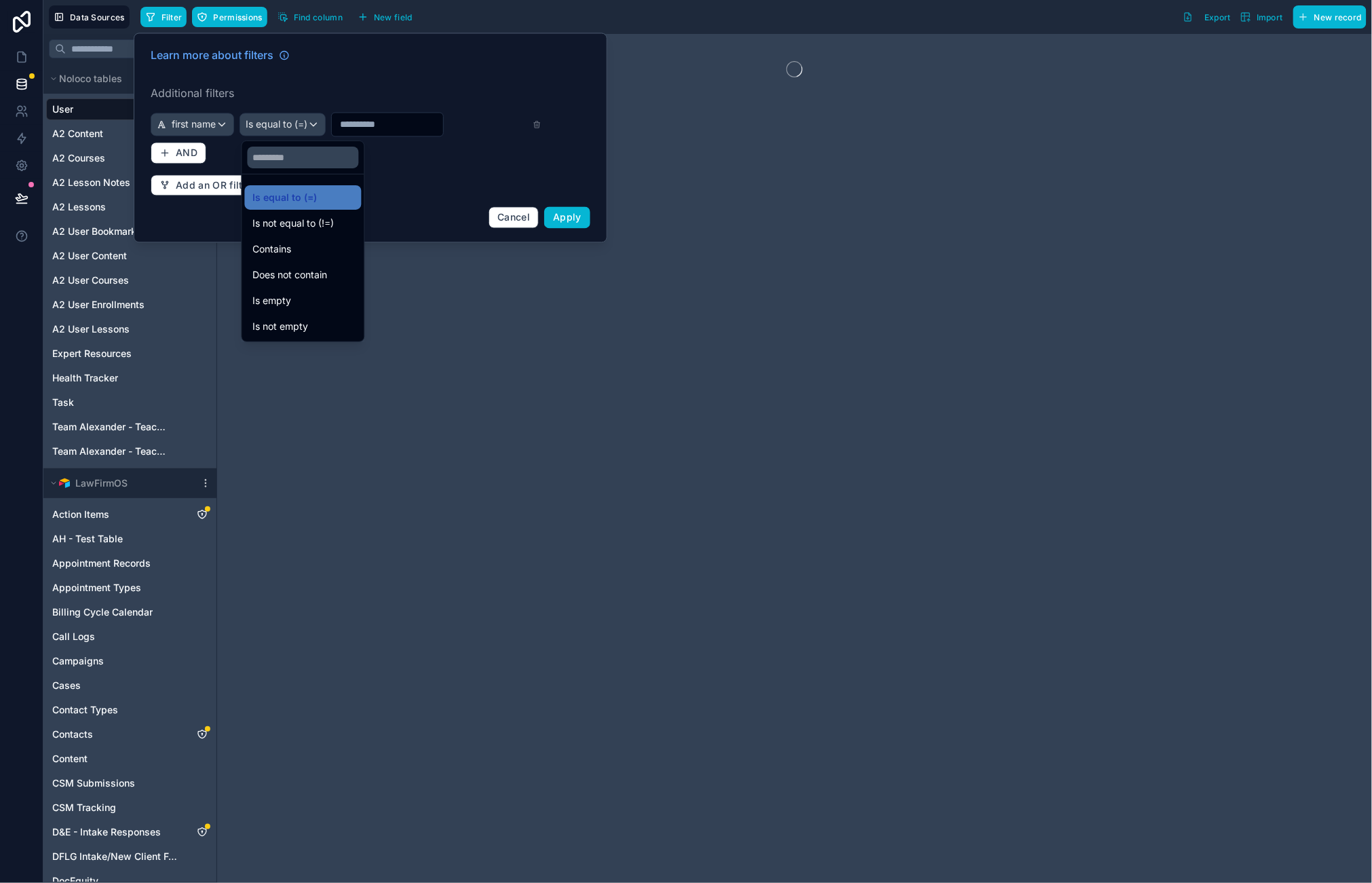
click at [257, 248] on span "Contains" at bounding box center [272, 248] width 39 height 17
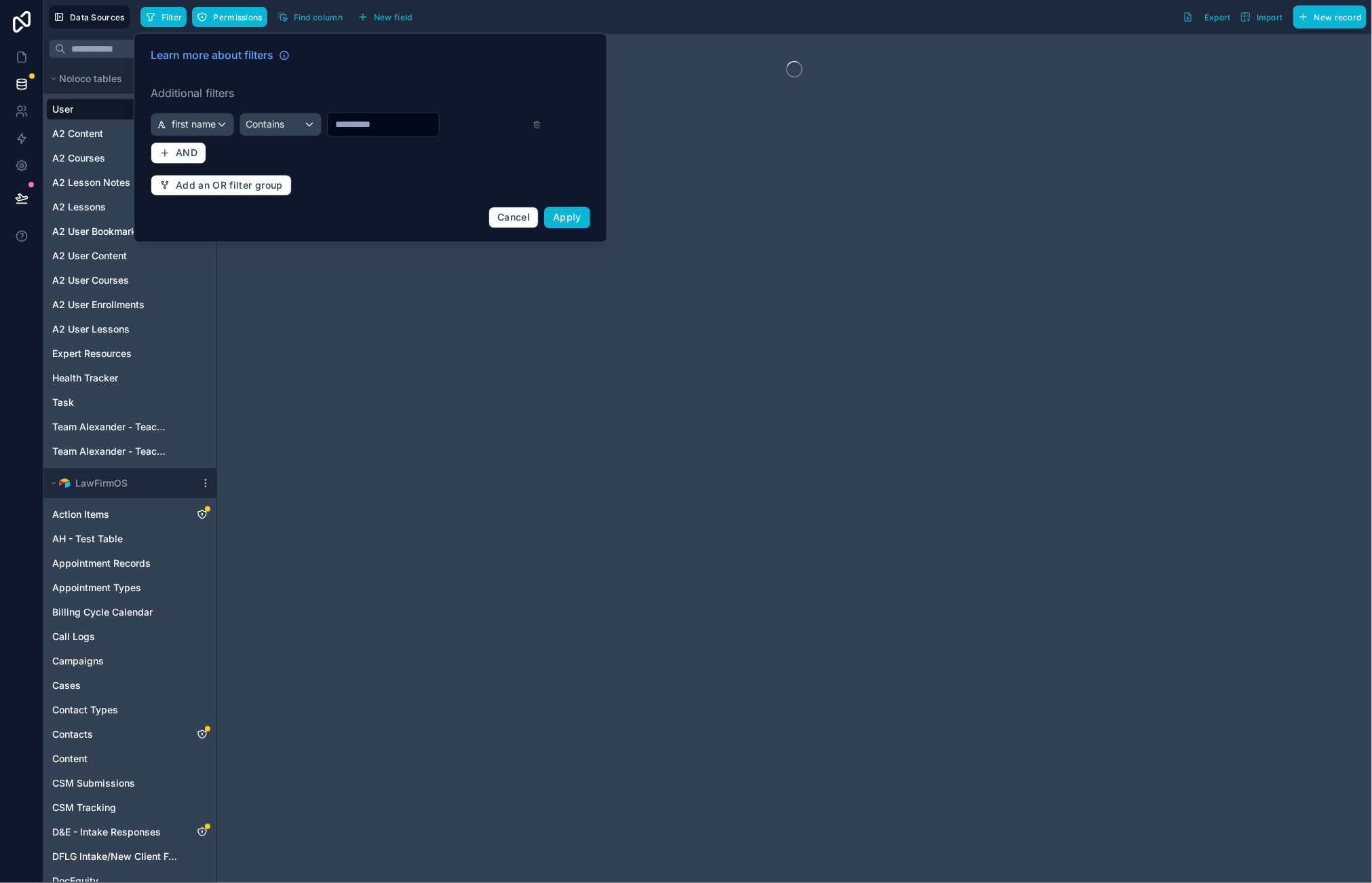
click at [368, 129] on input "text" at bounding box center [383, 126] width 111 height 19
type input "******"
click at [565, 141] on div "Learn more about filters Additional filters first name Contains ****** AND Add …" at bounding box center [370, 137] width 455 height 198
click at [557, 232] on div "Learn more about filters Additional filters first name Contains ****** AND Add …" at bounding box center [370, 137] width 455 height 198
click at [567, 218] on span "Apply" at bounding box center [566, 218] width 28 height 12
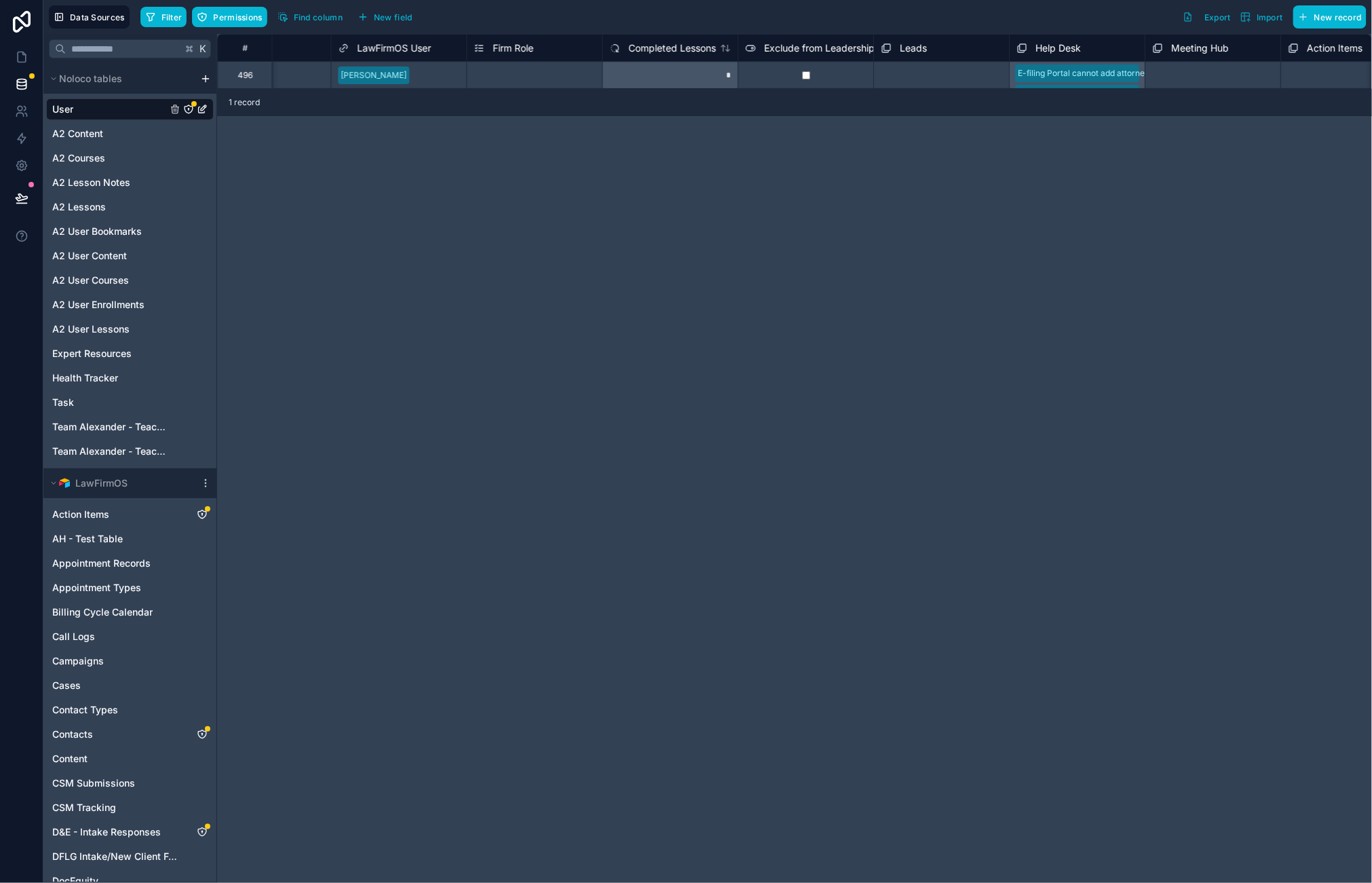
scroll to position [0, 1462]
click at [520, 69] on div "Select a Firm Role" at bounding box center [505, 75] width 135 height 18
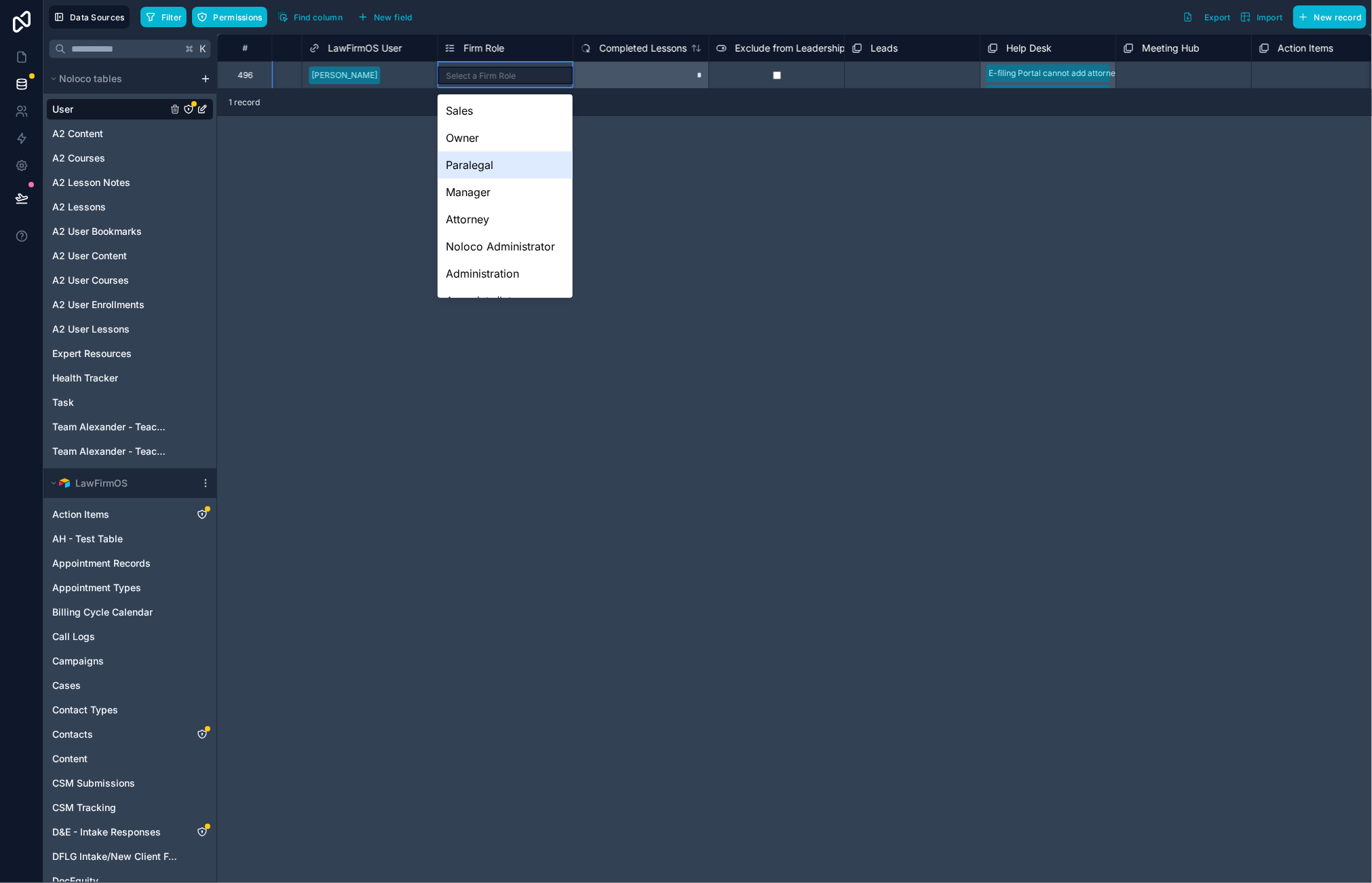
click at [473, 167] on div "Paralegal" at bounding box center [505, 165] width 135 height 27
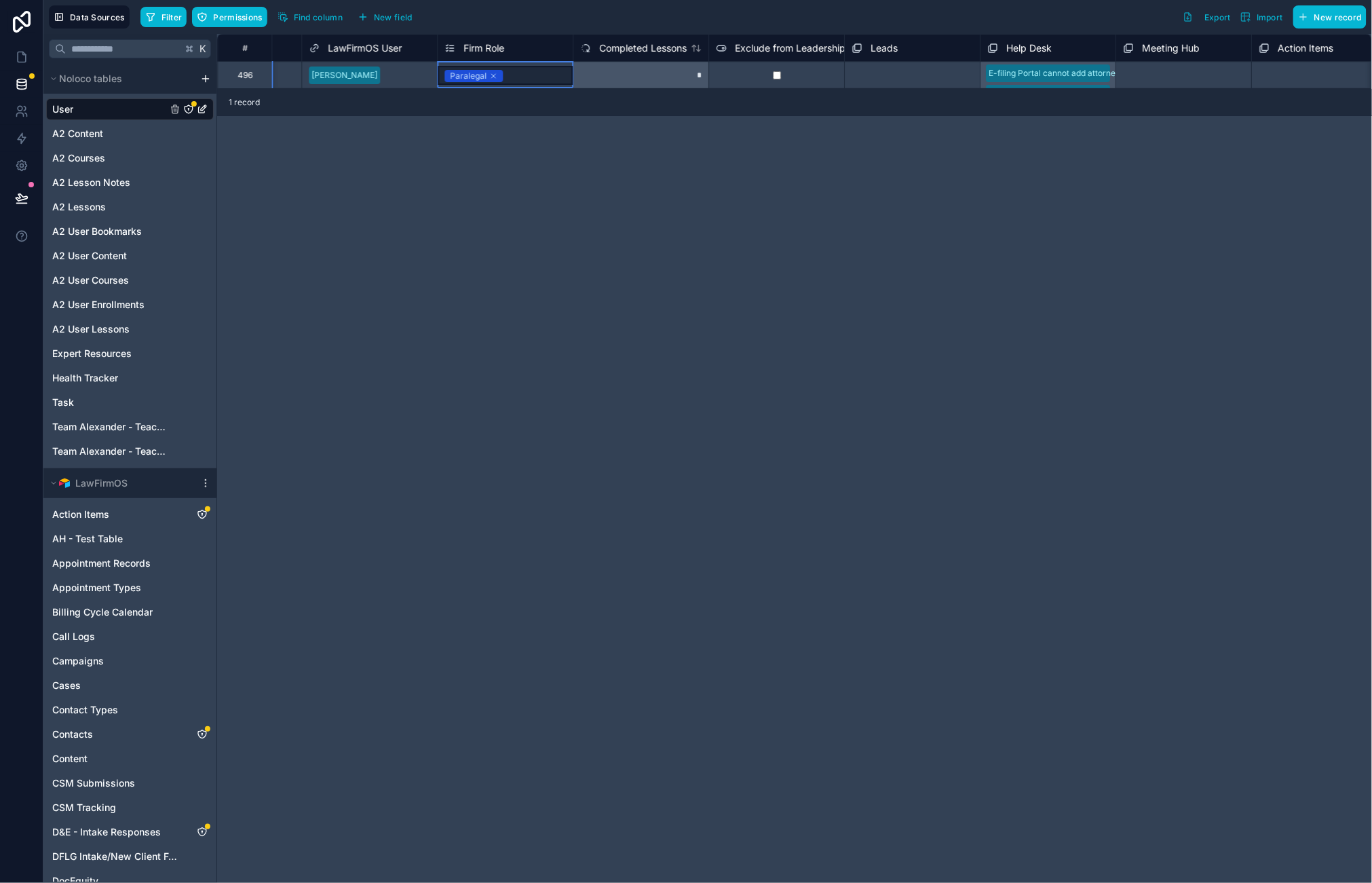
click at [622, 288] on div "# deactivated at Firm LawFirmOS User Firm Role Completed Lessons Exclude from L…" at bounding box center [794, 459] width 1155 height 849
click at [21, 53] on icon at bounding box center [21, 57] width 14 height 14
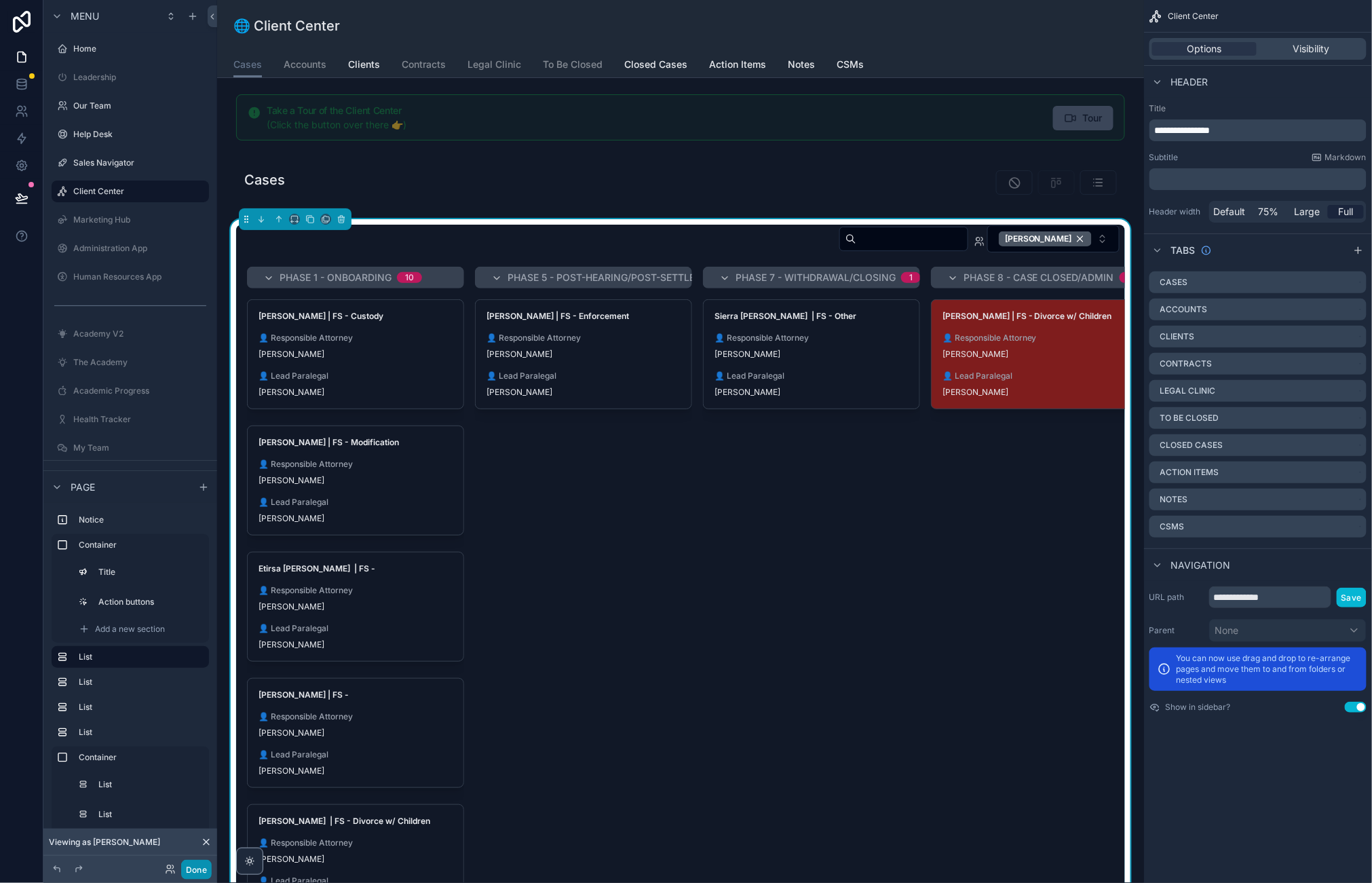
click at [185, 865] on button "Done" at bounding box center [196, 869] width 30 height 19
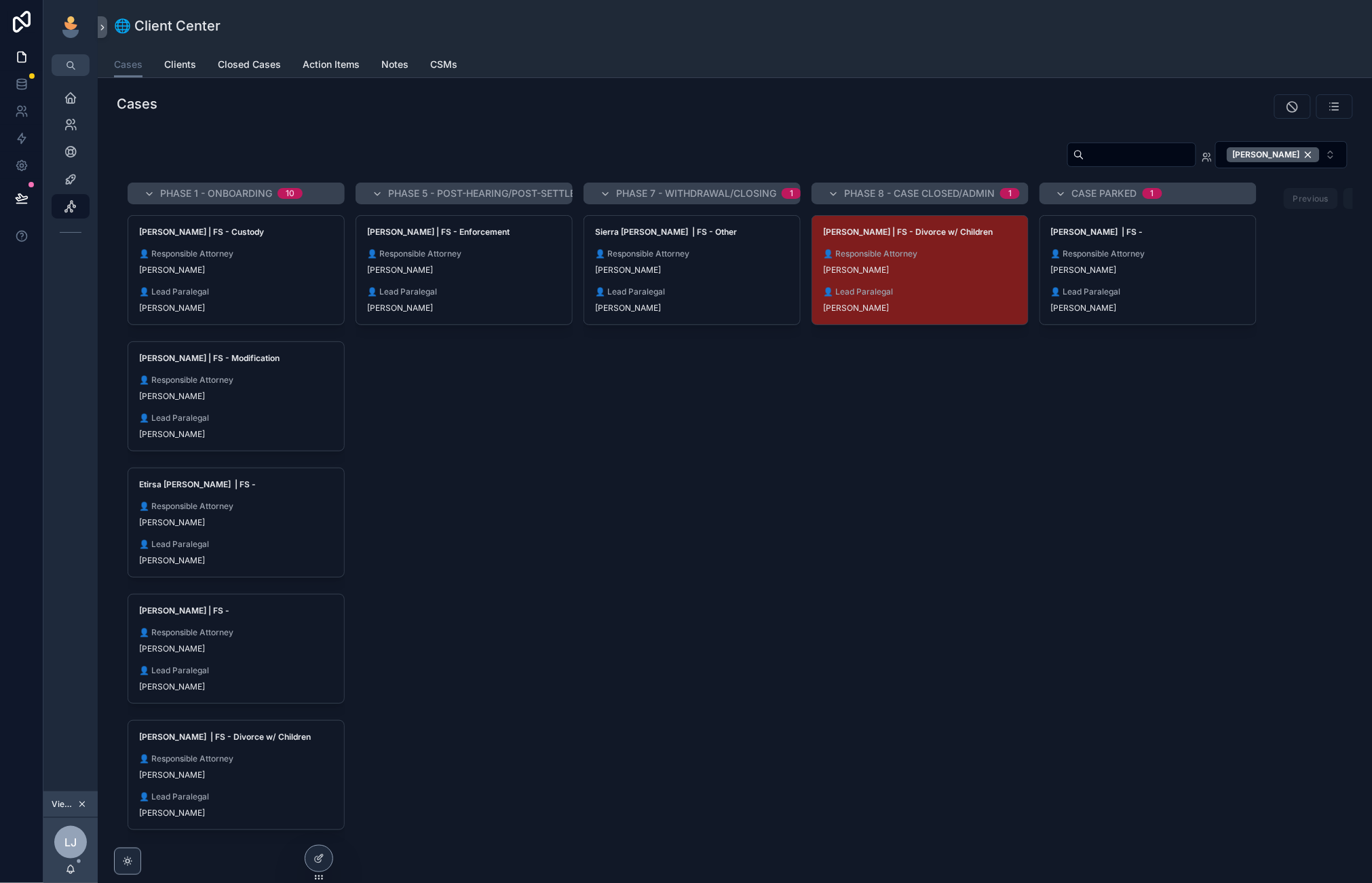
click at [86, 806] on icon "scrollable content" at bounding box center [82, 804] width 10 height 10
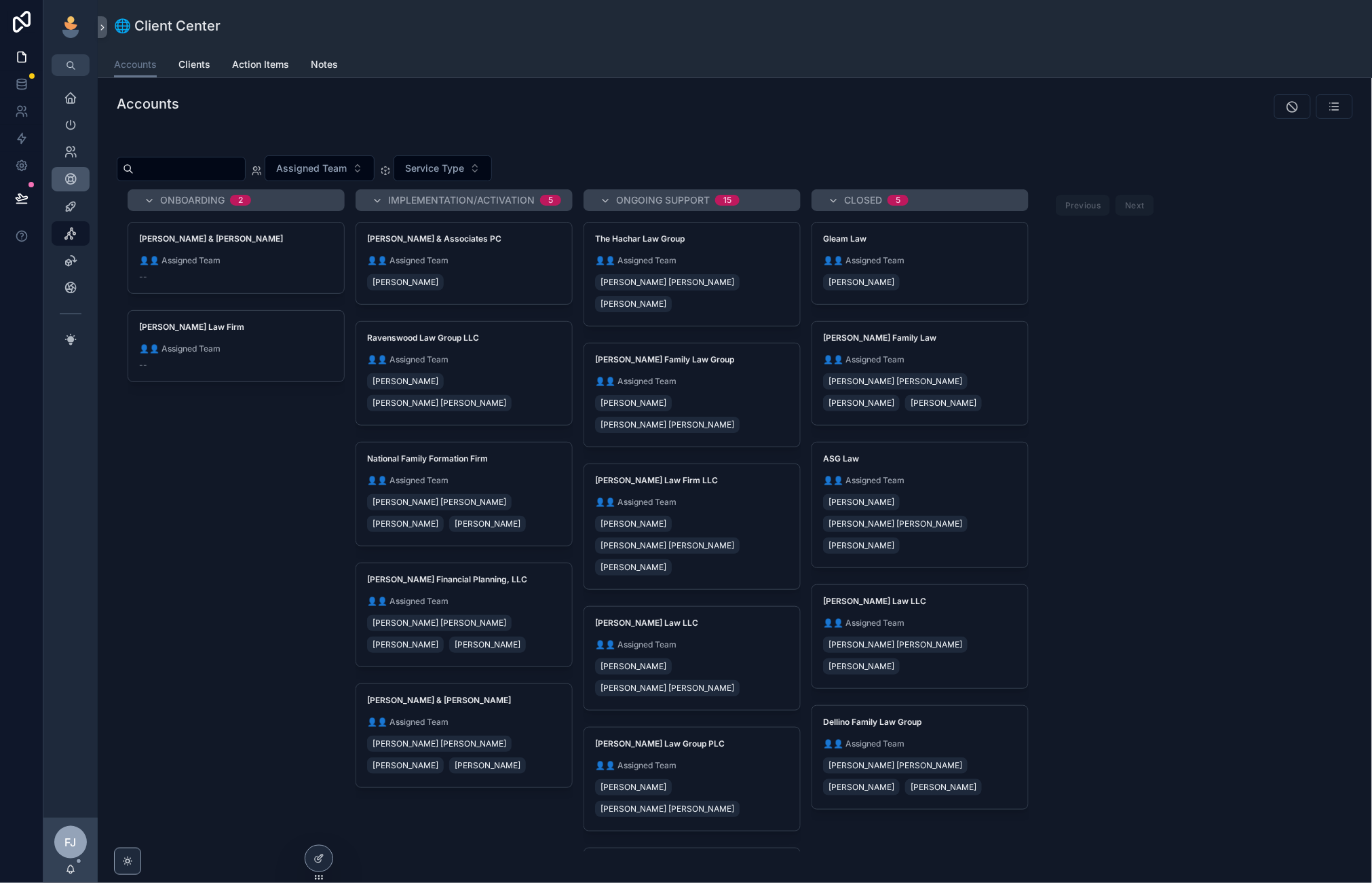
drag, startPoint x: 60, startPoint y: 148, endPoint x: 71, endPoint y: 177, distance: 31.0
click at [71, 177] on icon "scrollable content" at bounding box center [71, 179] width 14 height 14
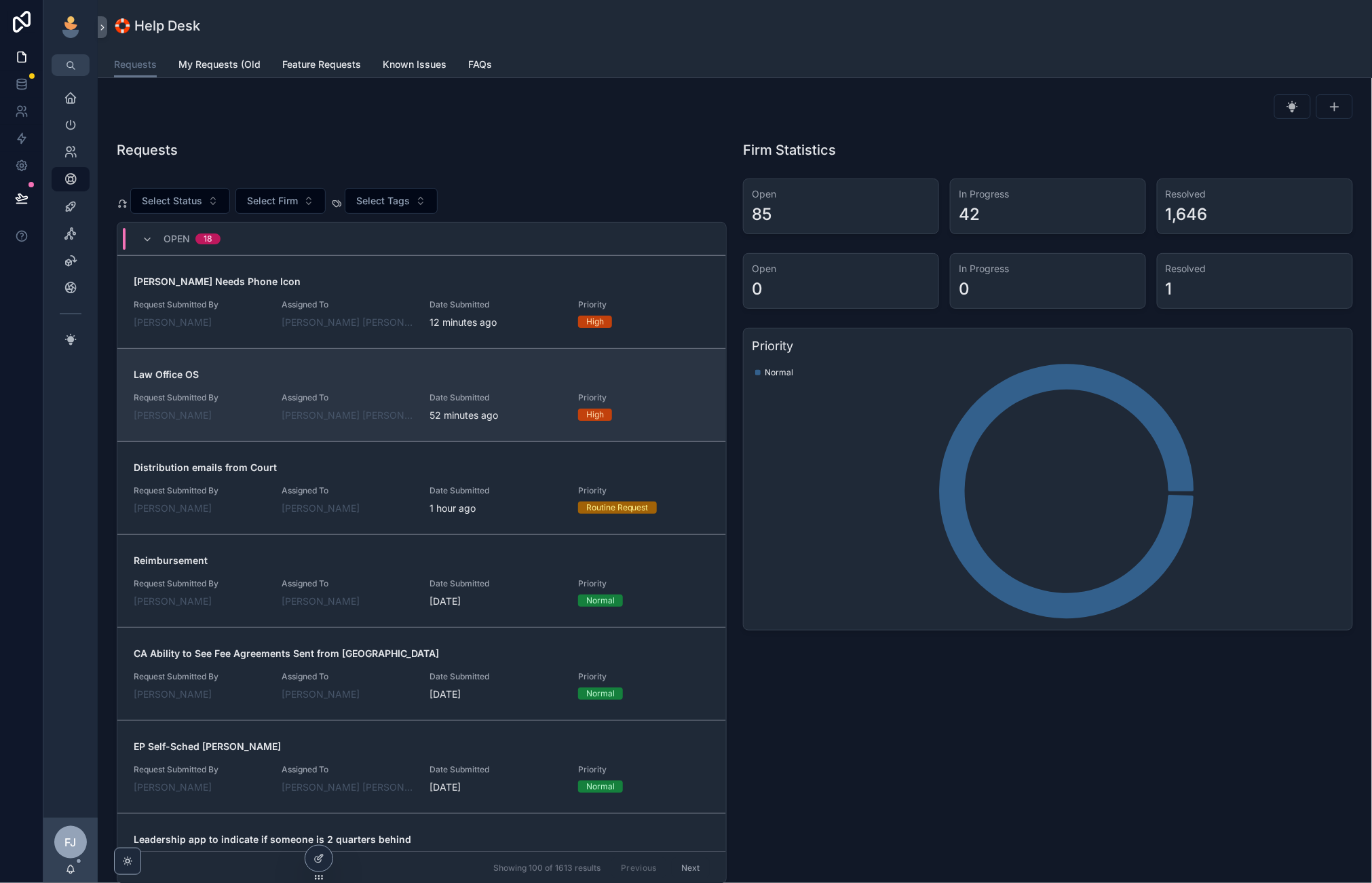
click at [369, 382] on span "Law Office OS" at bounding box center [421, 375] width 576 height 14
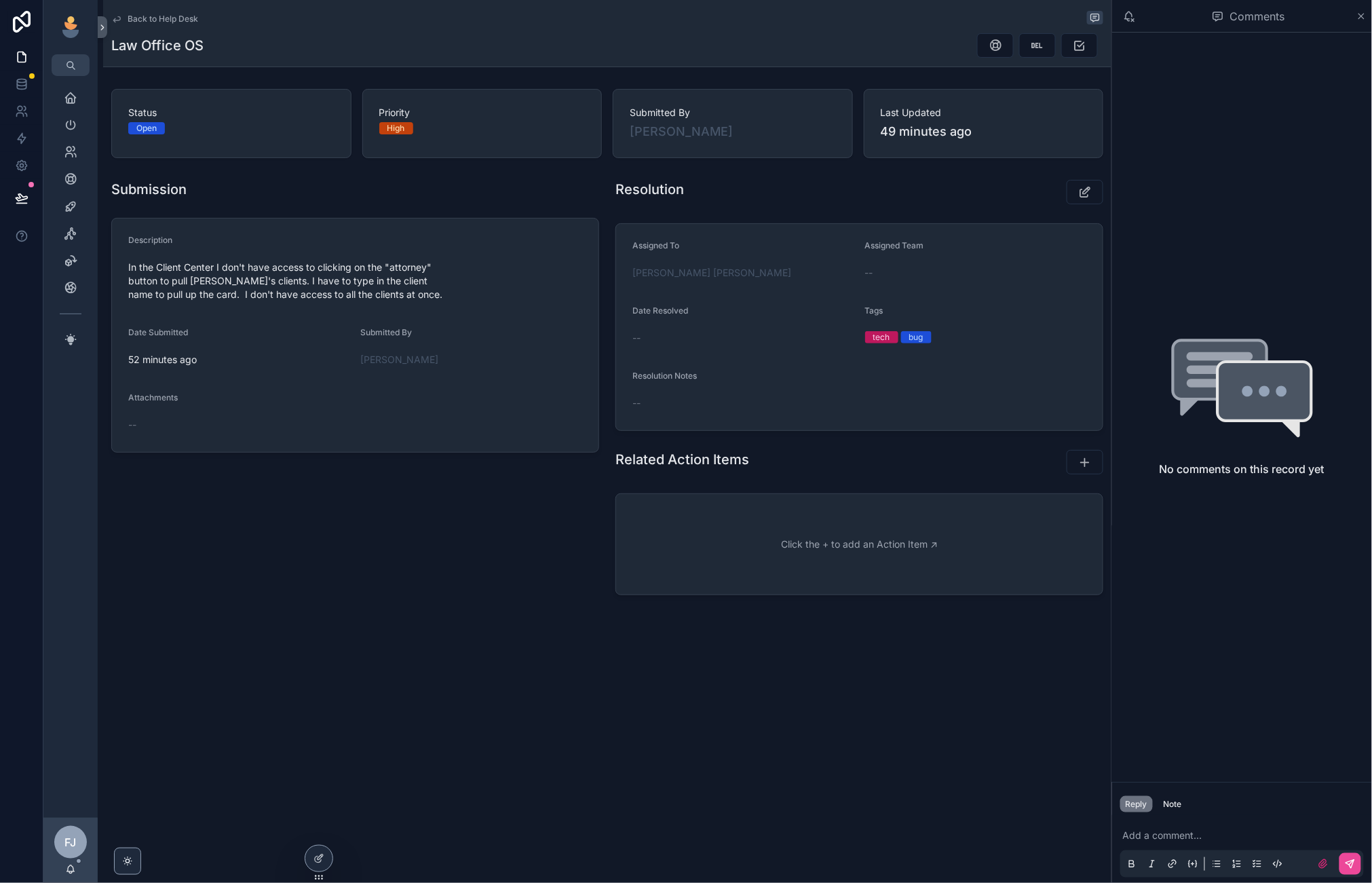
click at [1235, 832] on p "scrollable content" at bounding box center [1245, 835] width 243 height 14
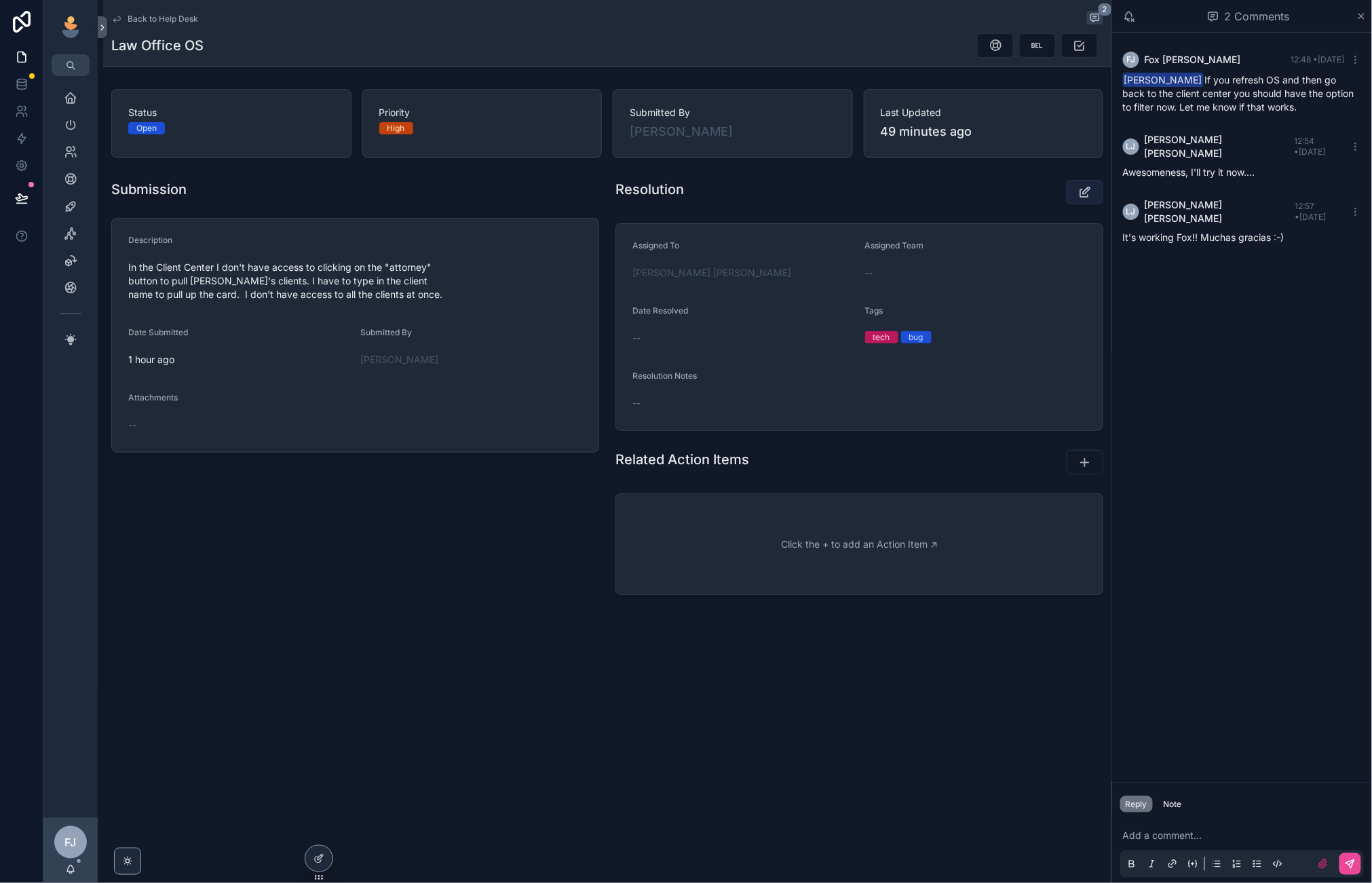
click at [1083, 194] on icon "scrollable content" at bounding box center [1085, 192] width 15 height 14
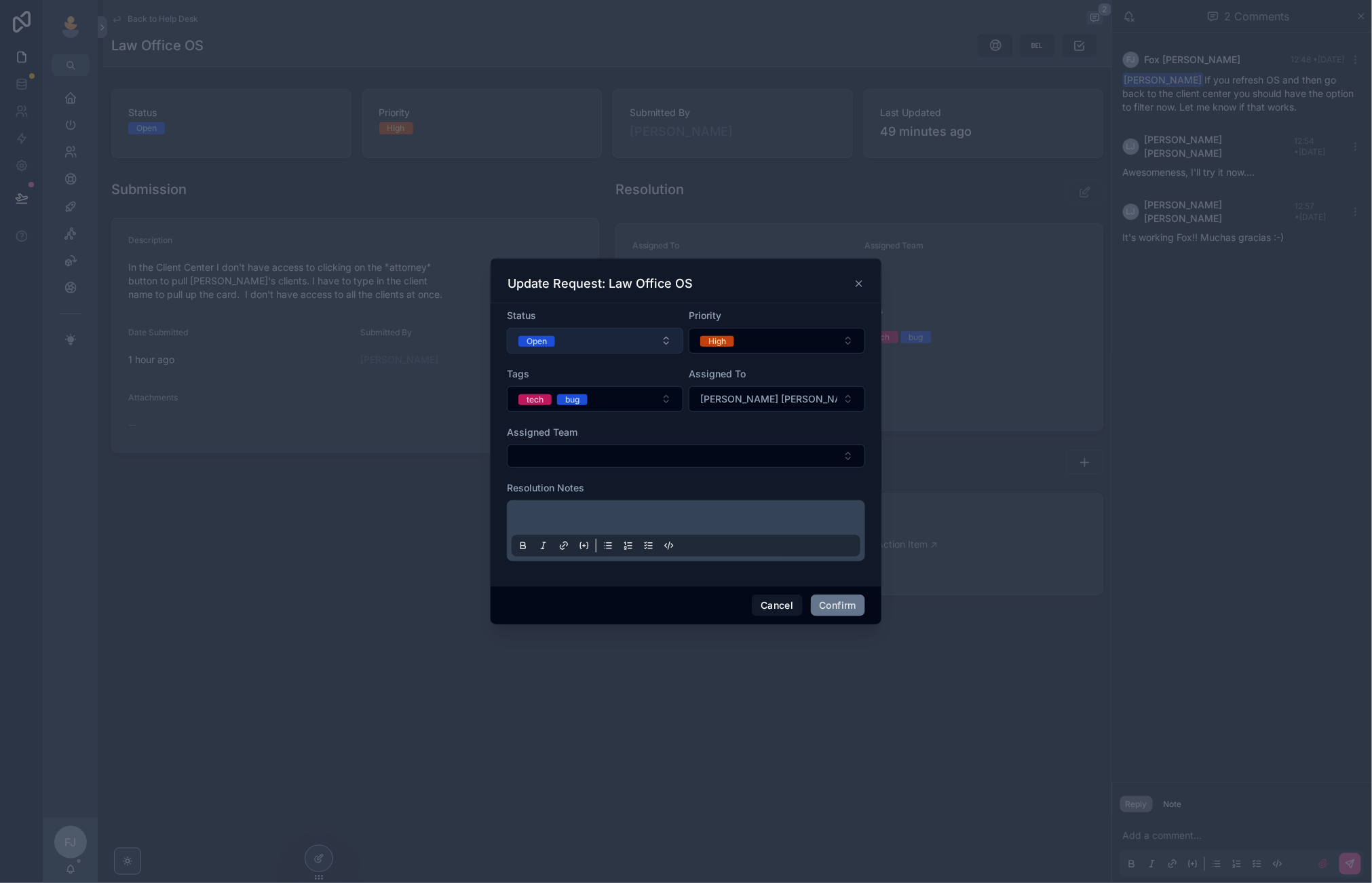
click at [584, 349] on button "Open" at bounding box center [595, 341] width 176 height 25
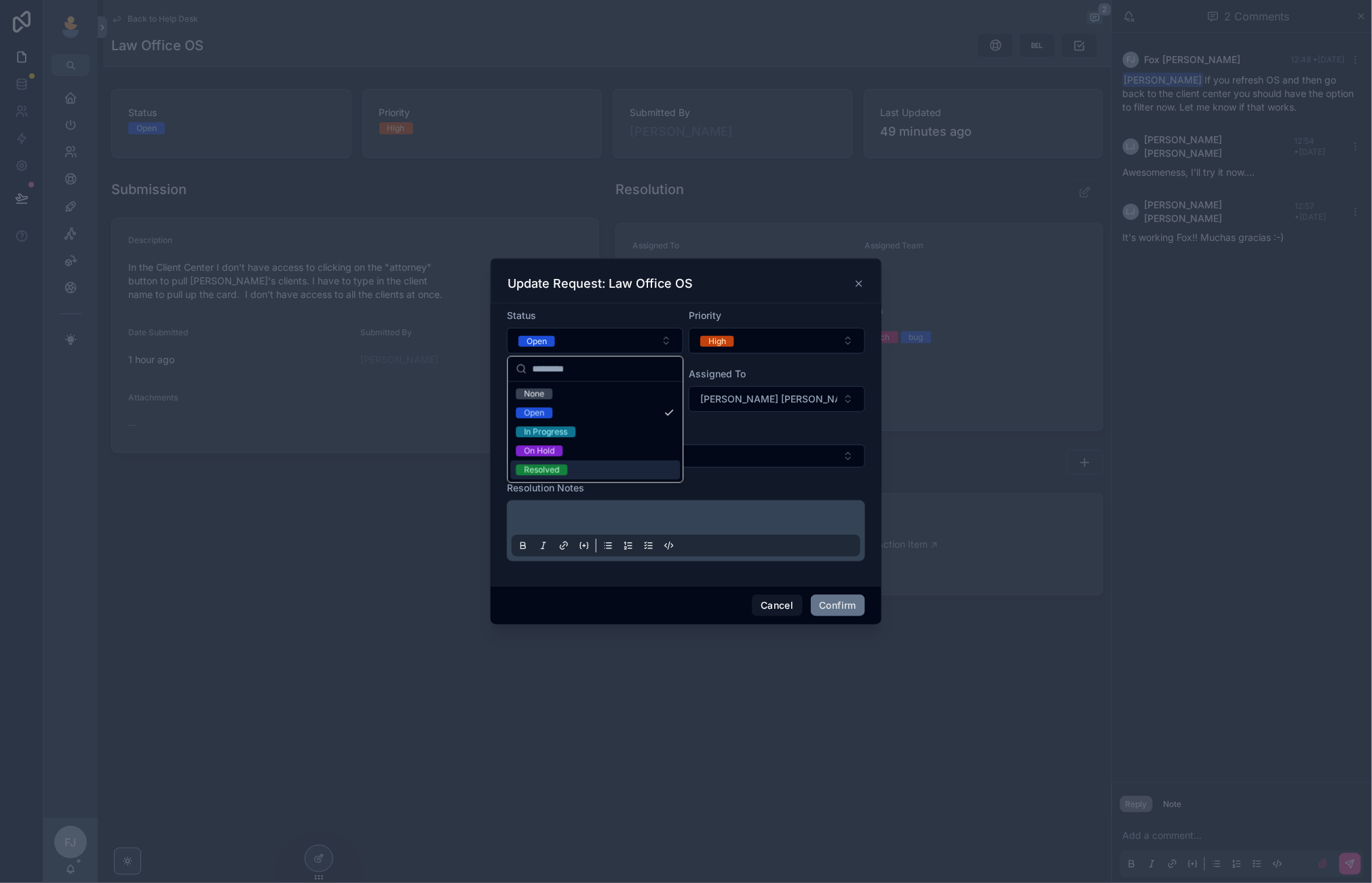
click at [586, 462] on div "Resolved" at bounding box center [596, 470] width 169 height 19
click at [578, 503] on div at bounding box center [686, 531] width 358 height 61
click at [568, 514] on p at bounding box center [688, 520] width 348 height 14
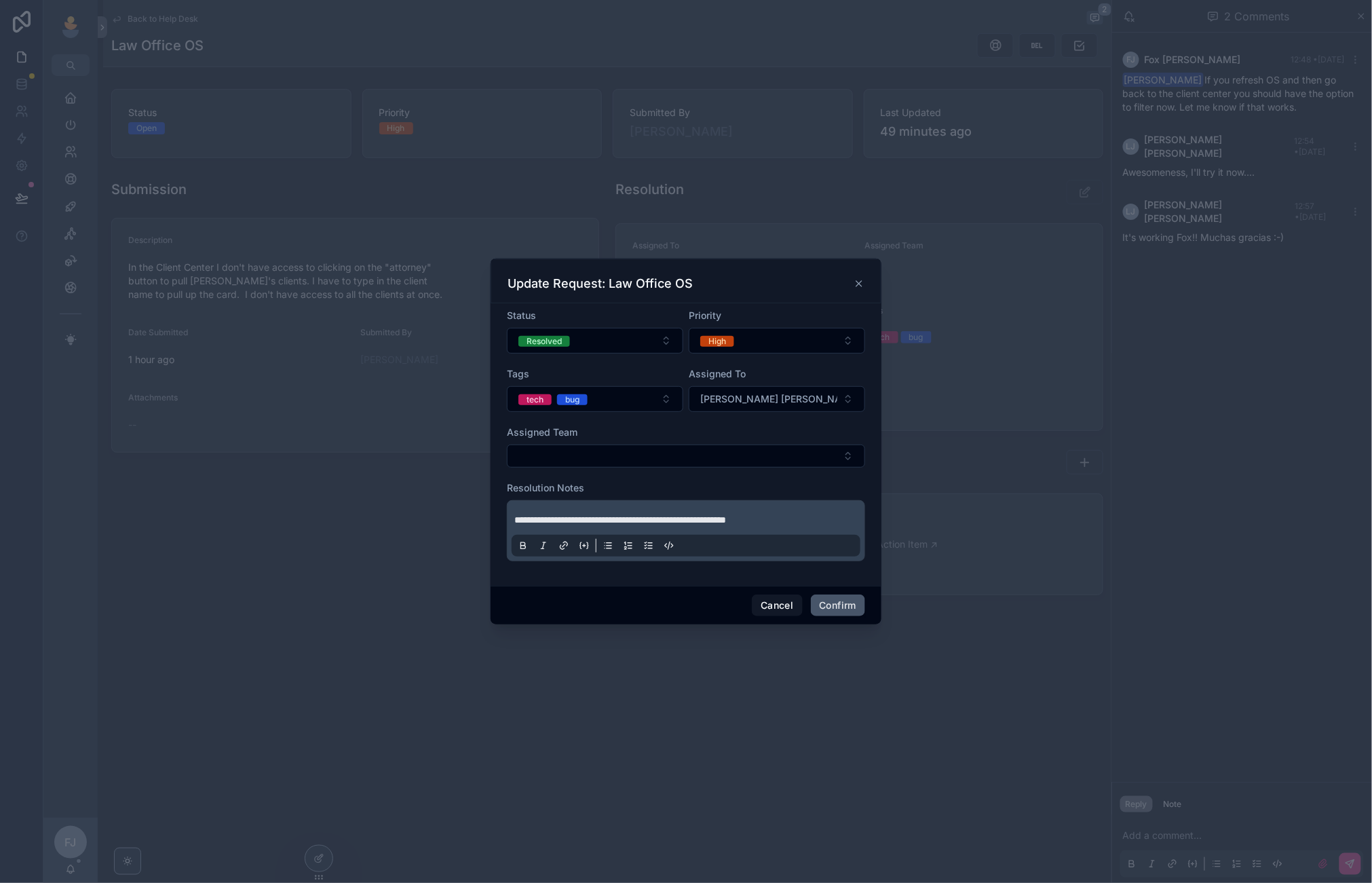
click at [818, 600] on button "Confirm" at bounding box center [838, 606] width 54 height 21
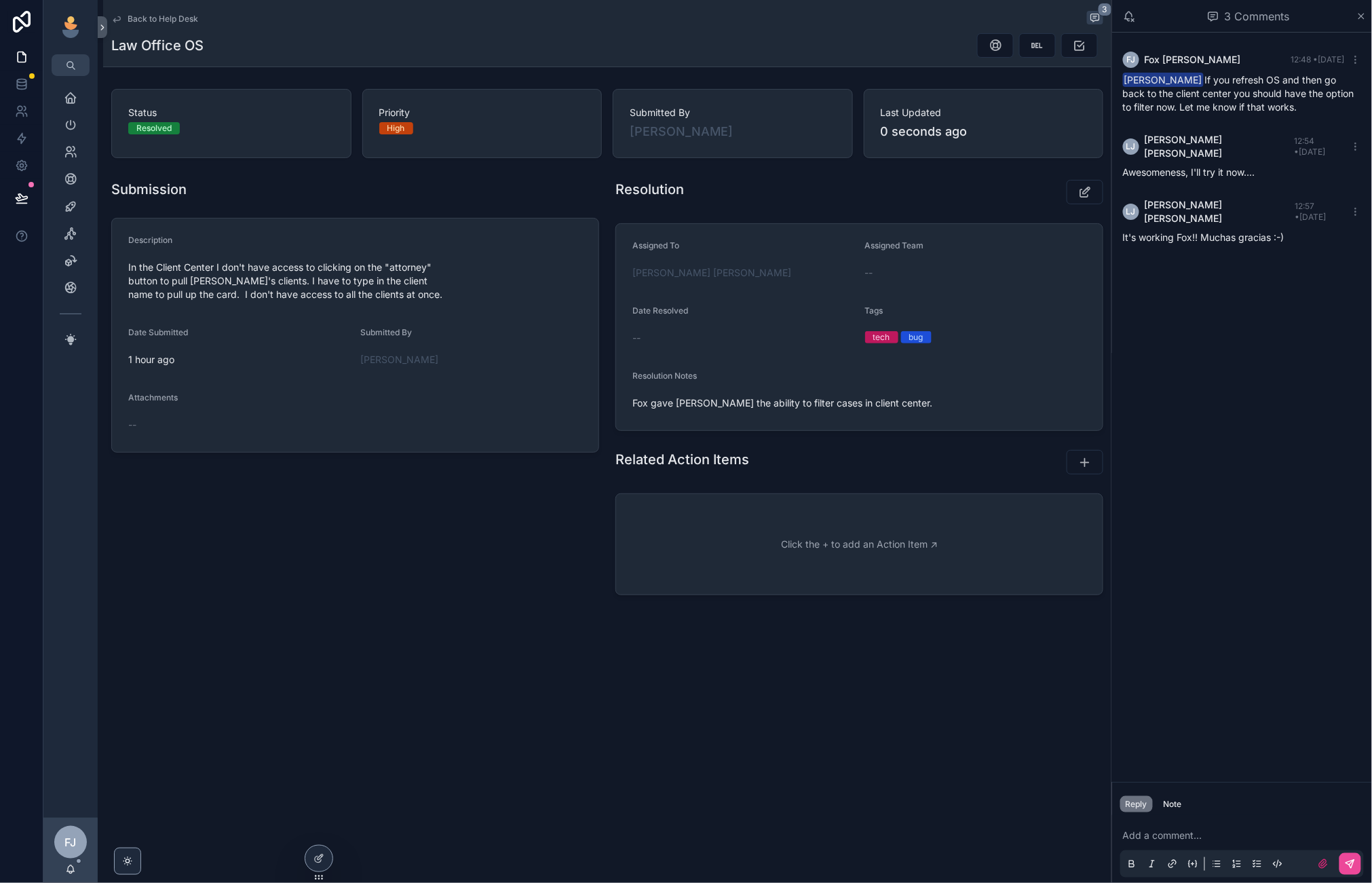
click at [171, 20] on span "Back to Help Desk" at bounding box center [162, 18] width 71 height 11
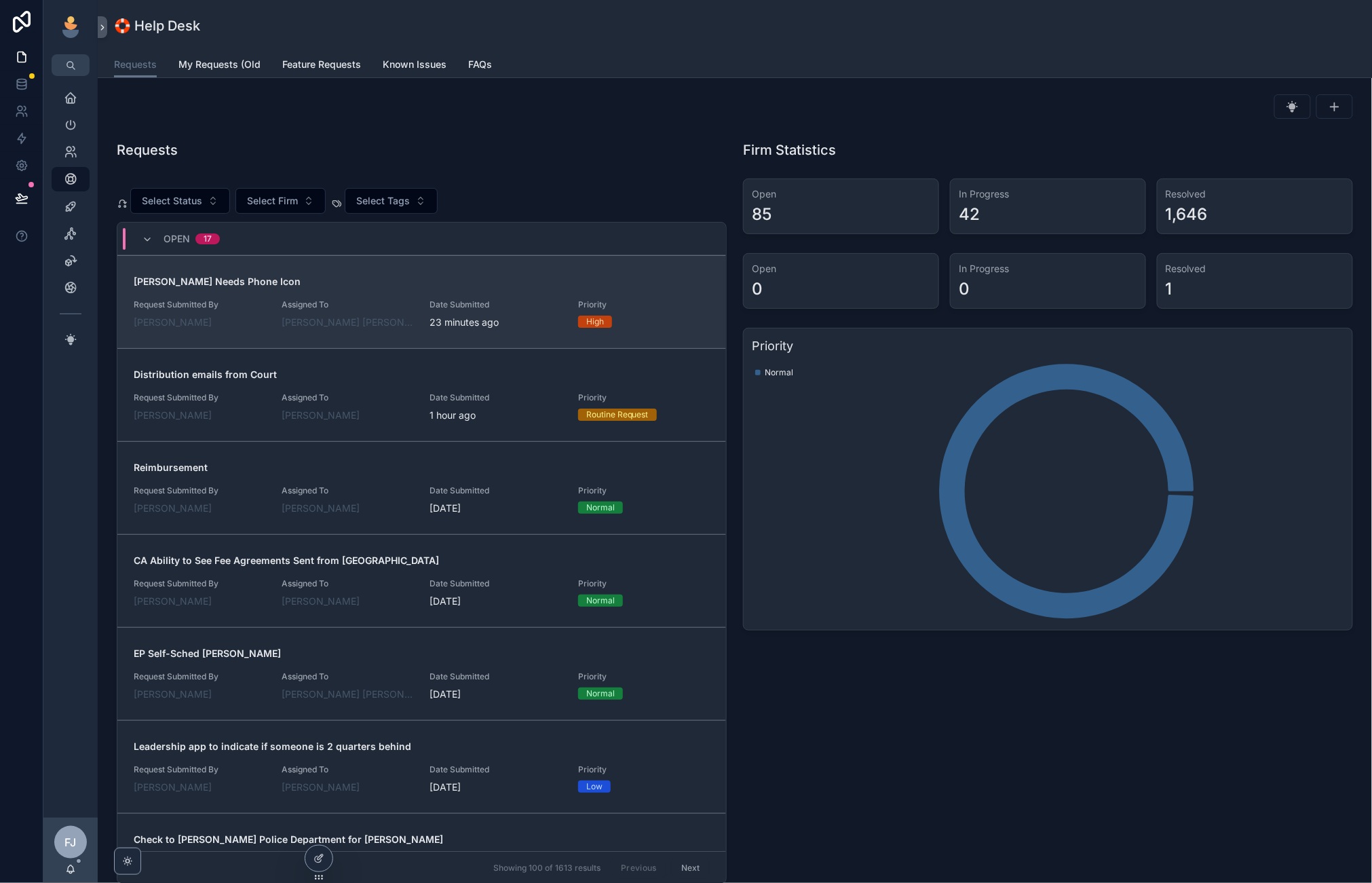
click at [389, 297] on div "Rebekah Needs Phone Icon Request Submitted By Caitlin Lindahl Assigned To Fox J…" at bounding box center [421, 302] width 576 height 55
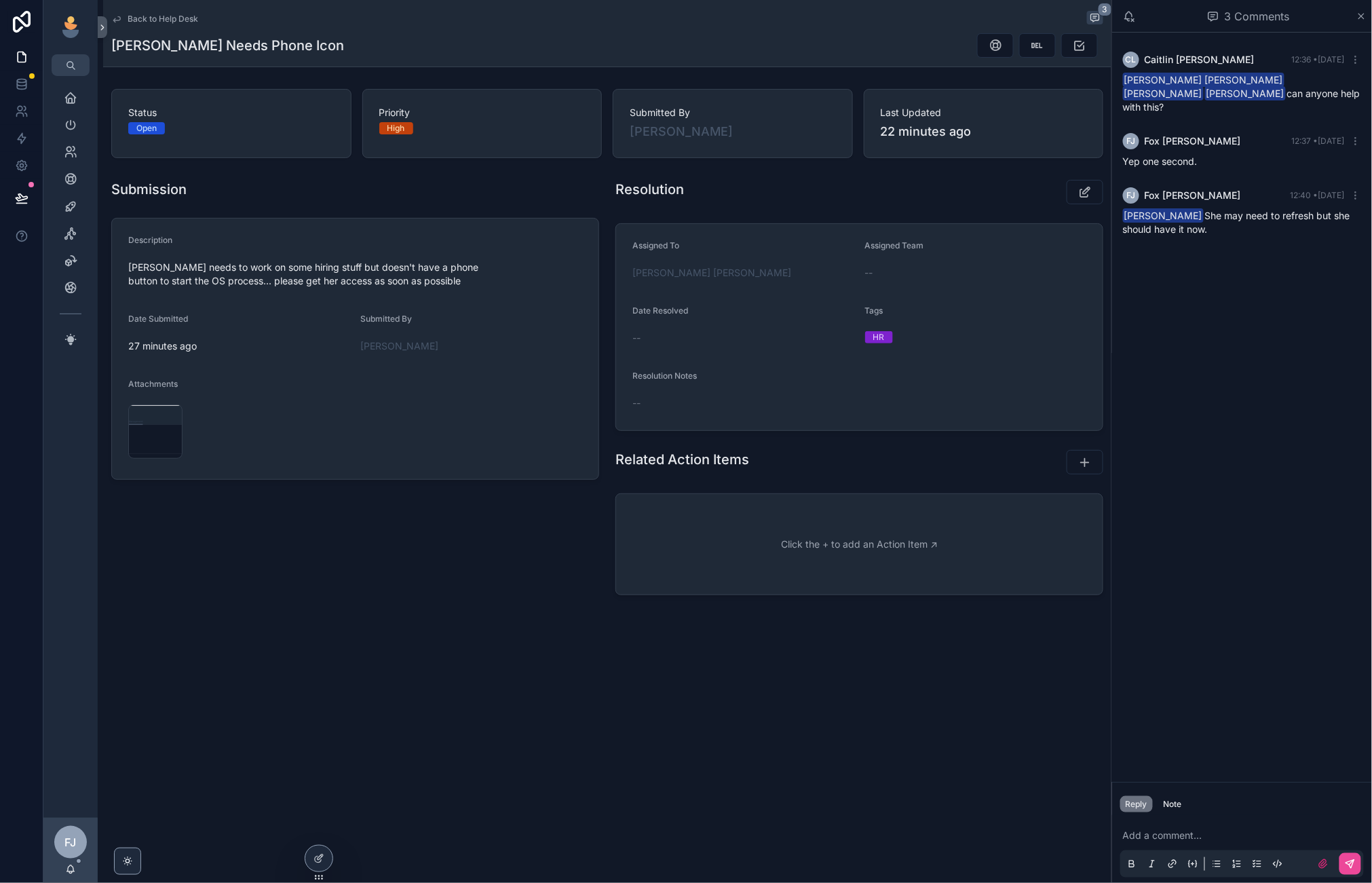
click at [166, 15] on span "Back to Help Desk" at bounding box center [162, 18] width 71 height 11
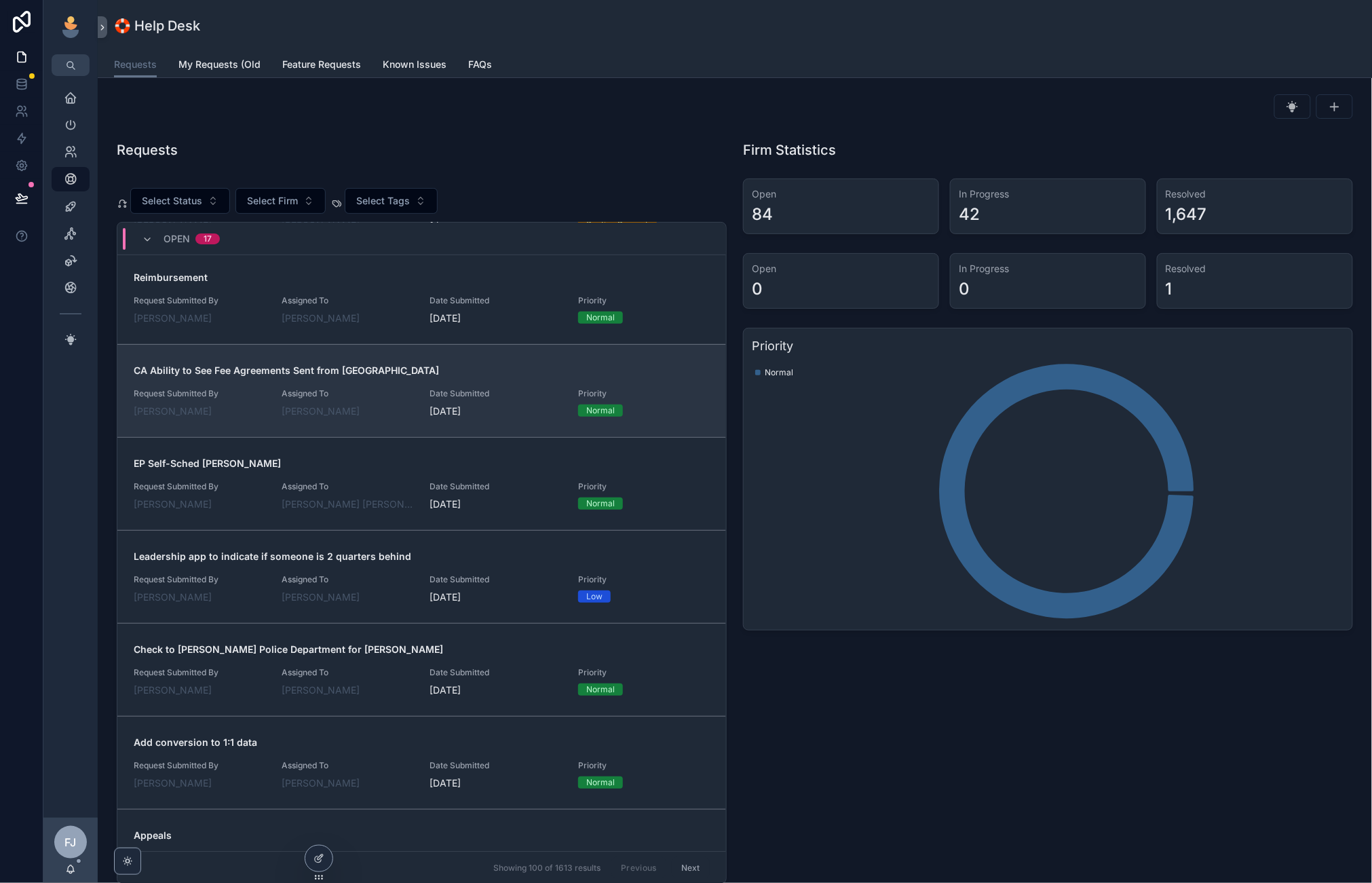
scroll to position [194, 0]
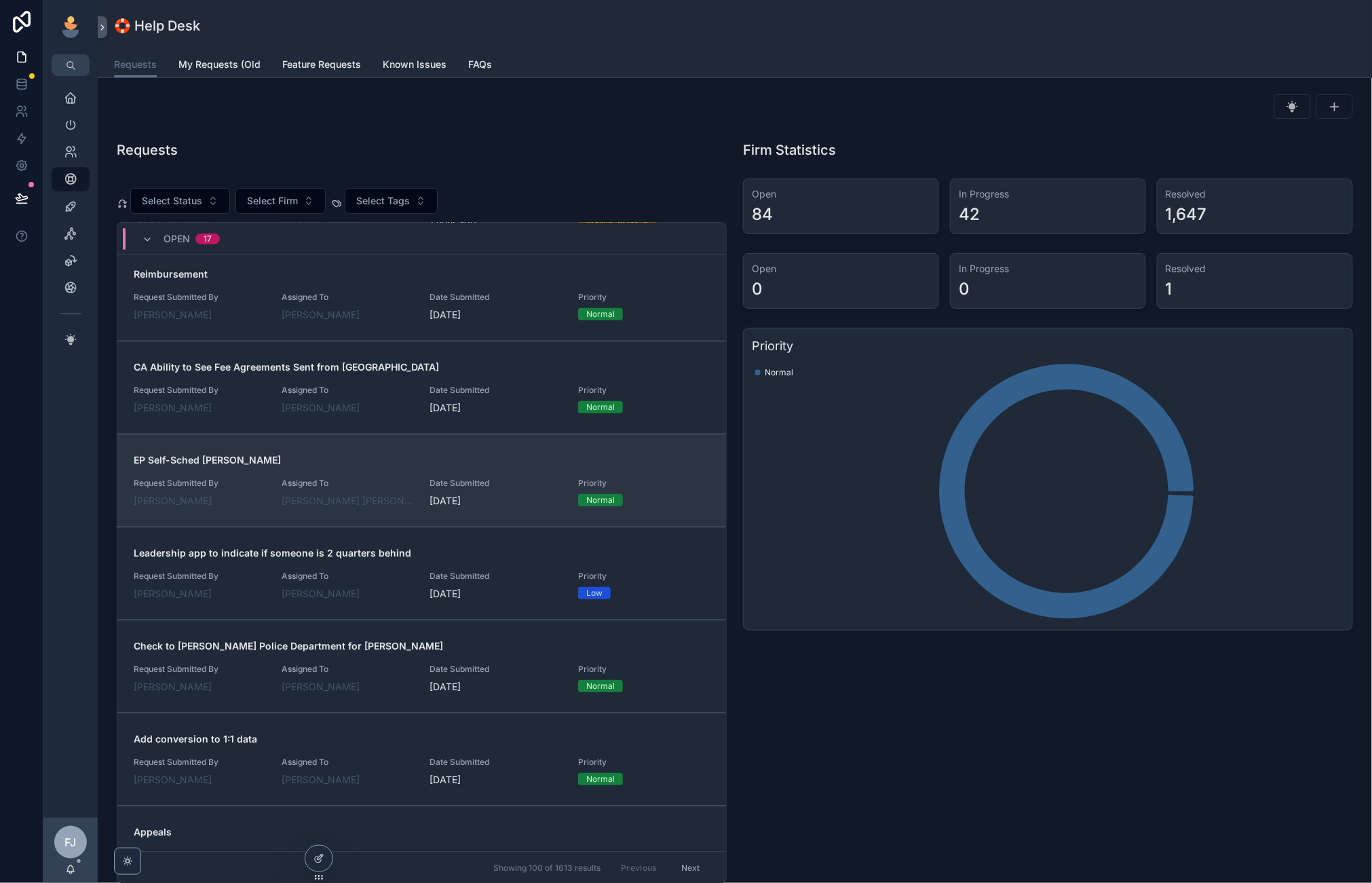
click at [384, 489] on span "Assigned To" at bounding box center [346, 483] width 131 height 11
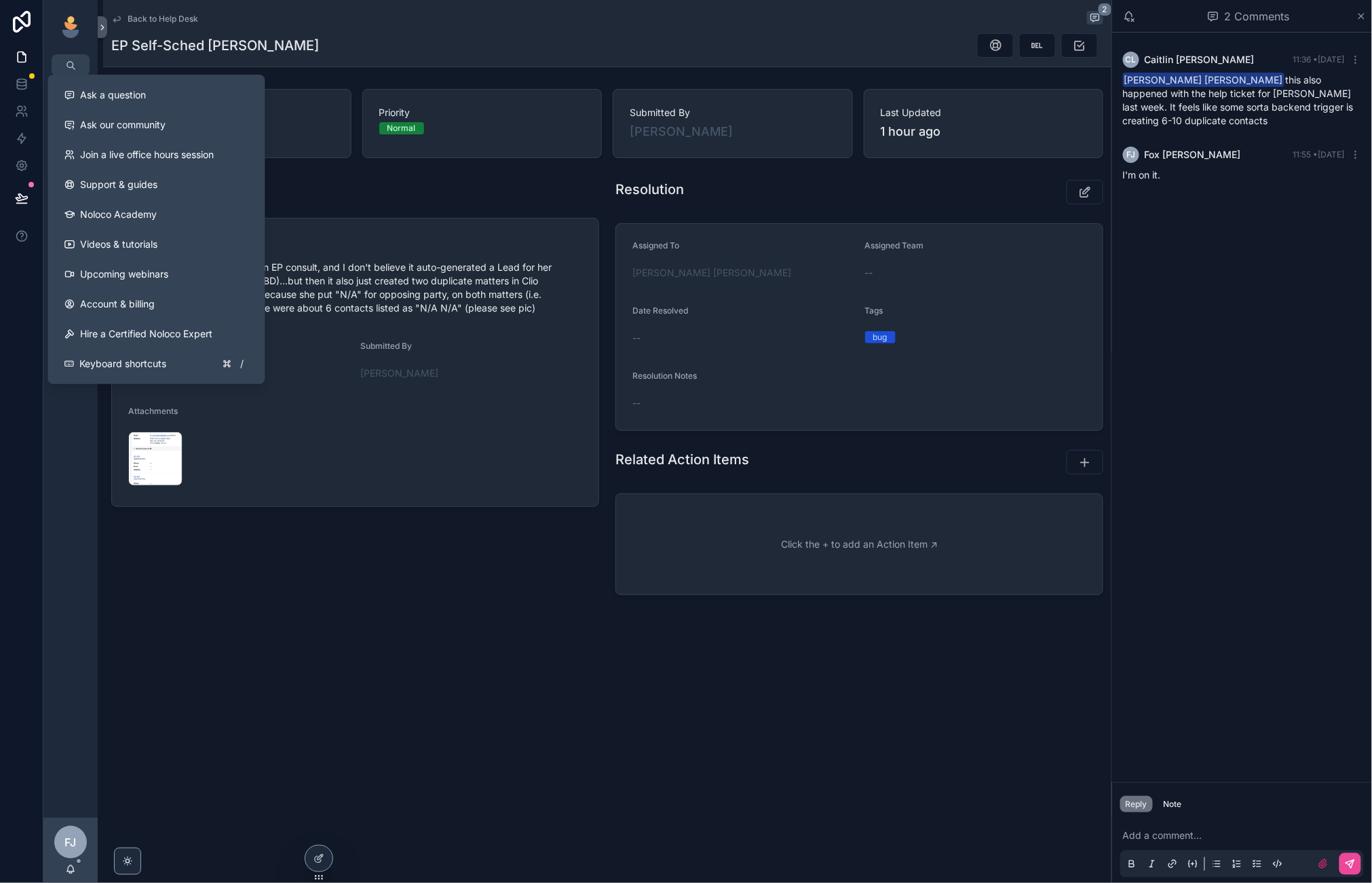
click at [199, 617] on div "Back to Help Desk 2 EP Self-Sched Kimberly Harte Status Open Priority Normal Su…" at bounding box center [607, 347] width 1008 height 693
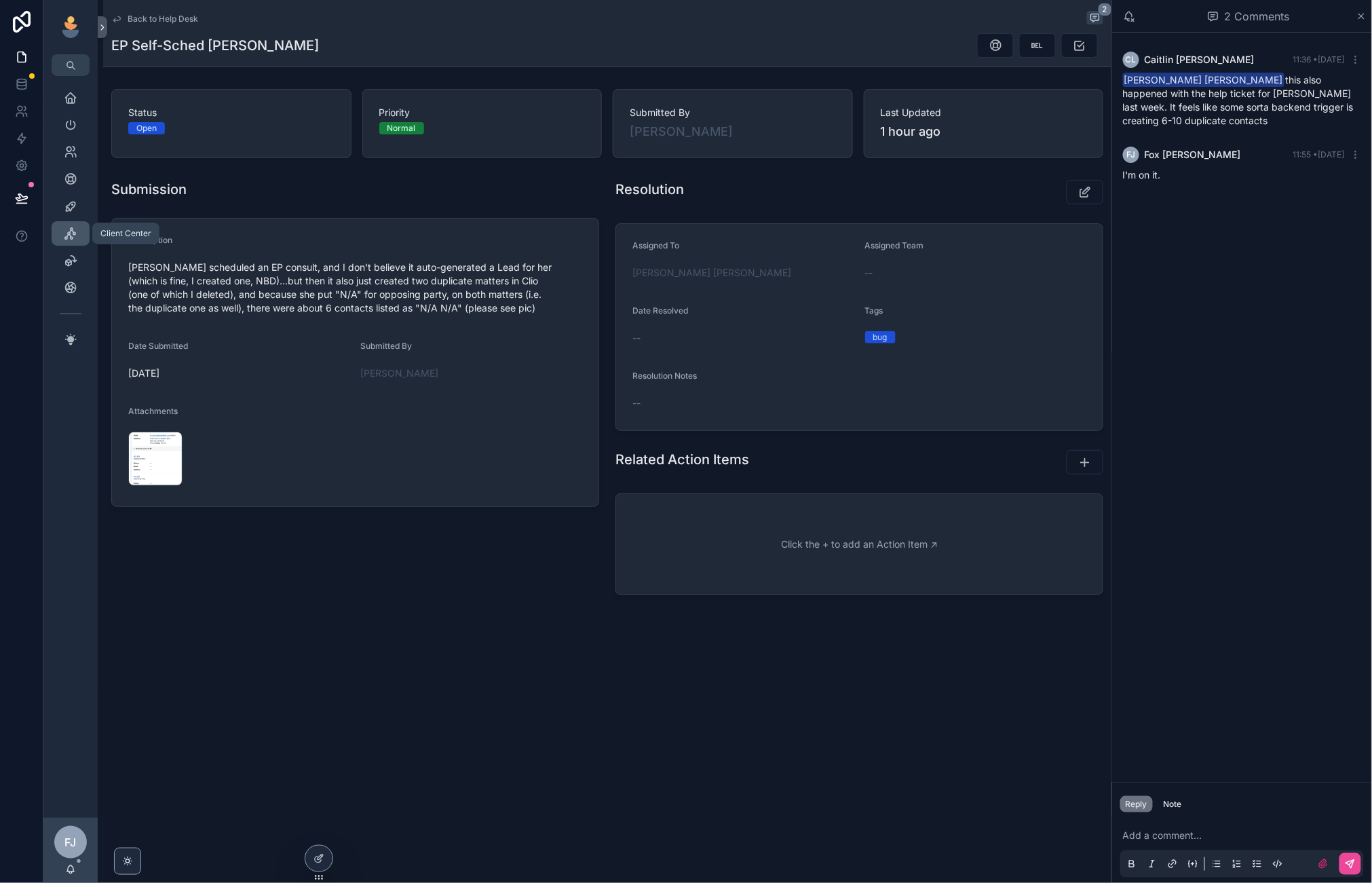
click at [68, 221] on link "Client Center" at bounding box center [70, 233] width 38 height 24
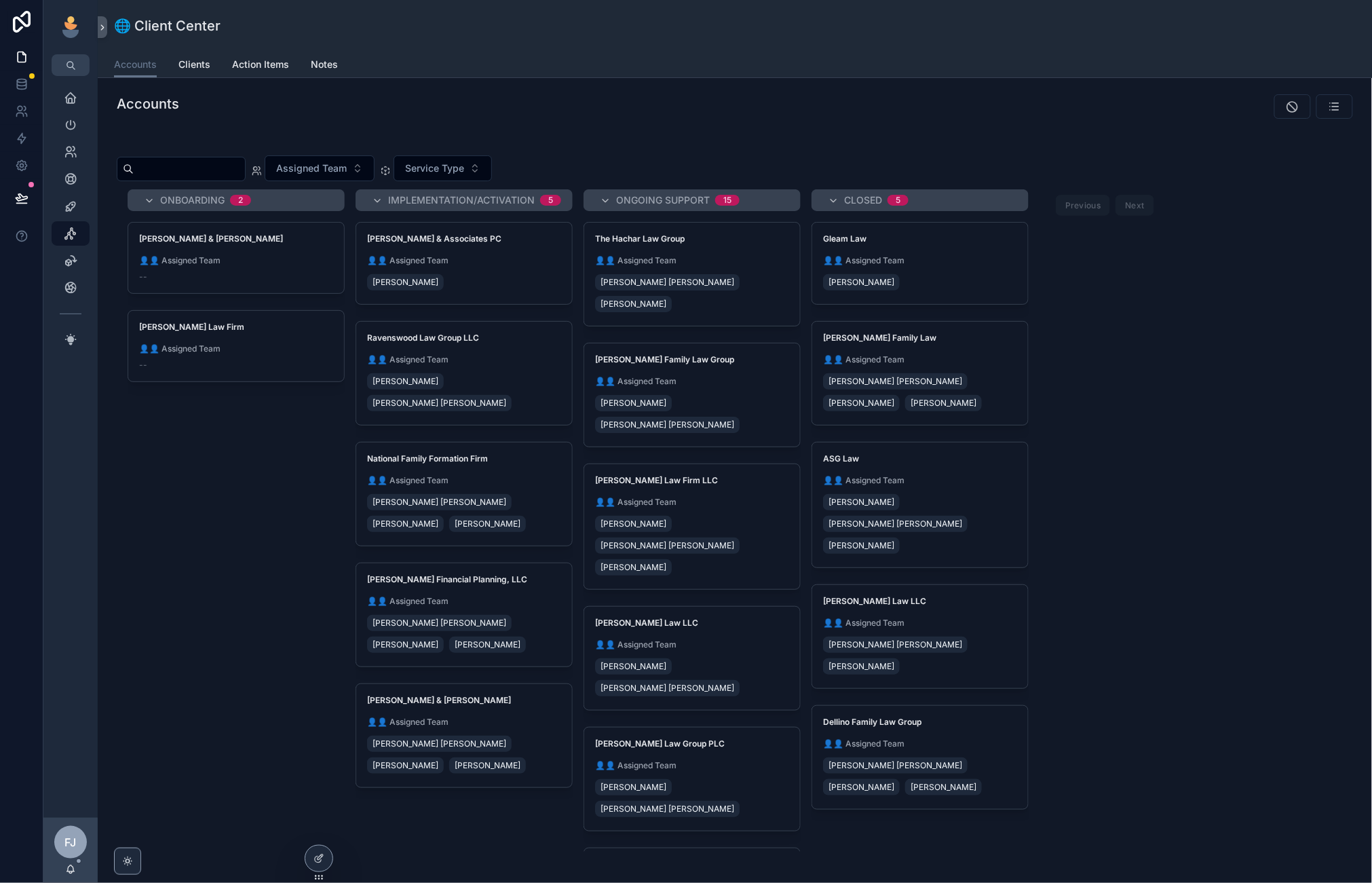
click at [364, 804] on div "Onboarding 2 Donnelly & Evans 👤👤 Assigned Team -- Reynolds Law Firm 👤👤 Assigned…" at bounding box center [735, 521] width 1236 height 662
click at [288, 816] on div "Onboarding 2 Donnelly & Evans 👤👤 Assigned Team -- Reynolds Law Firm 👤👤 Assigned…" at bounding box center [735, 521] width 1236 height 662
click at [317, 830] on icon at bounding box center [318, 828] width 11 height 11
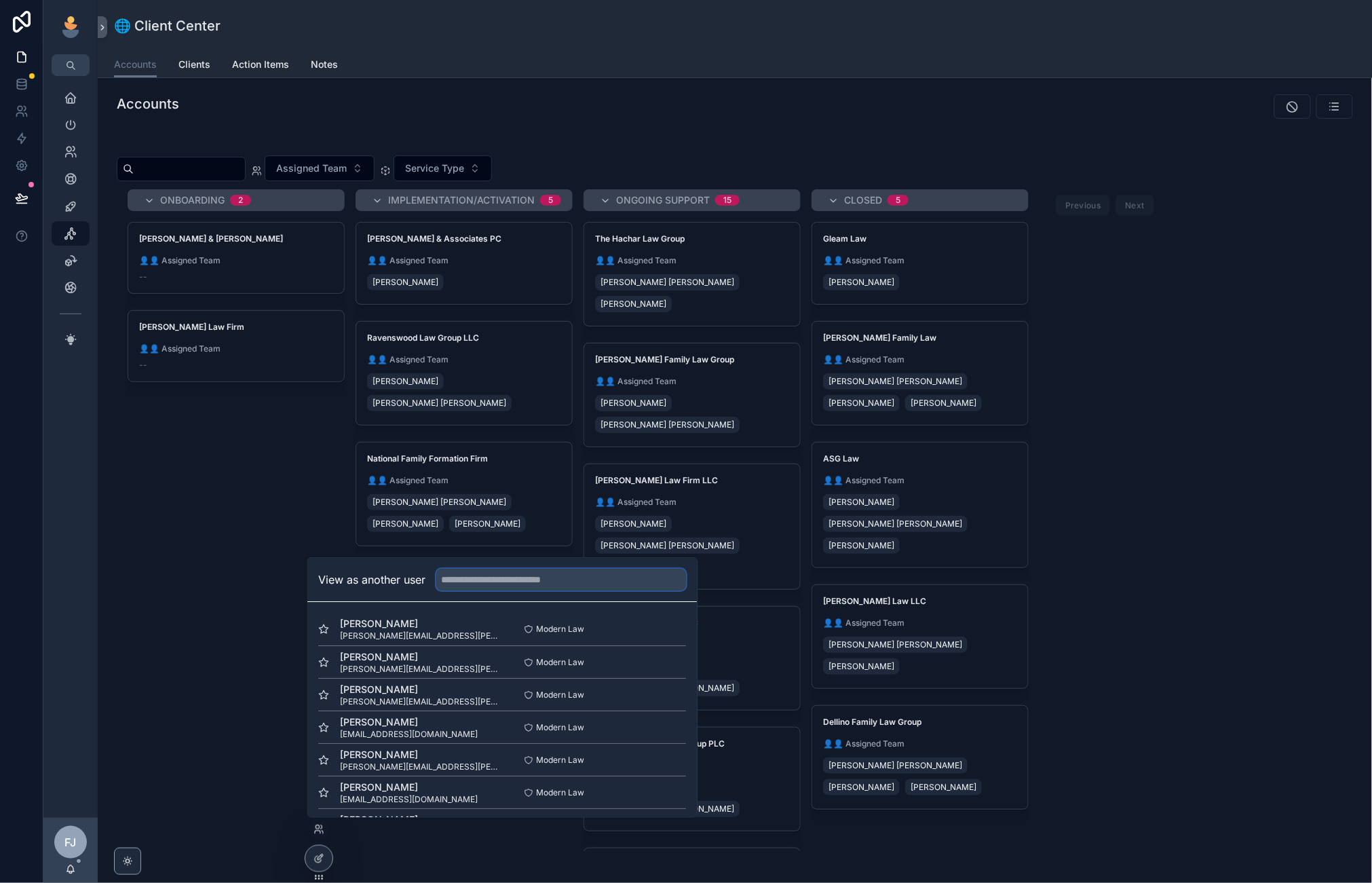
click at [471, 578] on input "text" at bounding box center [561, 579] width 250 height 21
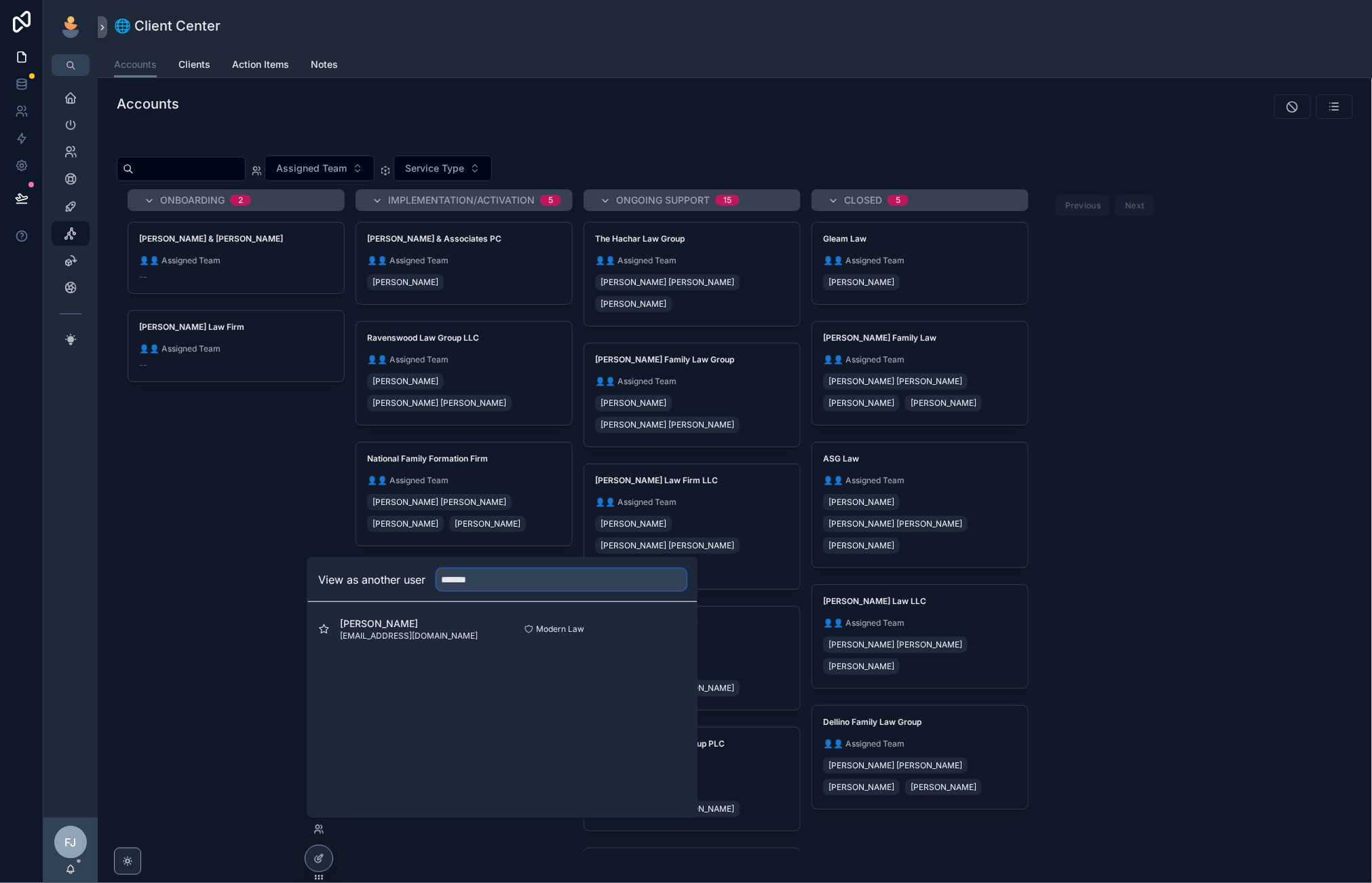
type input "*******"
drag, startPoint x: 489, startPoint y: 611, endPoint x: 627, endPoint y: 608, distance: 138.0
click at [627, 608] on div "Caitlin Lindahl caitlin@mymodernlaw.com Modern Law Select" at bounding box center [503, 629] width 389 height 55
click at [671, 623] on div at bounding box center [503, 626] width 389 height 49
click at [668, 629] on button "Select" at bounding box center [668, 630] width 35 height 19
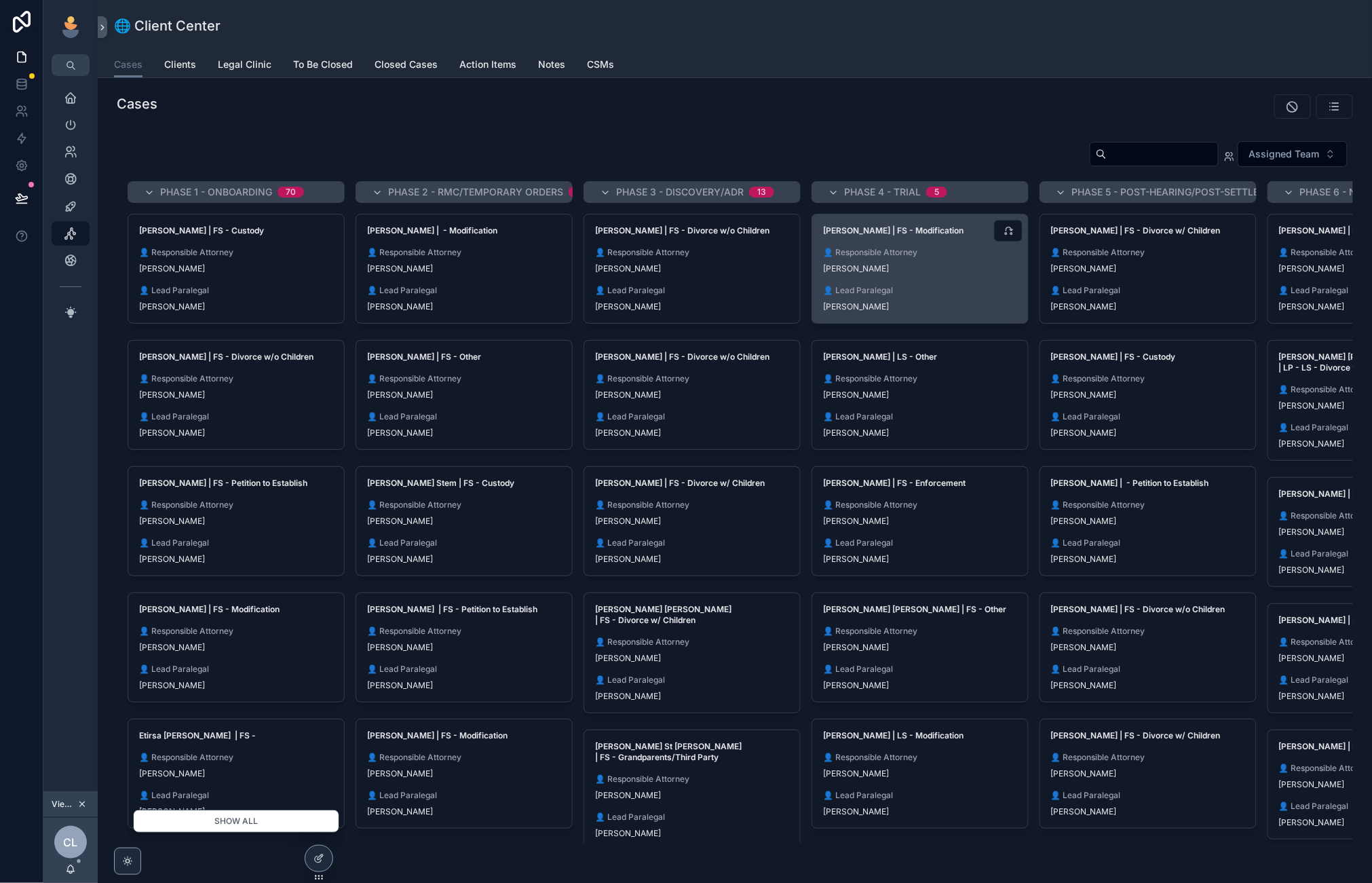
click at [951, 261] on div "👤 Responsible Attorney [PERSON_NAME]" at bounding box center [920, 261] width 194 height 27
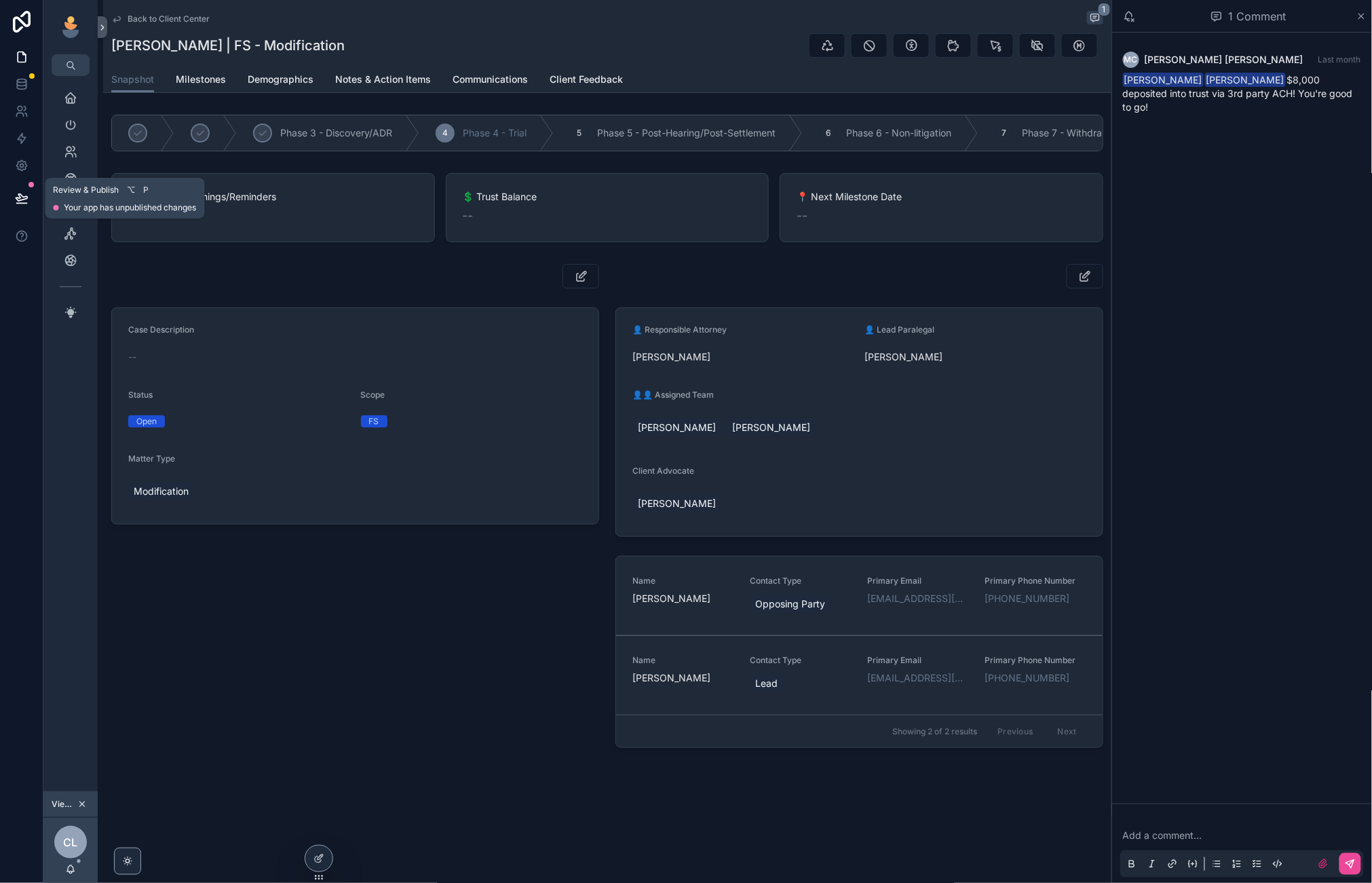
click at [15, 196] on icon at bounding box center [21, 199] width 14 height 14
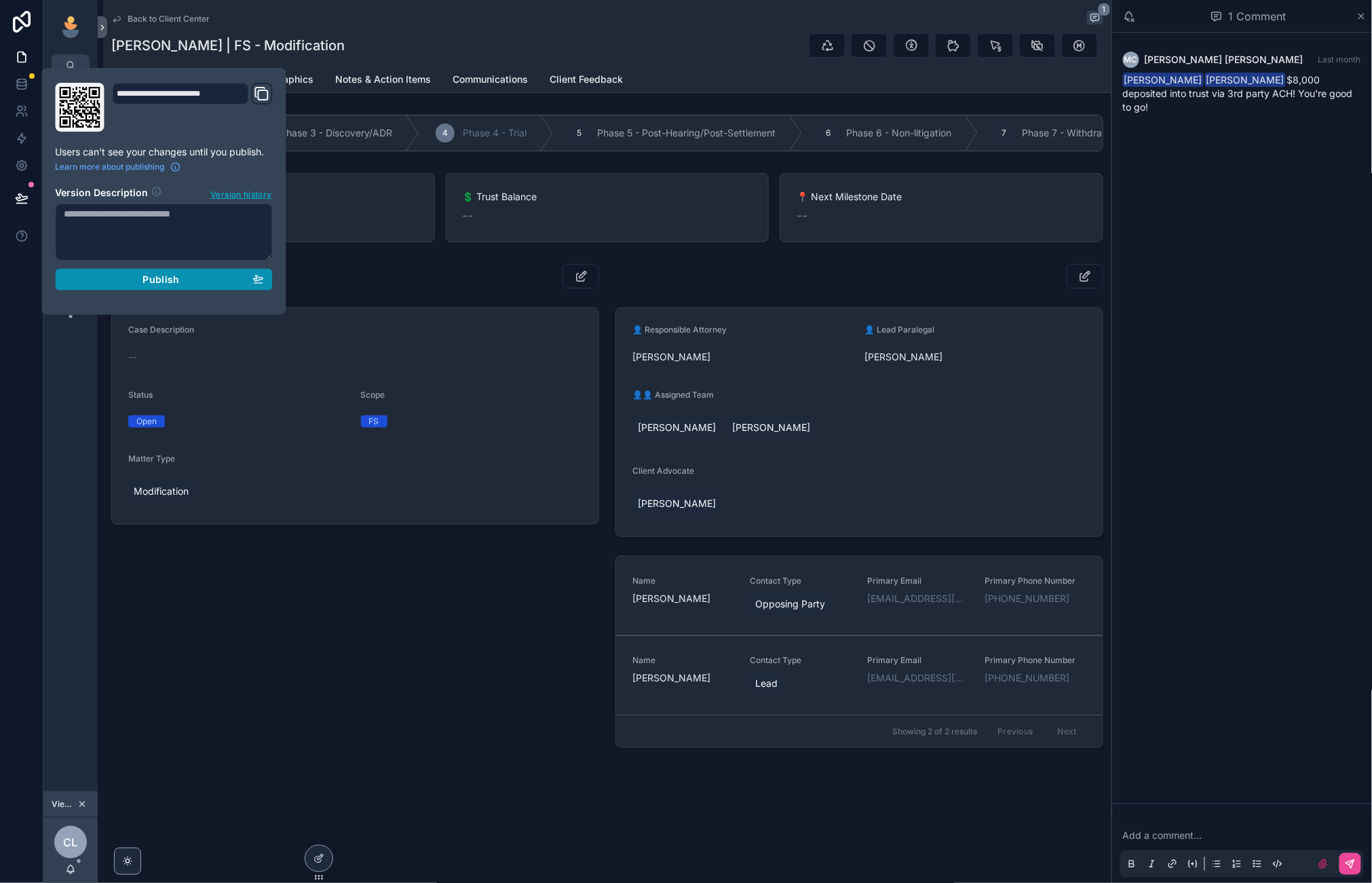
click at [240, 280] on div "Publish" at bounding box center [163, 279] width 199 height 13
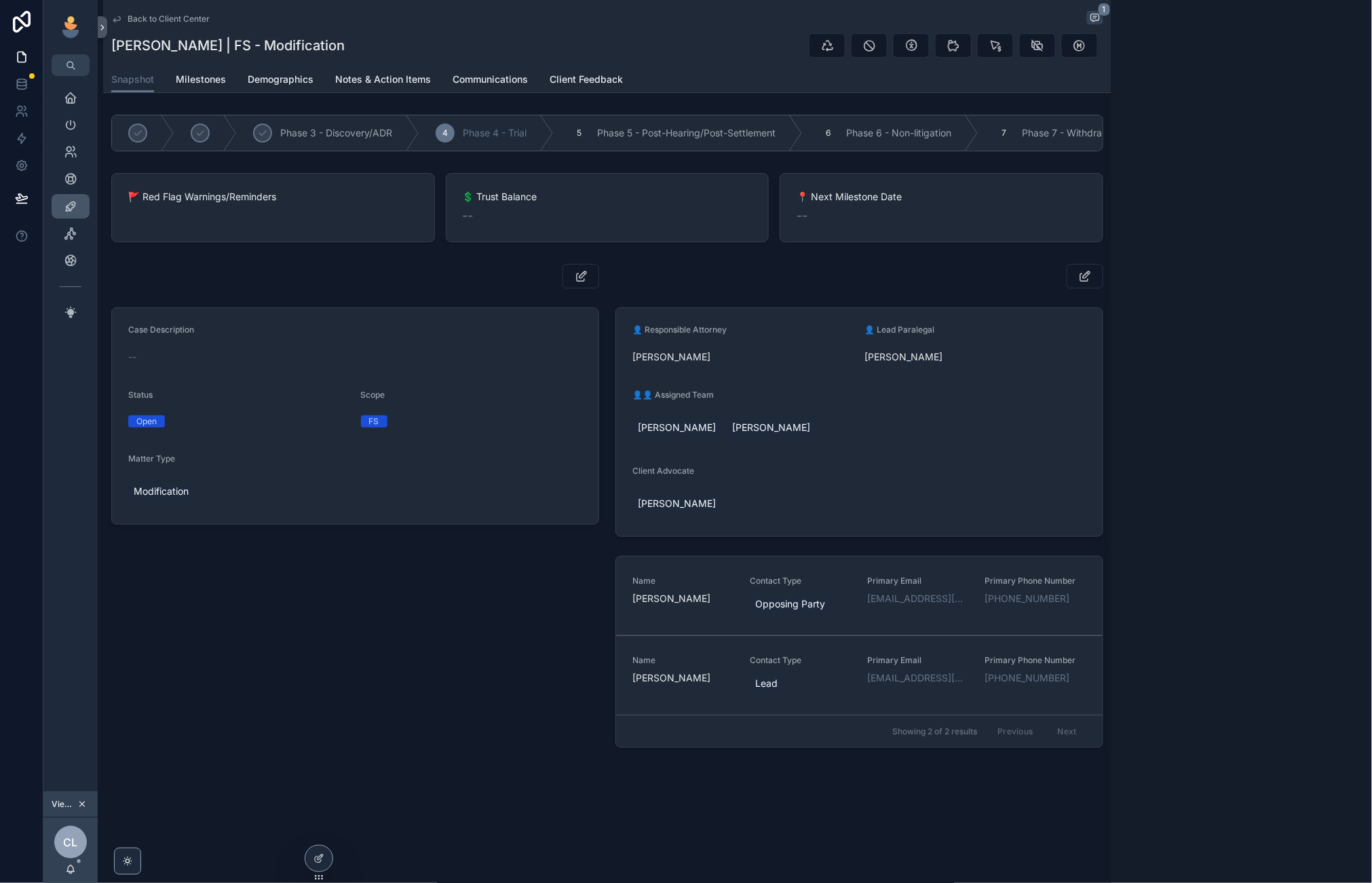
click at [399, 657] on div "Case Description -- Status Open Scope FS Matter Type Modification" at bounding box center [355, 509] width 504 height 500
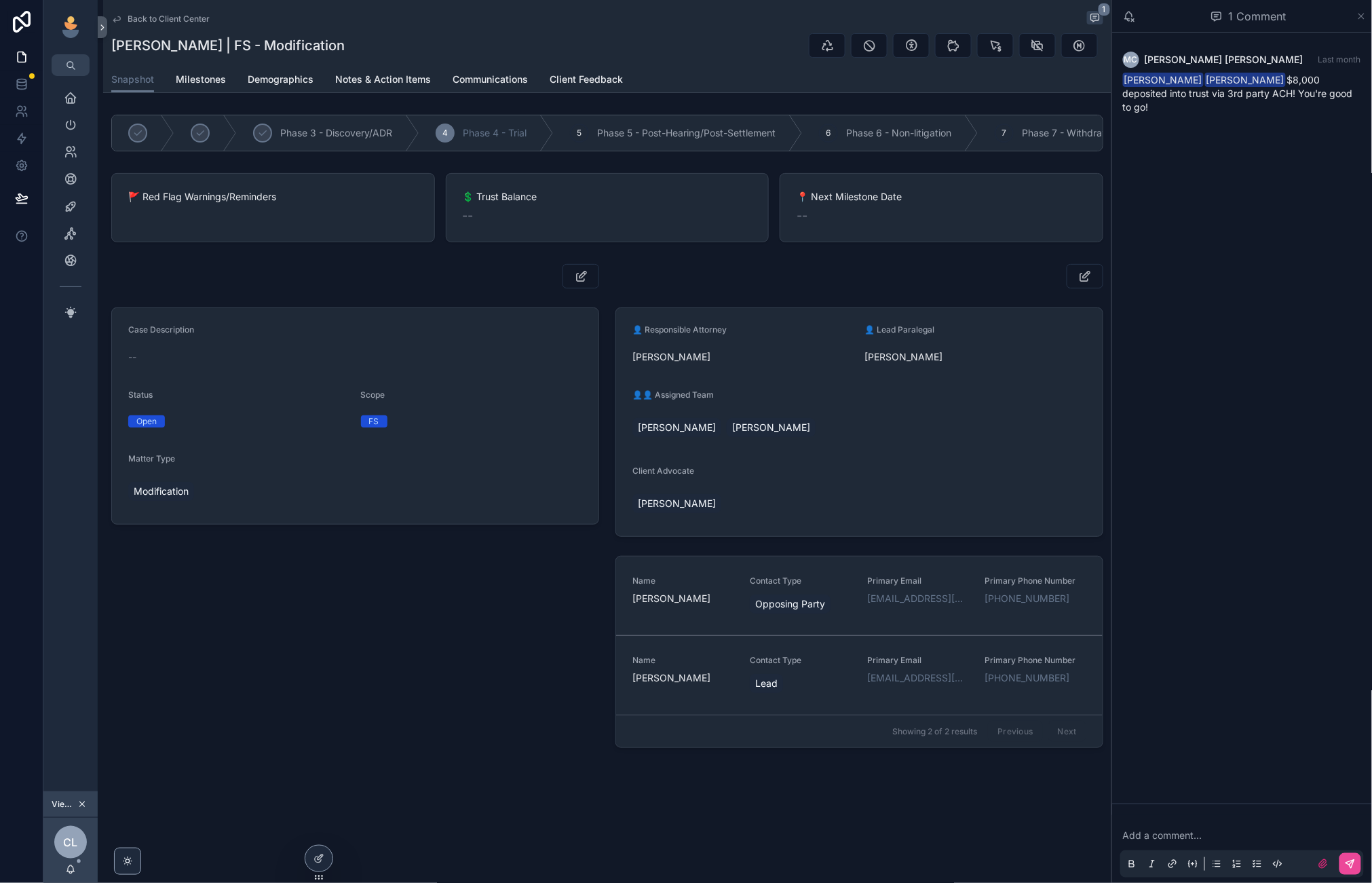
click at [1362, 19] on icon "scrollable content" at bounding box center [1361, 16] width 10 height 11
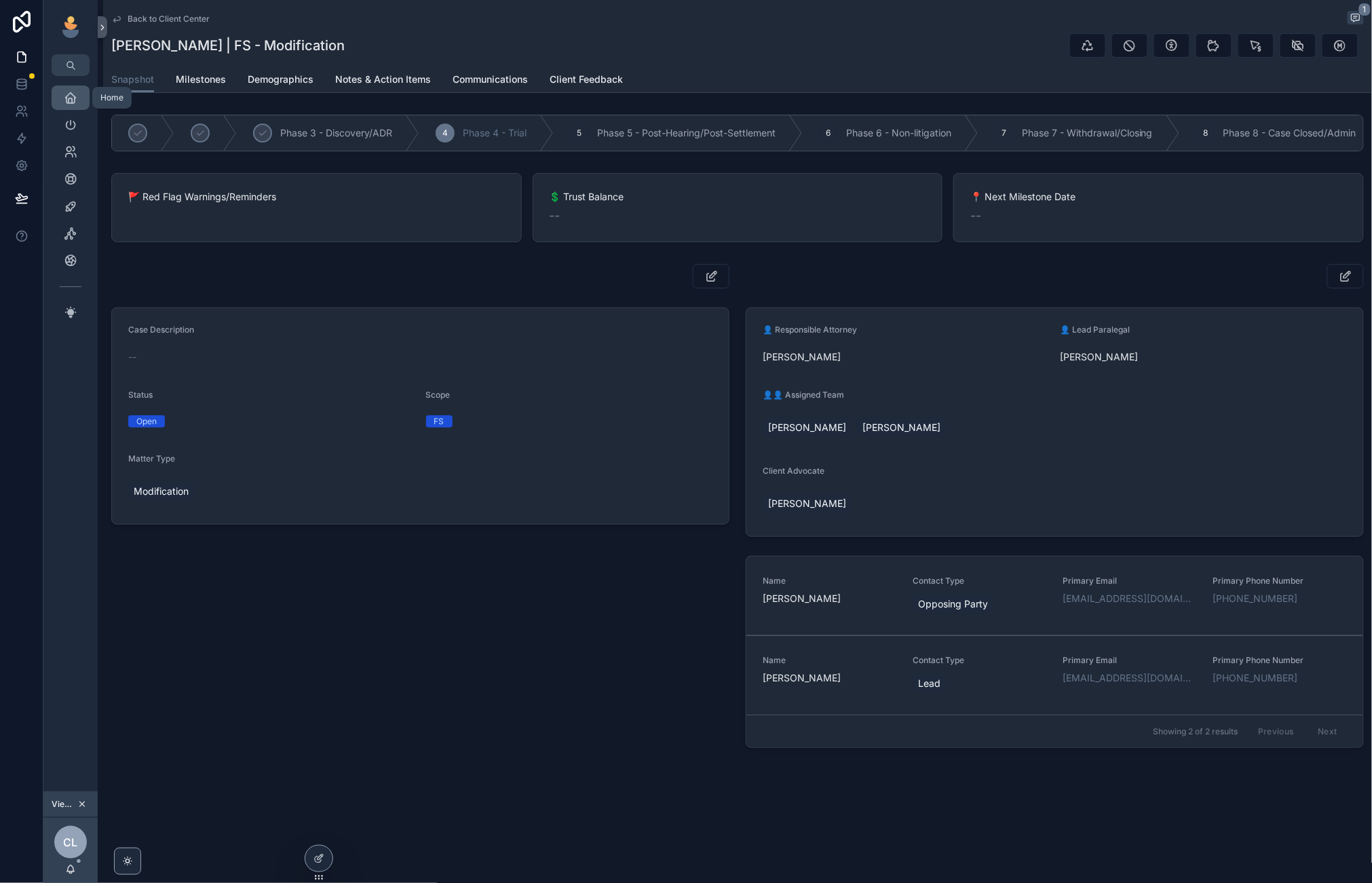
click at [59, 103] on div "Home" at bounding box center [70, 97] width 21 height 21
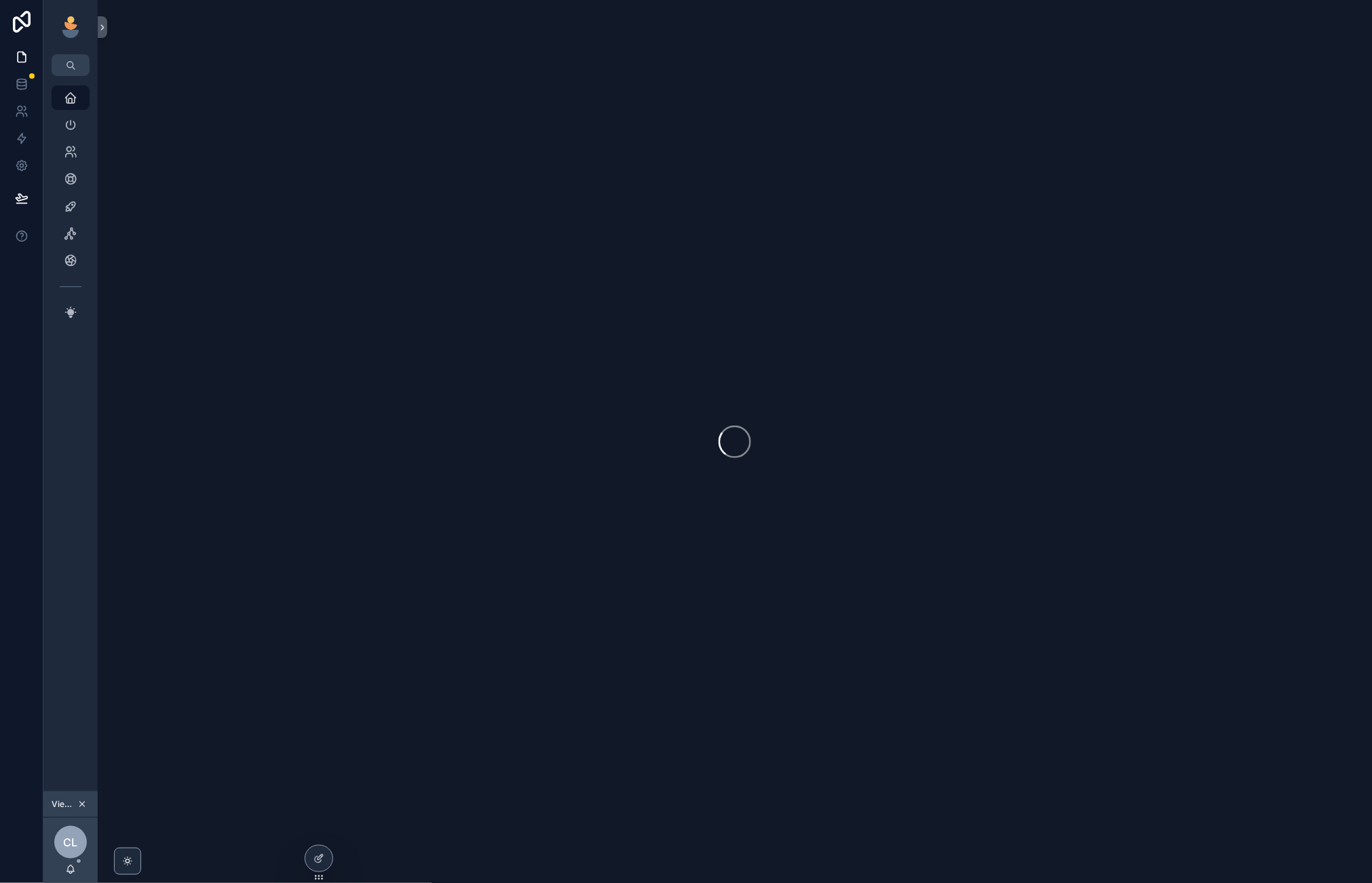
click at [77, 801] on icon "scrollable content" at bounding box center [82, 804] width 10 height 10
